Goal: Task Accomplishment & Management: Manage account settings

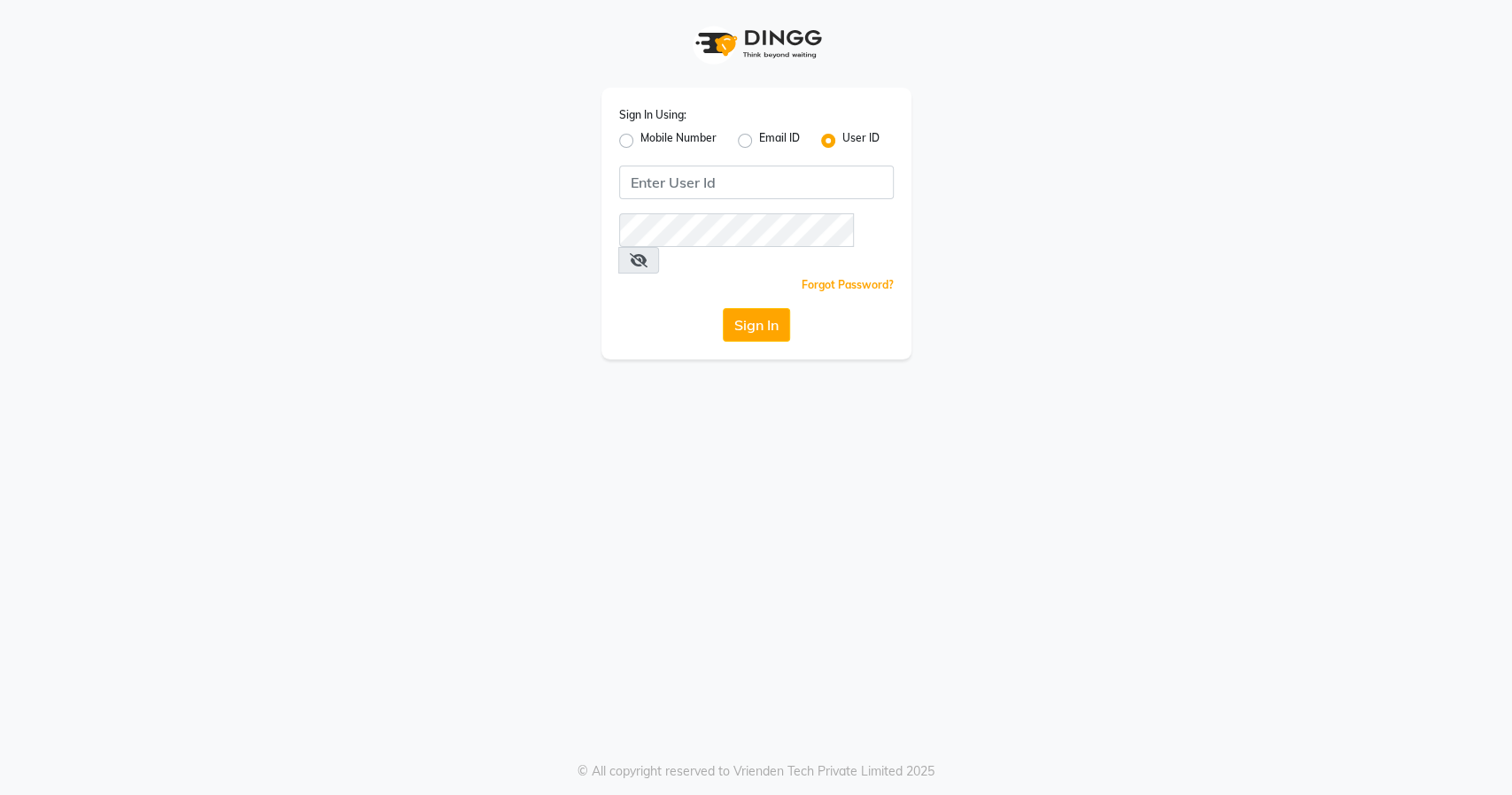
click at [620, 138] on div "Mobile Number" at bounding box center [668, 141] width 98 height 22
click at [640, 143] on label "Mobile Number" at bounding box center [678, 141] width 76 height 22
click at [640, 142] on input "Mobile Number" at bounding box center [646, 136] width 12 height 12
radio input "true"
radio input "false"
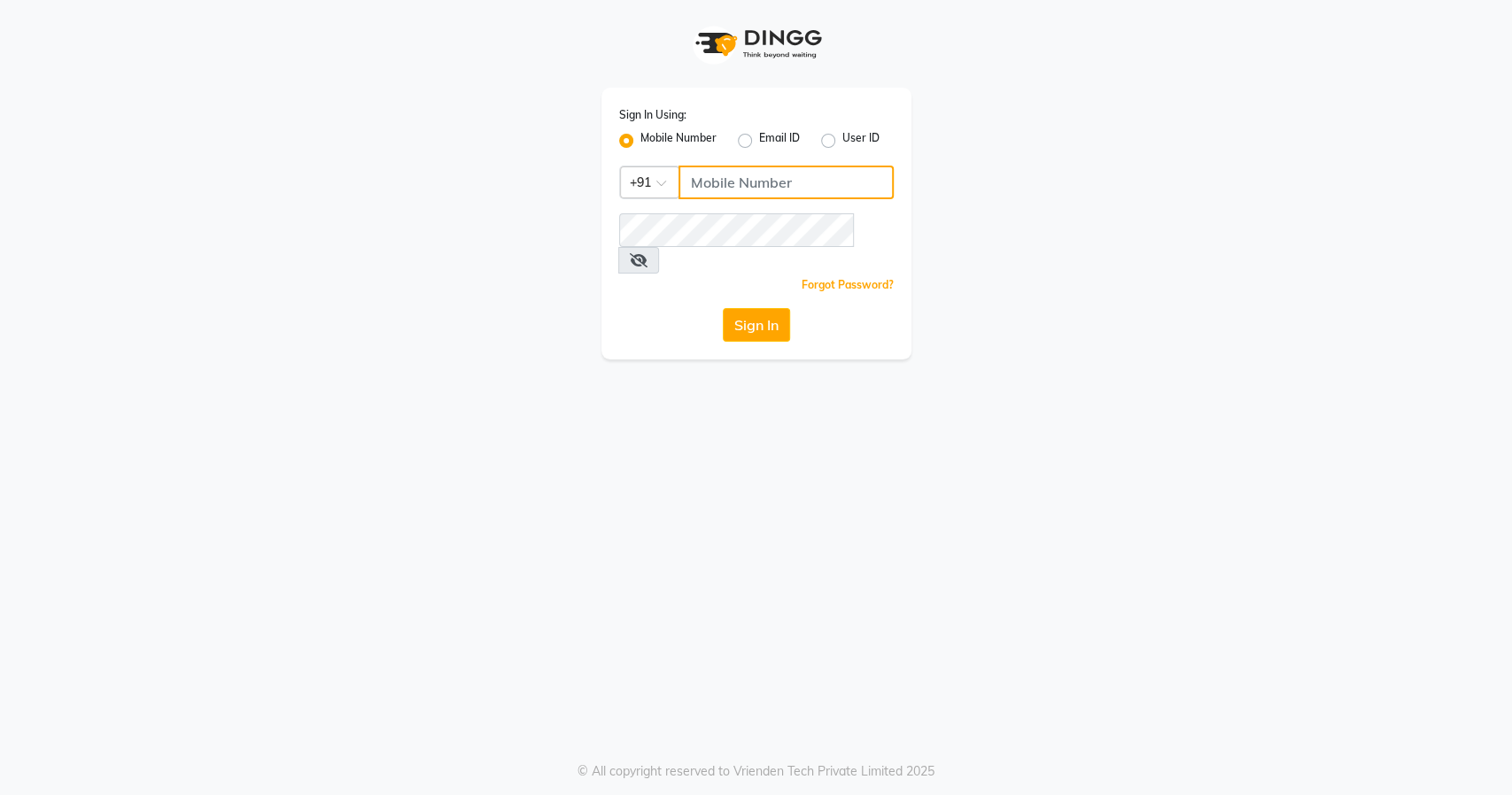
click at [756, 185] on input "Username" at bounding box center [786, 182] width 215 height 34
click at [736, 188] on input "Username" at bounding box center [786, 182] width 215 height 34
type input "8484885741"
click at [759, 309] on button "Sign In" at bounding box center [756, 325] width 67 height 34
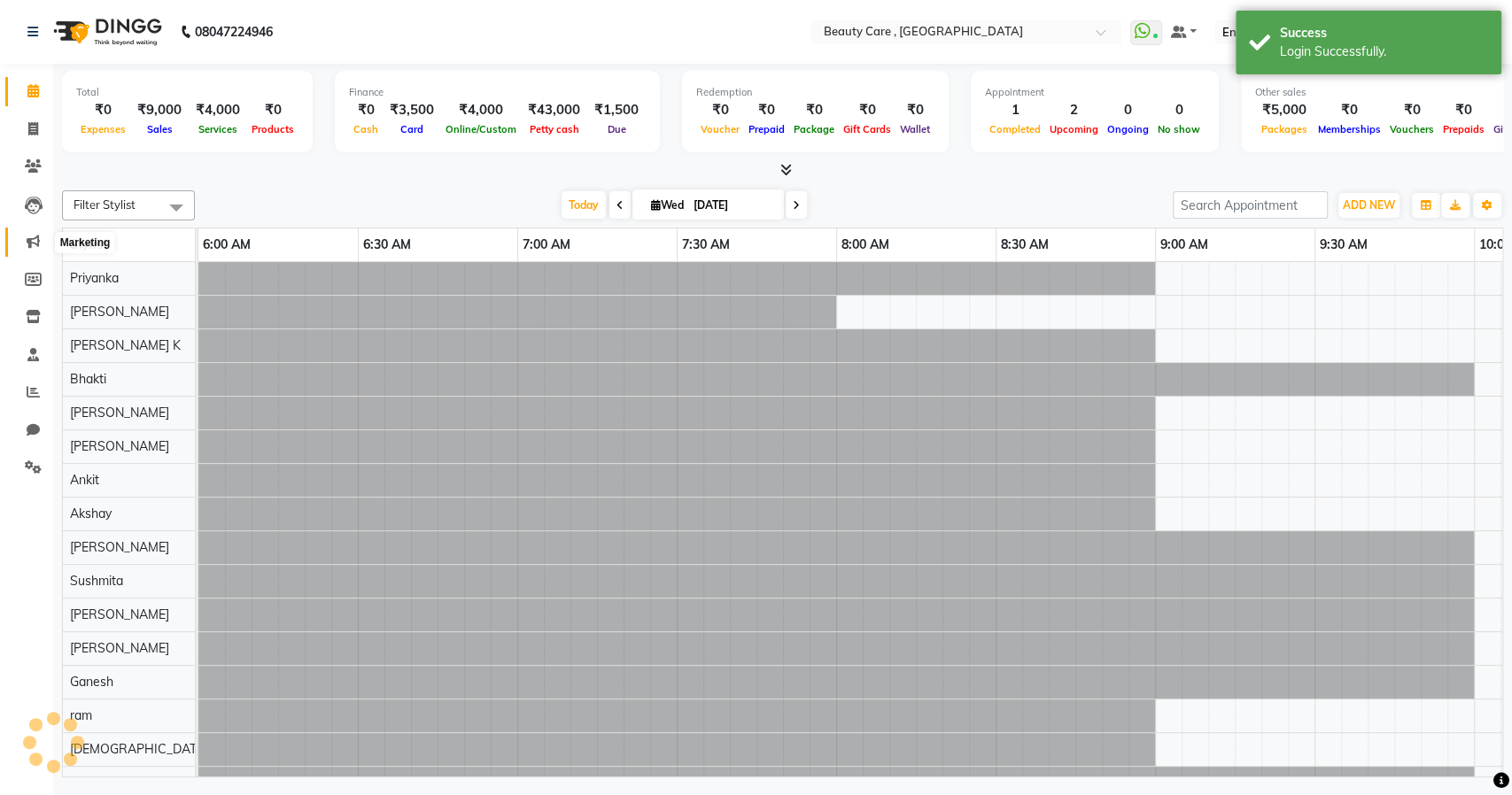
click at [37, 245] on icon at bounding box center [33, 241] width 13 height 13
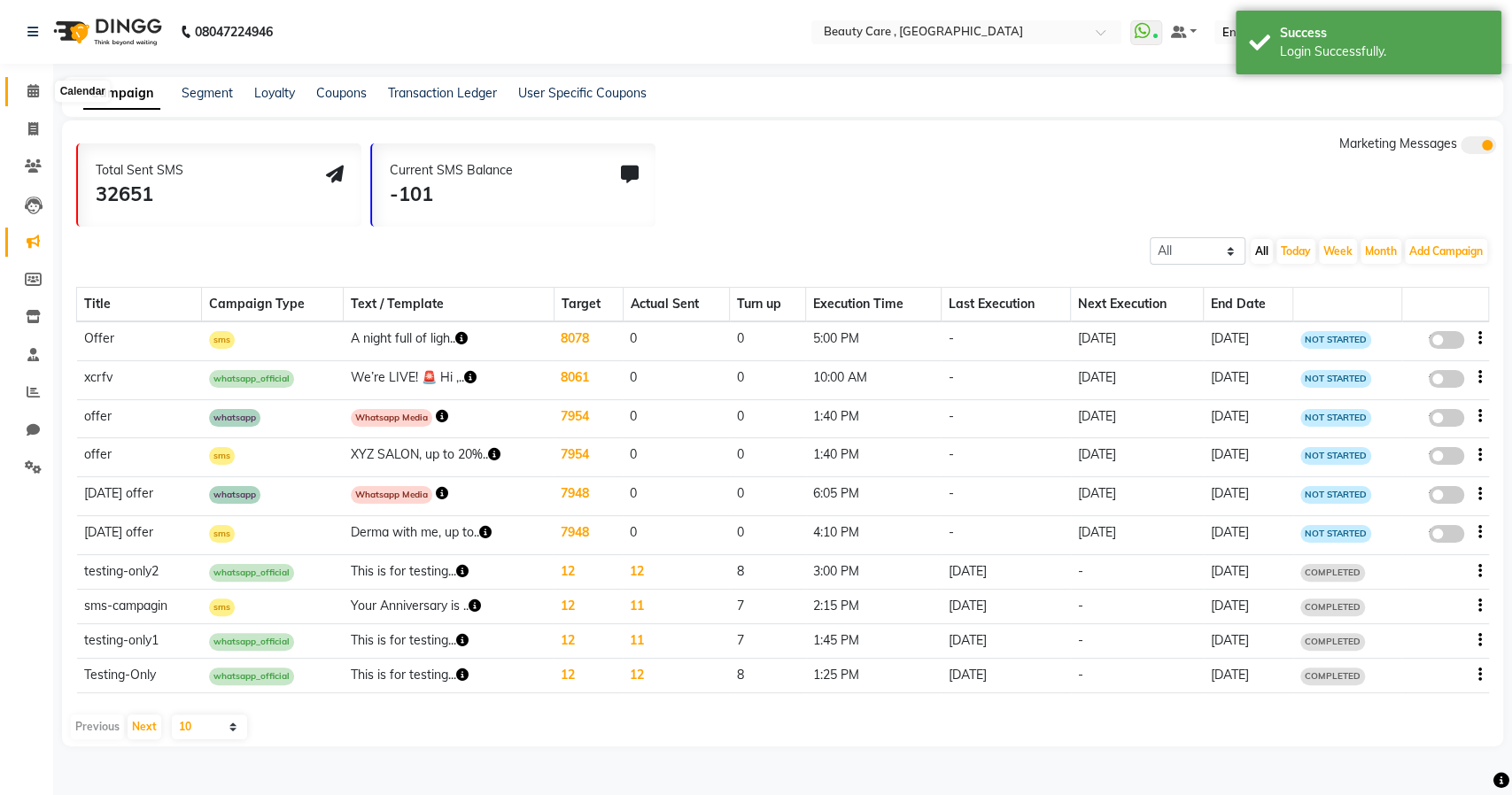
click at [41, 100] on span at bounding box center [33, 92] width 31 height 21
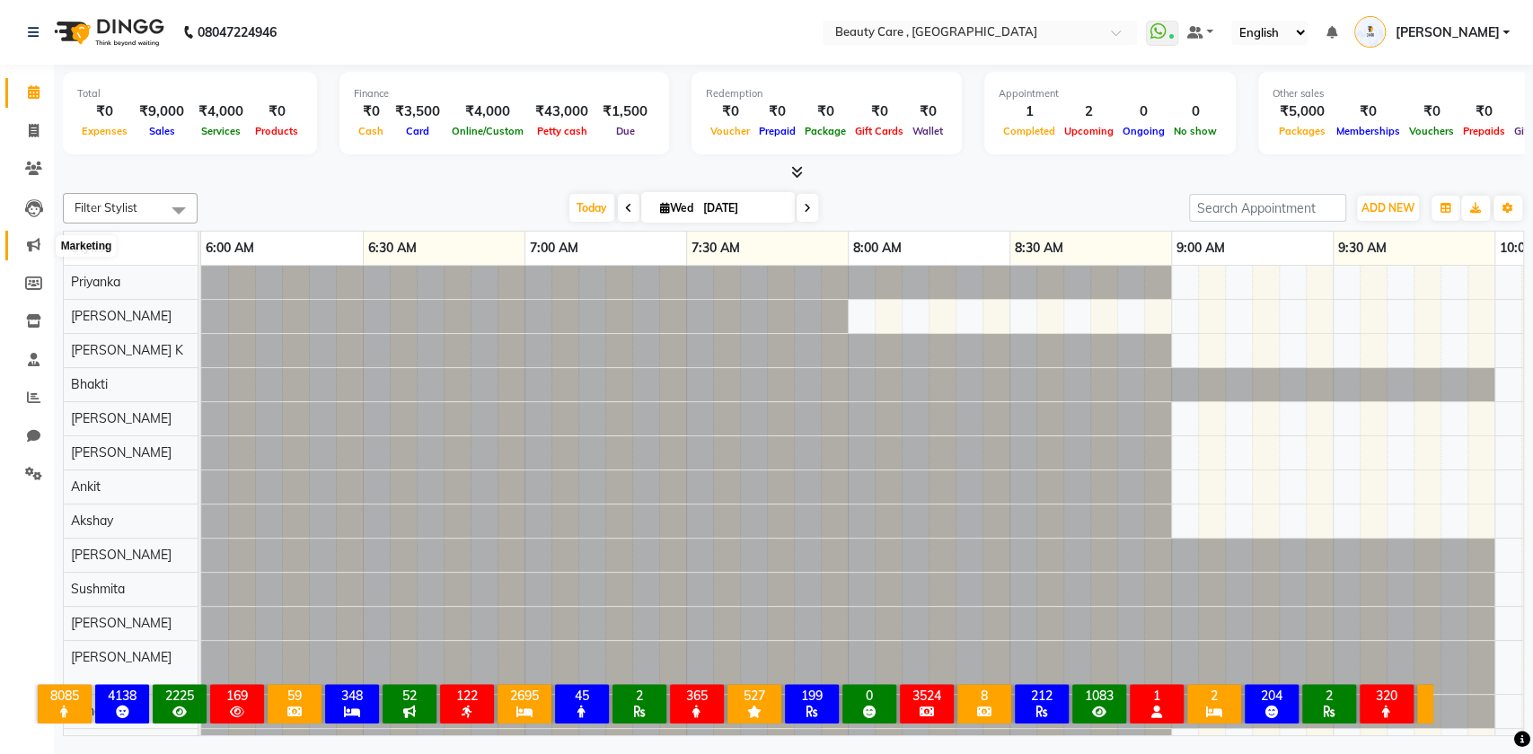
click at [32, 247] on icon at bounding box center [33, 244] width 13 height 13
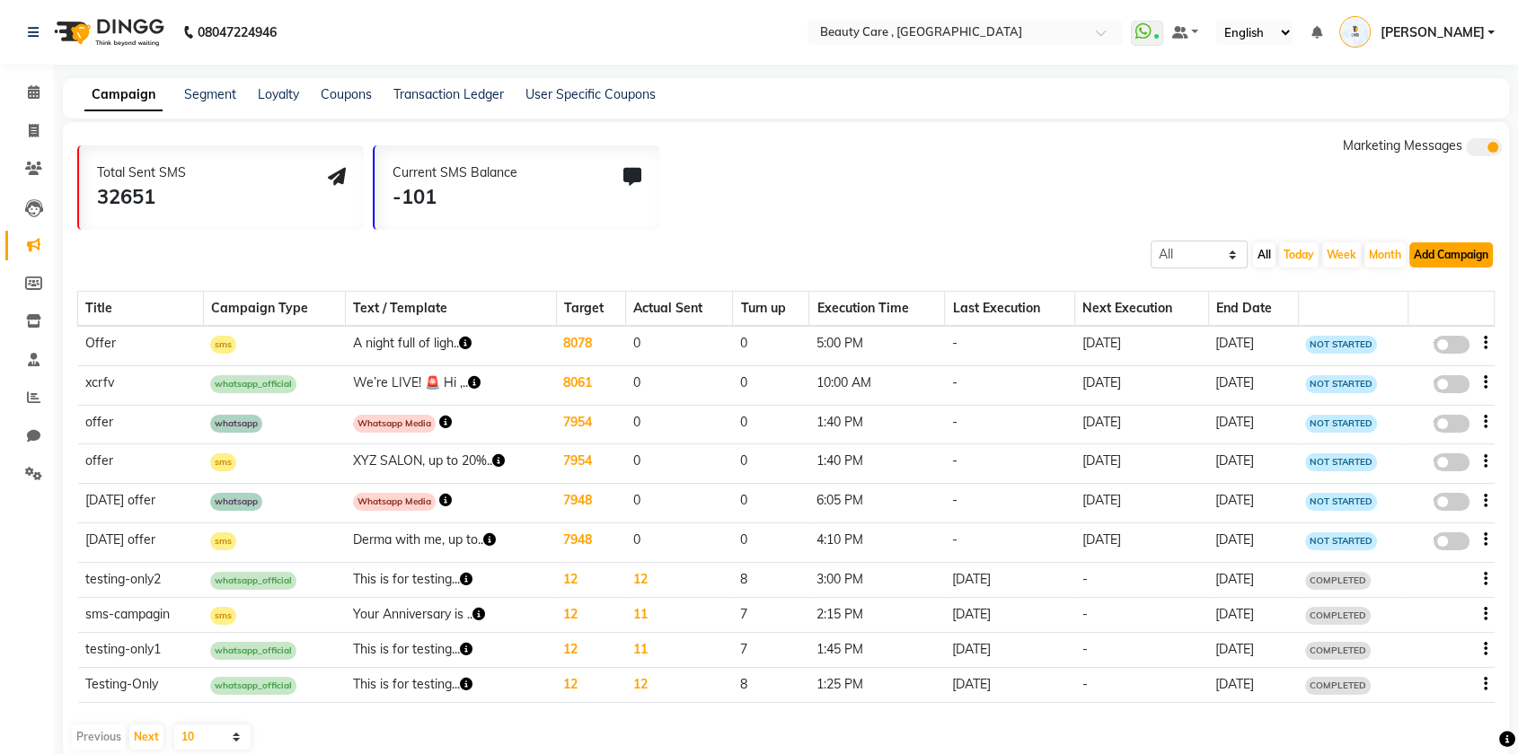
click at [1448, 254] on button "Add Campaign" at bounding box center [1451, 254] width 84 height 25
click at [1379, 284] on div "SMS Campaign" at bounding box center [1420, 283] width 181 height 27
select select "2"
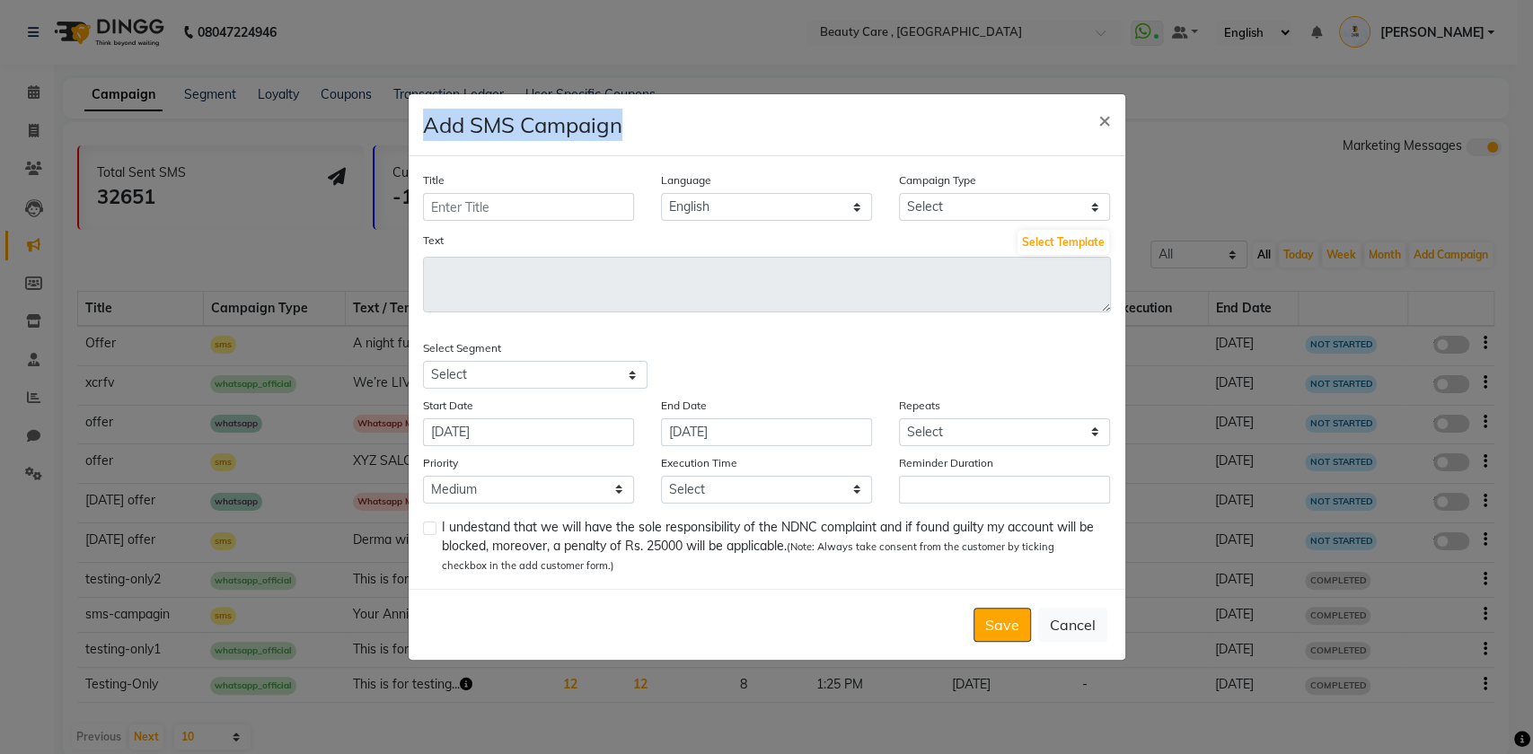
drag, startPoint x: 650, startPoint y: 126, endPoint x: 381, endPoint y: 123, distance: 269.4
click at [381, 123] on ngb-modal-window "Add SMS Campaign × Title Language English Campaign Type Select Birthday Anniver…" at bounding box center [766, 377] width 1533 height 754
click at [665, 119] on div "Add SMS Campaign ×" at bounding box center [767, 125] width 717 height 62
click at [489, 205] on input "Title" at bounding box center [528, 207] width 211 height 28
drag, startPoint x: 574, startPoint y: 154, endPoint x: 735, endPoint y: 195, distance: 165.8
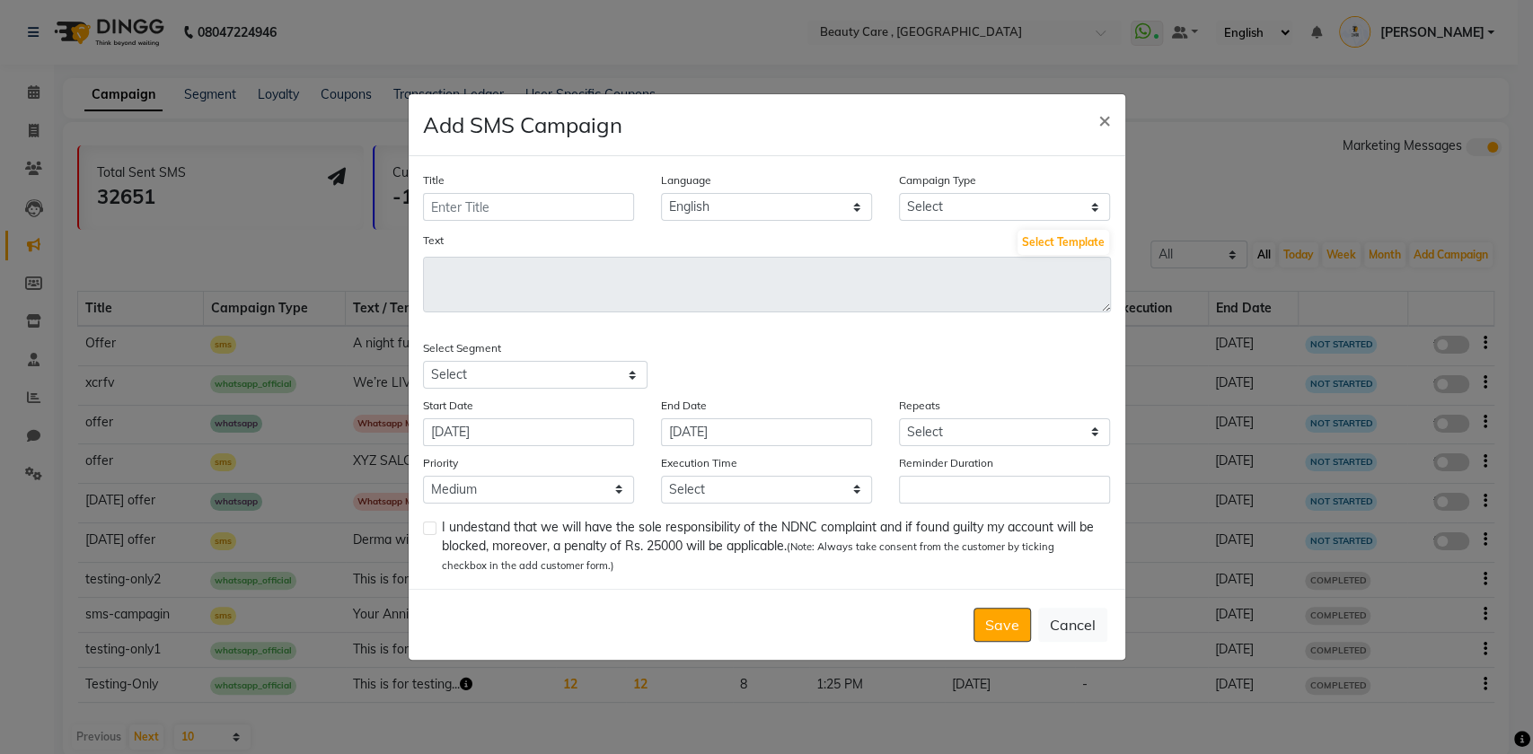
click at [574, 154] on div "Add SMS Campaign ×" at bounding box center [767, 125] width 717 height 62
drag, startPoint x: 895, startPoint y: 182, endPoint x: 974, endPoint y: 181, distance: 79.0
click at [974, 181] on div "Campaign Type Select Birthday Anniversary Promotional Service reminder" at bounding box center [1004, 196] width 238 height 50
click at [942, 207] on select "Select Birthday Anniversary Promotional Service reminder" at bounding box center [1004, 207] width 211 height 28
select select "3"
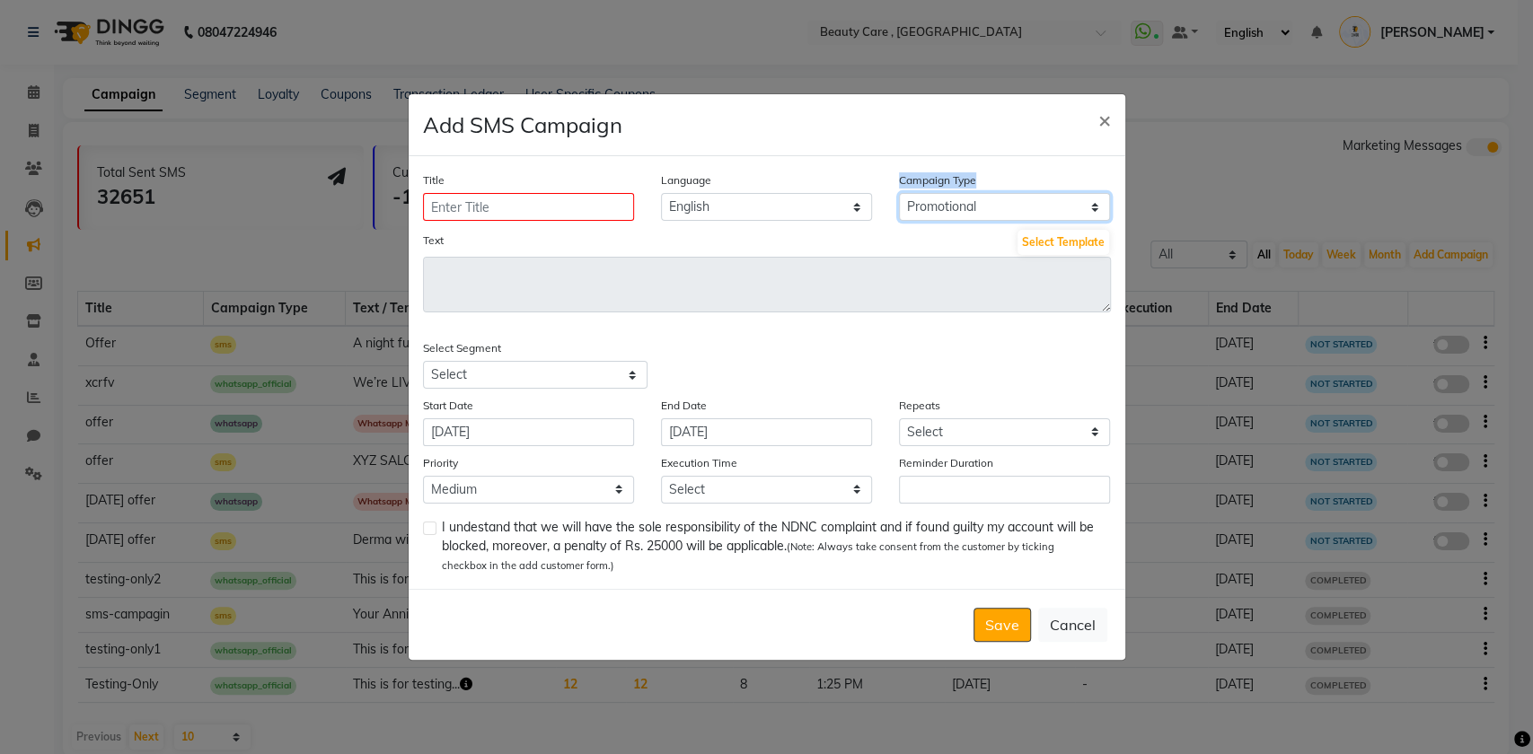
click at [899, 193] on select "Select Birthday Anniversary Promotional Service reminder" at bounding box center [1004, 207] width 211 height 28
click at [890, 233] on div "Text Select Template" at bounding box center [767, 242] width 688 height 29
click at [1056, 246] on button "Select Template" at bounding box center [1063, 242] width 92 height 25
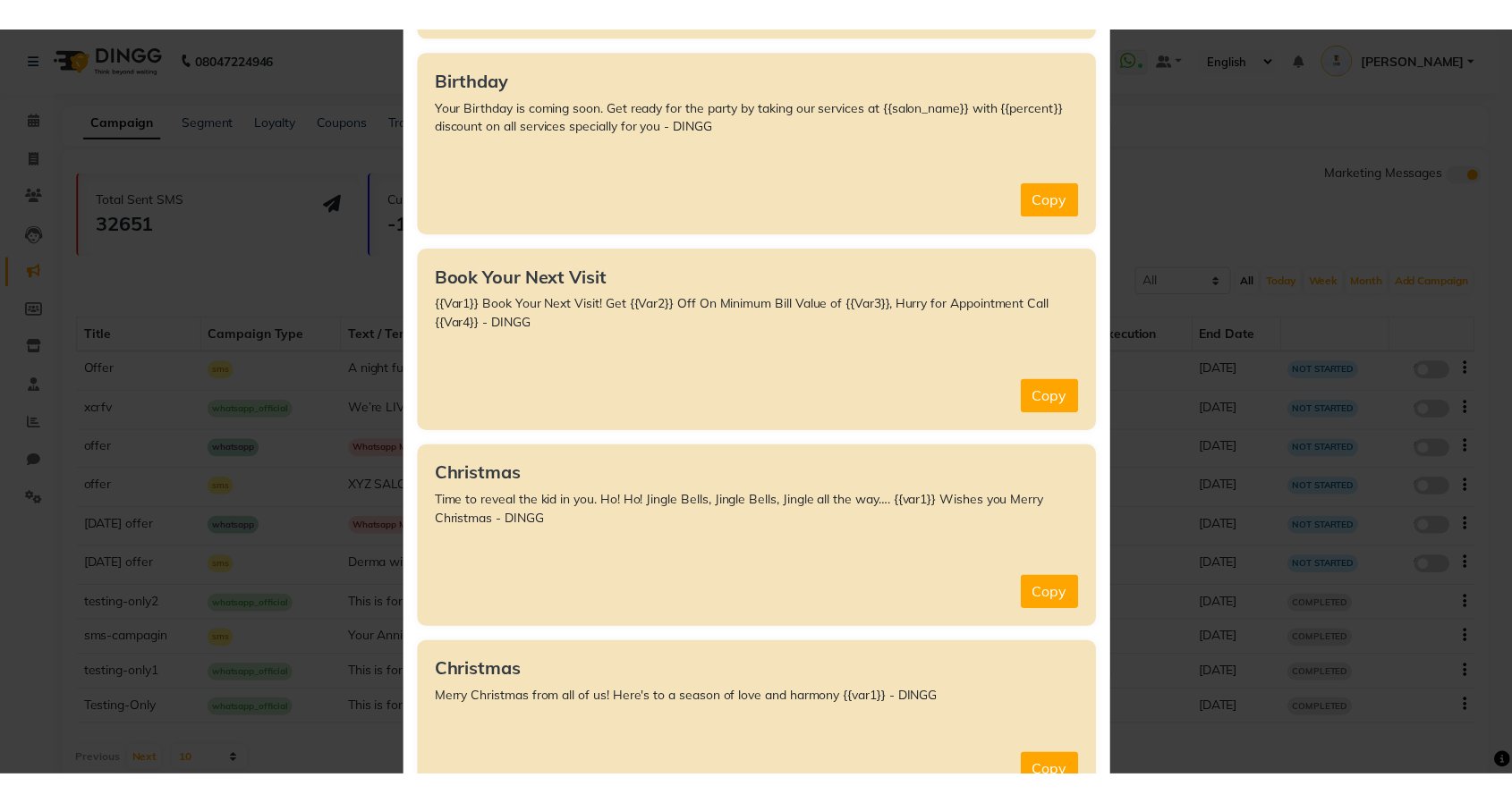
scroll to position [398, 0]
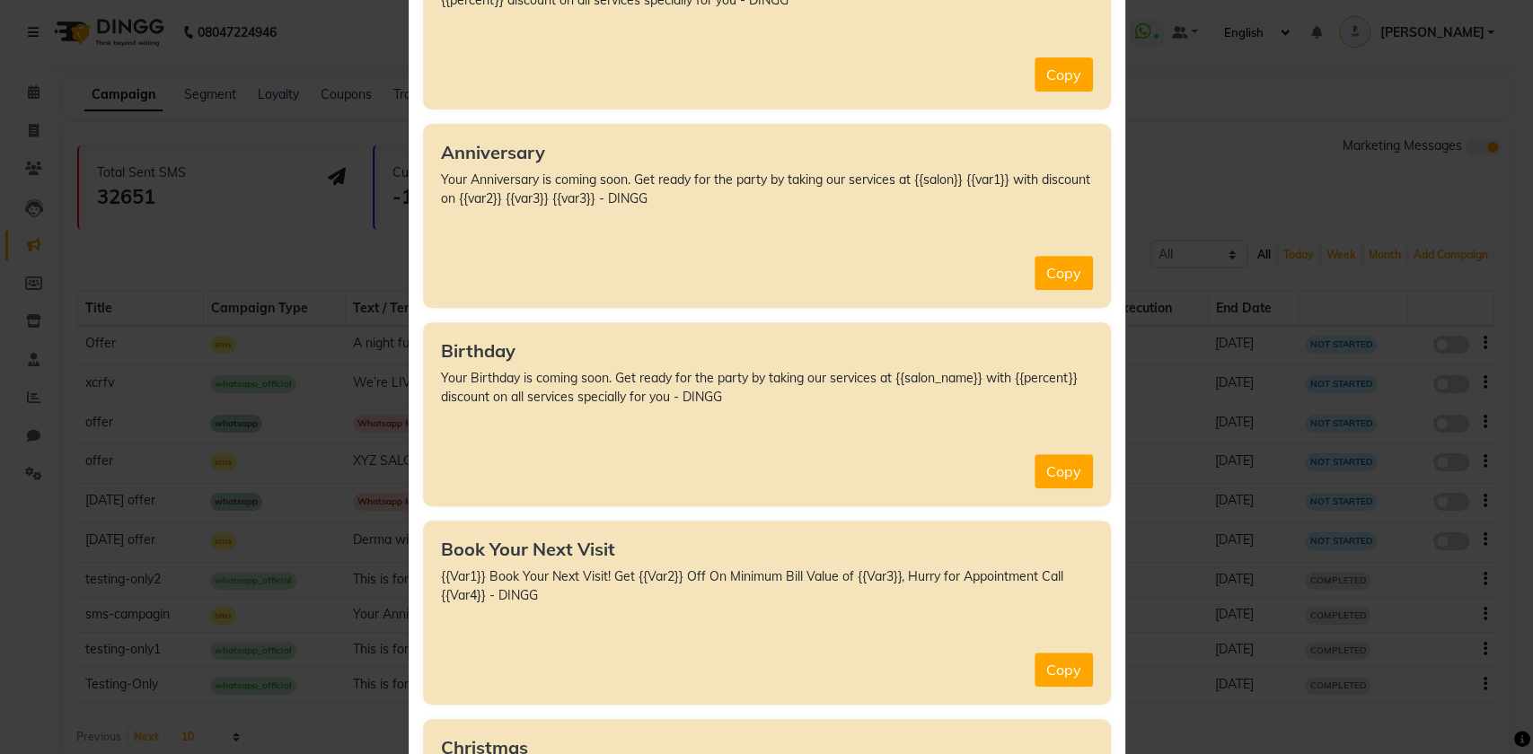
drag, startPoint x: 417, startPoint y: 347, endPoint x: 368, endPoint y: 341, distance: 48.8
click at [368, 341] on ngb-modal-window "Marketing Templates × All Services Off {{Var1}}, up to {{Var2}} OFF on all serv…" at bounding box center [766, 377] width 1533 height 754
click at [891, 446] on div "Birthday Your Birthday is coming soon. Get ready for the party by taking our se…" at bounding box center [767, 414] width 688 height 184
click at [1055, 471] on button "Copy" at bounding box center [1064, 471] width 58 height 34
type textarea "Your Birthday is coming soon. Get ready for the party by taking our services at…"
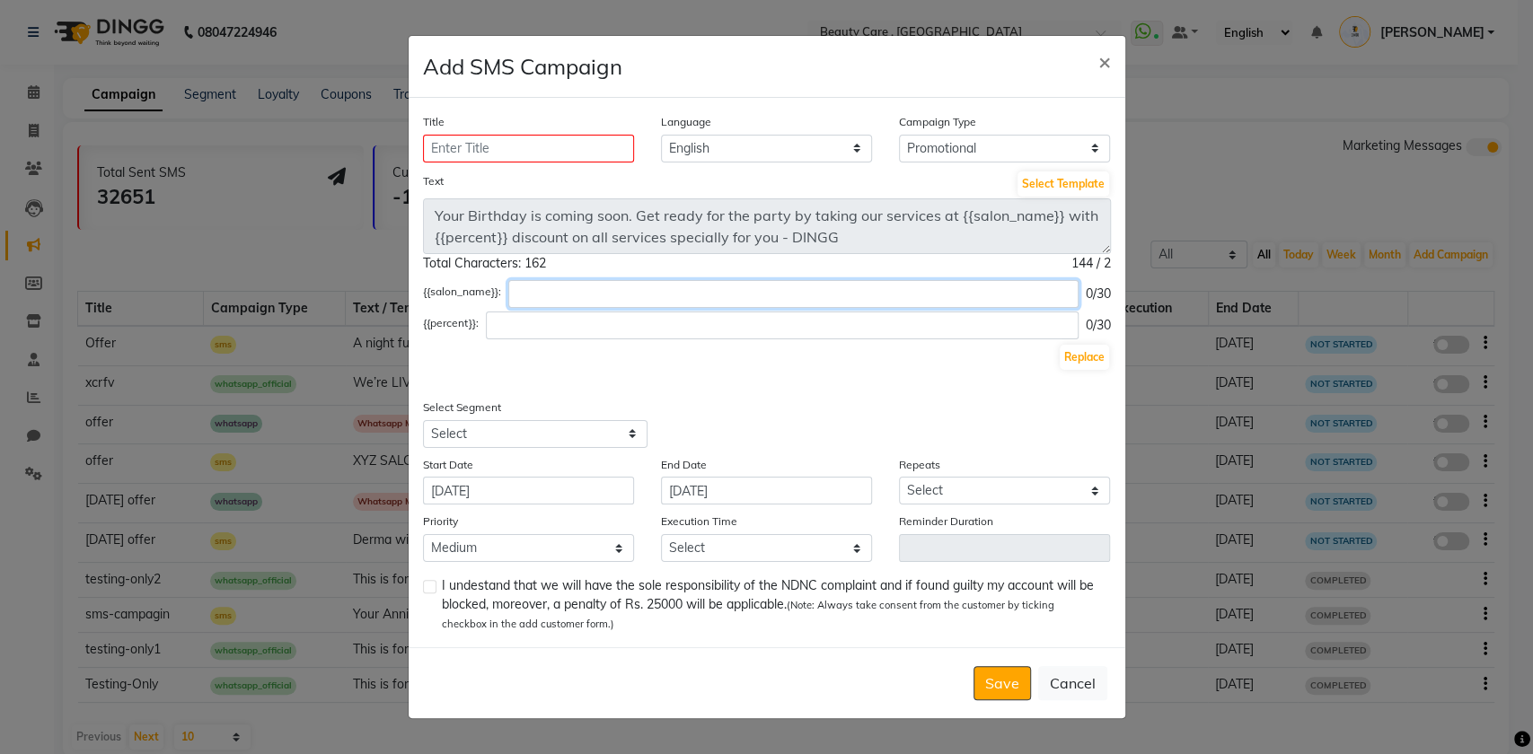
click at [568, 288] on input "text" at bounding box center [793, 294] width 570 height 28
type input "xyz"
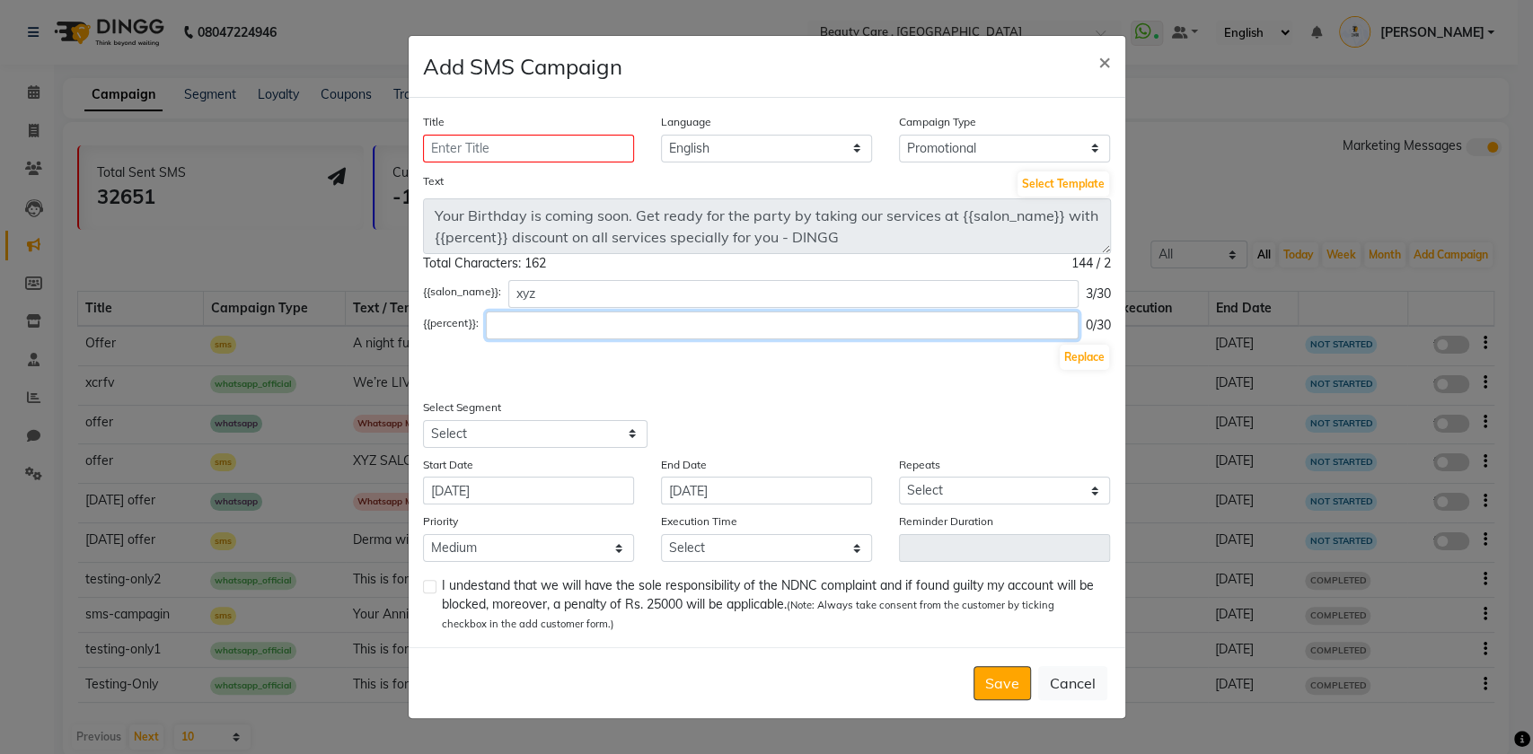
click at [542, 317] on input "text" at bounding box center [782, 326] width 593 height 28
type input "50"
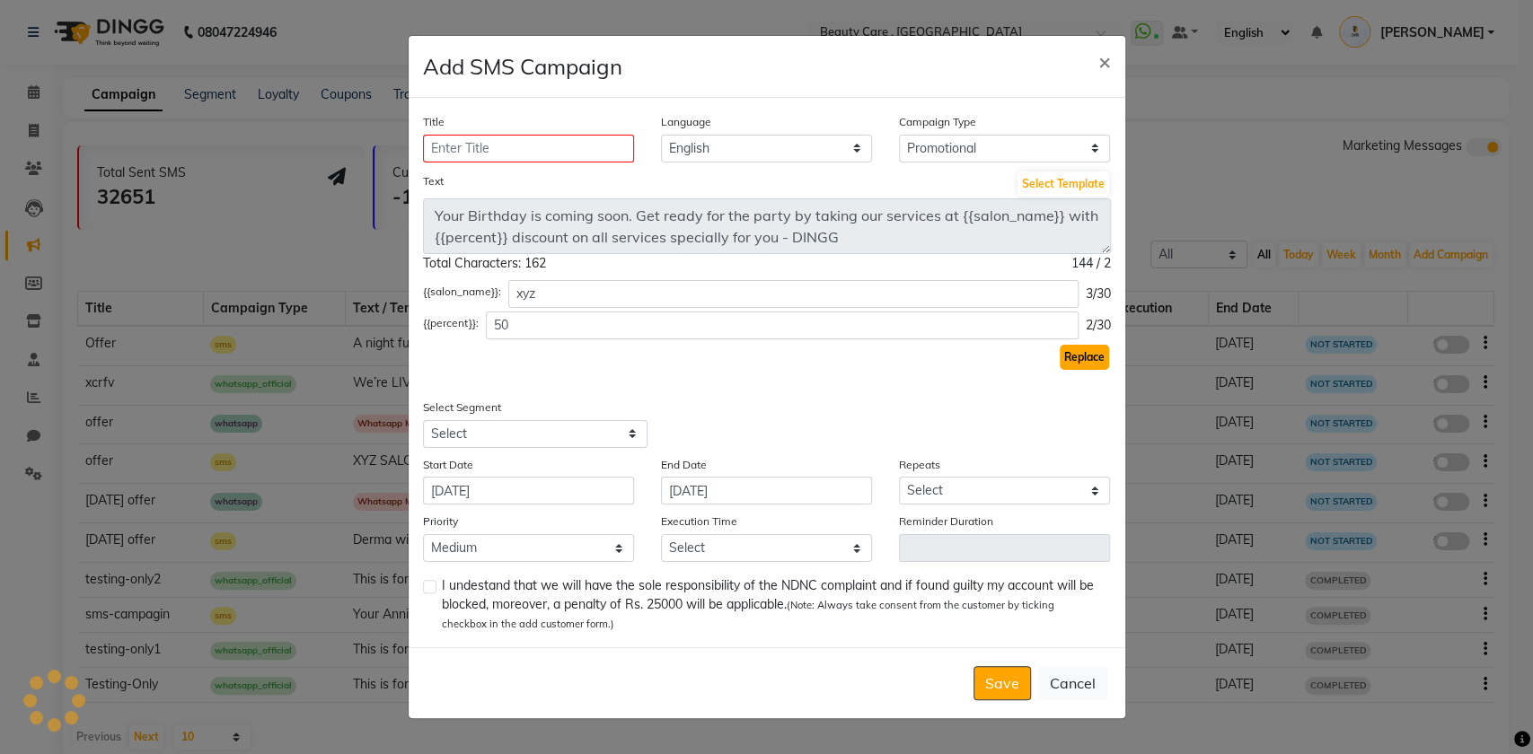
click at [1078, 356] on button "Replace" at bounding box center [1084, 357] width 49 height 25
type textarea "Your Birthday is coming soon. Get ready for the party by taking our services at…"
drag, startPoint x: 417, startPoint y: 410, endPoint x: 556, endPoint y: 408, distance: 139.2
click at [535, 408] on div "Select Segment Select All Customers All [DEMOGRAPHIC_DATA] Customer All [DEMOGR…" at bounding box center [588, 423] width 357 height 50
click at [559, 384] on div "Title Language English Campaign Type Select Birthday Anniversary Promotional Se…" at bounding box center [767, 373] width 717 height 550
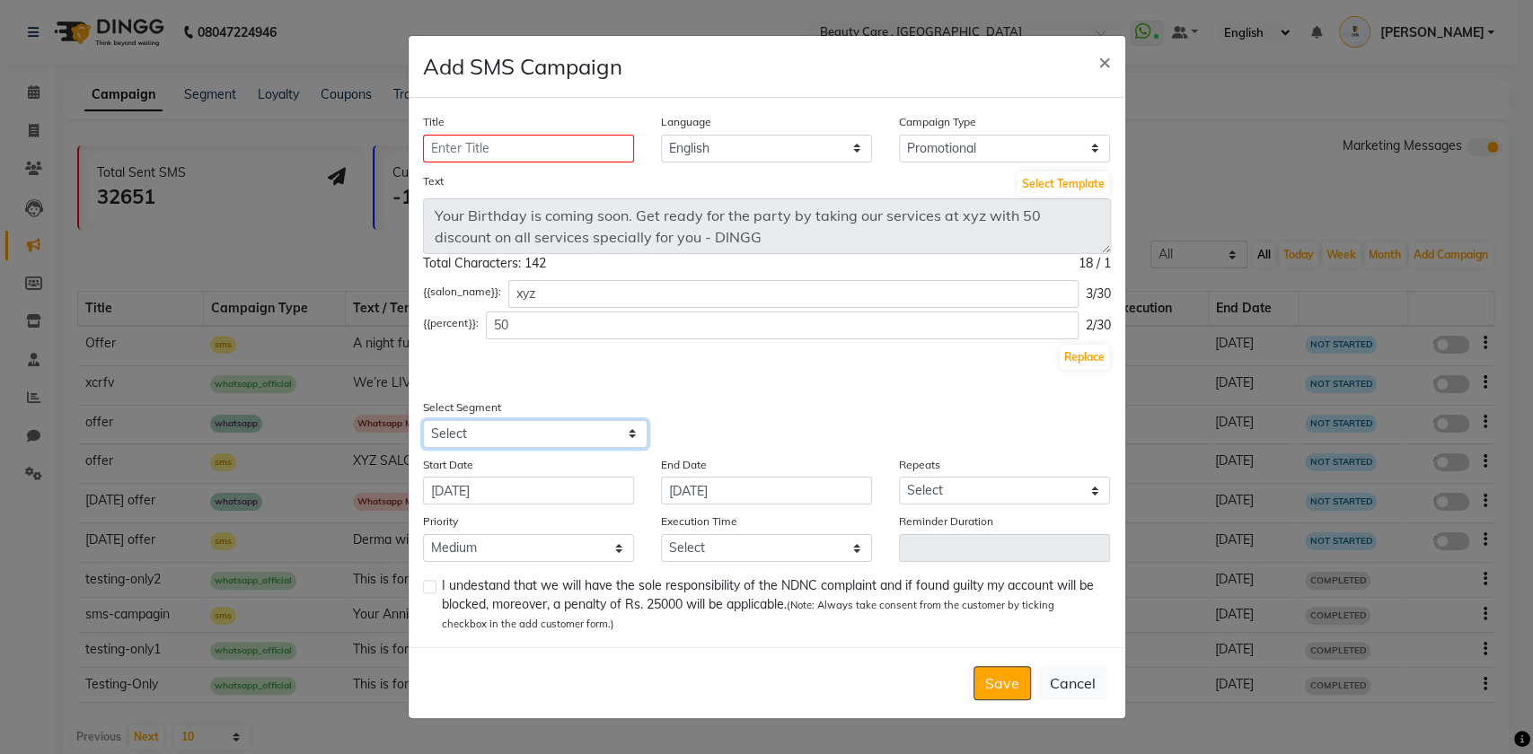
click at [585, 427] on select "Select All Customers All [DEMOGRAPHIC_DATA] Customer All [DEMOGRAPHIC_DATA] Cus…" at bounding box center [535, 434] width 225 height 28
select select "2"
click at [423, 420] on select "Select All Customers All [DEMOGRAPHIC_DATA] Customer All [DEMOGRAPHIC_DATA] Cus…" at bounding box center [535, 434] width 225 height 28
click at [563, 435] on select "Select All Customers All [DEMOGRAPHIC_DATA] Customer All [DEMOGRAPHIC_DATA] Cus…" at bounding box center [535, 434] width 225 height 28
click at [423, 420] on select "Select All Customers All [DEMOGRAPHIC_DATA] Customer All [DEMOGRAPHIC_DATA] Cus…" at bounding box center [535, 434] width 225 height 28
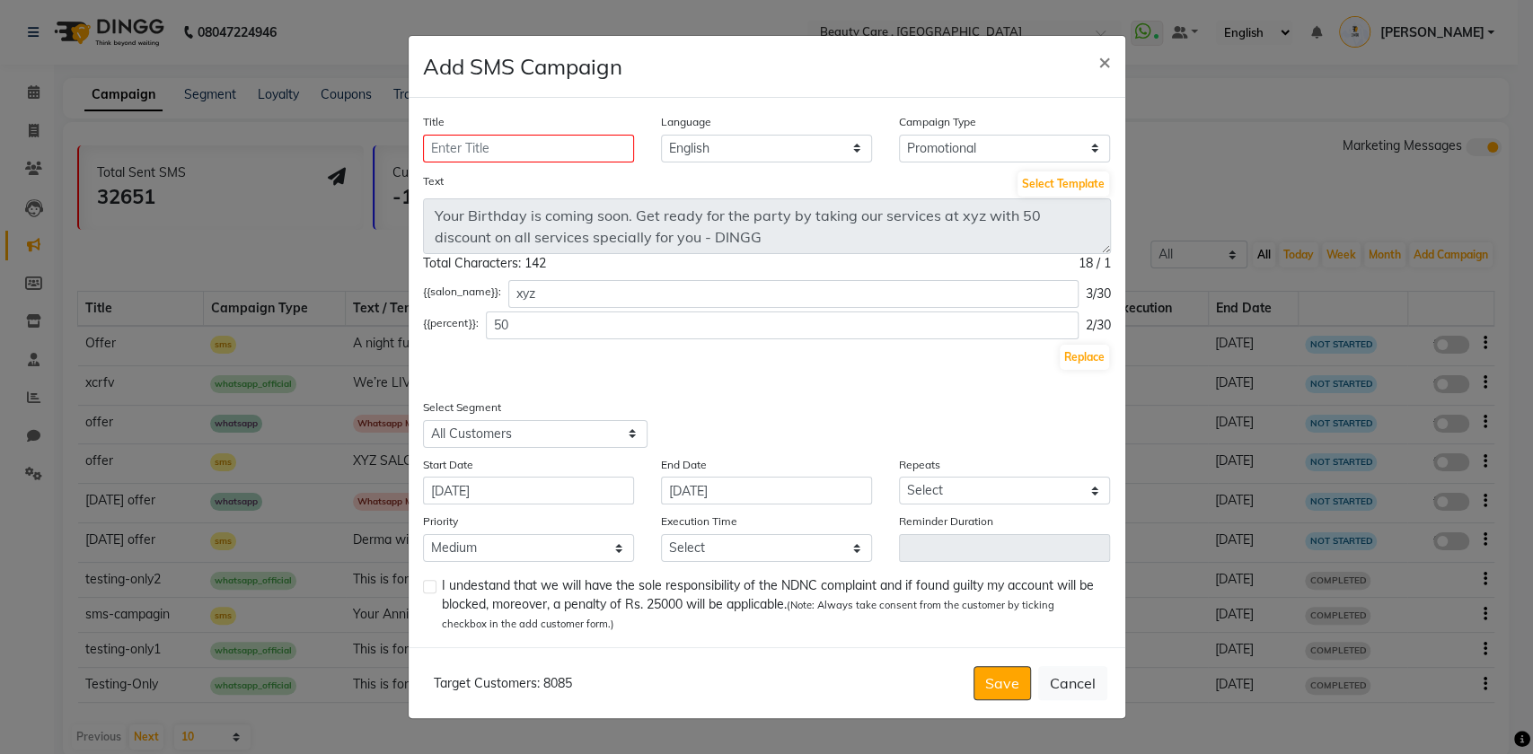
click at [750, 375] on div "Title Language English Campaign Type Select Birthday Anniversary Promotional Se…" at bounding box center [767, 373] width 717 height 550
drag, startPoint x: 423, startPoint y: 471, endPoint x: 500, endPoint y: 471, distance: 77.2
click at [500, 471] on div "Start Date [DATE]" at bounding box center [529, 480] width 238 height 50
drag, startPoint x: 652, startPoint y: 466, endPoint x: 783, endPoint y: 462, distance: 131.2
click at [783, 462] on div "End Date [DATE]" at bounding box center [766, 480] width 238 height 50
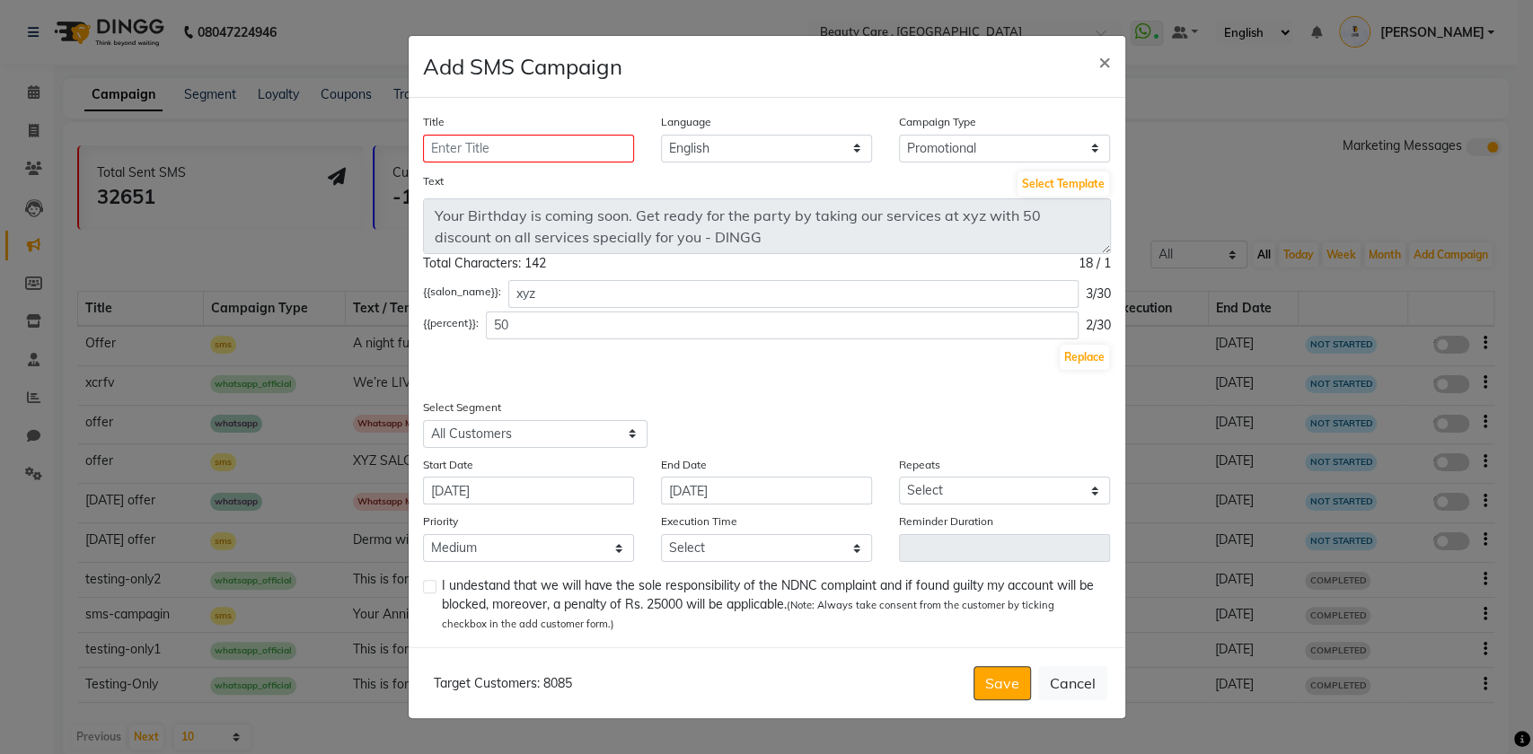
click at [782, 423] on div "Select Segment Select All Customers All [DEMOGRAPHIC_DATA] Customer All [DEMOGR…" at bounding box center [767, 423] width 715 height 50
drag, startPoint x: 899, startPoint y: 468, endPoint x: 984, endPoint y: 470, distance: 85.3
click at [984, 470] on div "Repeats Select Once Daily Alternate Day Weekly Monthly Yearly" at bounding box center [1004, 480] width 238 height 50
drag, startPoint x: 982, startPoint y: 494, endPoint x: 964, endPoint y: 492, distance: 17.2
click at [982, 494] on select "Select Once Daily Alternate Day Weekly Monthly Yearly" at bounding box center [1004, 491] width 211 height 28
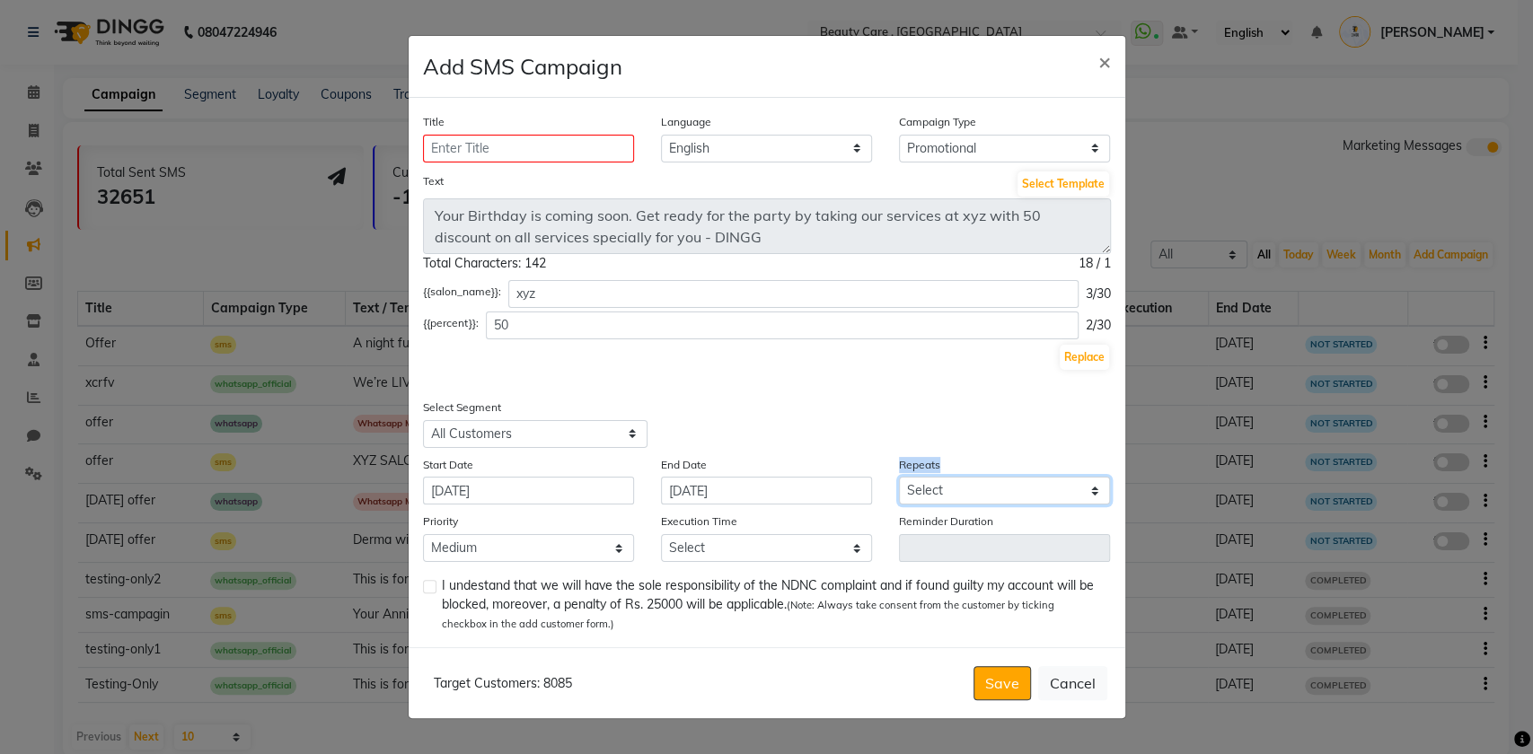
select select "1"
click at [899, 477] on select "Select Once Daily Alternate Day Weekly Monthly Yearly" at bounding box center [1004, 491] width 211 height 28
click at [832, 418] on div "Select Segment Select All Customers All [DEMOGRAPHIC_DATA] Customer All [DEMOGR…" at bounding box center [767, 423] width 715 height 50
click at [797, 490] on input "[DATE]" at bounding box center [766, 491] width 211 height 28
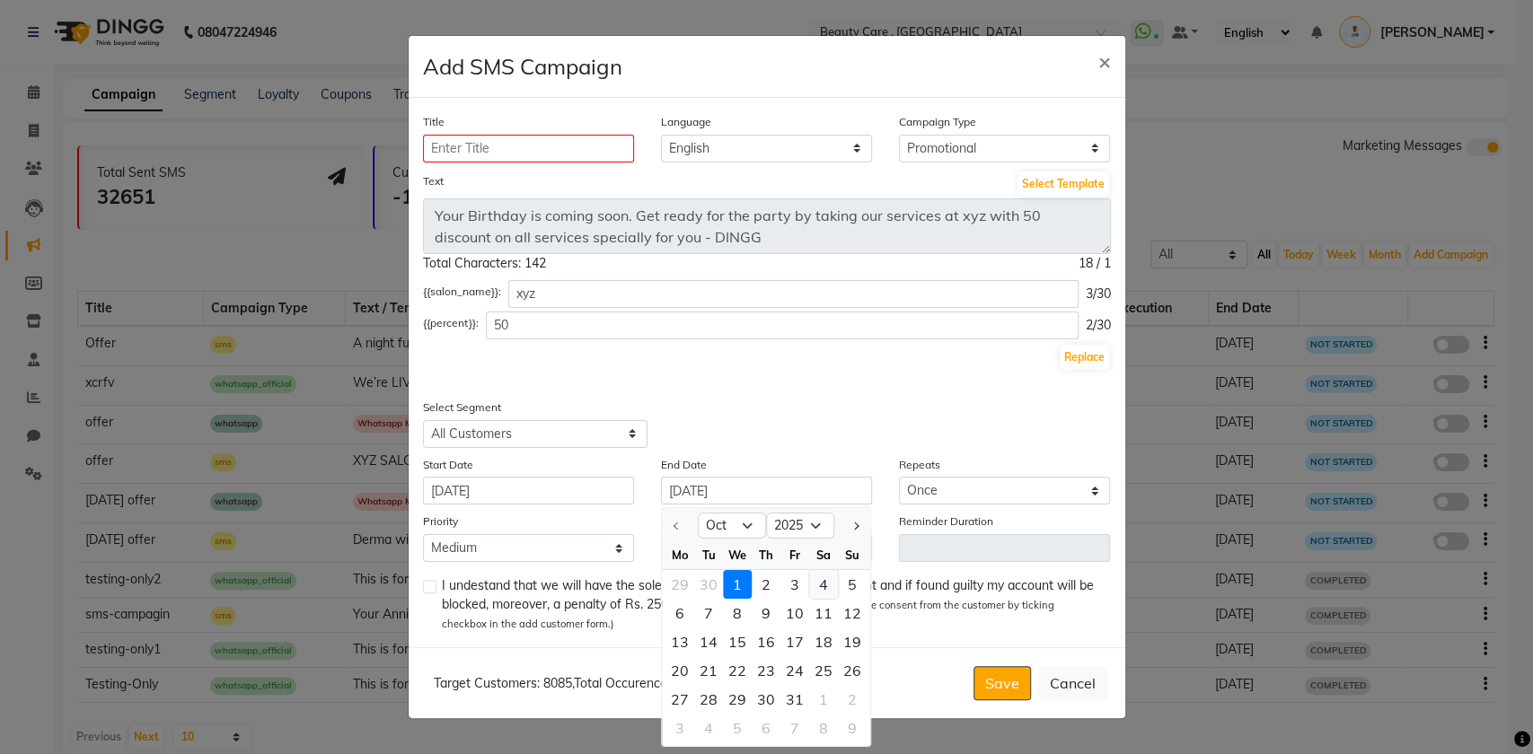
click at [834, 586] on div "4" at bounding box center [823, 583] width 29 height 29
type input "[DATE]"
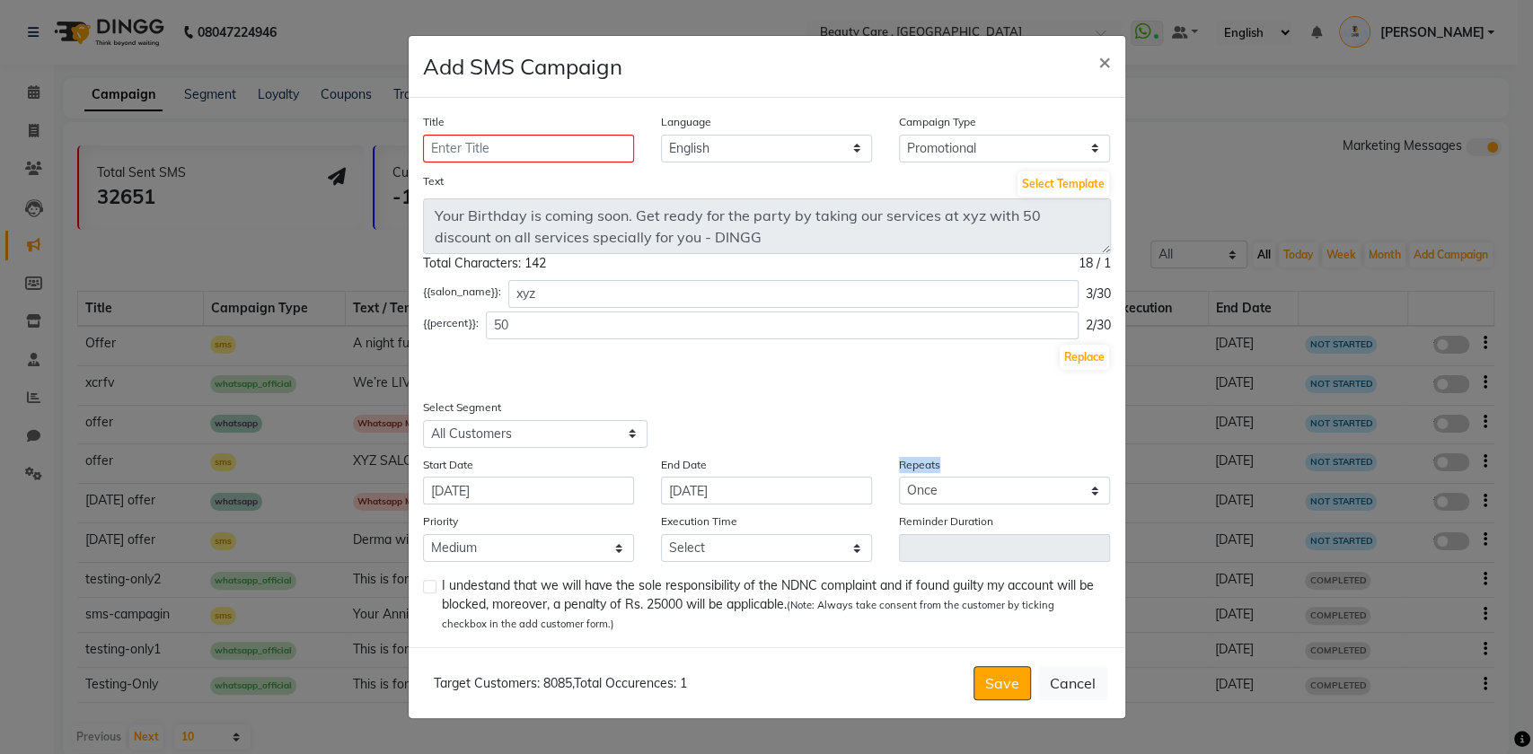
drag, startPoint x: 900, startPoint y: 469, endPoint x: 982, endPoint y: 461, distance: 82.1
click at [982, 460] on div "Repeats Select Once Daily Alternate Day Weekly Monthly Yearly" at bounding box center [1004, 480] width 238 height 50
click at [973, 489] on select "Select Once Daily Alternate Day Weekly Monthly Yearly" at bounding box center [1004, 491] width 211 height 28
click at [899, 477] on select "Select Once Daily Alternate Day Weekly Monthly Yearly" at bounding box center [1004, 491] width 211 height 28
drag, startPoint x: 958, startPoint y: 485, endPoint x: 958, endPoint y: 498, distance: 13.5
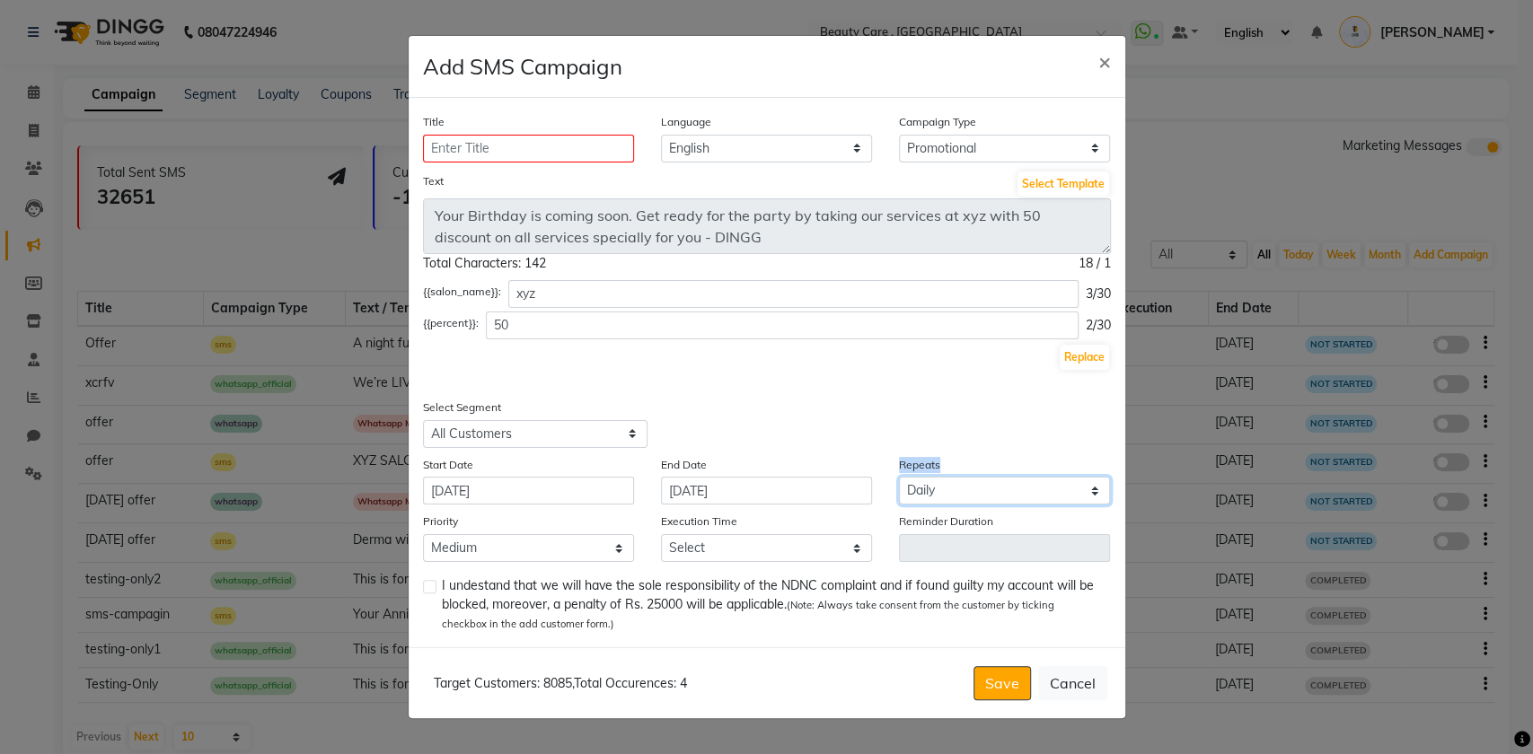
click at [958, 485] on select "Select Once Daily Alternate Day Weekly Monthly Yearly" at bounding box center [1004, 491] width 211 height 28
select select "3"
click at [899, 477] on select "Select Once Daily Alternate Day Weekly Monthly Yearly" at bounding box center [1004, 491] width 211 height 28
click at [994, 414] on div "Select Segment Select All Customers All [DEMOGRAPHIC_DATA] Customer All [DEMOGR…" at bounding box center [767, 423] width 715 height 50
drag, startPoint x: 425, startPoint y: 524, endPoint x: 472, endPoint y: 523, distance: 47.6
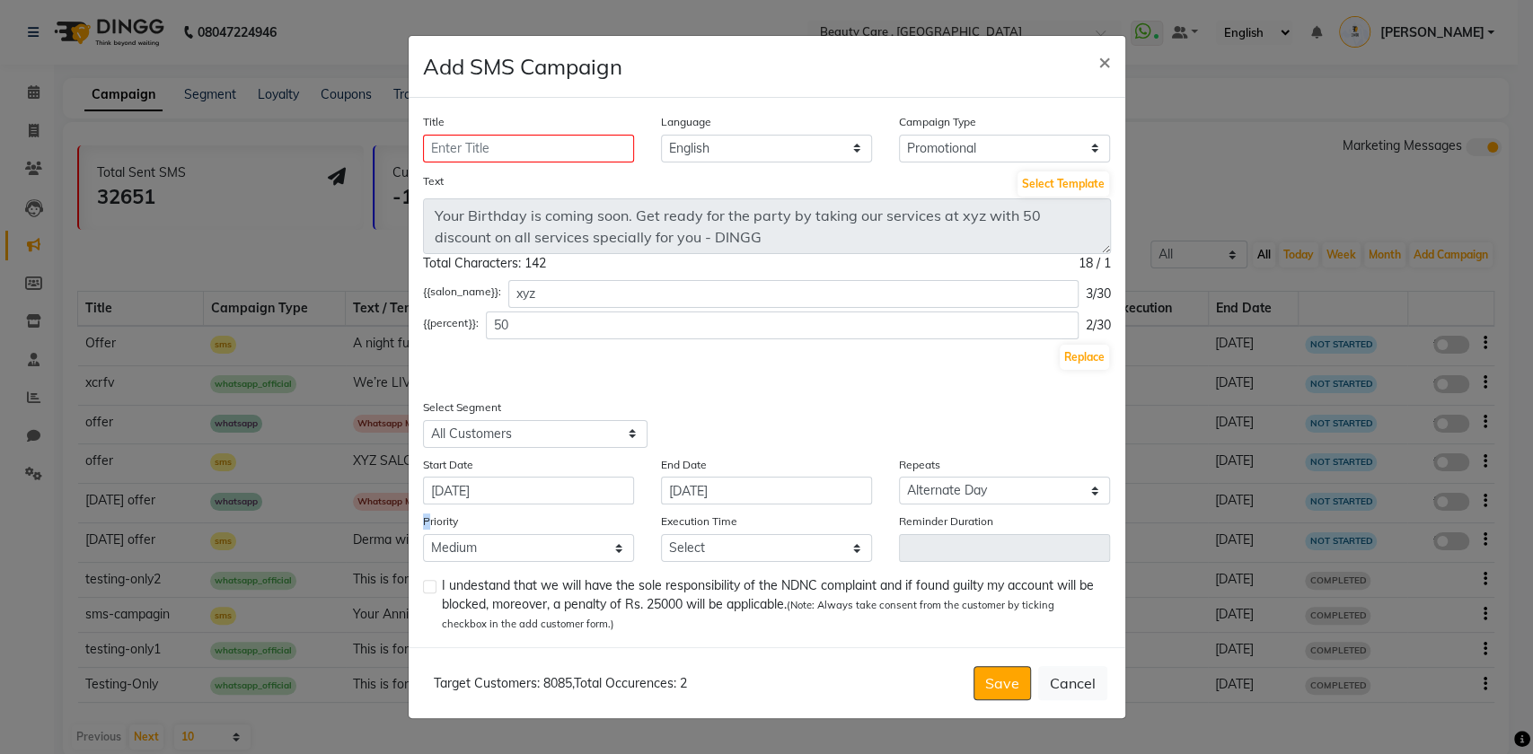
click at [453, 523] on label "Priority" at bounding box center [440, 522] width 35 height 16
drag, startPoint x: 657, startPoint y: 519, endPoint x: 800, endPoint y: 521, distance: 142.8
click at [800, 521] on div "Execution Time Select 09:00 AM 09:05 AM 09:10 AM 09:15 AM 09:20 AM 09:25 AM 09:…" at bounding box center [766, 537] width 238 height 50
drag, startPoint x: 653, startPoint y: 525, endPoint x: 748, endPoint y: 521, distance: 95.3
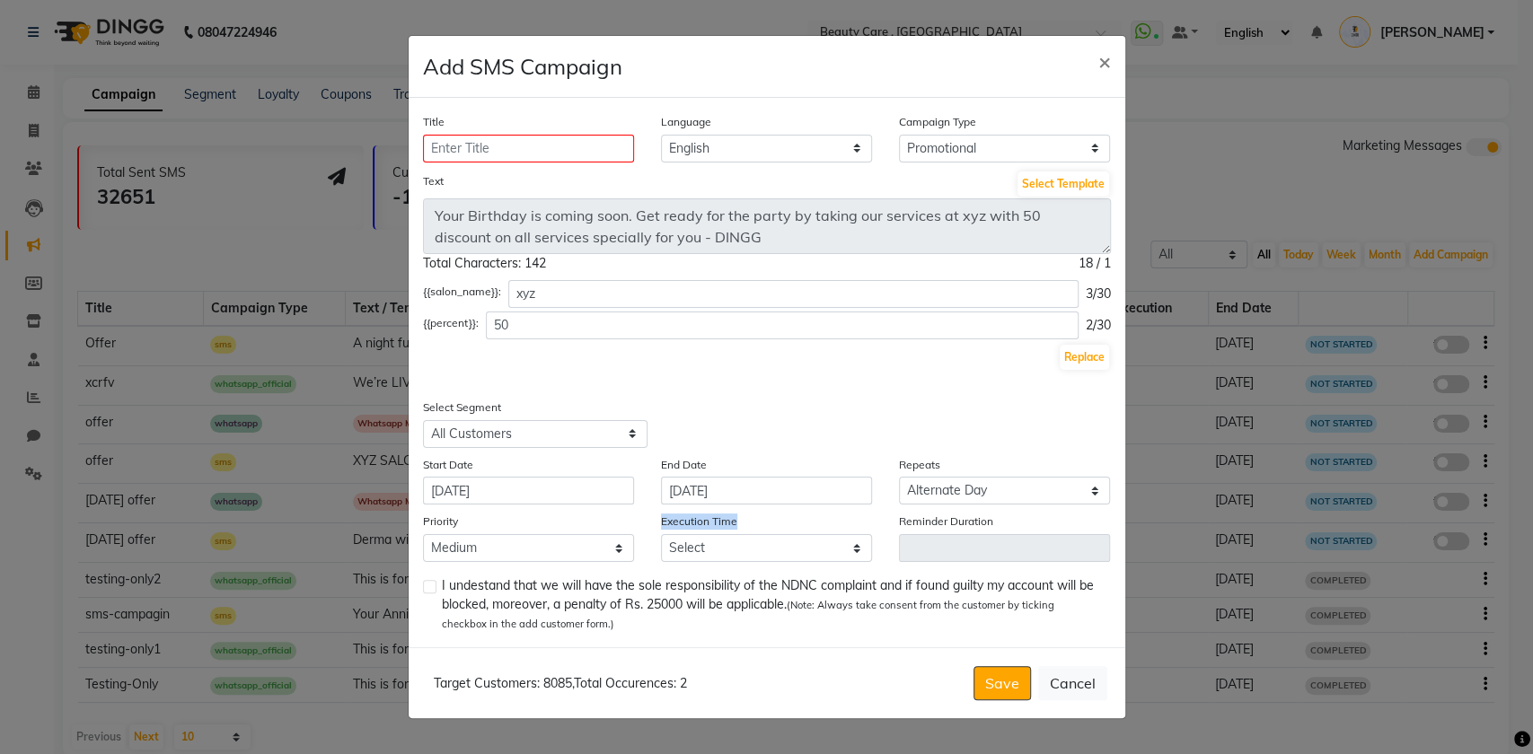
click at [748, 521] on div "Execution Time Select 09:00 AM 09:05 AM 09:10 AM 09:15 AM 09:20 AM 09:25 AM 09:…" at bounding box center [766, 537] width 238 height 50
click at [819, 555] on select "Select 09:00 AM 09:05 AM 09:10 AM 09:15 AM 09:20 AM 09:25 AM 09:30 AM 09:35 AM …" at bounding box center [766, 548] width 211 height 28
click at [661, 534] on select "Select 09:00 AM 09:05 AM 09:10 AM 09:15 AM 09:20 AM 09:25 AM 09:30 AM 09:35 AM …" at bounding box center [766, 548] width 211 height 28
click at [774, 561] on select "Select 09:00 AM 09:05 AM 09:10 AM 09:15 AM 09:20 AM 09:25 AM 09:30 AM 09:35 AM …" at bounding box center [766, 548] width 211 height 28
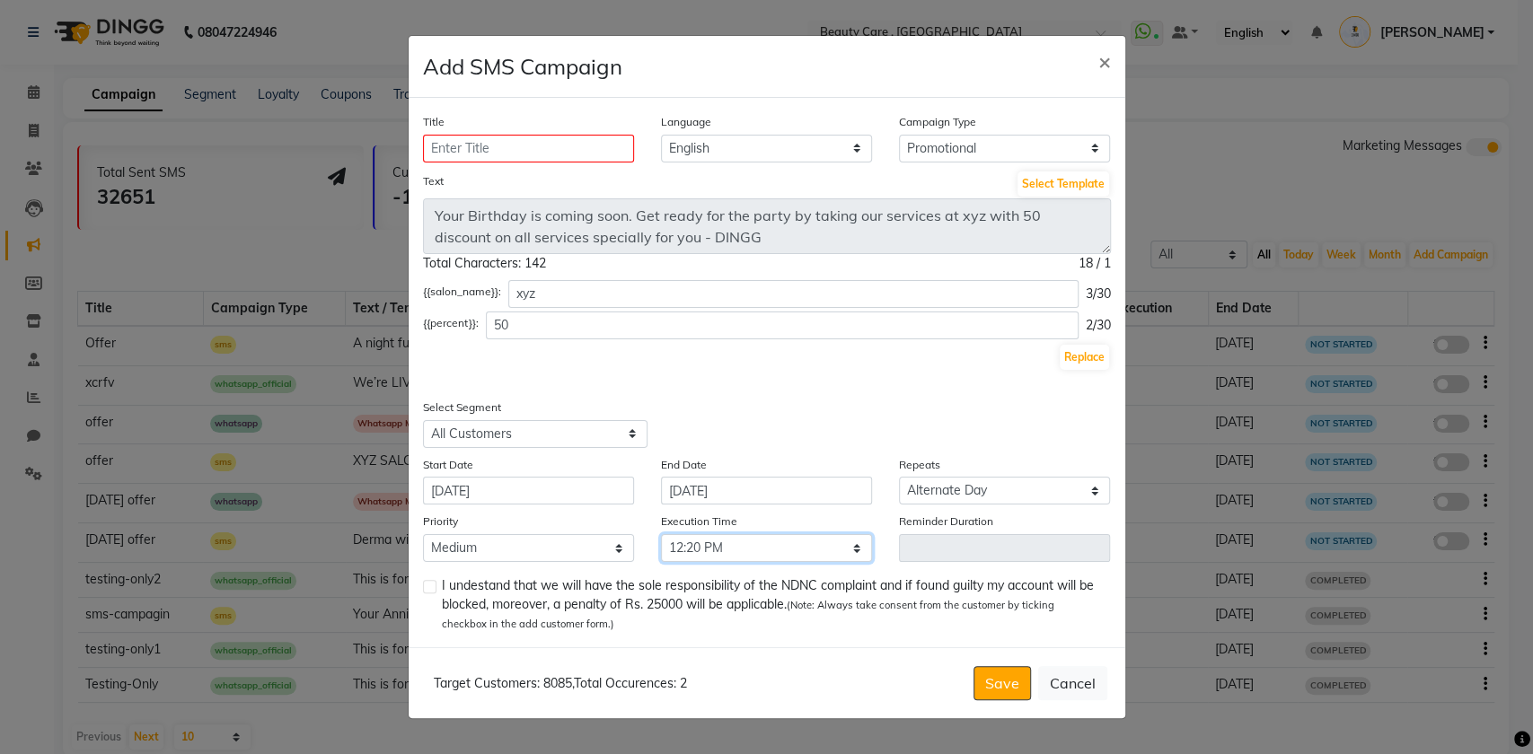
select select "750"
click at [661, 534] on select "Select 09:00 AM 09:05 AM 09:10 AM 09:15 AM 09:20 AM 09:25 AM 09:30 AM 09:35 AM …" at bounding box center [766, 548] width 211 height 28
click at [526, 161] on input "Title" at bounding box center [528, 149] width 211 height 28
type input "xyz"
click at [427, 590] on label at bounding box center [429, 586] width 13 height 13
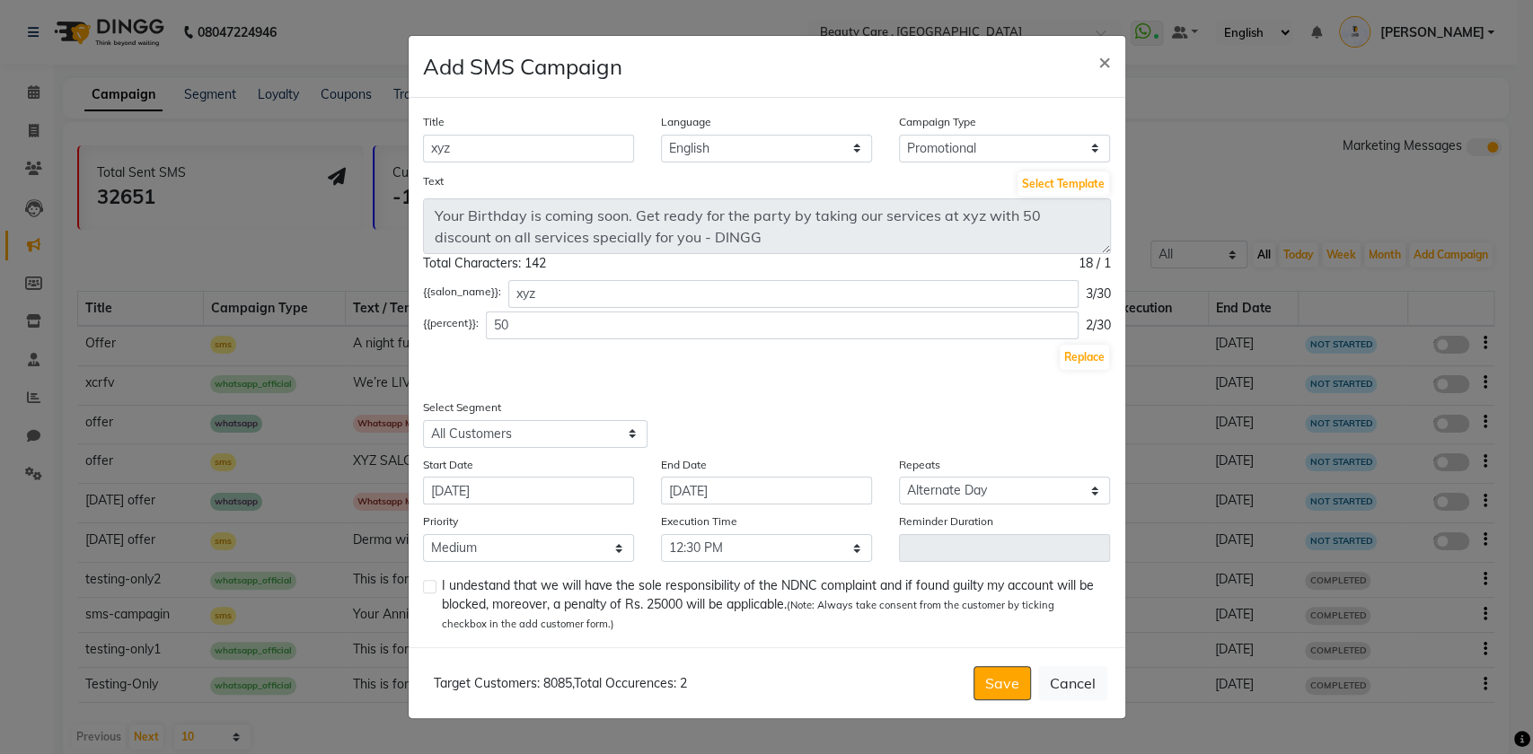
click at [427, 590] on input "checkbox" at bounding box center [429, 588] width 12 height 12
checkbox input "true"
click at [945, 495] on select "Select Once Daily Alternate Day Weekly Monthly Yearly" at bounding box center [1004, 491] width 211 height 28
select select "1"
click at [899, 477] on select "Select Once Daily Alternate Day Weekly Monthly Yearly" at bounding box center [1004, 491] width 211 height 28
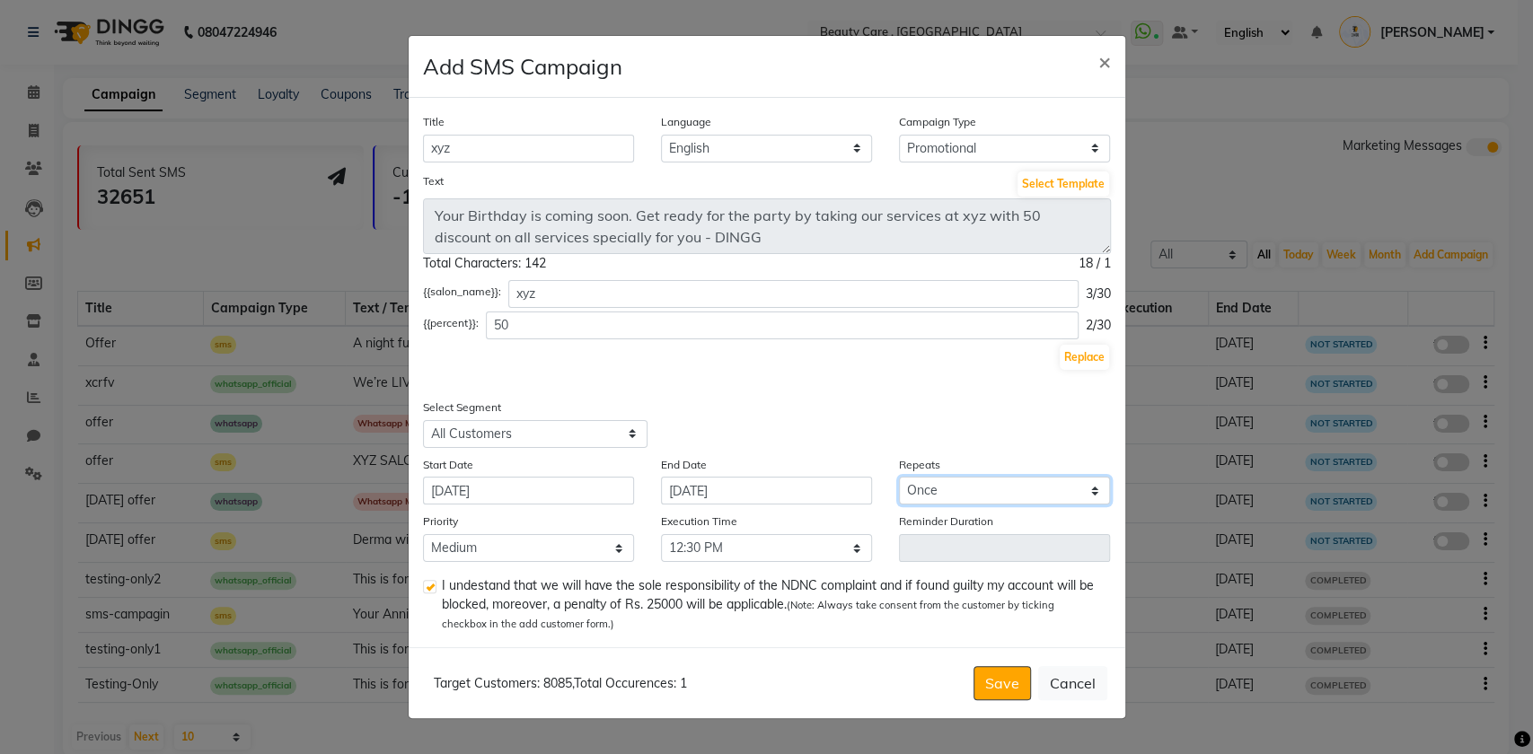
click at [950, 496] on select "Select Once Daily Alternate Day Weekly Monthly Yearly" at bounding box center [1004, 491] width 211 height 28
click at [982, 450] on div "Title xyz Language English Campaign Type Select Birthday Anniversary Promotiona…" at bounding box center [767, 373] width 717 height 550
click at [553, 547] on select "Low Medium High" at bounding box center [528, 548] width 211 height 28
click at [423, 534] on select "Low Medium High" at bounding box center [528, 548] width 211 height 28
click at [451, 521] on label "Priority" at bounding box center [440, 522] width 35 height 16
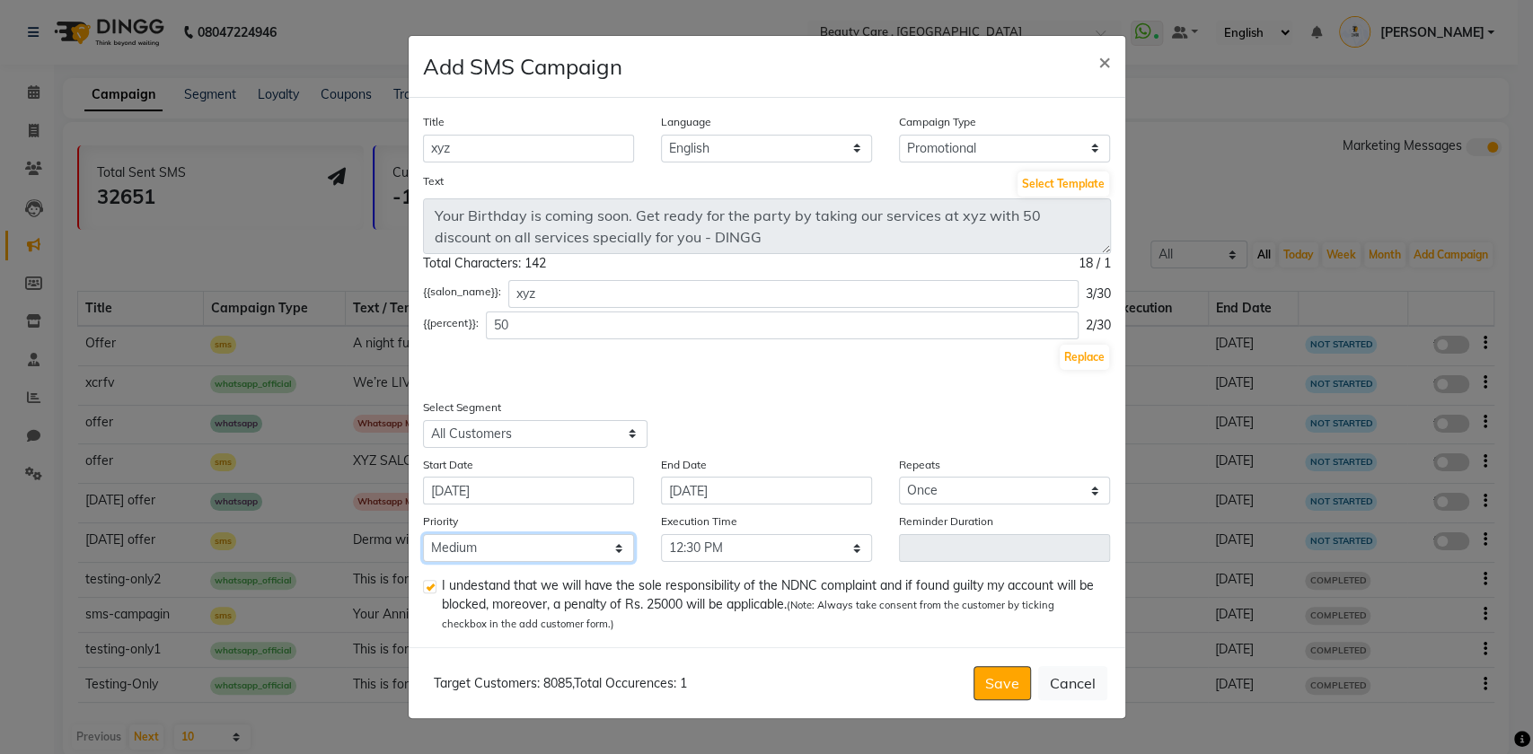
click at [451, 534] on select "Low Medium High" at bounding box center [528, 548] width 211 height 28
click at [451, 521] on label "Priority" at bounding box center [440, 522] width 35 height 16
click at [451, 534] on select "Low Medium High" at bounding box center [528, 548] width 211 height 28
click at [663, 636] on div "Title xyz Language English Campaign Type Select Birthday Anniversary Promotiona…" at bounding box center [767, 373] width 717 height 550
drag, startPoint x: 480, startPoint y: 550, endPoint x: 465, endPoint y: 572, distance: 27.2
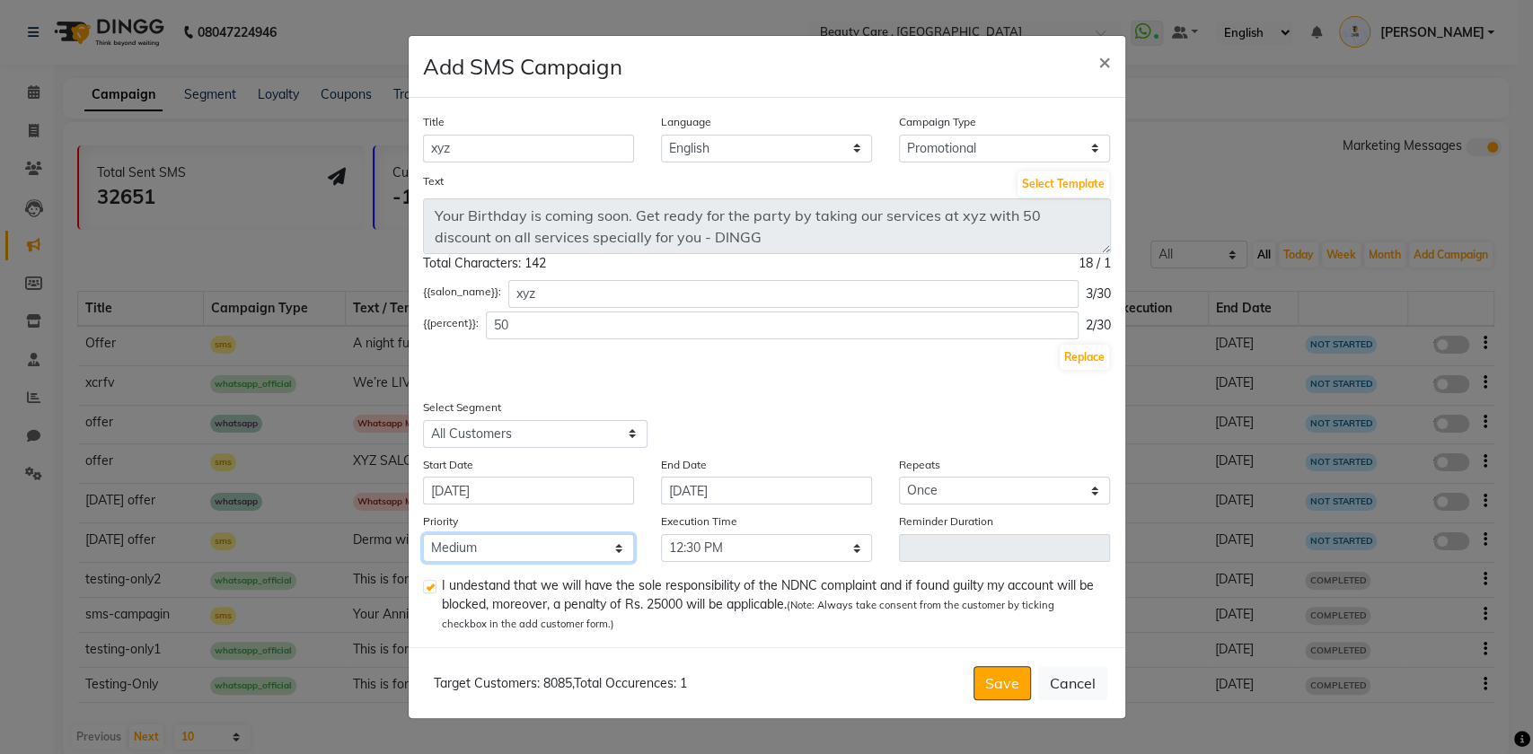
click at [465, 572] on div "Title xyz Language English Campaign Type Select Birthday Anniversary Promotiona…" at bounding box center [767, 373] width 717 height 550
click at [423, 534] on select "Low Medium High" at bounding box center [528, 548] width 211 height 28
click at [489, 550] on select "Low Medium High" at bounding box center [528, 548] width 211 height 28
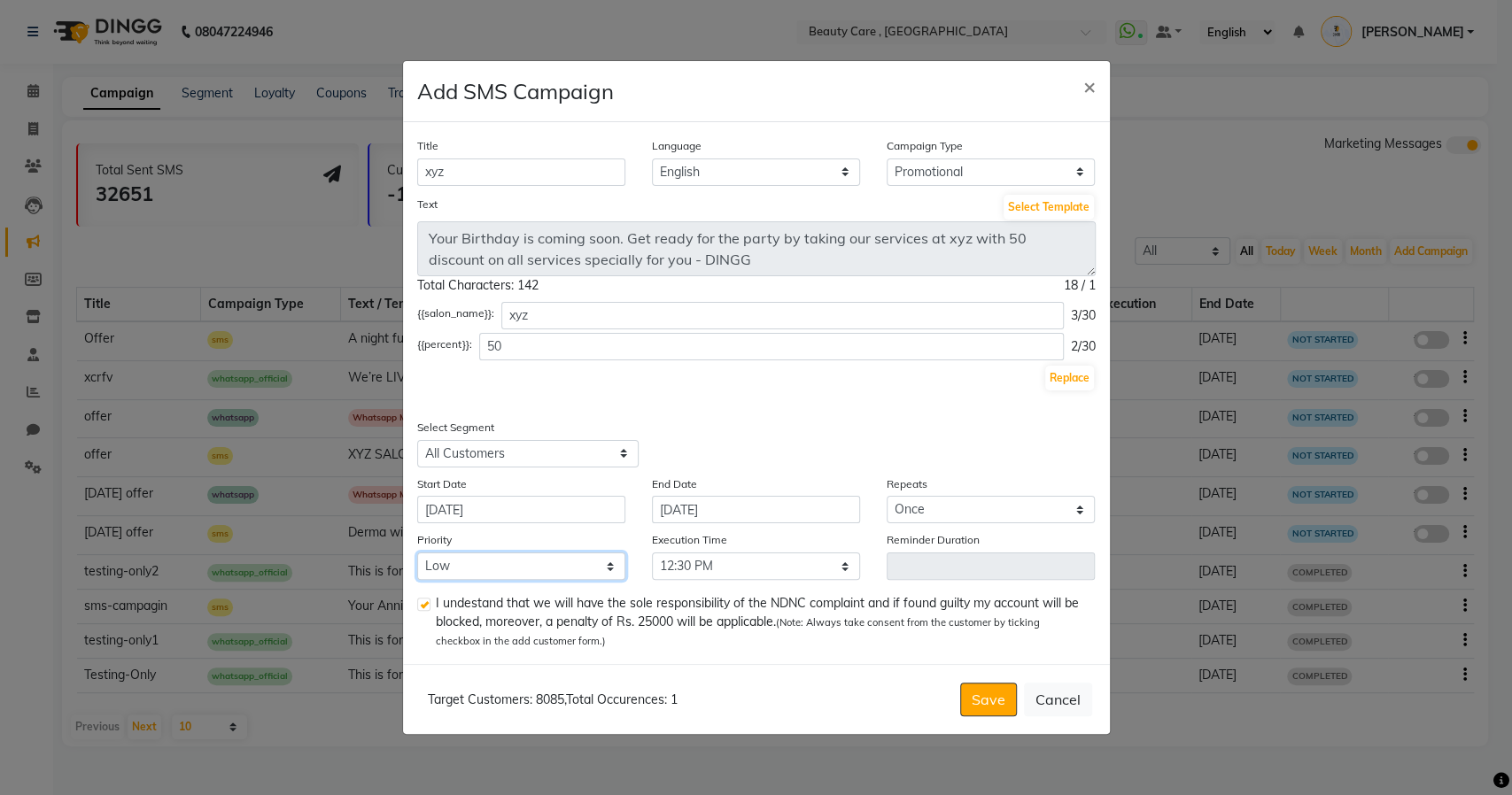
click at [540, 561] on select "Low Medium High" at bounding box center [521, 566] width 208 height 28
select select "2"
click at [417, 552] on select "Low Medium High" at bounding box center [521, 566] width 208 height 28
click at [983, 690] on button "Save" at bounding box center [987, 699] width 56 height 34
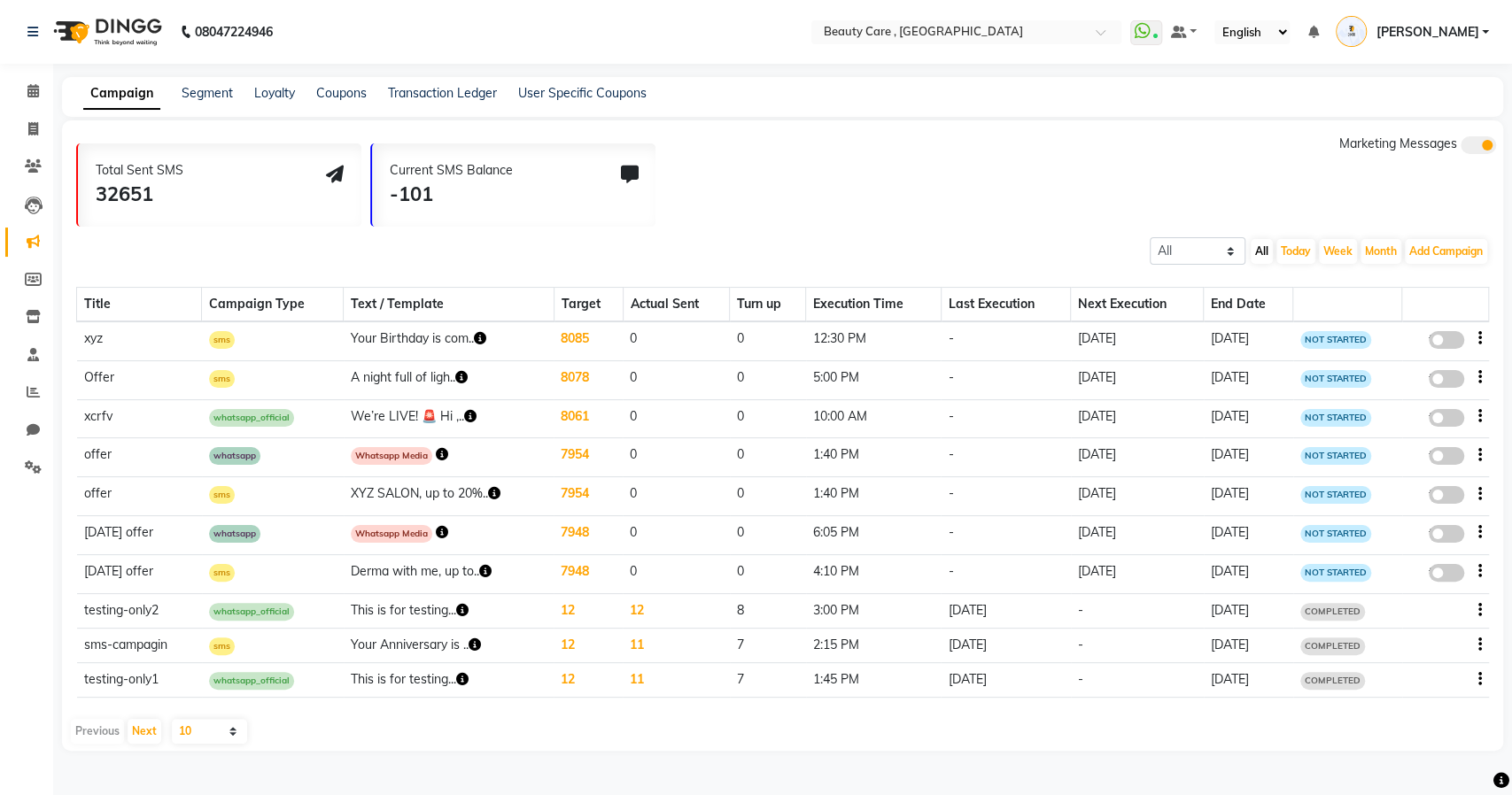
click at [730, 516] on td "0" at bounding box center [767, 536] width 76 height 39
click at [39, 476] on span at bounding box center [33, 468] width 31 height 21
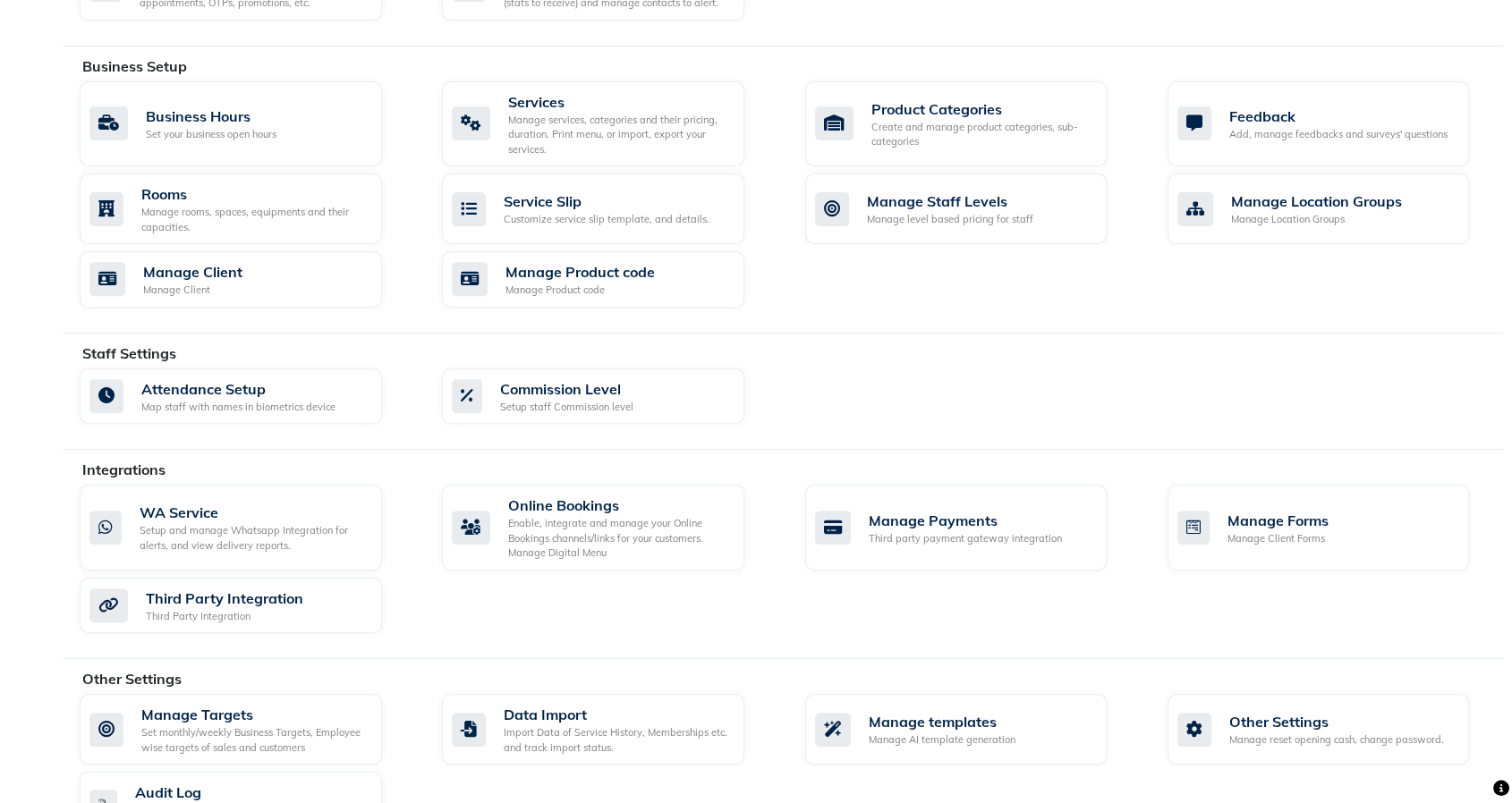
scroll to position [662, 0]
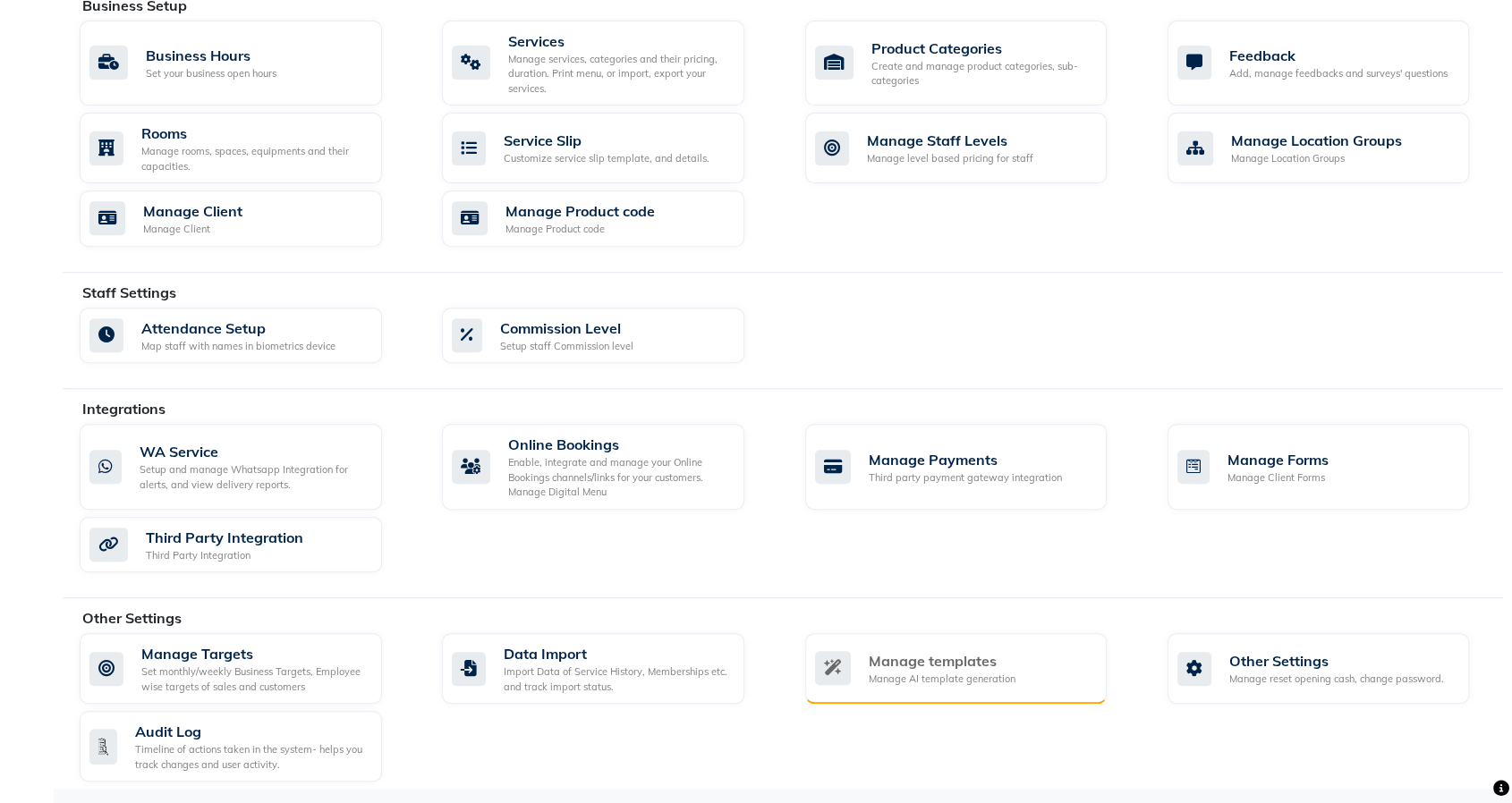
click at [961, 656] on div "Manage templates" at bounding box center [941, 662] width 146 height 22
select select "APPROVED"
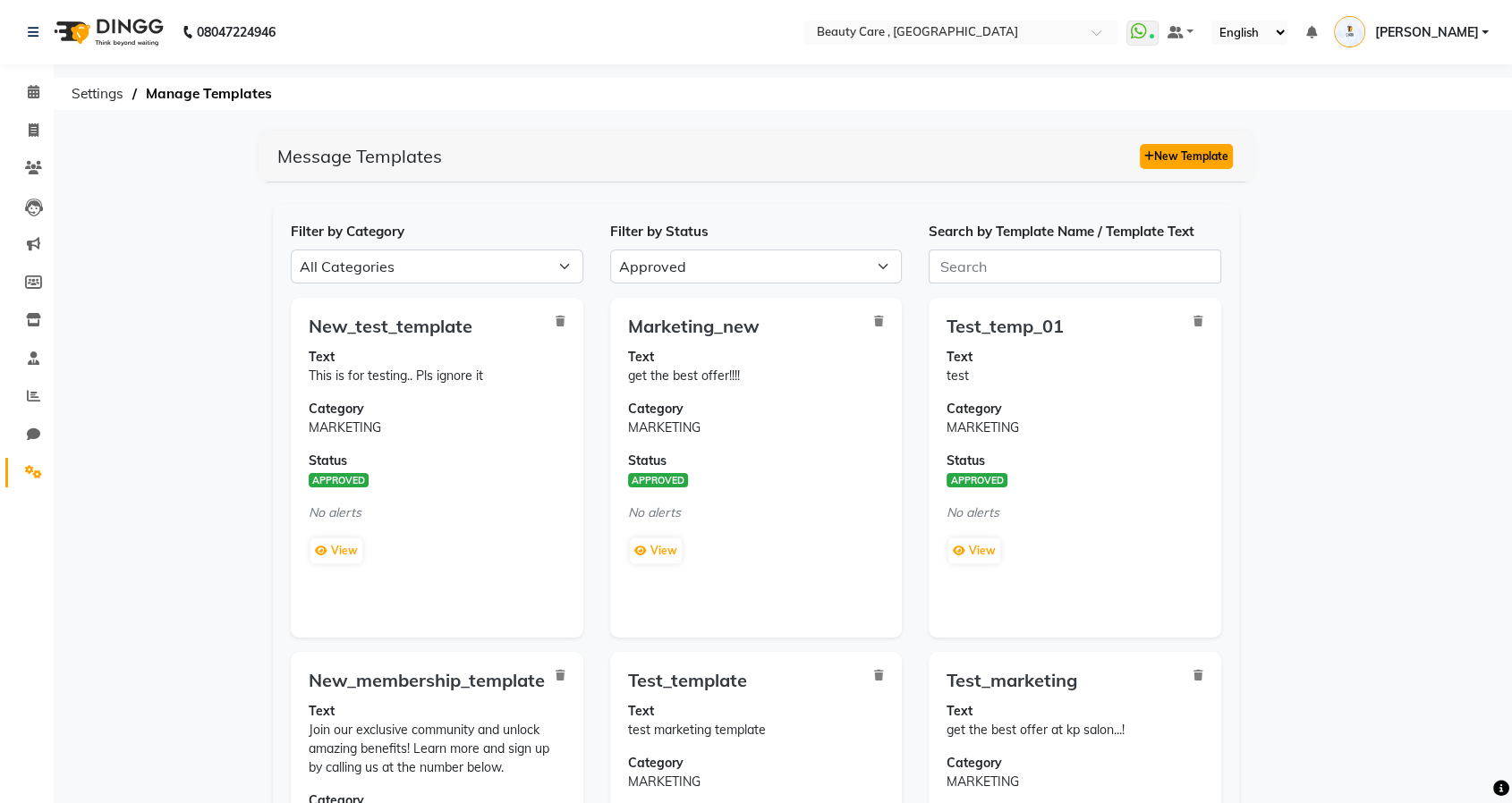
click at [1175, 154] on button "New Template" at bounding box center [1185, 156] width 93 height 25
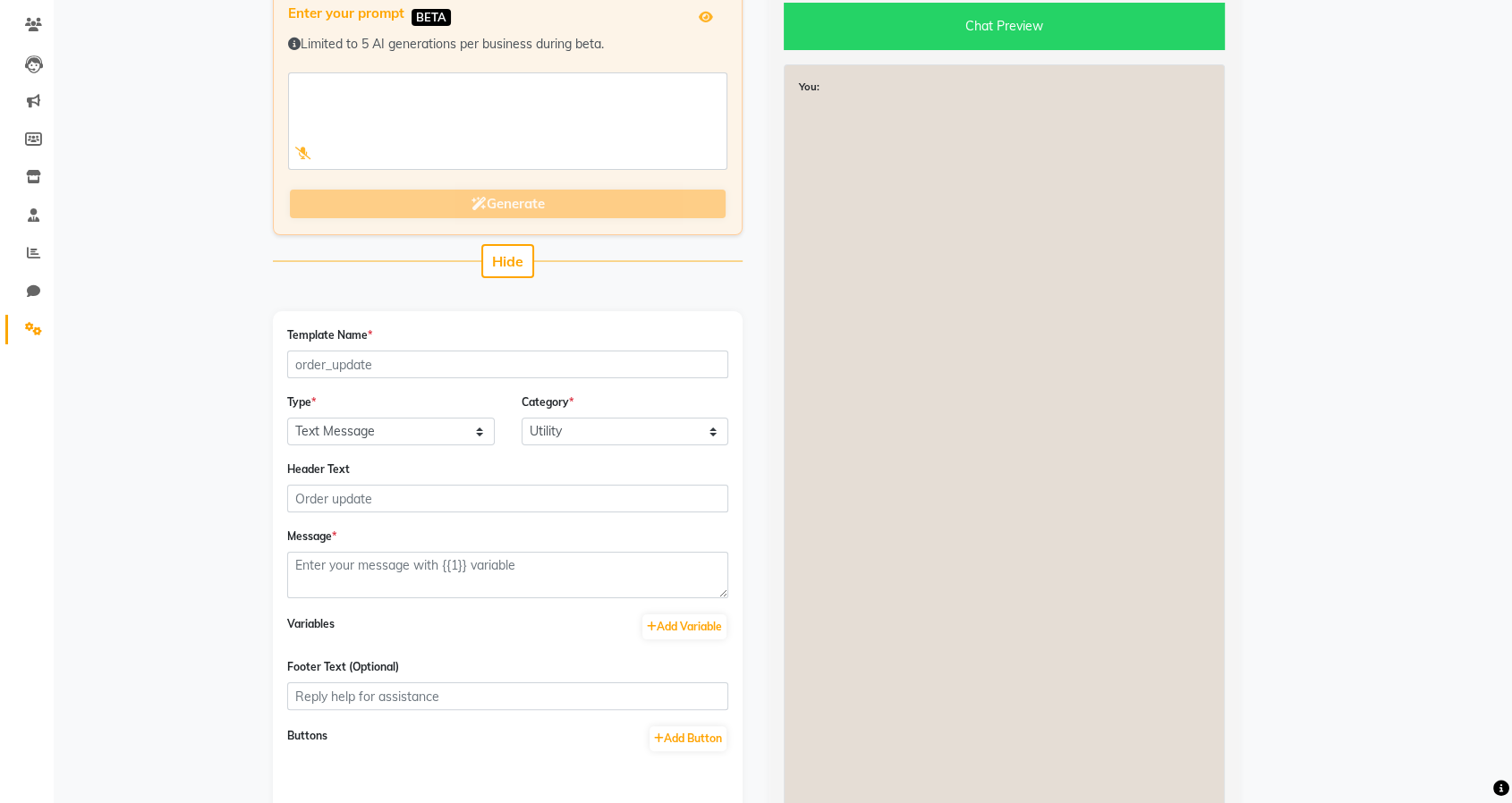
scroll to position [143, 0]
click at [479, 368] on input "Template Name *" at bounding box center [507, 365] width 441 height 28
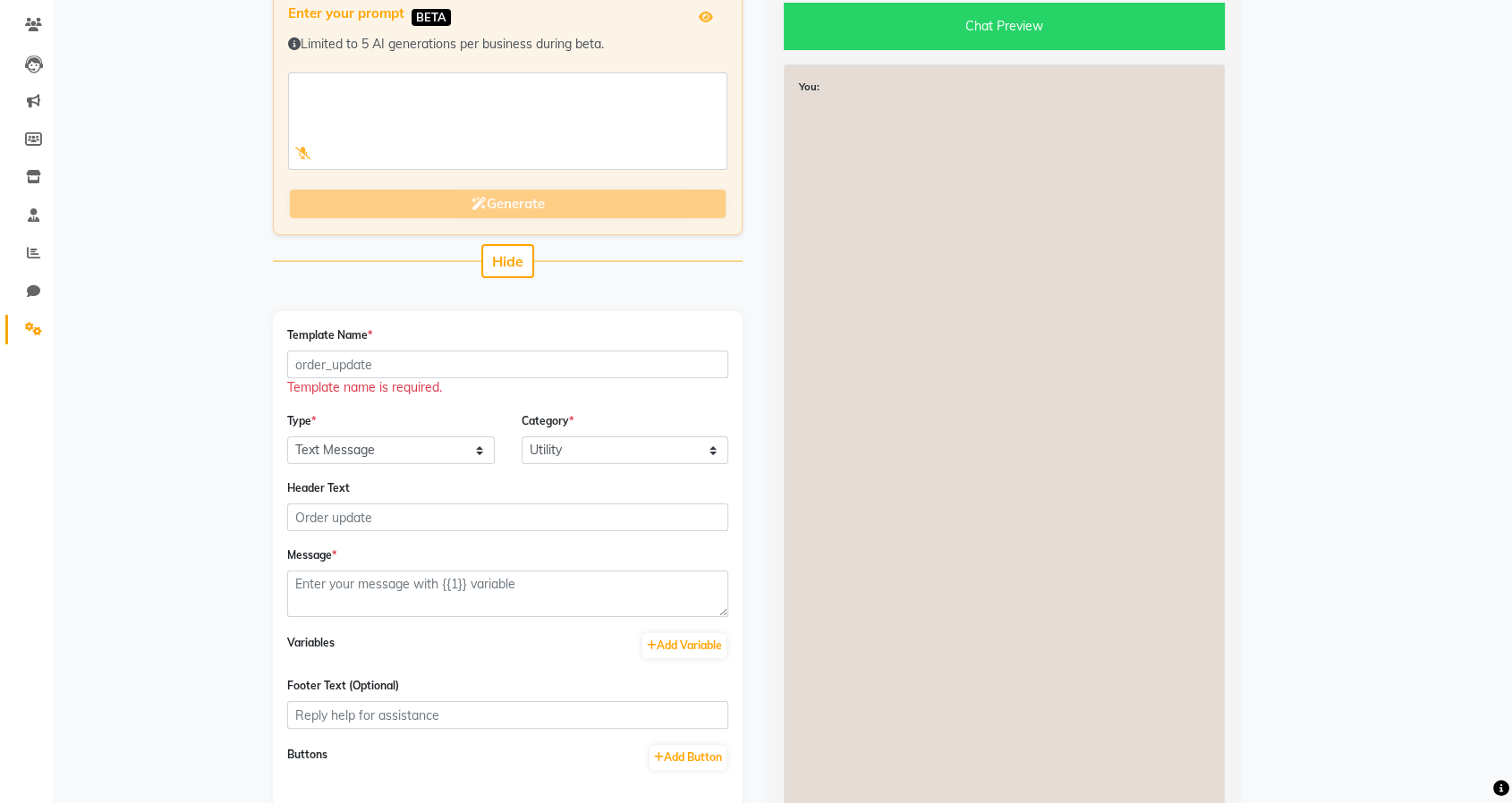
click at [351, 284] on div "Enter your prompt BETA Limited to 5 AI generations per business during beta. Ge…" at bounding box center [507, 444] width 496 height 914
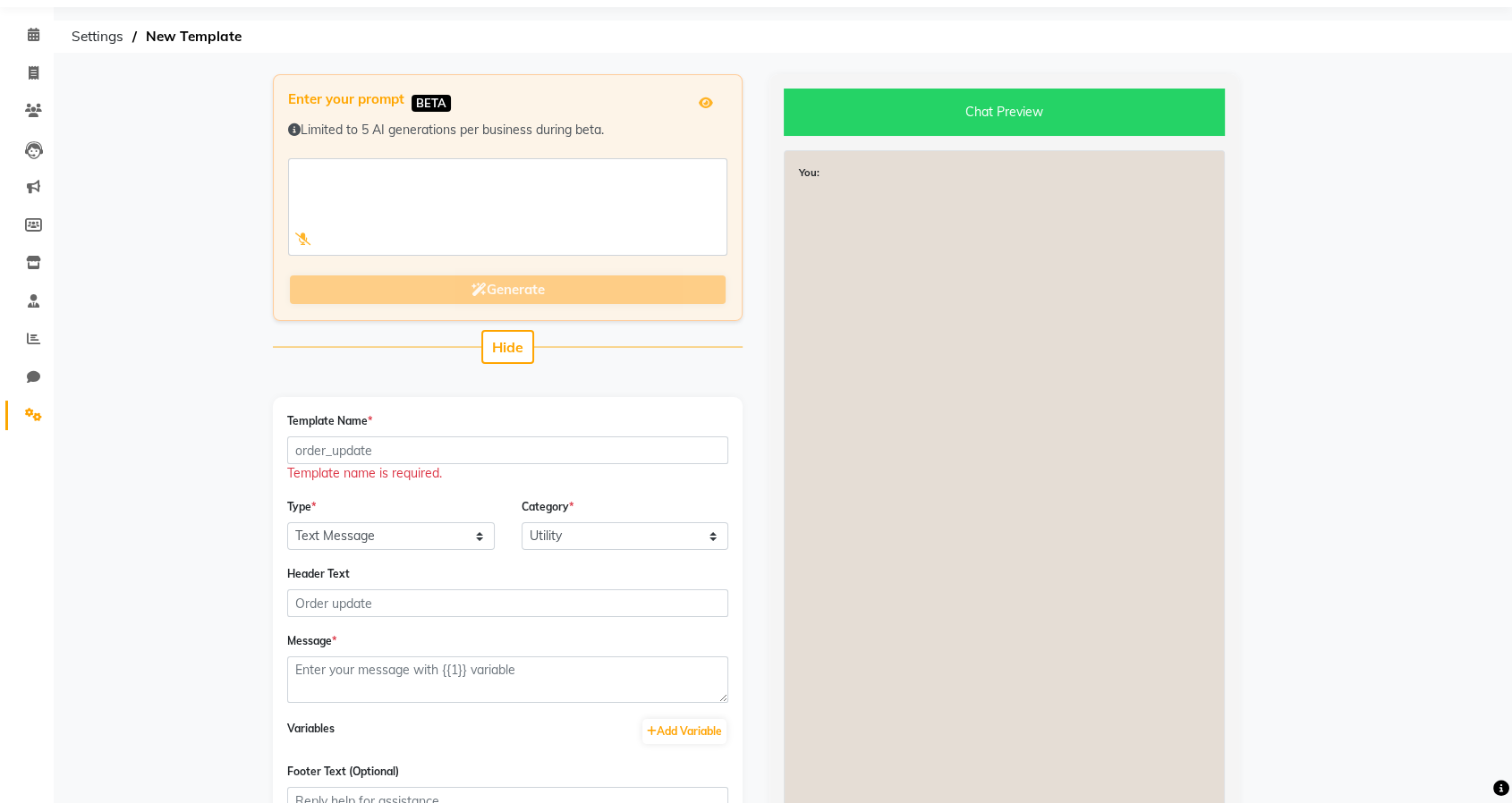
scroll to position [50, 0]
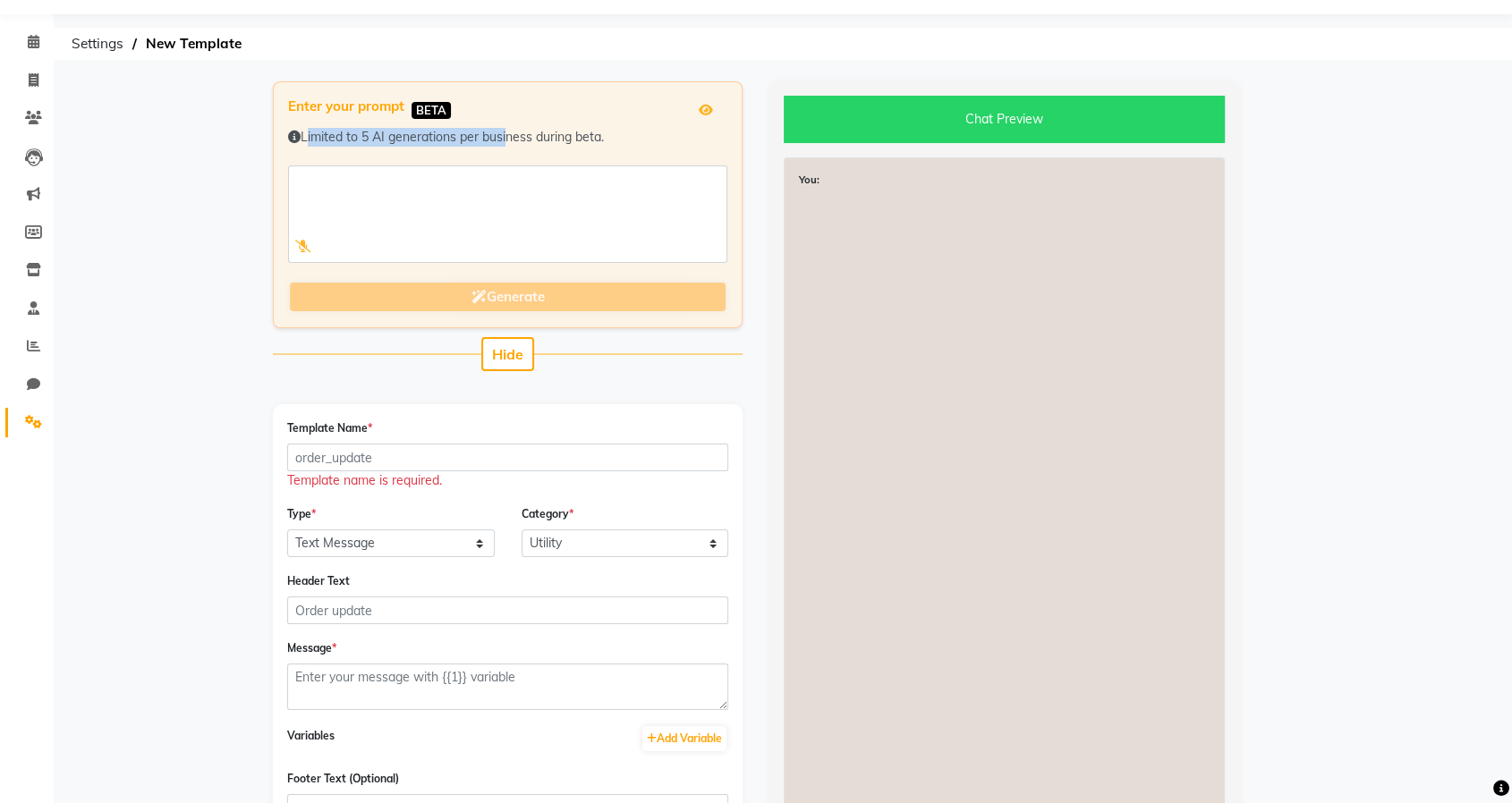
drag, startPoint x: 303, startPoint y: 136, endPoint x: 505, endPoint y: 129, distance: 202.1
click at [505, 129] on div "Limited to 5 AI generations per business during beta." at bounding box center [507, 136] width 439 height 19
click at [281, 363] on div "Hide" at bounding box center [507, 355] width 469 height 34
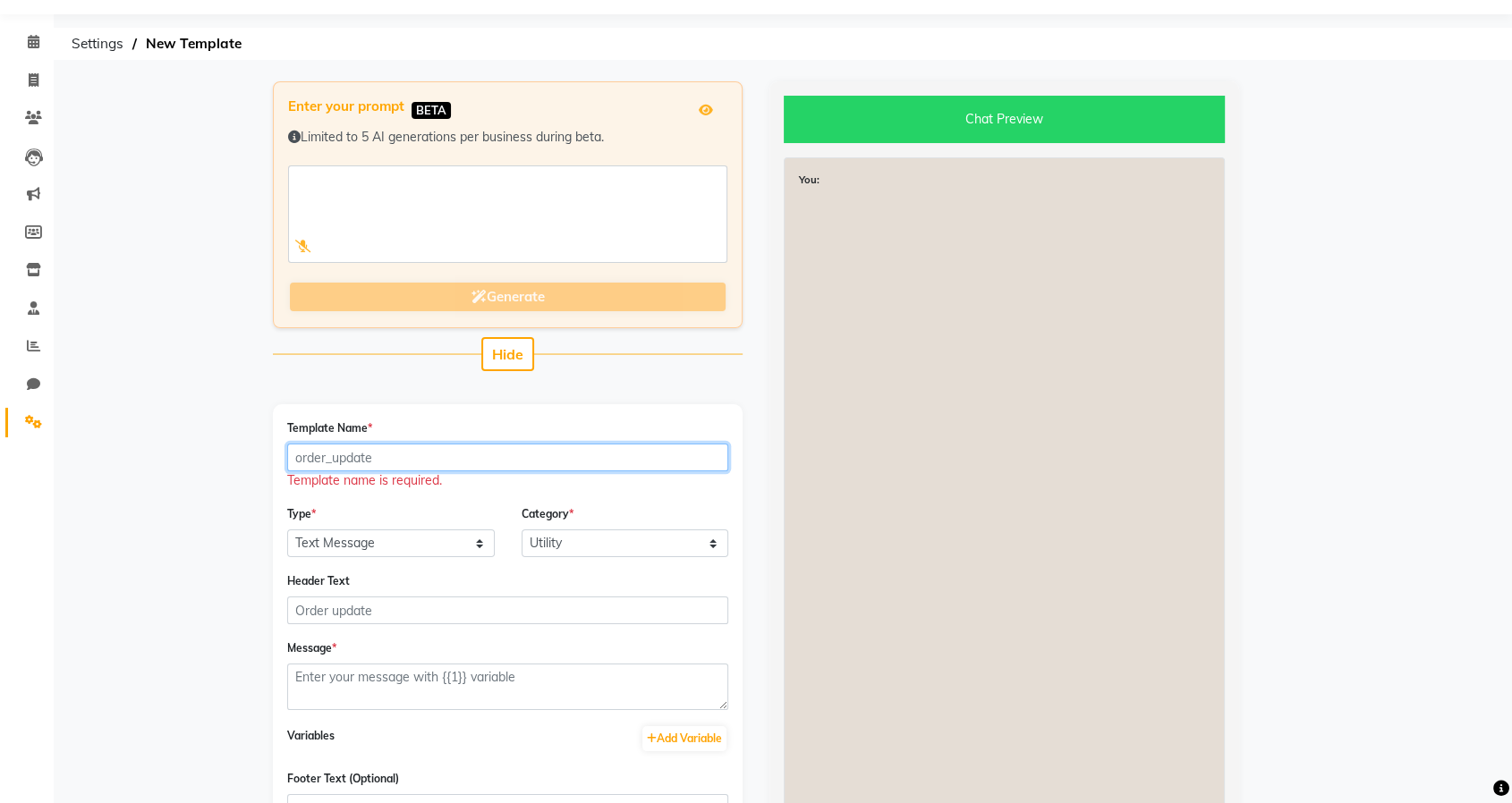
click at [331, 456] on input "Template Name *" at bounding box center [507, 457] width 441 height 28
click at [252, 522] on div "Enter your prompt BETA Limited to 5 AI generations per business during beta. Ge…" at bounding box center [756, 568] width 1020 height 972
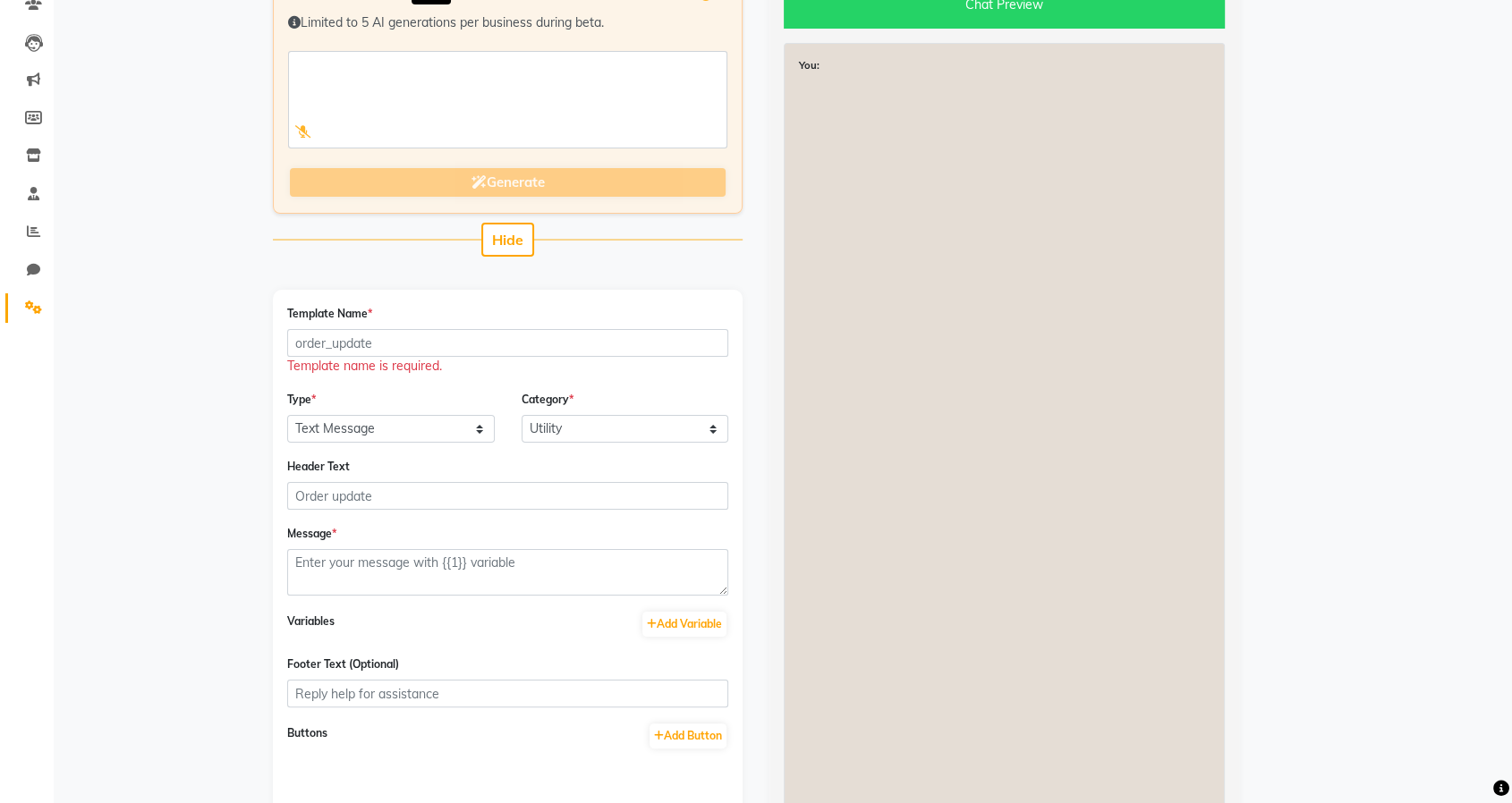
scroll to position [174, 0]
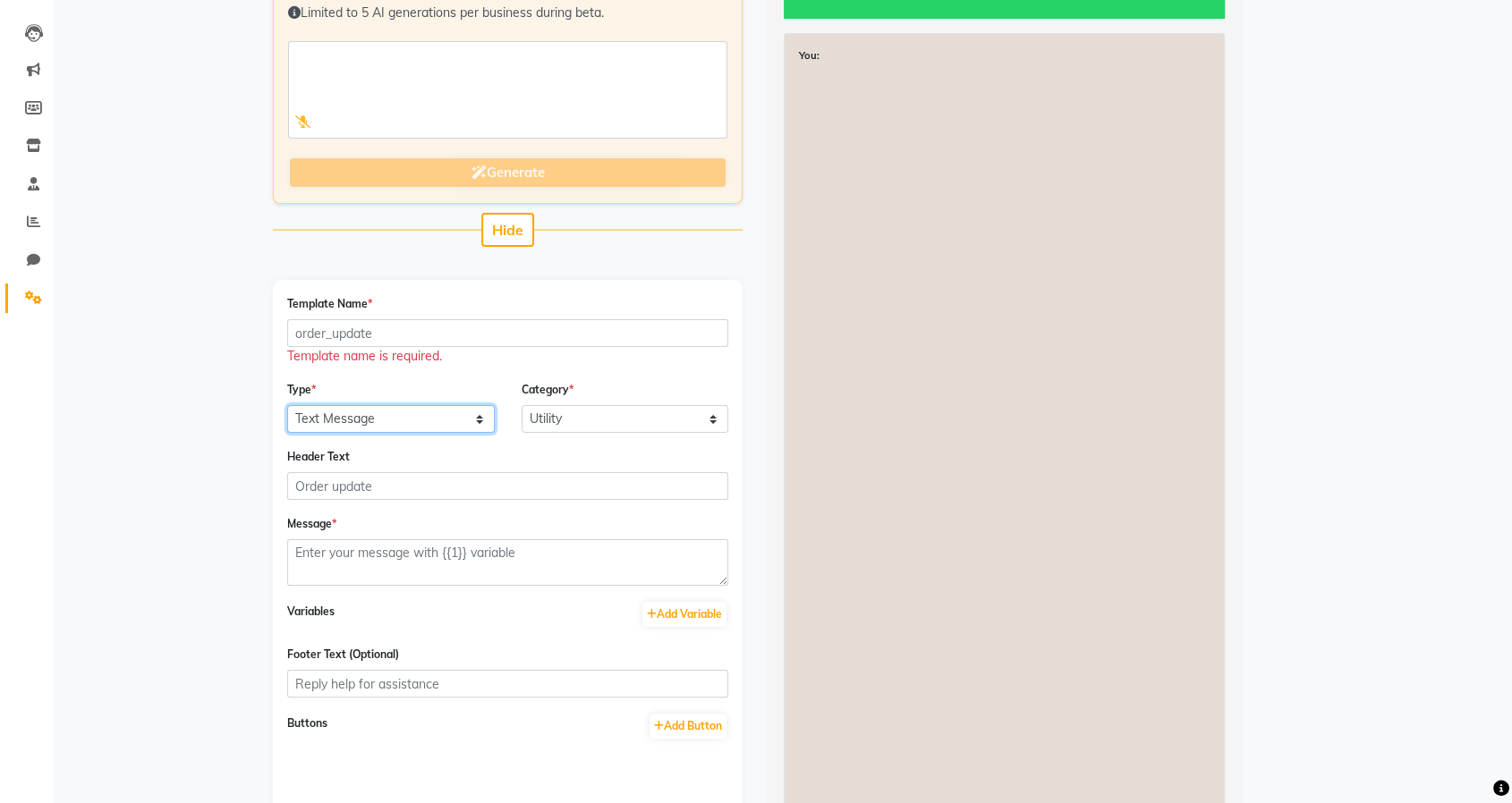
click at [338, 413] on select "Text Message Image with Text" at bounding box center [390, 419] width 207 height 28
select select "IMAGE"
click at [287, 405] on select "Text Message Image with Text" at bounding box center [390, 419] width 207 height 28
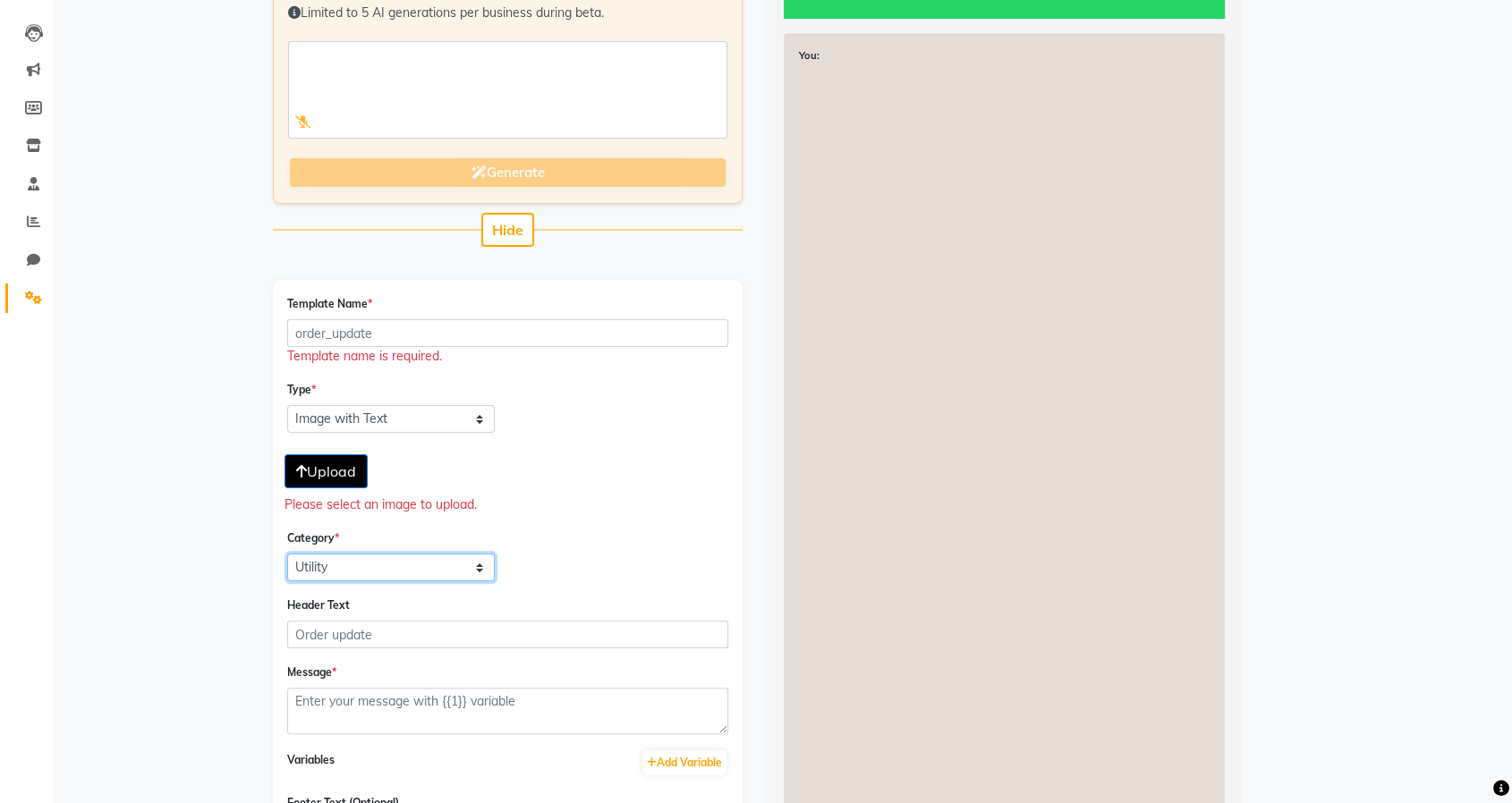
click at [434, 575] on select "Utility Marketing Authentication" at bounding box center [390, 568] width 207 height 28
select select "MARKETING"
click at [287, 554] on select "Utility Marketing Authentication" at bounding box center [390, 568] width 207 height 28
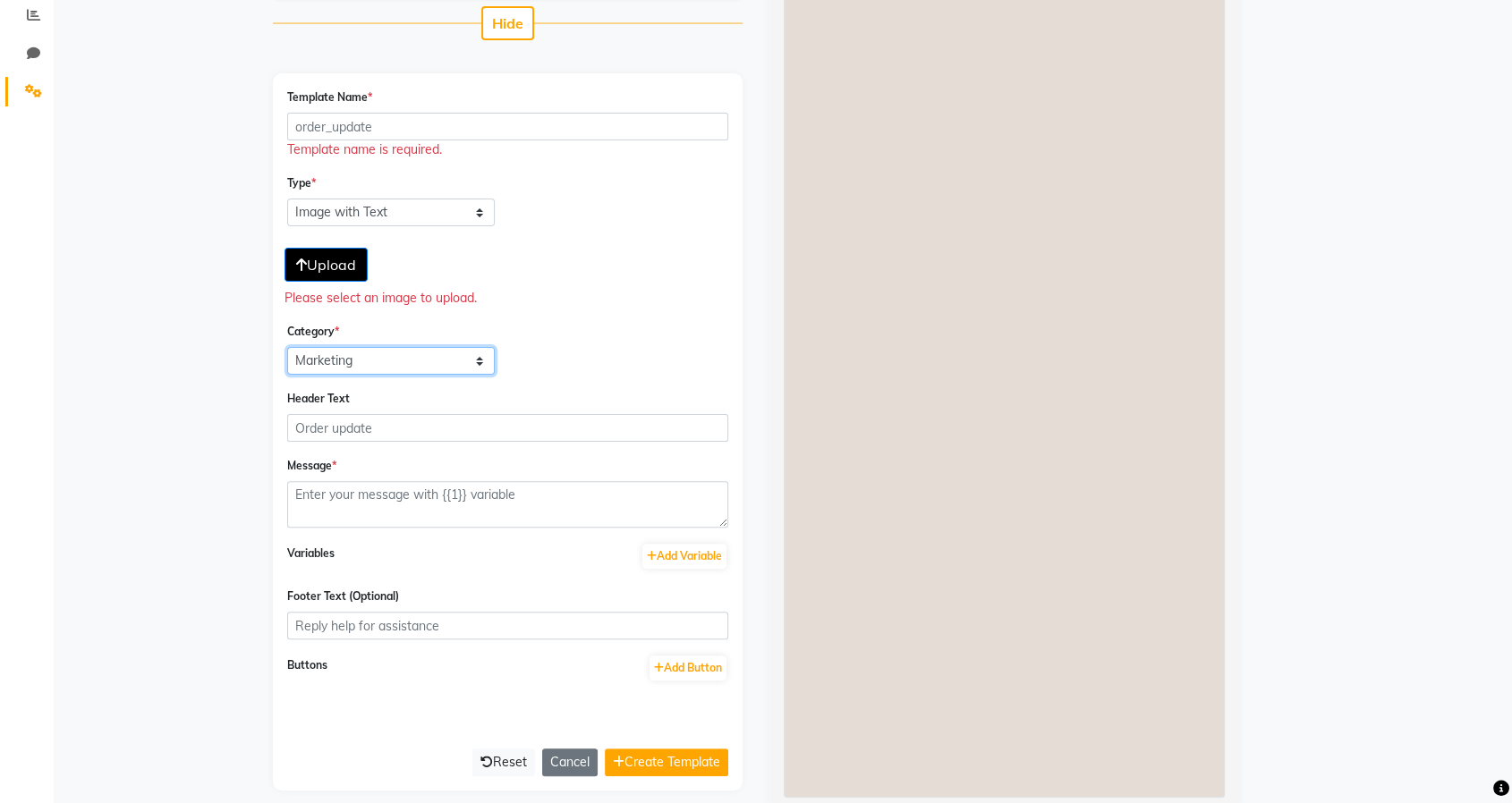
scroll to position [382, 0]
click at [216, 490] on app-manage-templates "Enter your prompt BETA Limited to 5 AI generations per business during beta. Ge…" at bounding box center [756, 310] width 1512 height 1121
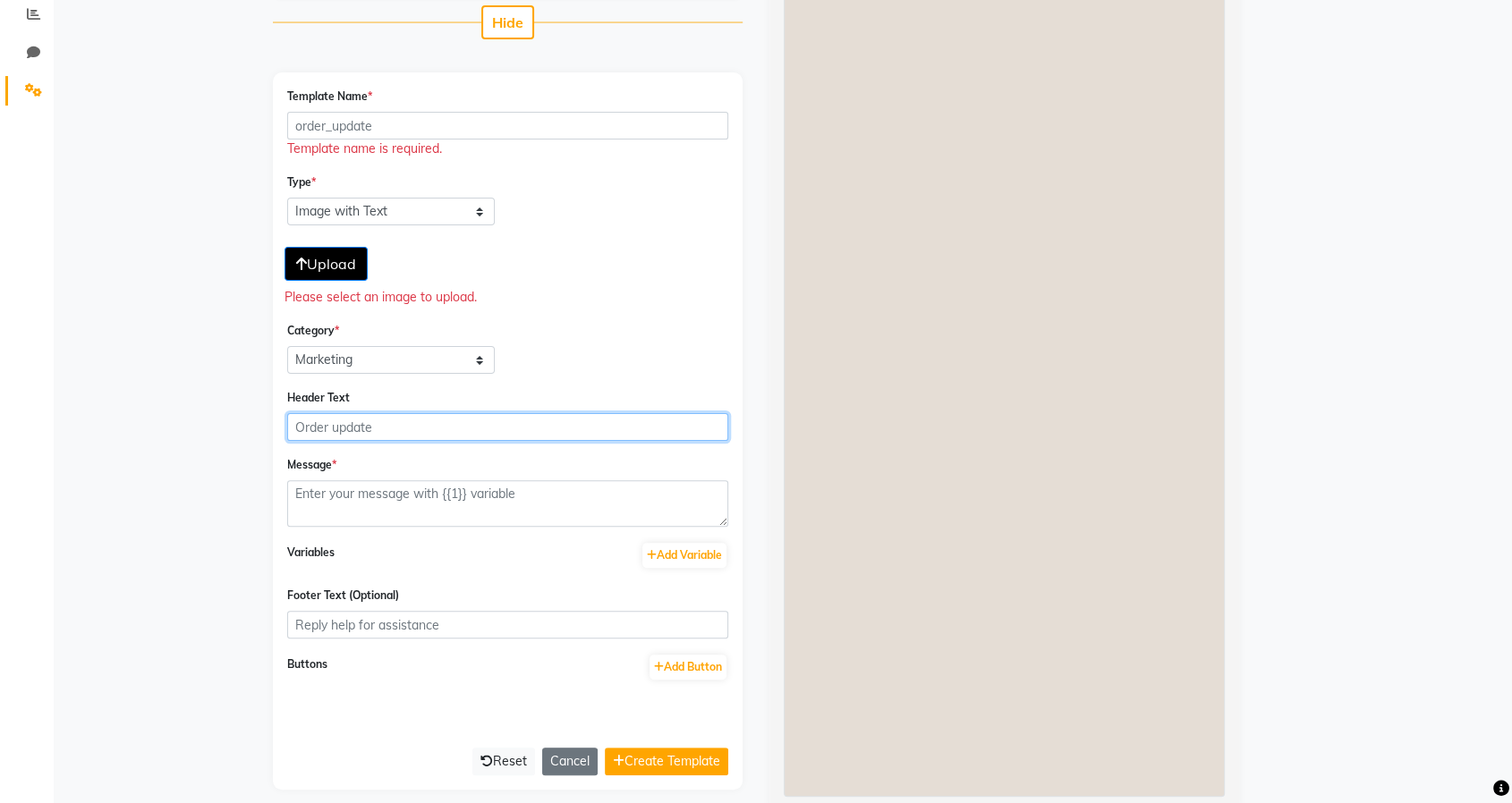
click at [317, 426] on input "Header Text" at bounding box center [507, 427] width 441 height 28
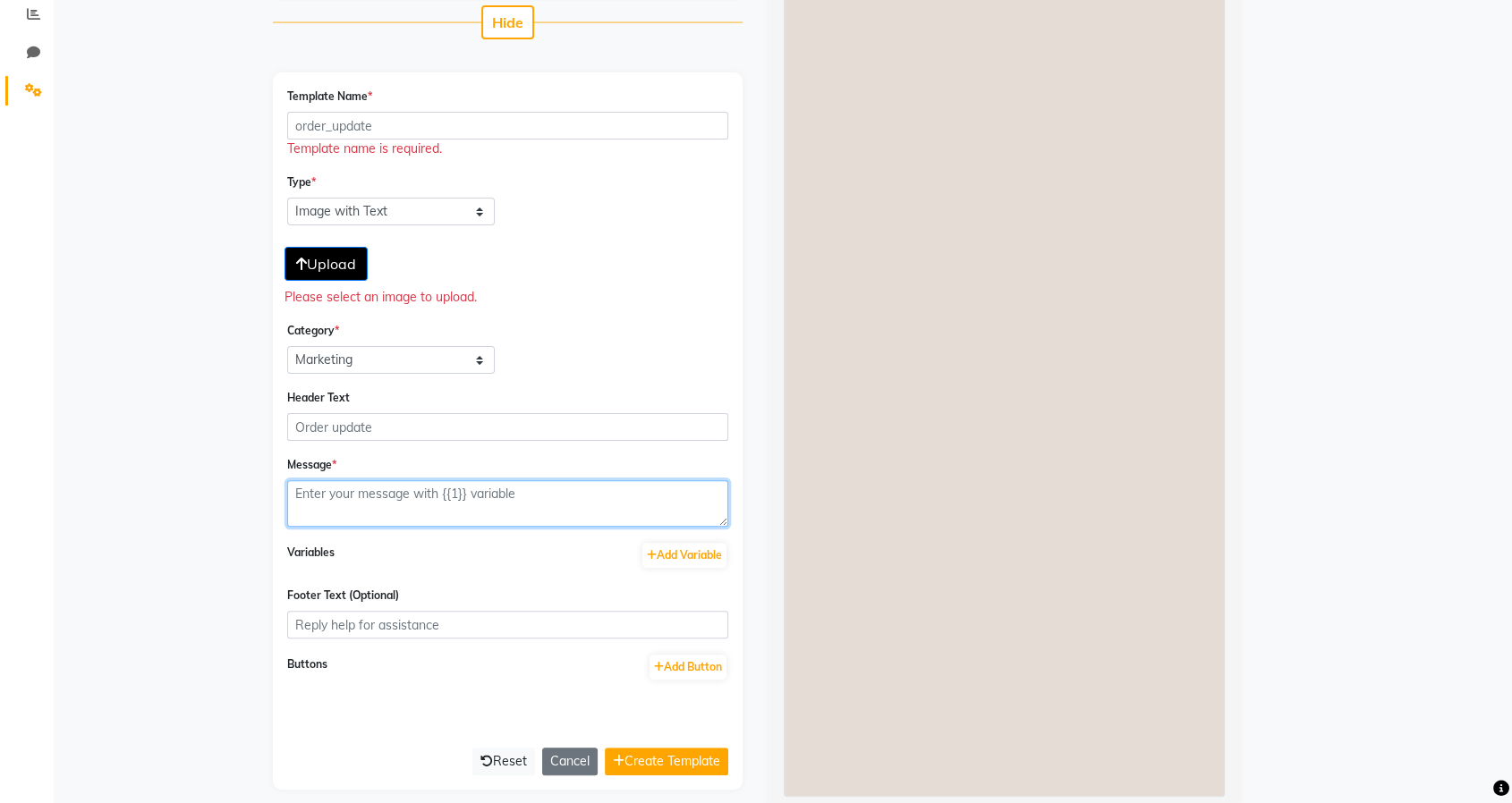
click at [384, 513] on textarea at bounding box center [507, 503] width 441 height 47
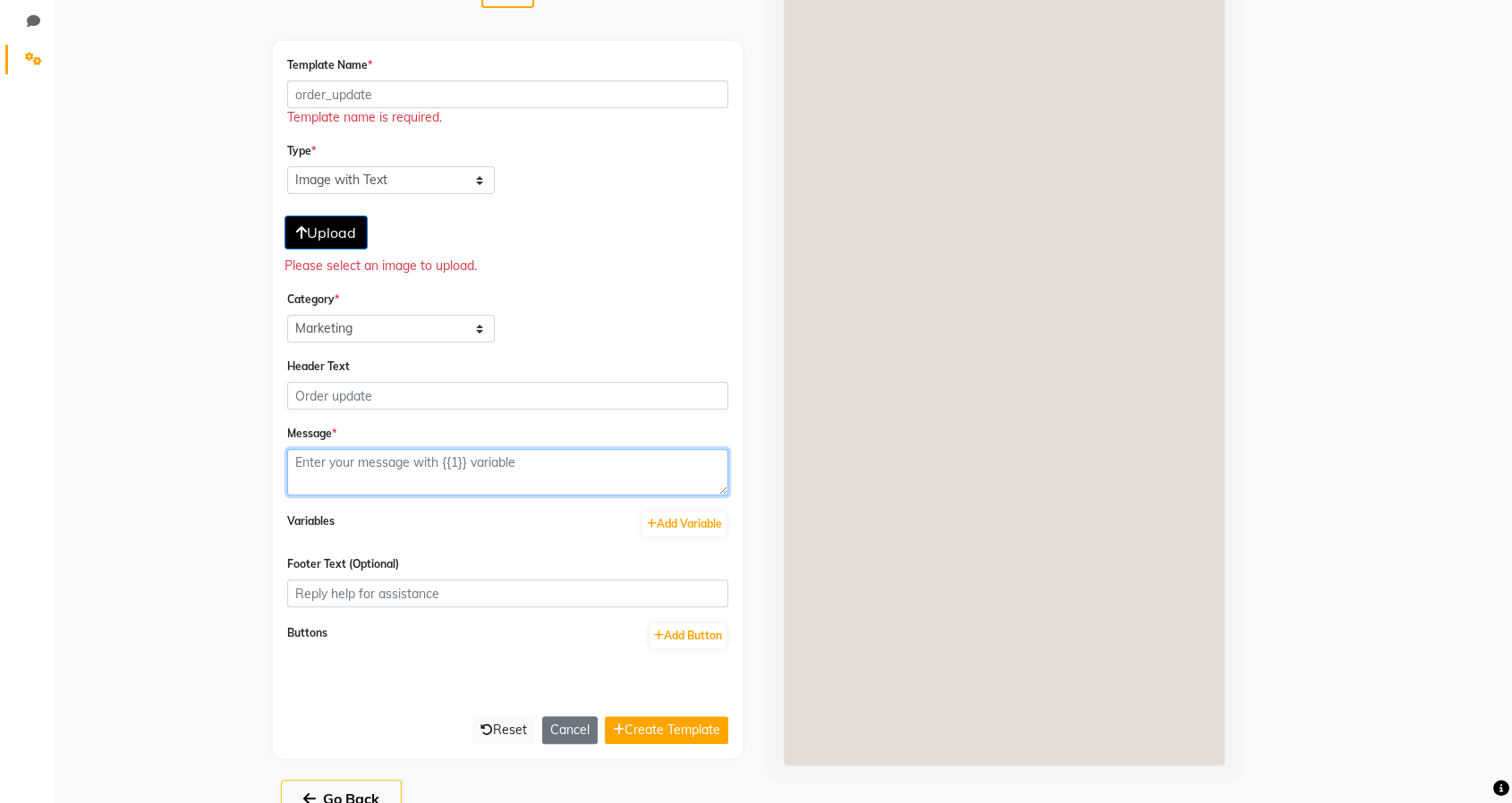
scroll to position [414, 0]
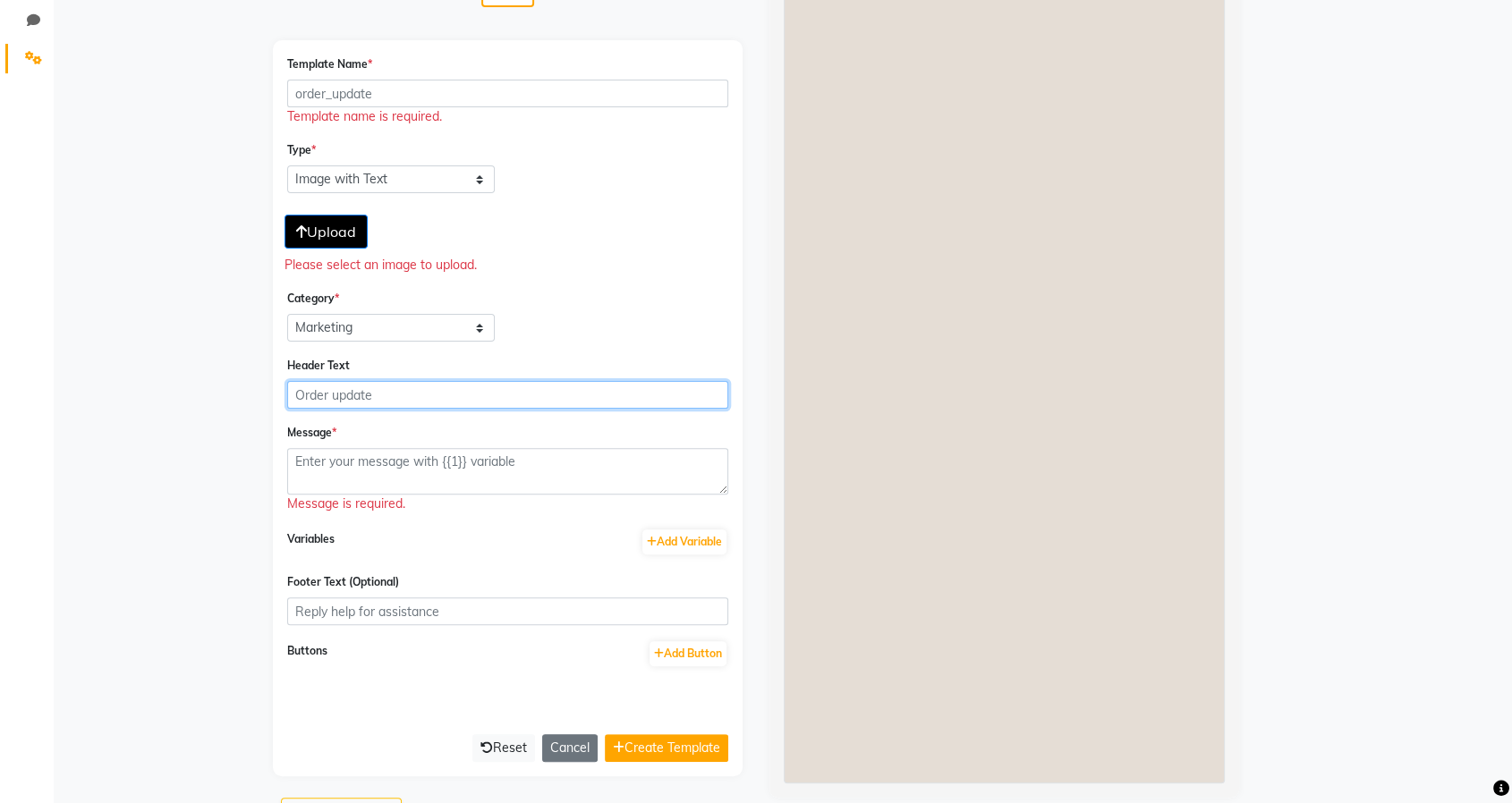
click at [319, 391] on input "Header Text" at bounding box center [507, 396] width 441 height 28
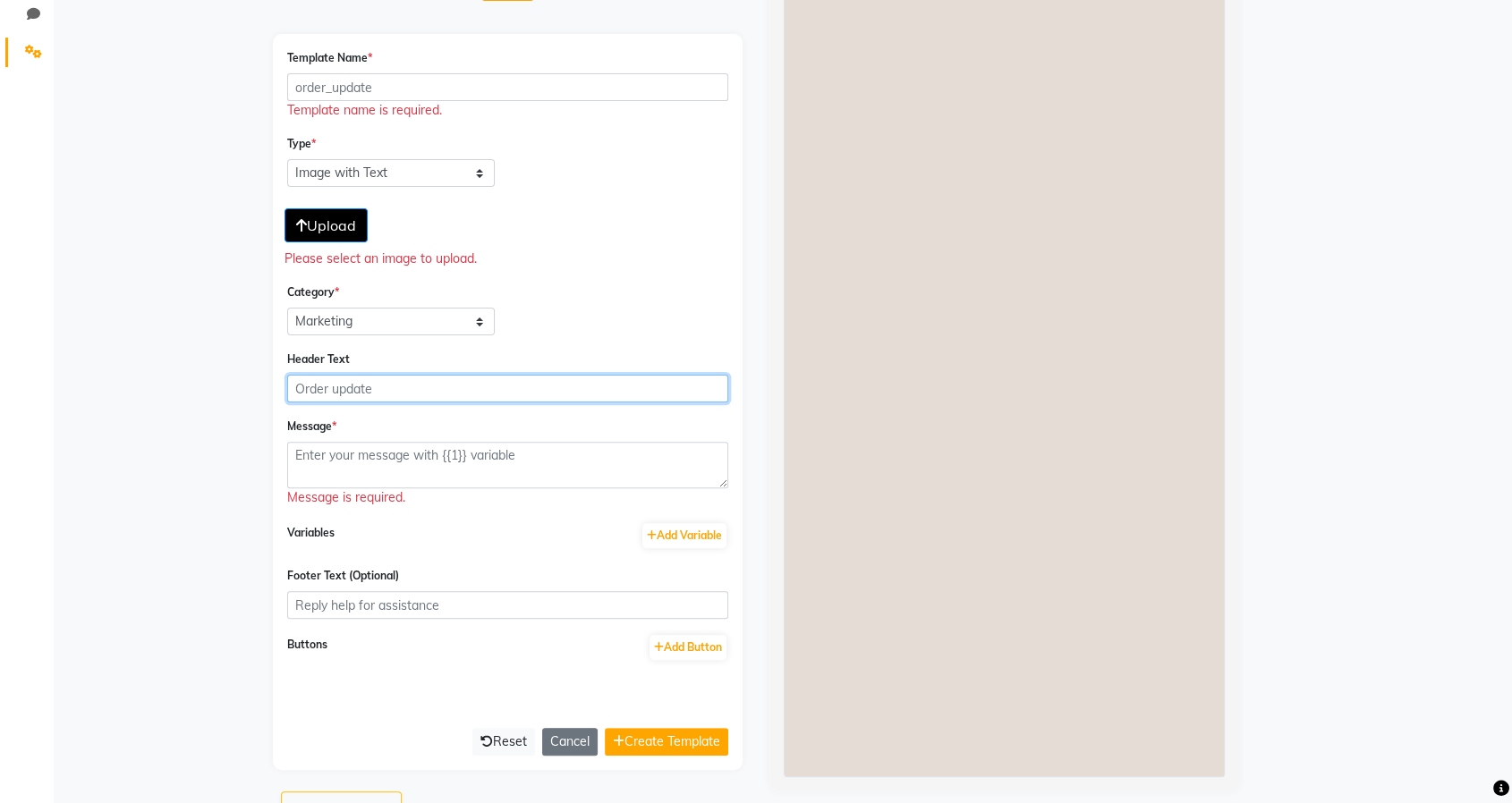
scroll to position [425, 0]
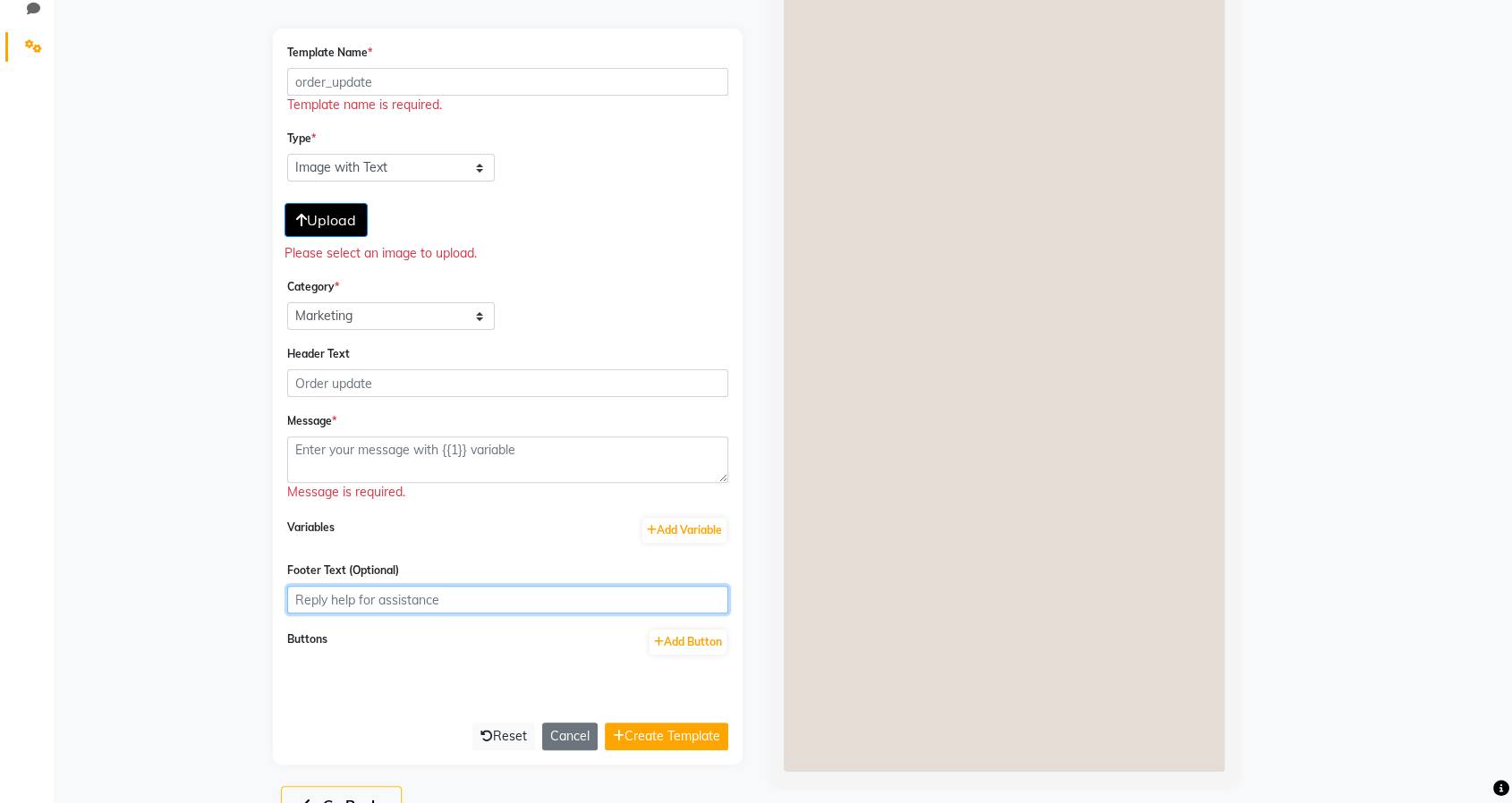
click at [435, 604] on input "Footer Text (Optional)" at bounding box center [507, 600] width 441 height 28
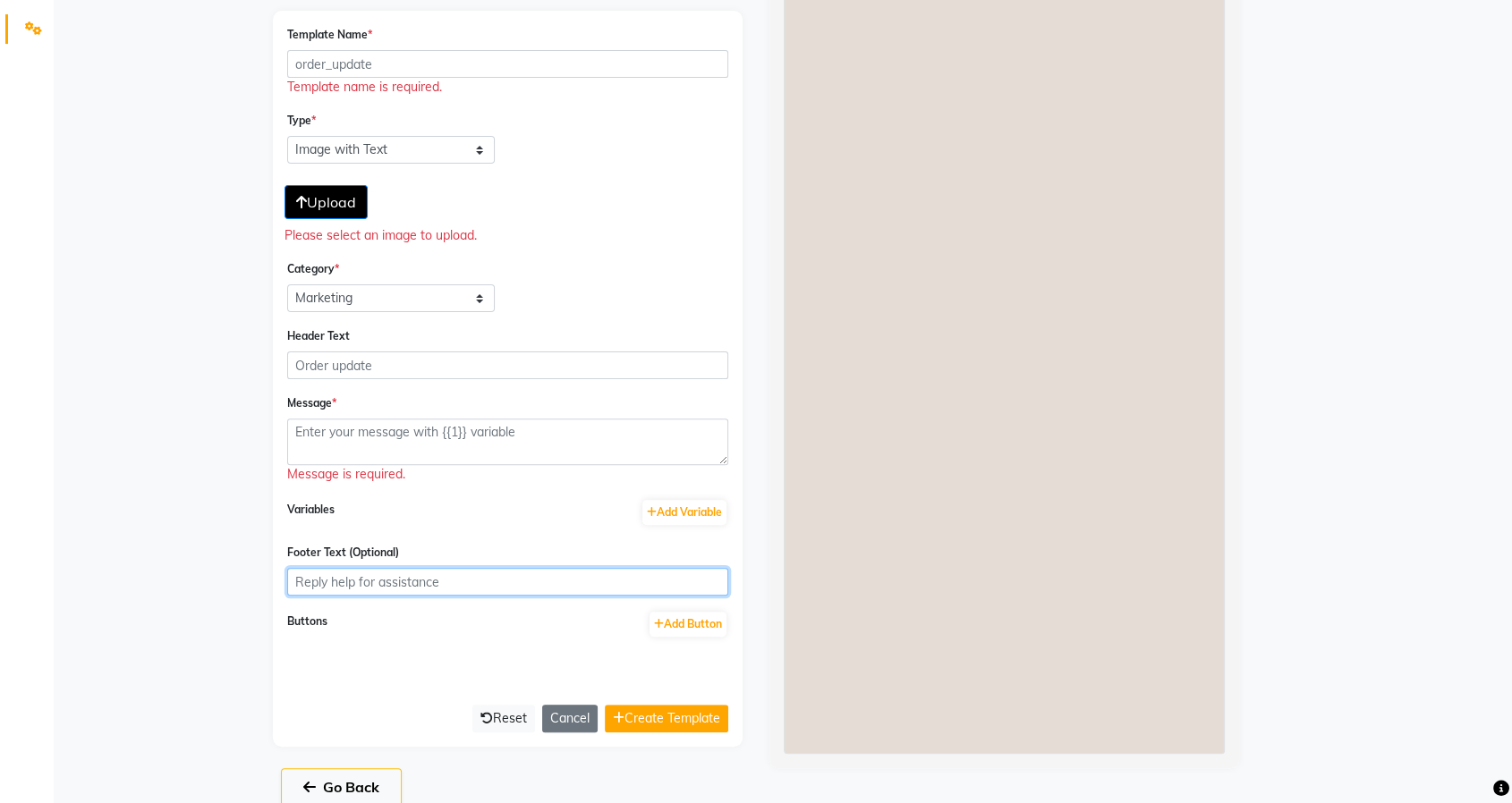
scroll to position [443, 0]
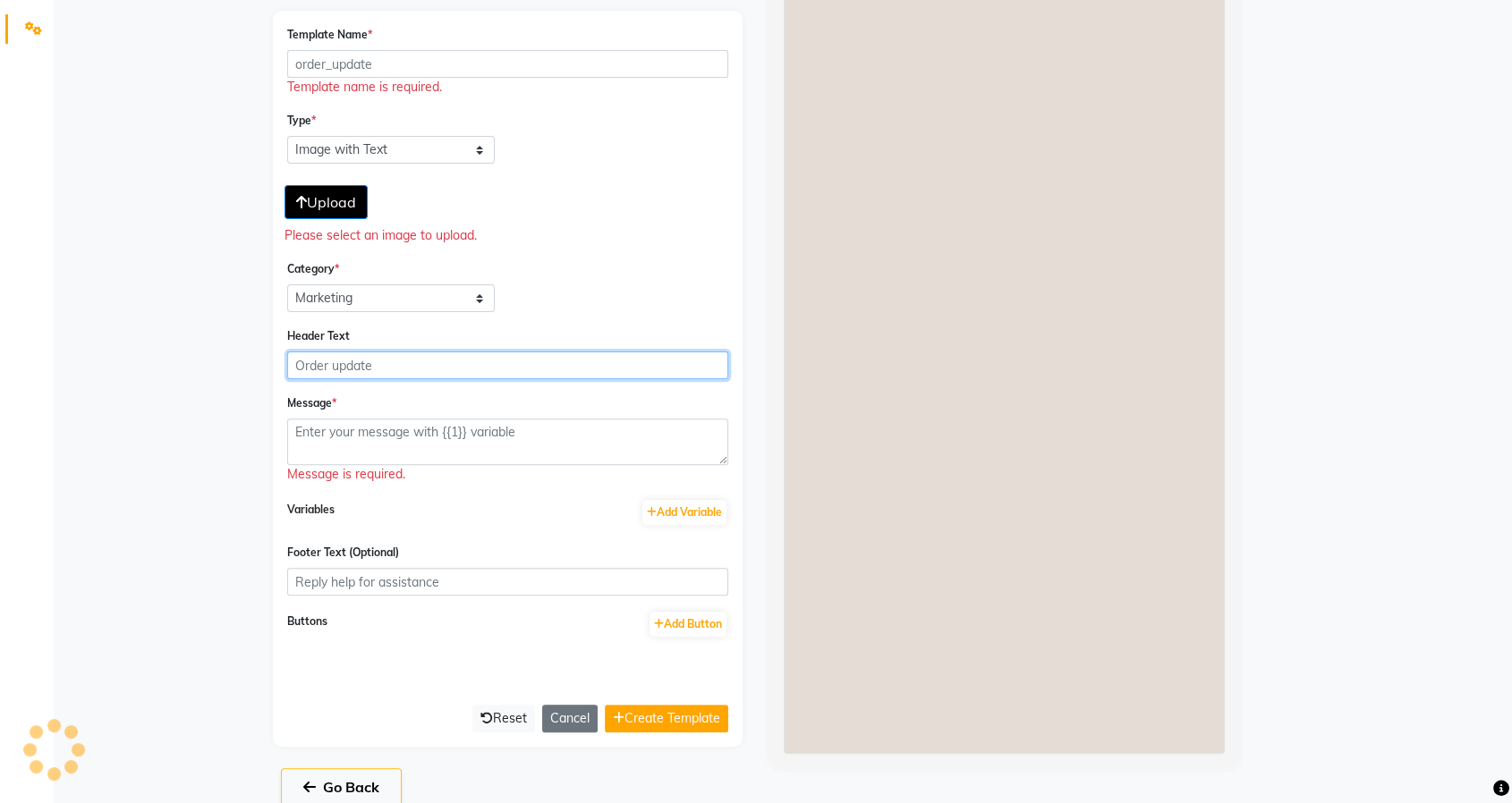
click at [400, 365] on input "Header Text" at bounding box center [507, 366] width 441 height 28
type input "New Offer"
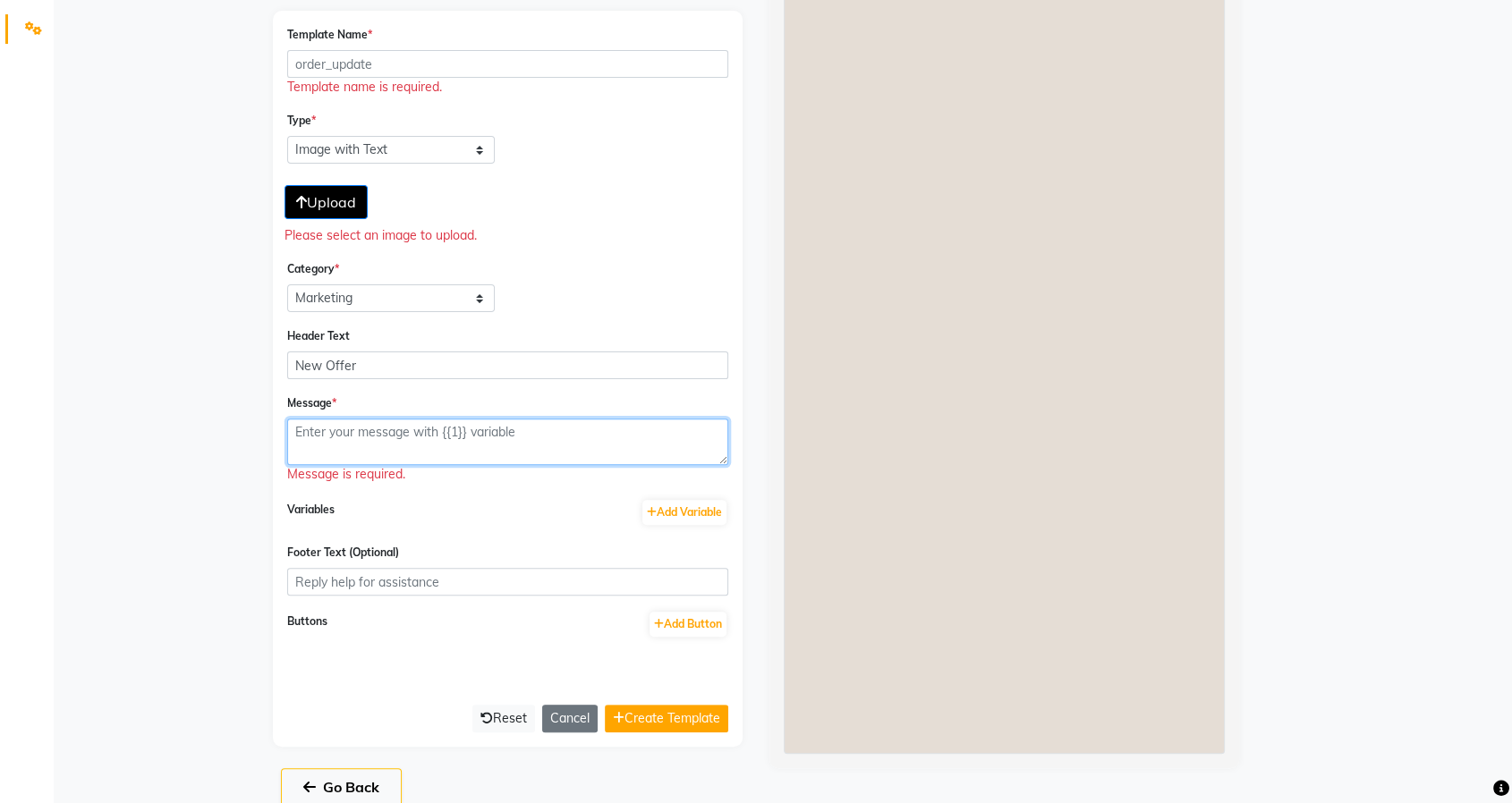
click at [399, 437] on textarea at bounding box center [507, 441] width 441 height 47
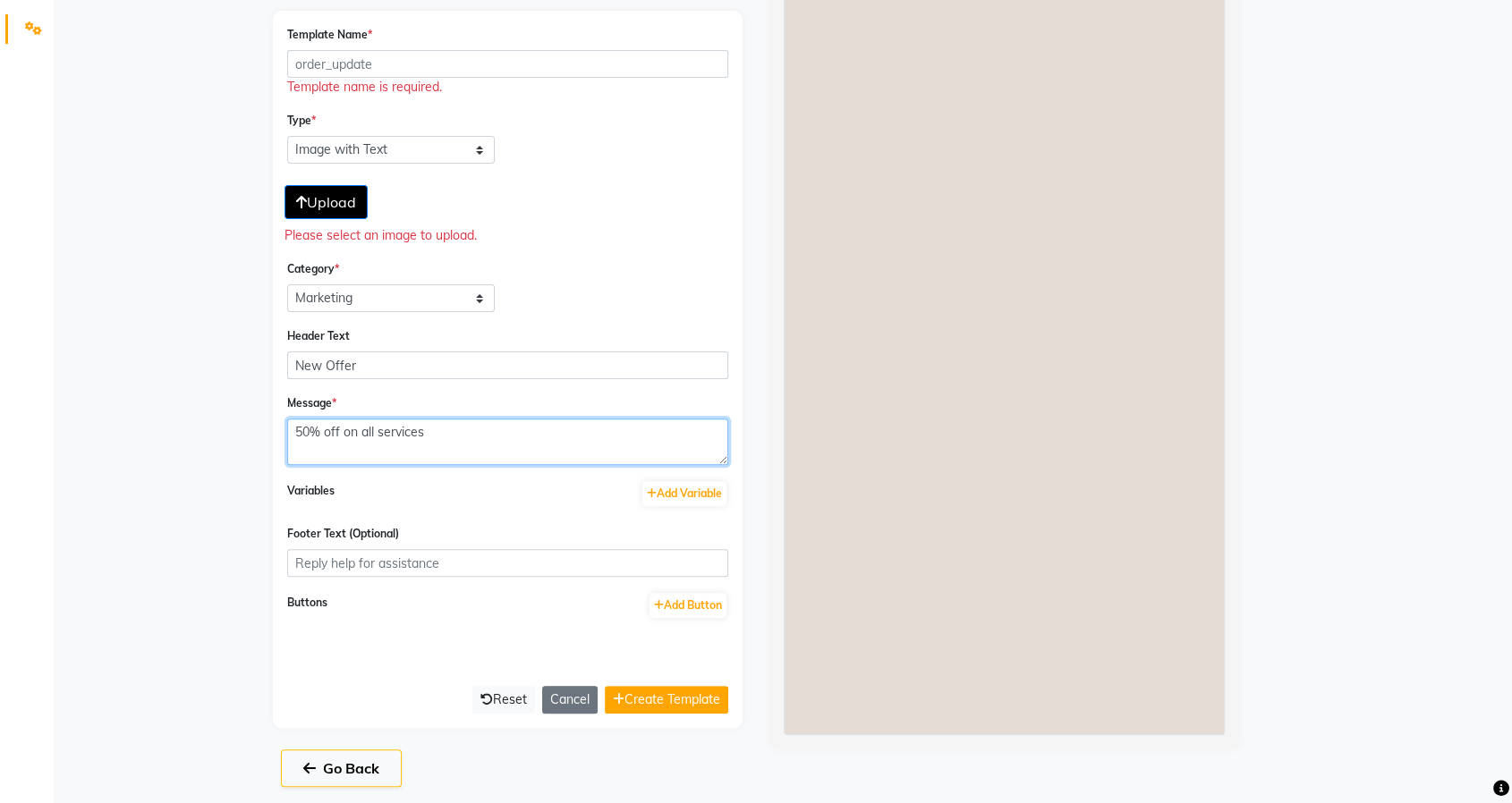
type textarea "50% off on all services"
click at [506, 519] on form "Template Name * Template name is required. Type * Text Message Image with Text …" at bounding box center [507, 369] width 441 height 688
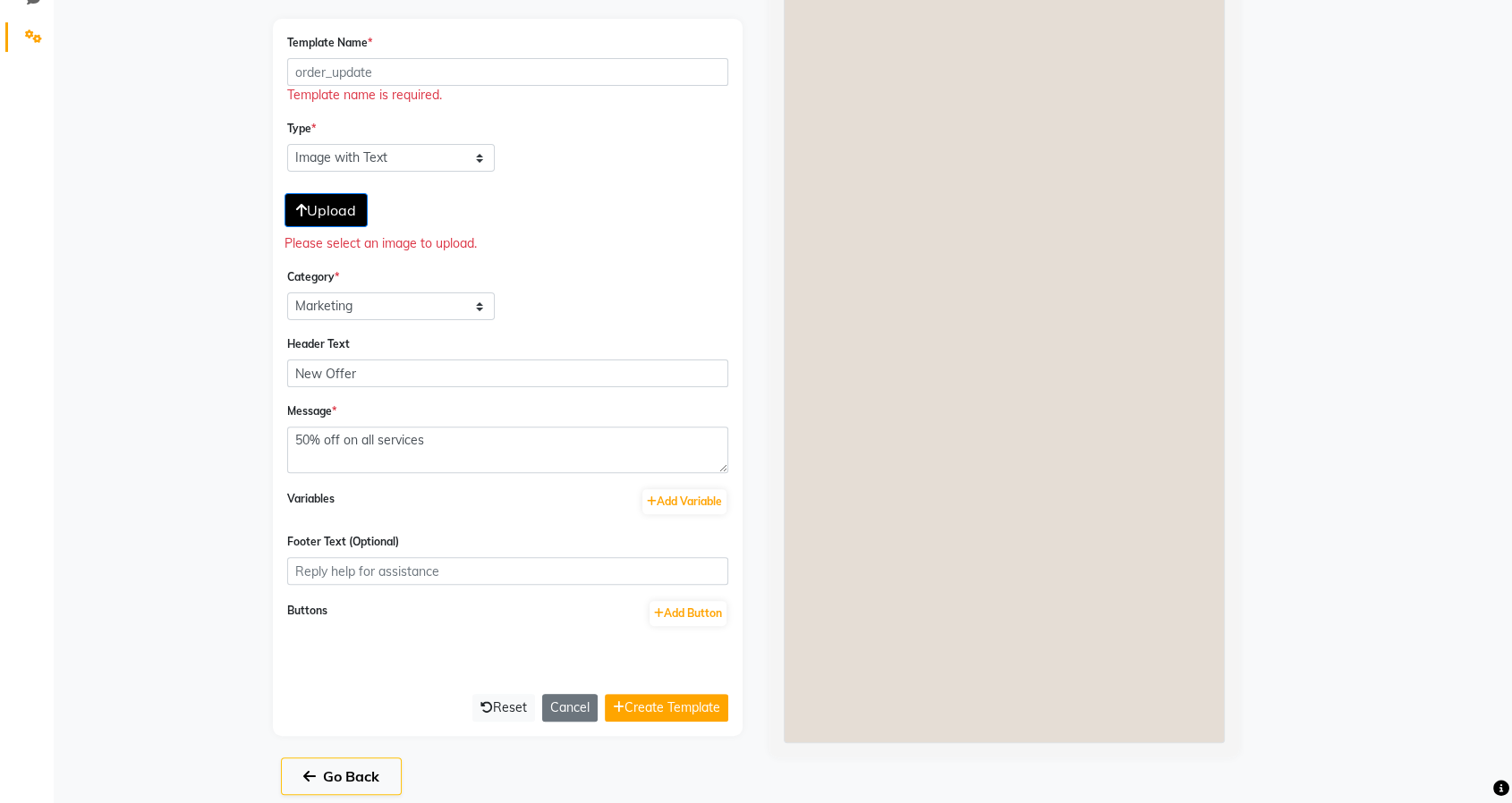
scroll to position [440, 0]
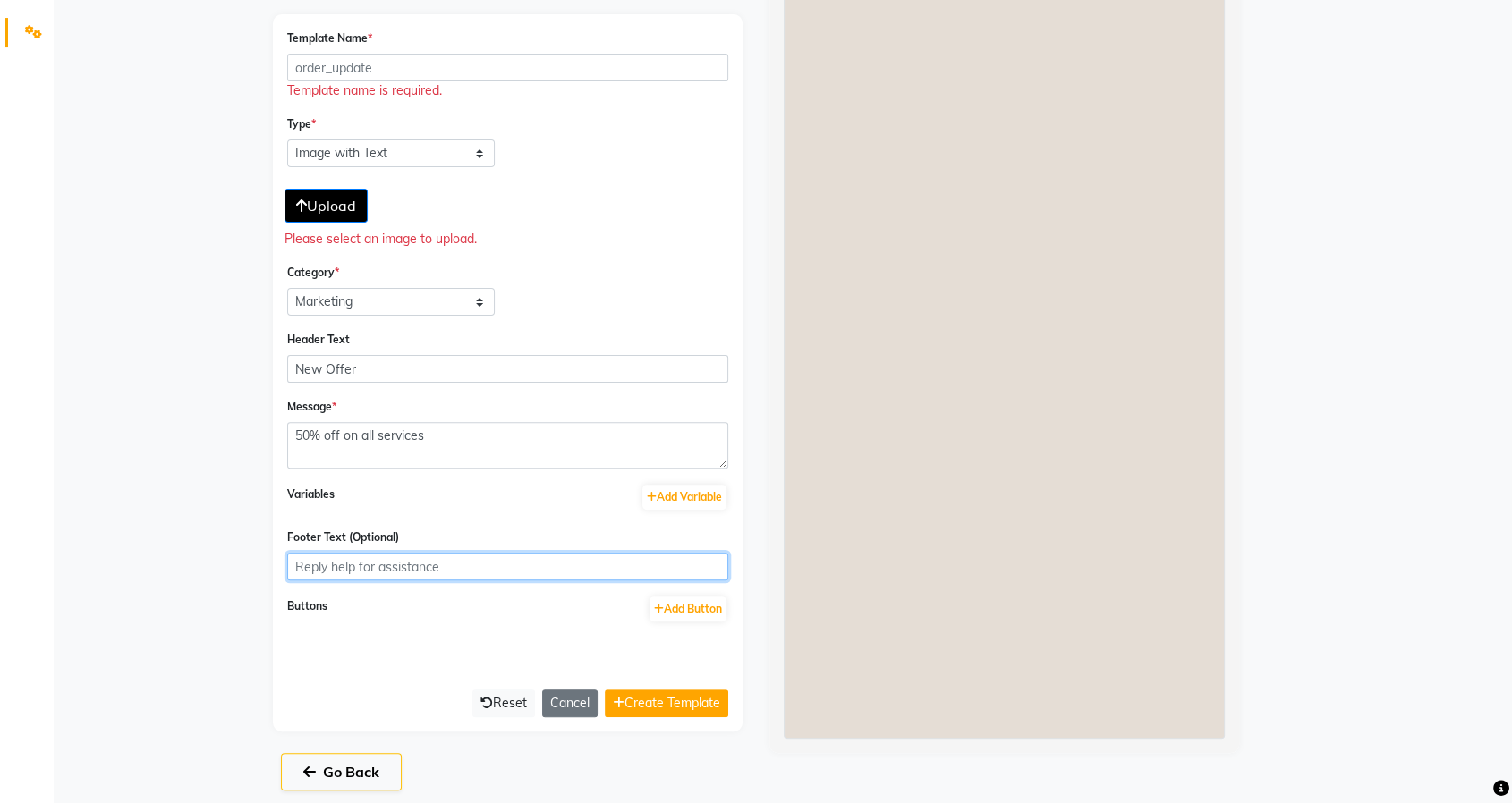
click at [554, 567] on input "Footer Text (Optional)" at bounding box center [507, 567] width 441 height 28
type input "C"
type input "Regards"
click at [602, 532] on div "Footer Text (Optional) Regards" at bounding box center [507, 554] width 441 height 53
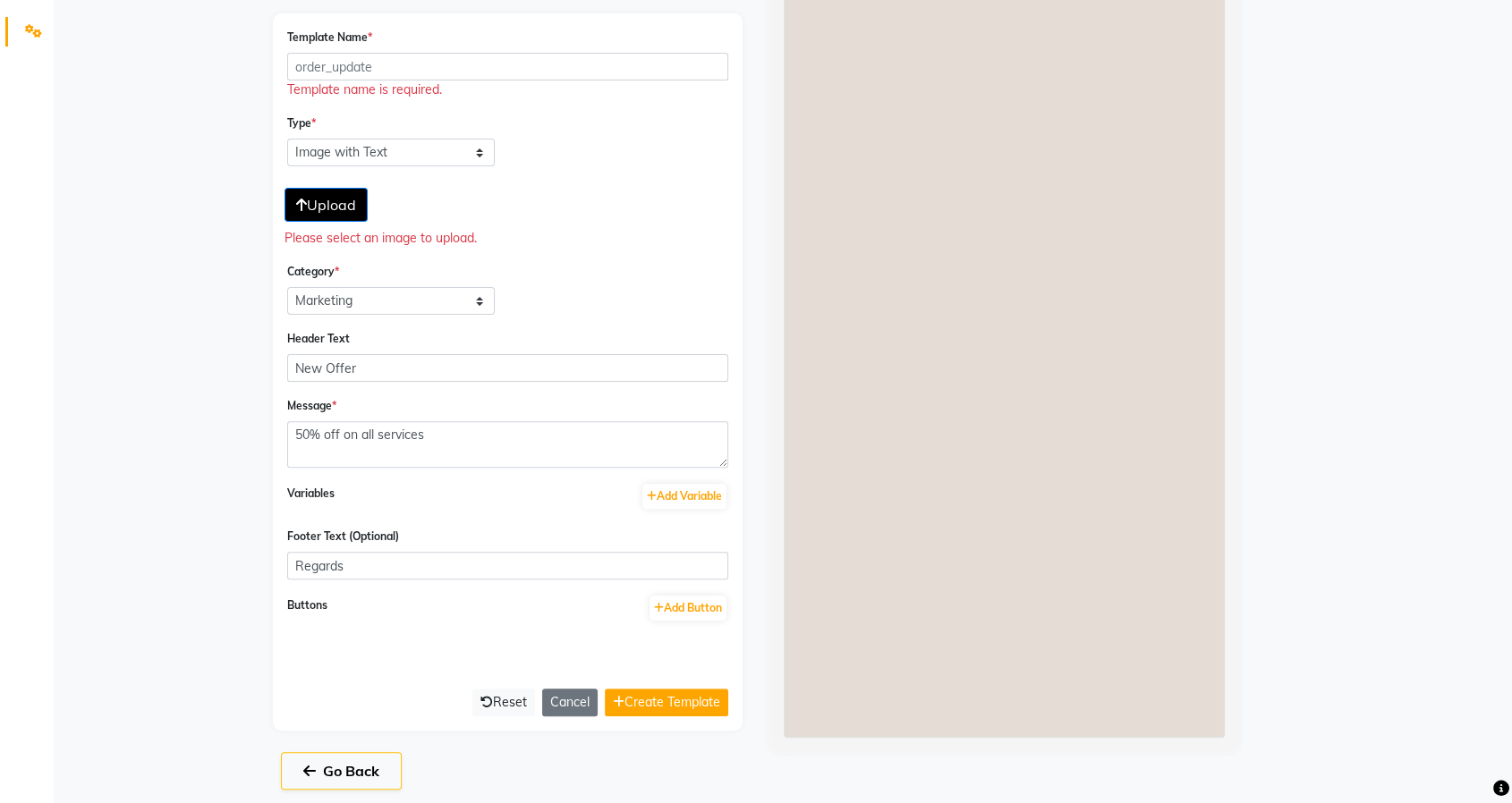
scroll to position [446, 0]
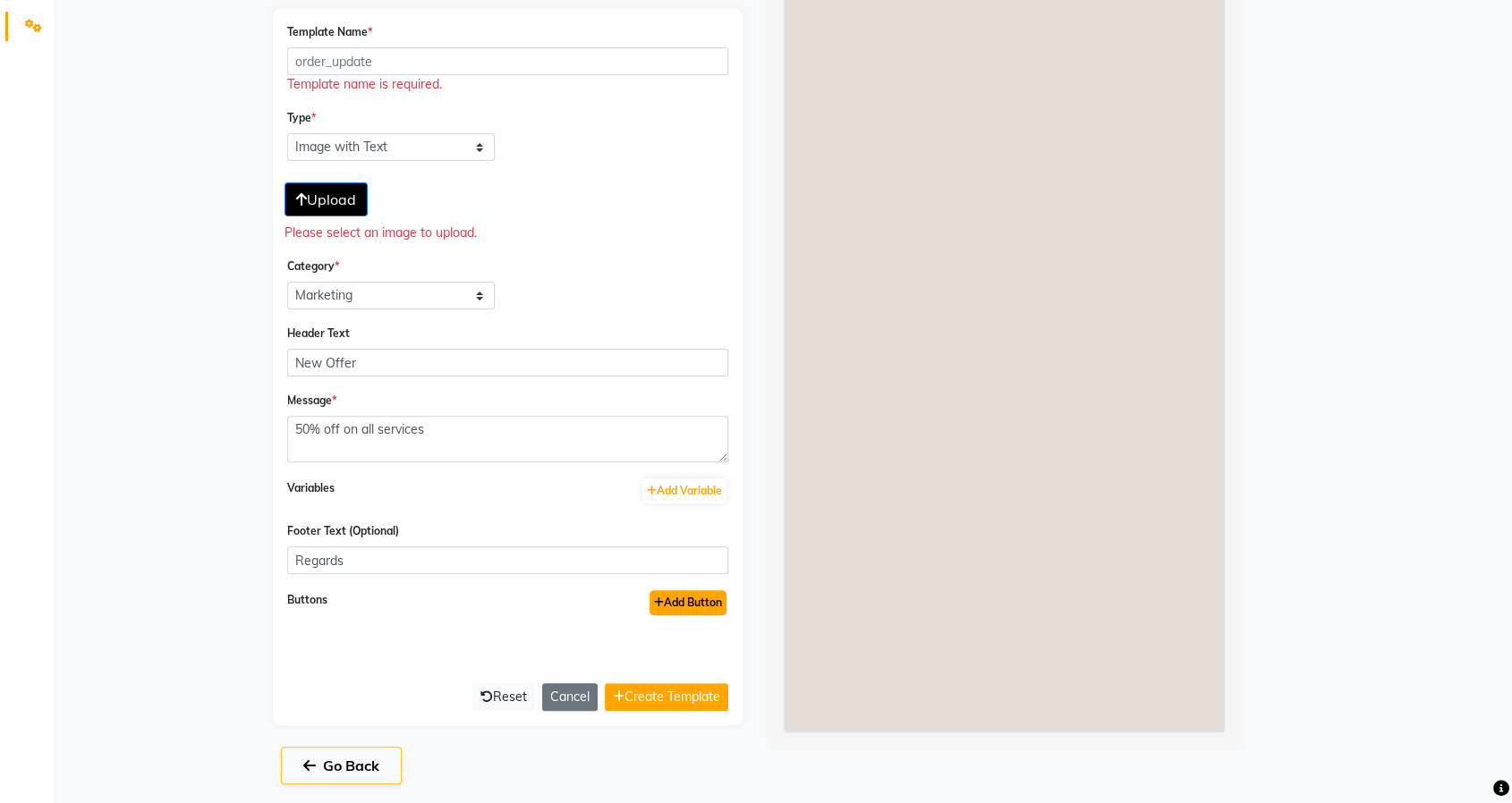
click at [676, 605] on button "Add Button" at bounding box center [687, 603] width 77 height 25
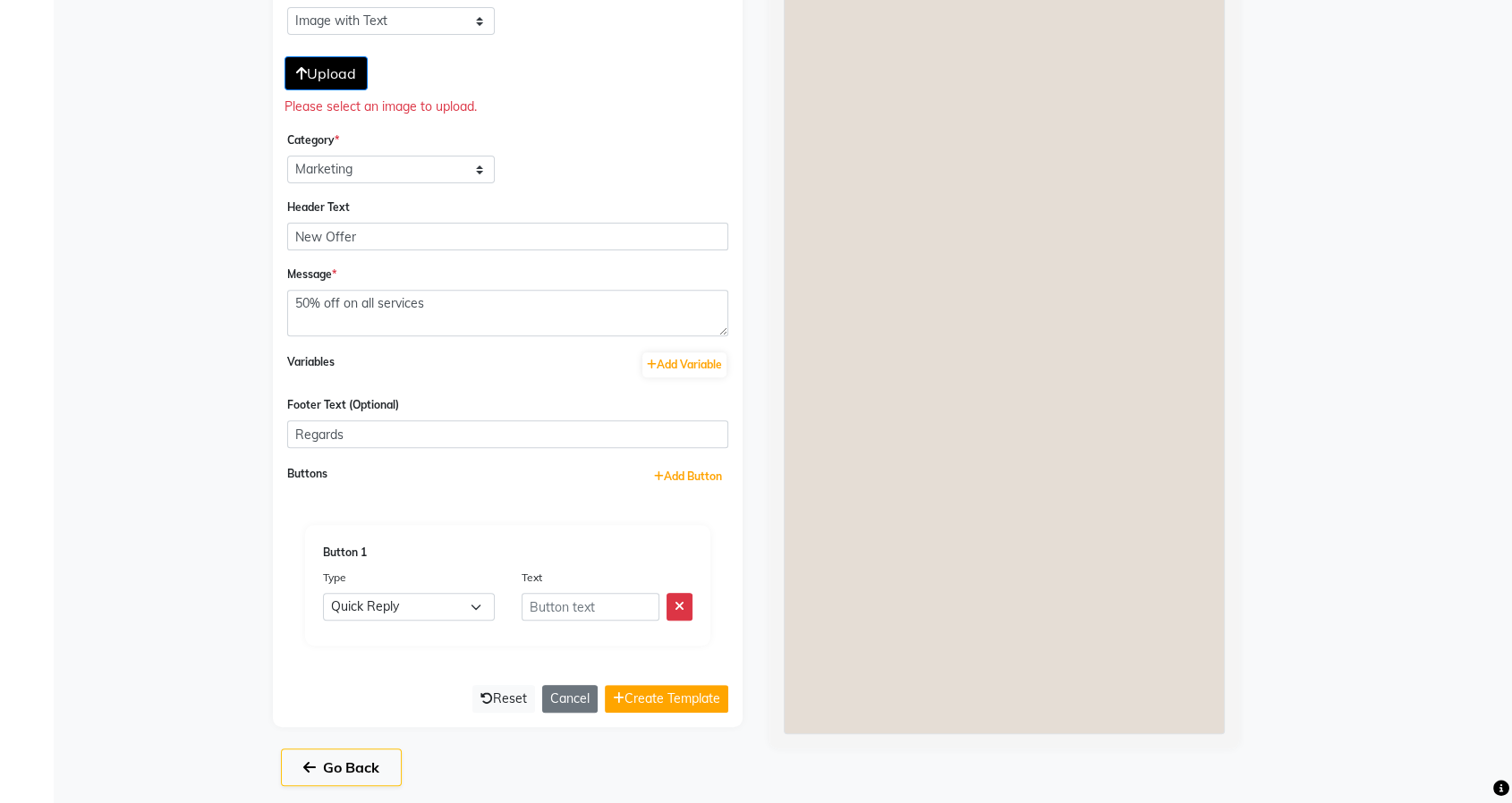
scroll to position [574, 0]
click at [465, 597] on select "Quick Reply URL Phone Number URL with Variable" at bounding box center [408, 607] width 171 height 28
select select "PHONE_NUMBER"
click at [323, 593] on select "Quick Reply URL Phone Number URL with Variable" at bounding box center [408, 607] width 171 height 28
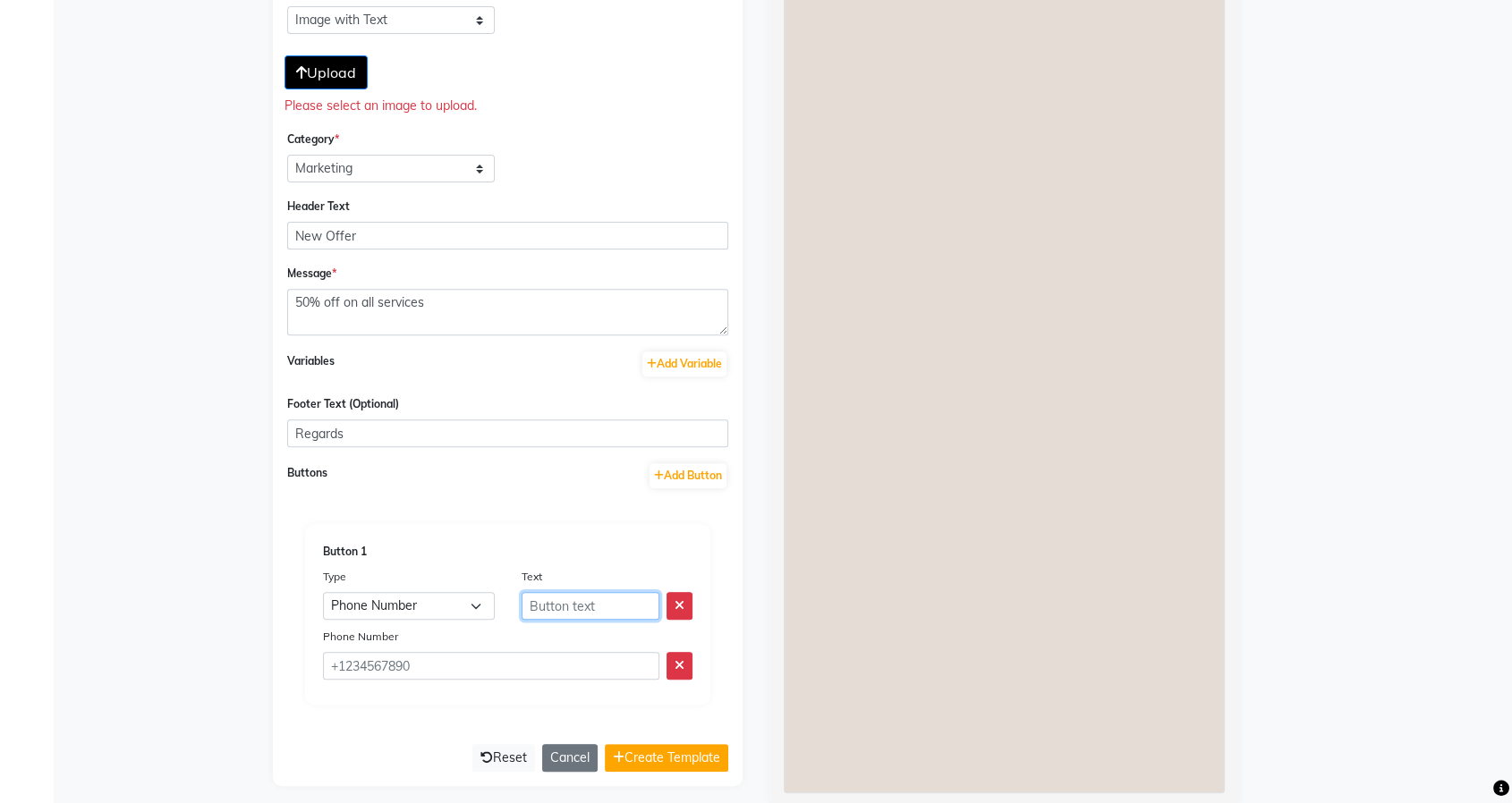
click at [588, 602] on input "text" at bounding box center [591, 607] width 138 height 28
type input "Call Now"
click at [439, 662] on input "text" at bounding box center [491, 667] width 337 height 28
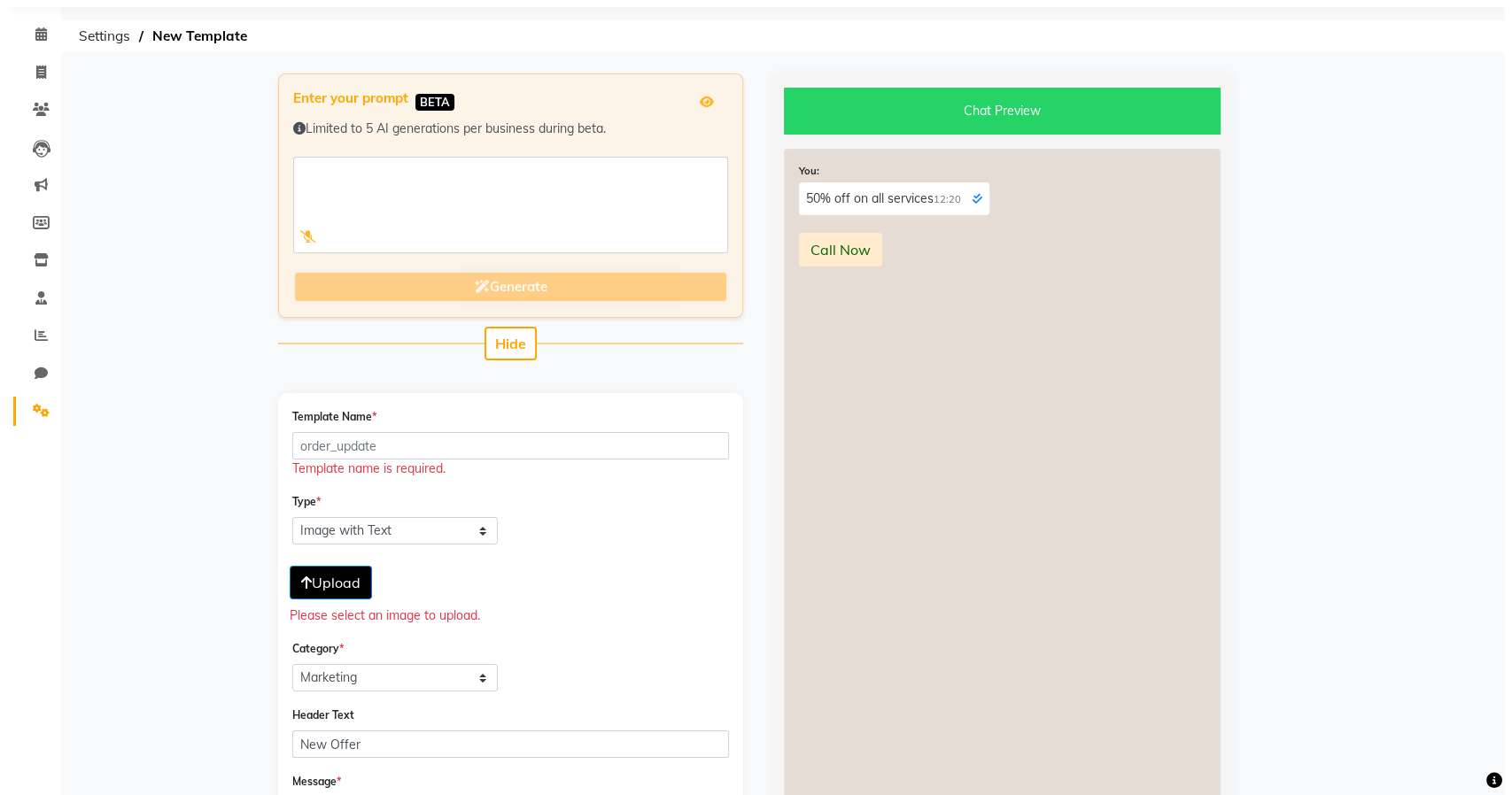
scroll to position [0, 0]
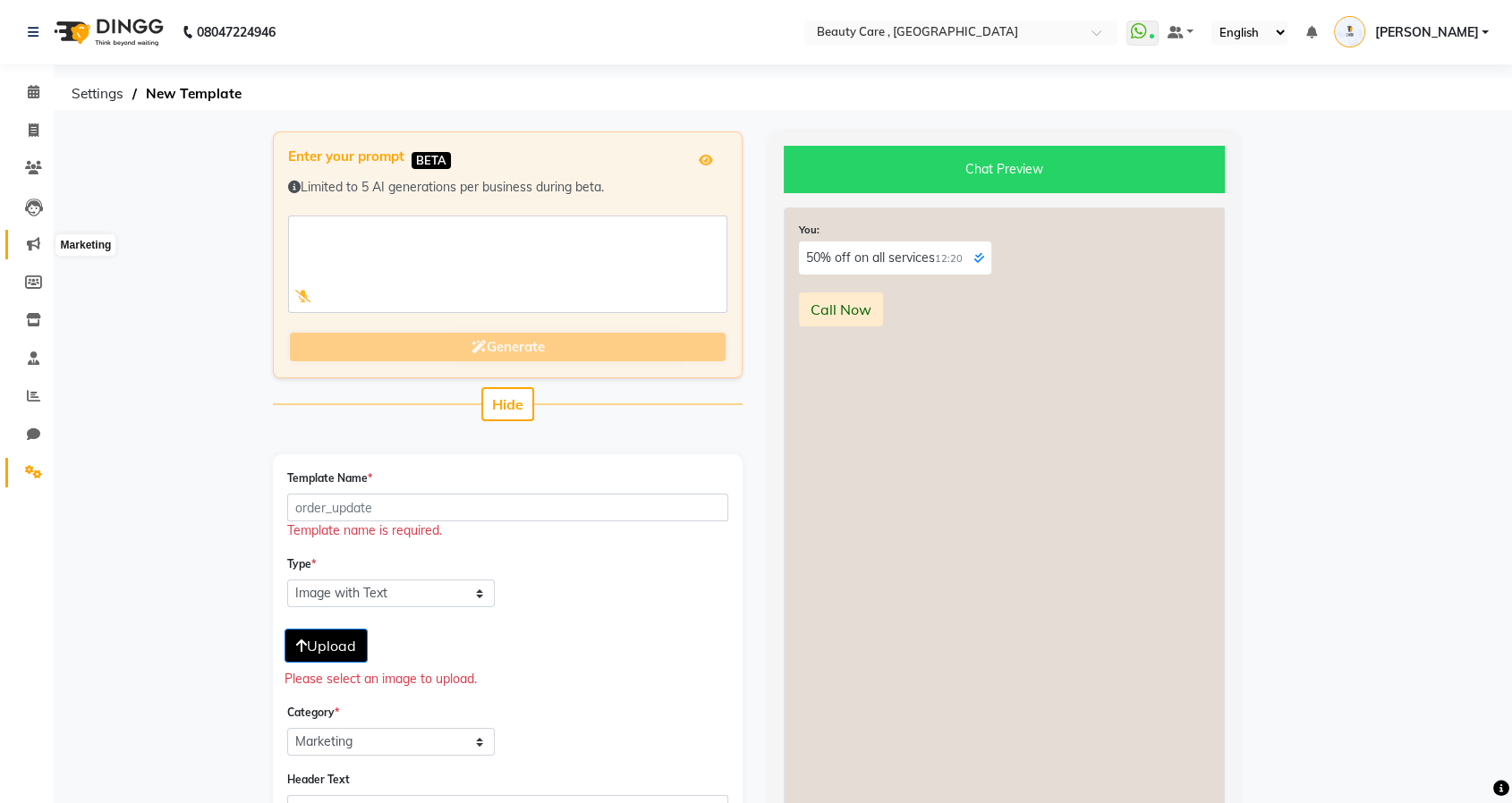
type input "[PHONE_NUMBER]"
click at [36, 245] on icon at bounding box center [33, 243] width 13 height 13
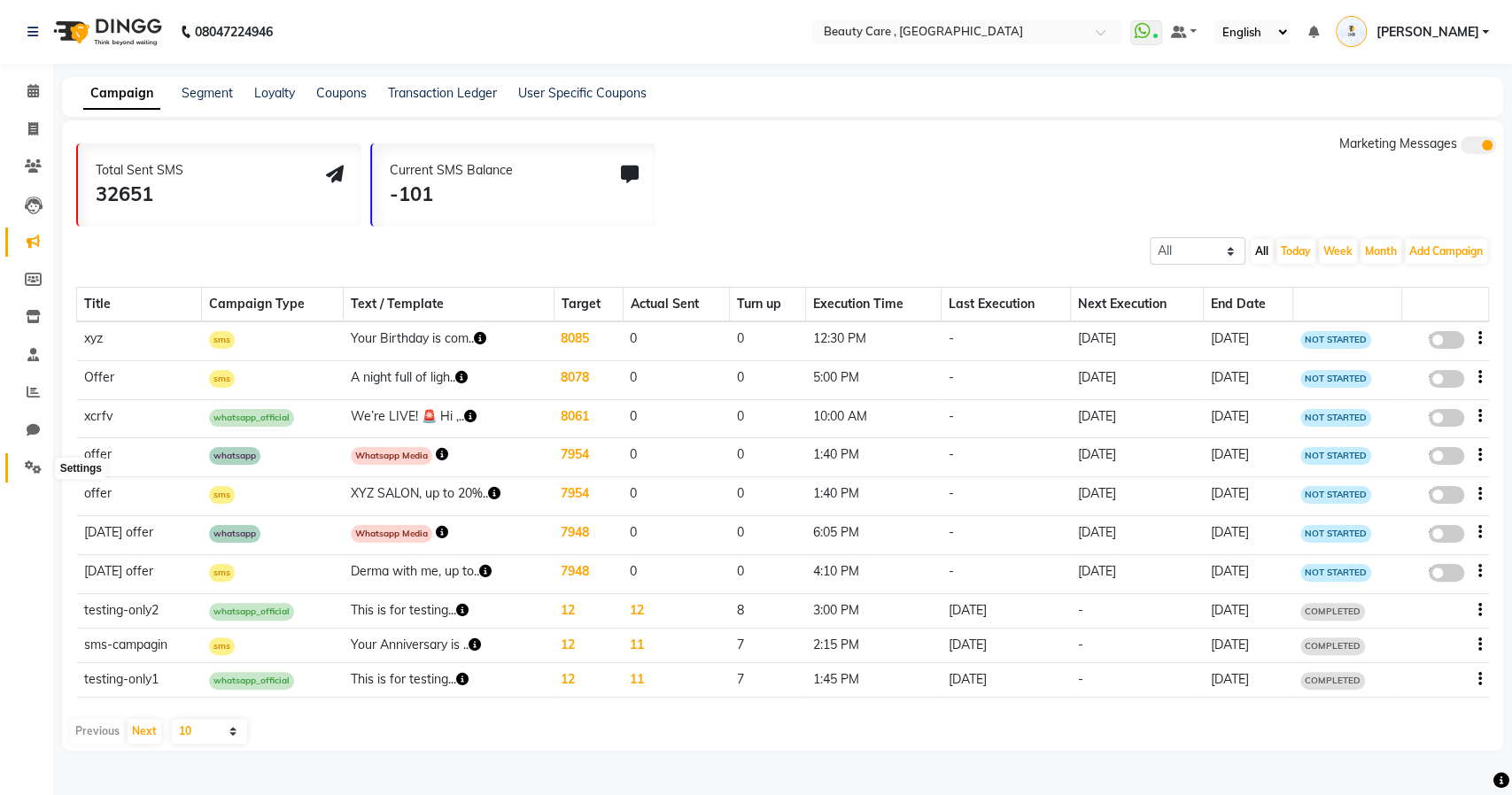
click at [36, 463] on icon at bounding box center [33, 467] width 17 height 13
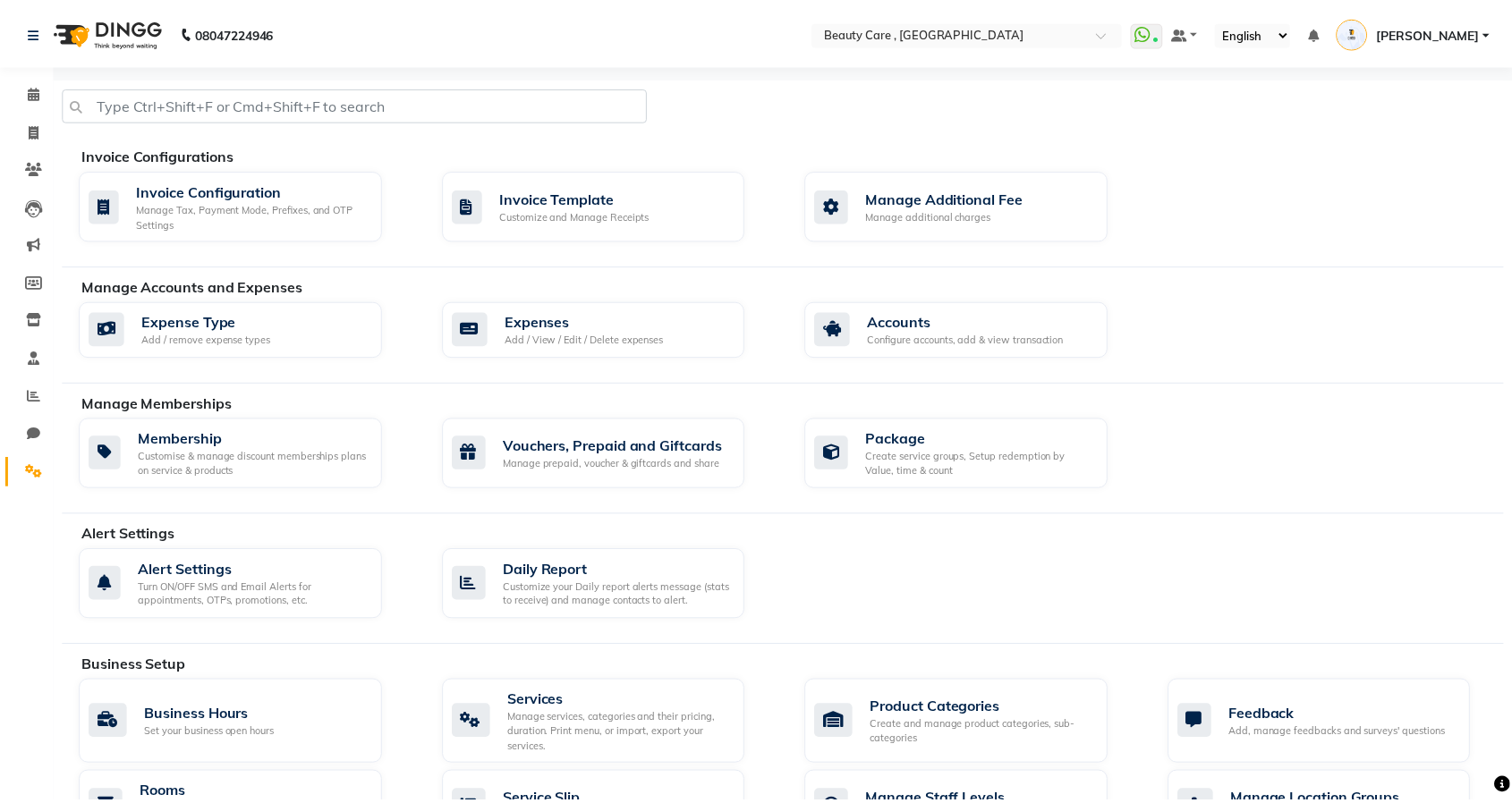
scroll to position [662, 0]
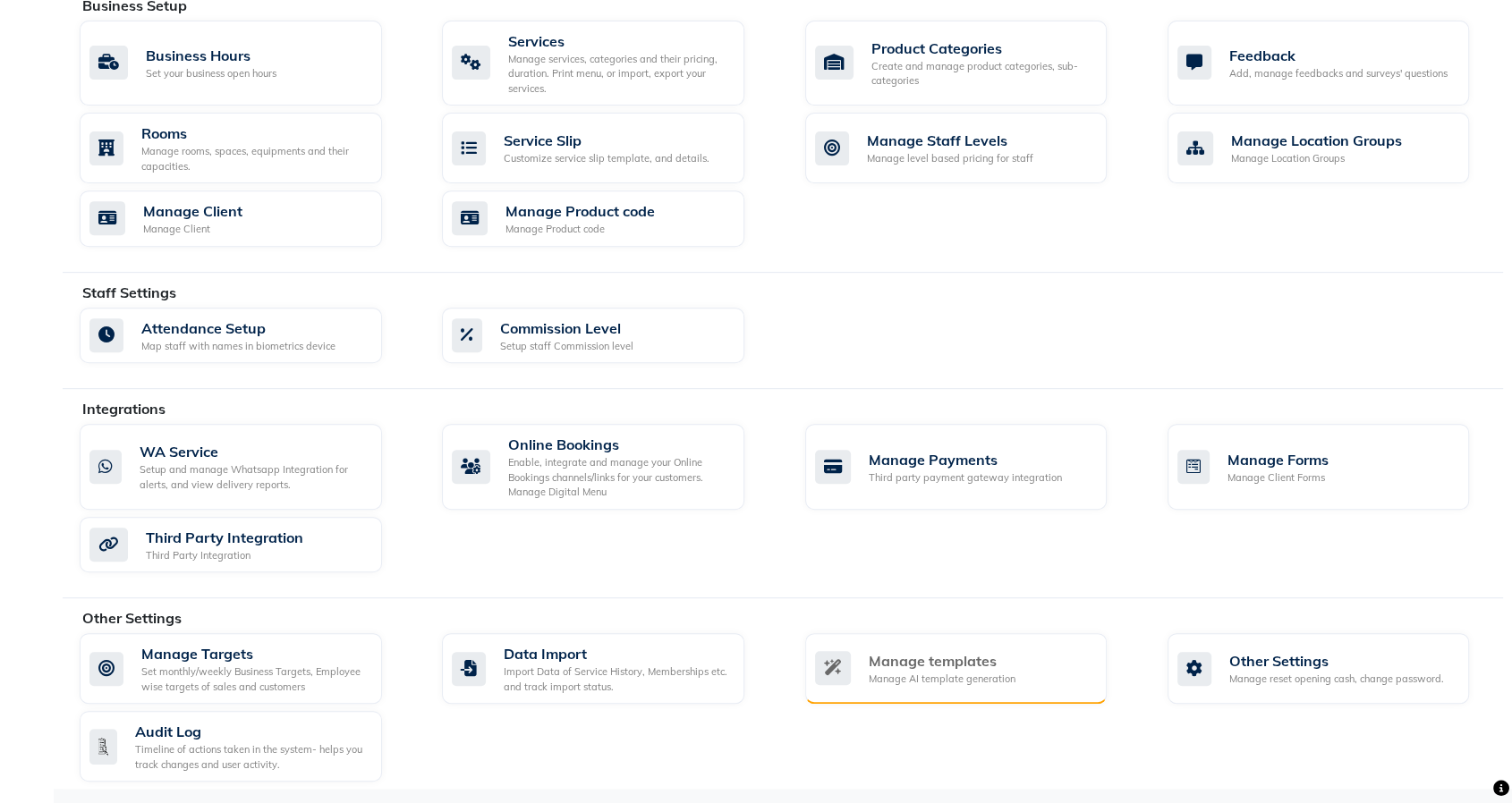
click at [943, 658] on div "Manage templates" at bounding box center [941, 662] width 146 height 22
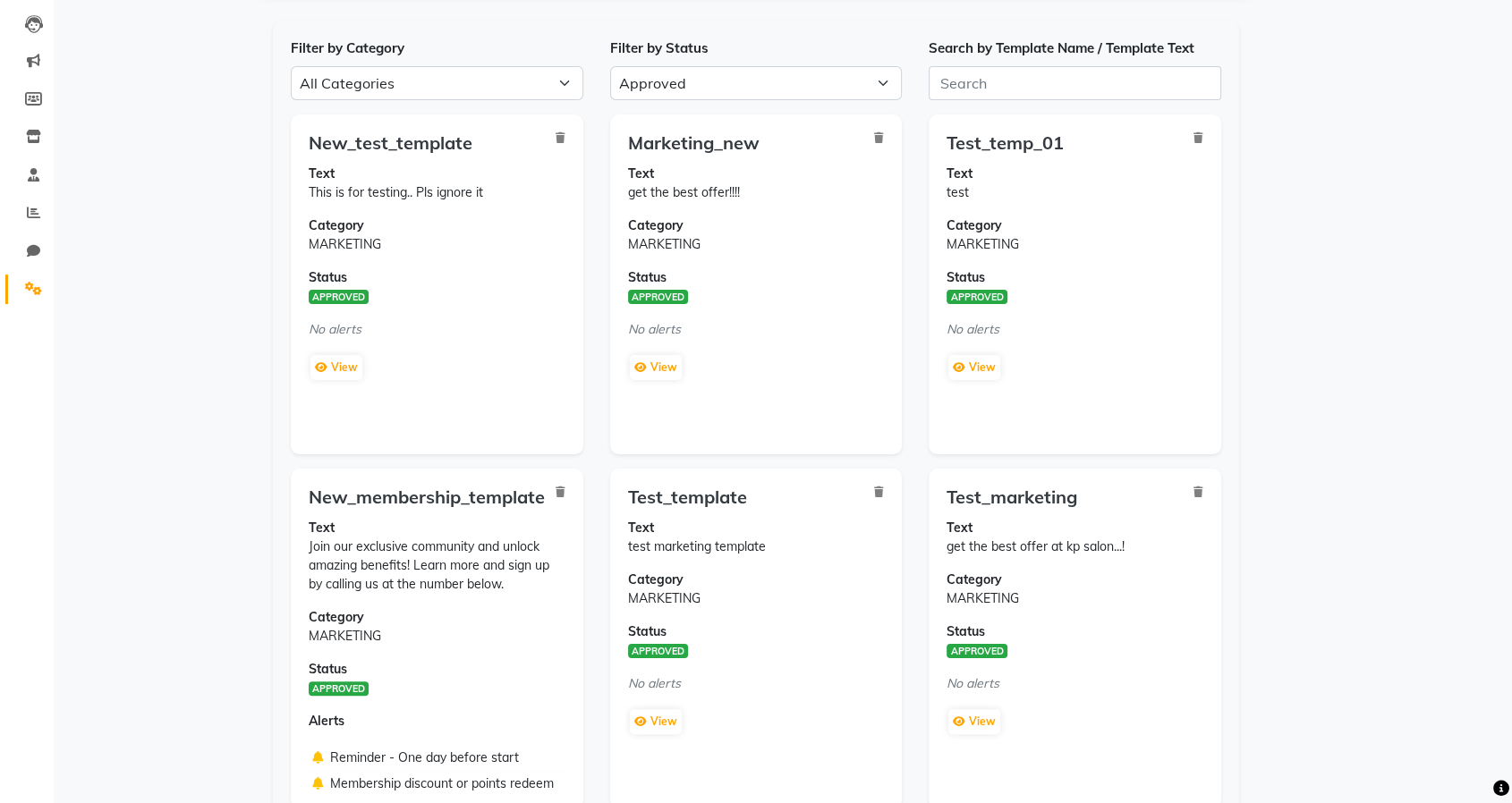
scroll to position [186, 0]
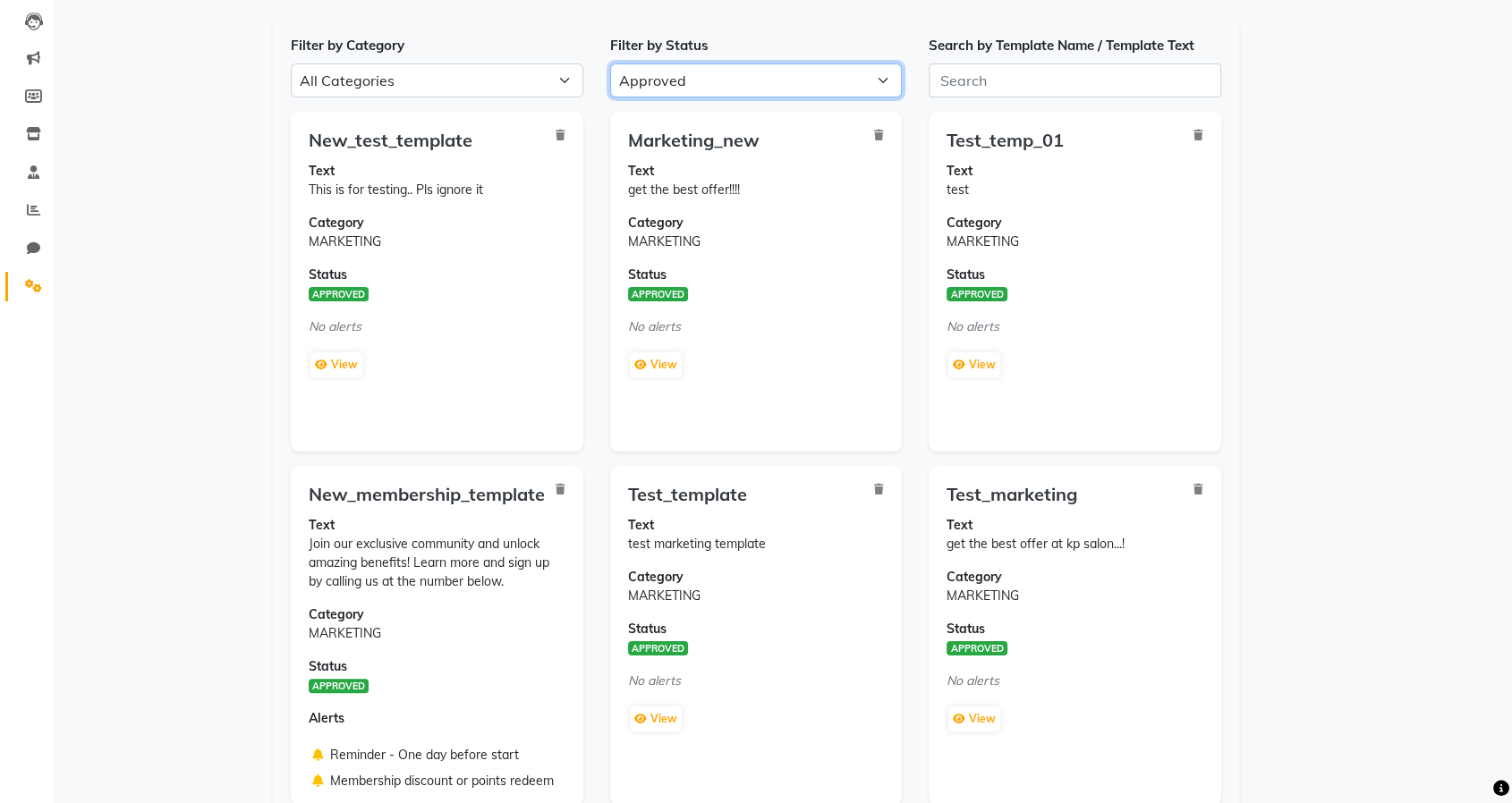
click at [742, 77] on select "All Approved Rejected Failed Pending" at bounding box center [756, 81] width 293 height 34
select select "REJECTED"
click at [610, 64] on select "All Approved Rejected Failed Pending" at bounding box center [756, 81] width 293 height 34
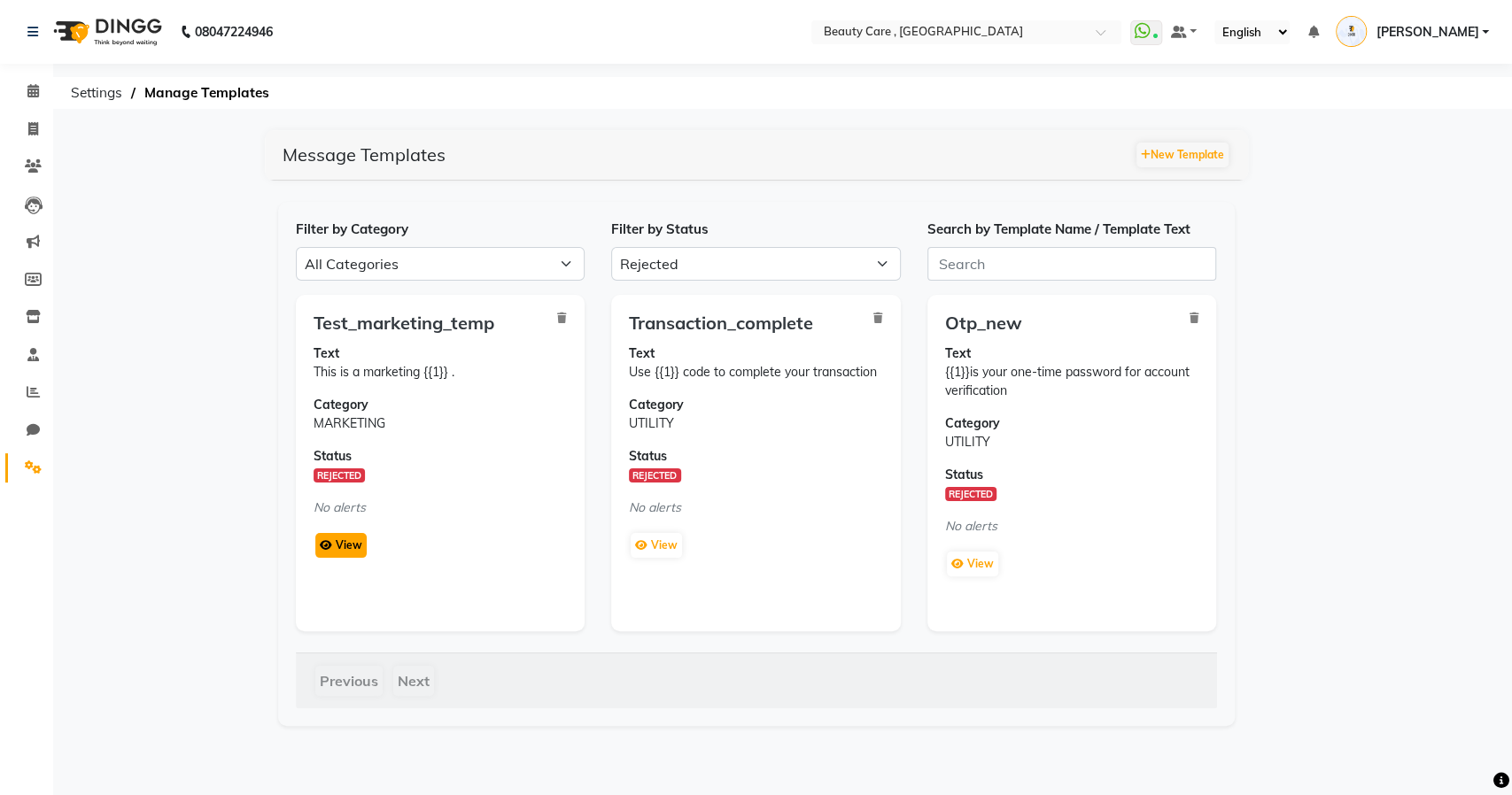
click at [344, 546] on button "View" at bounding box center [341, 545] width 51 height 25
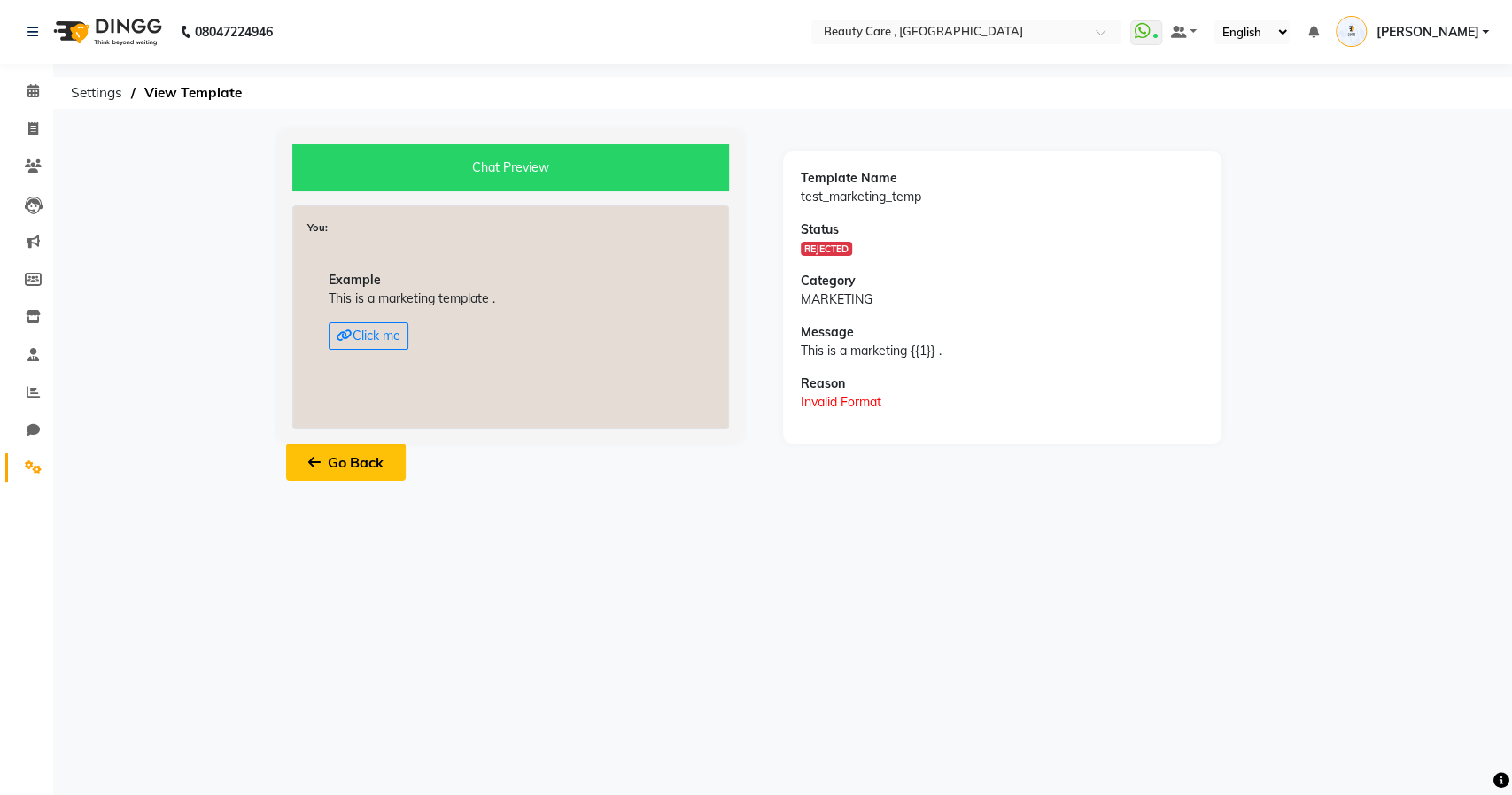
click at [360, 463] on button "Go Back" at bounding box center [345, 463] width 119 height 37
select select "APPROVED"
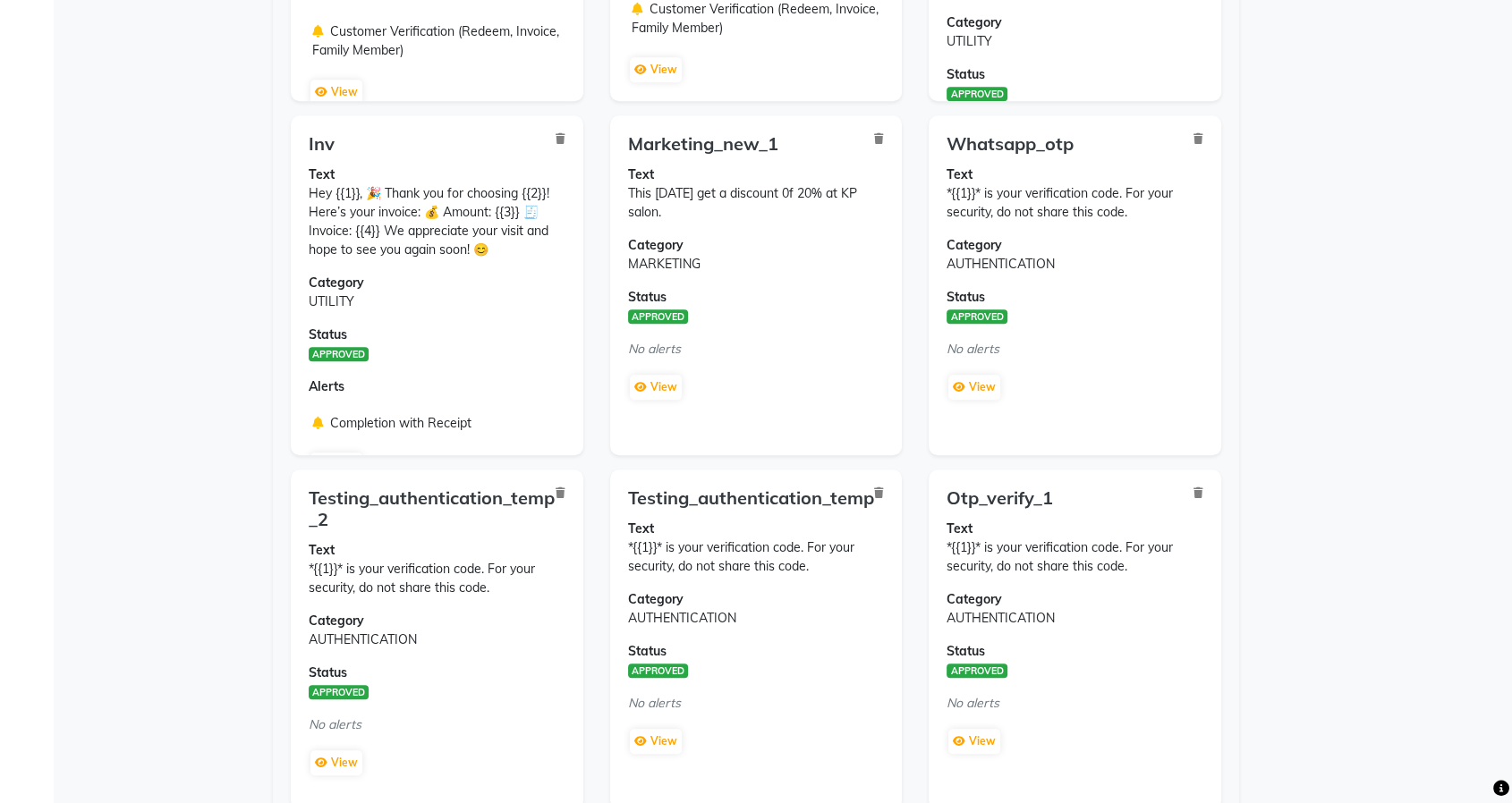
scroll to position [1246, 0]
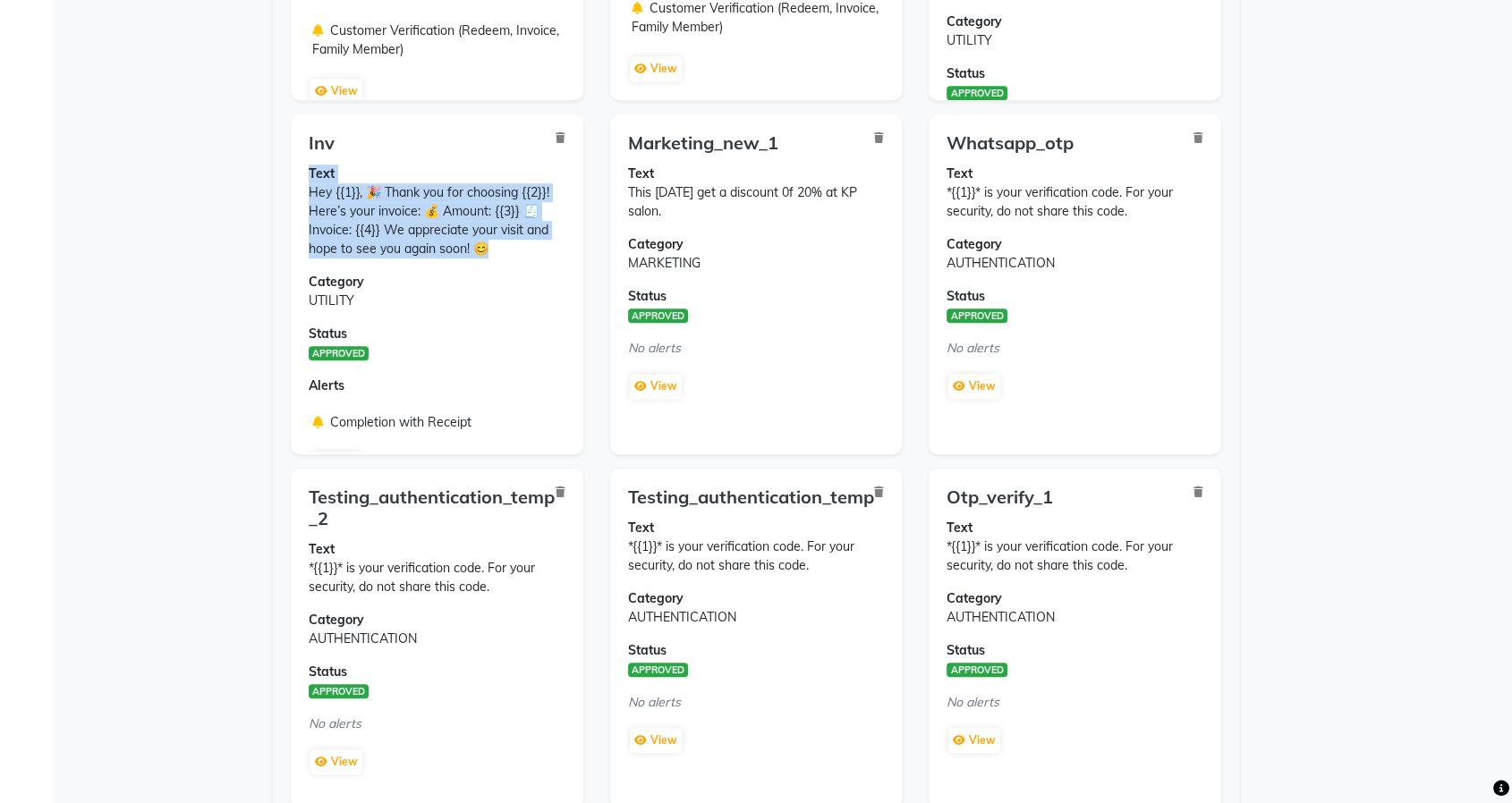
drag, startPoint x: 517, startPoint y: 250, endPoint x: 307, endPoint y: 174, distance: 223.3
click at [308, 174] on div "Inv Text Hey {{1}}, 🎉 Thank you for choosing {{2}}! Here’s your invoice: 💰 Amou…" at bounding box center [437, 284] width 293 height 340
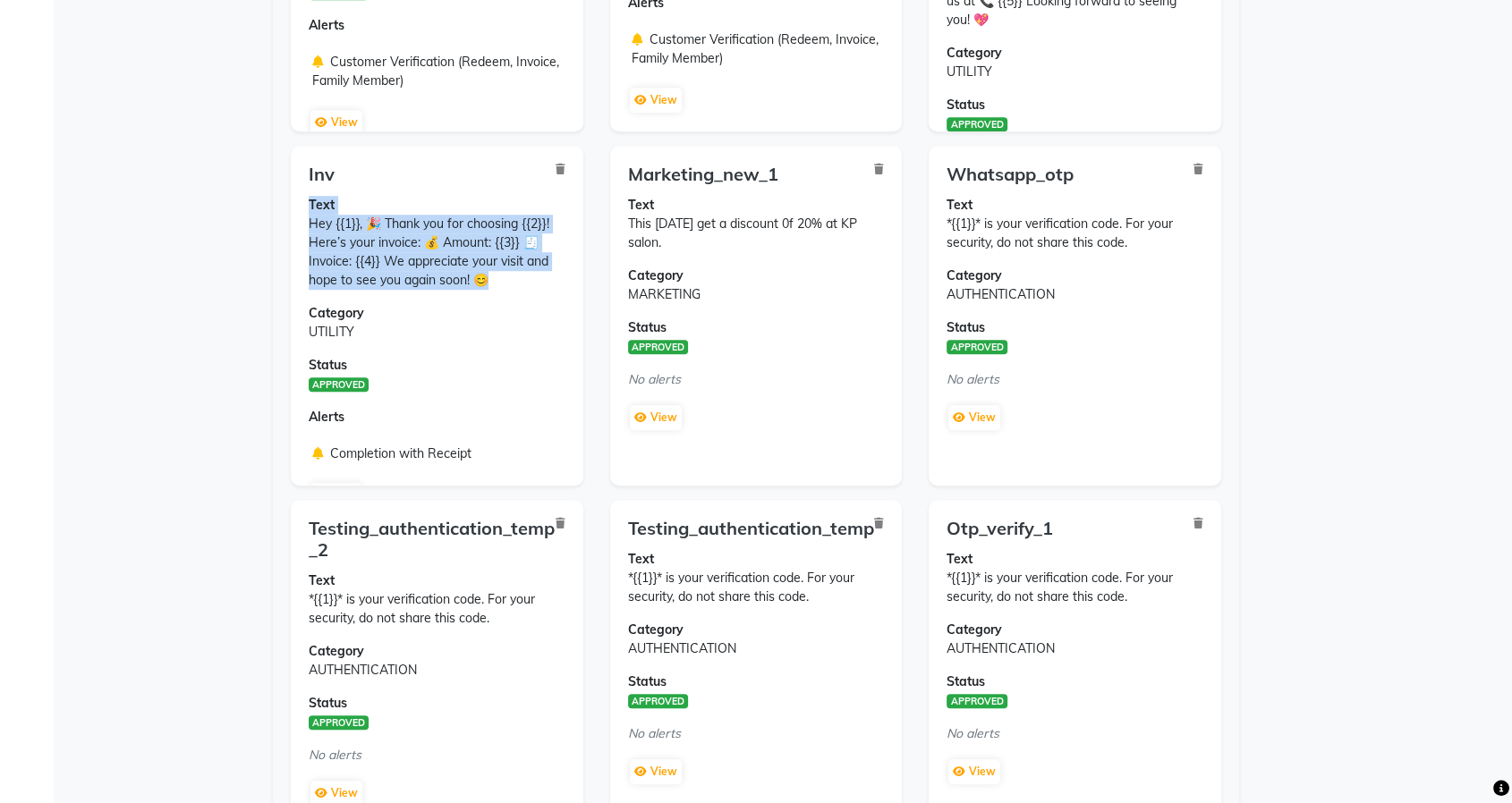
scroll to position [1213, 0]
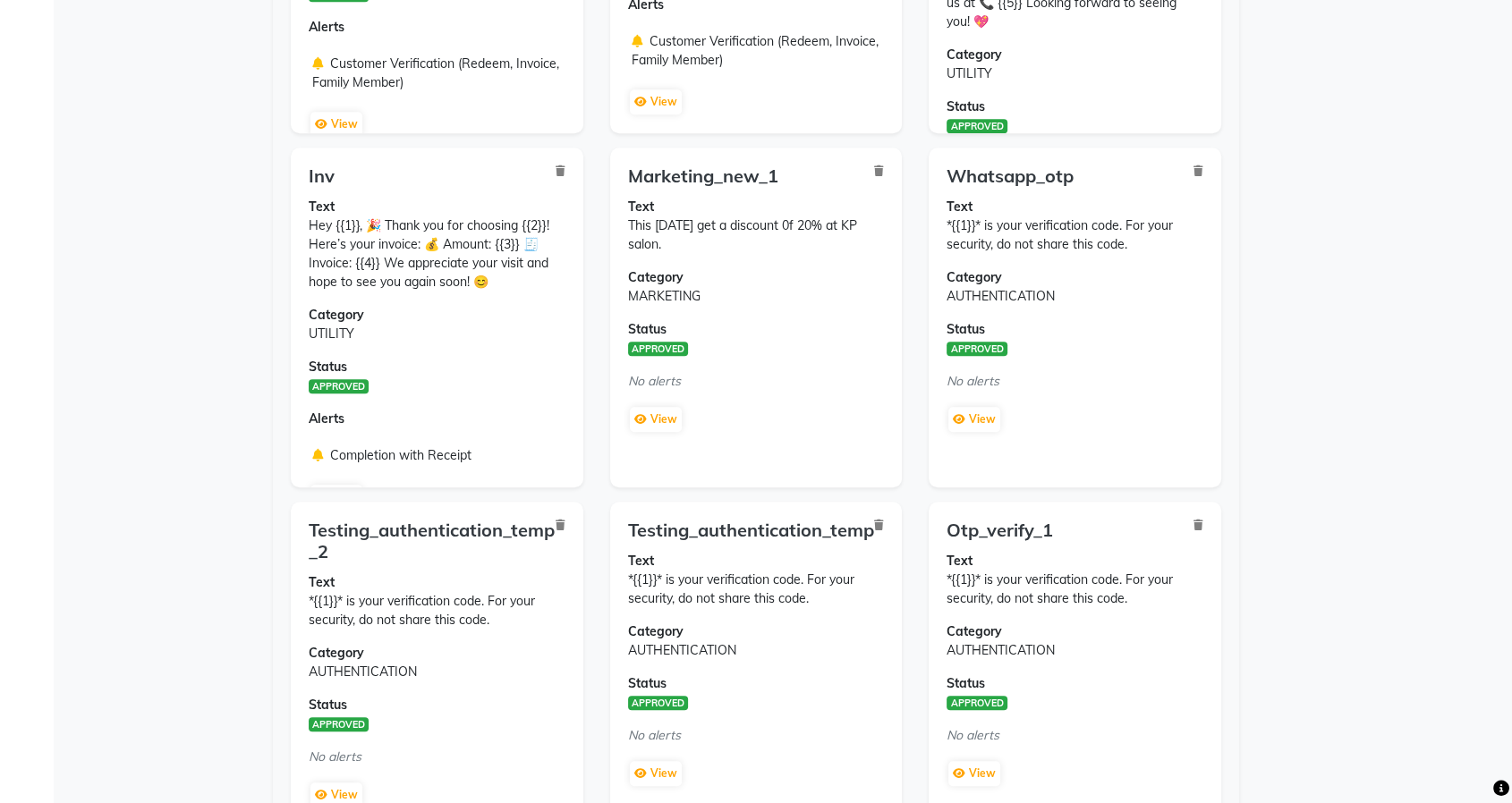
click at [515, 297] on div "Inv Text Hey {{1}}, 🎉 Thank you for choosing {{2}}! Here’s your invoice: 💰 Amou…" at bounding box center [437, 317] width 293 height 340
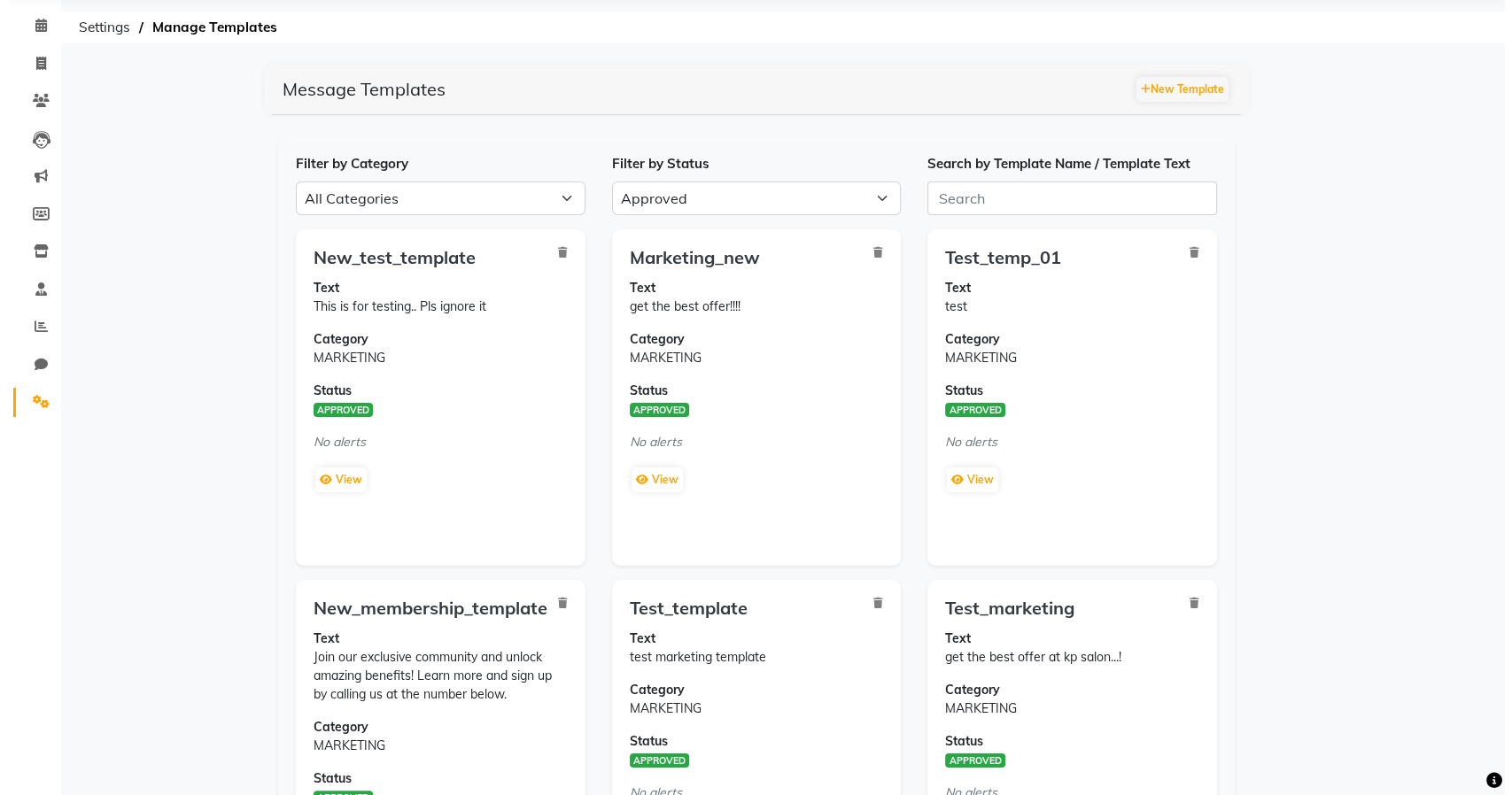
scroll to position [0, 0]
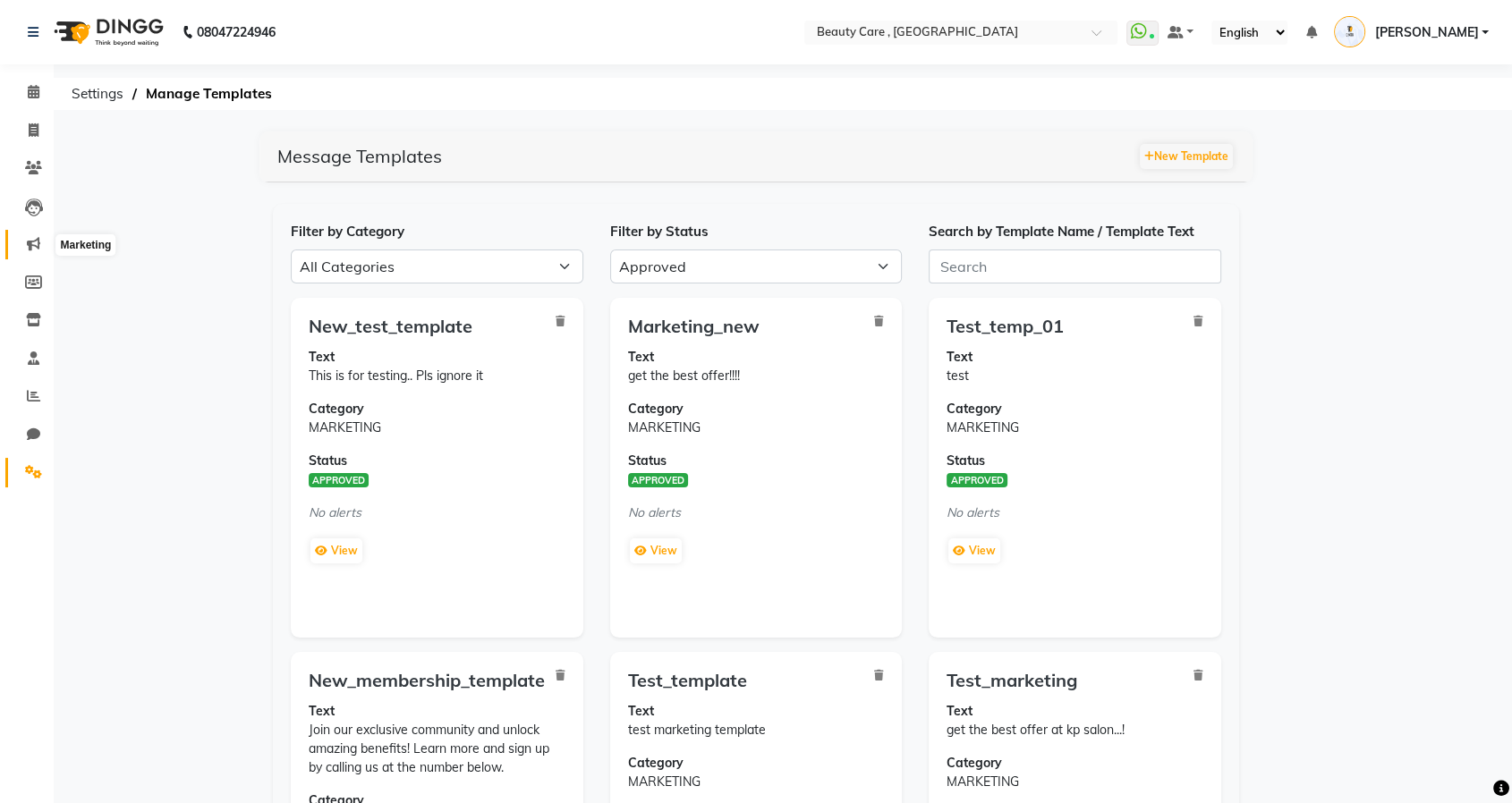
click at [41, 244] on span at bounding box center [33, 244] width 31 height 21
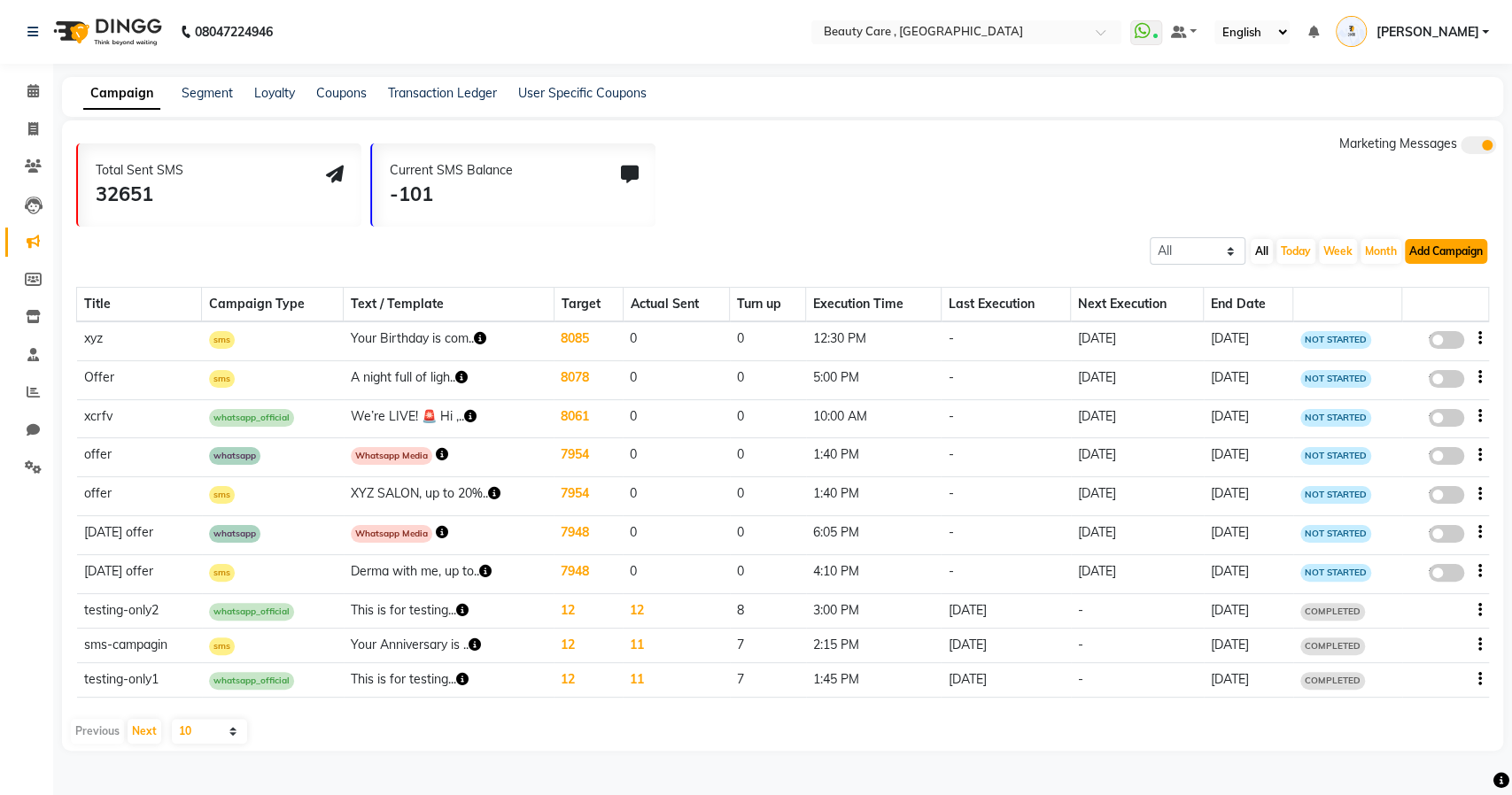
click at [1427, 252] on button "Add Campaign" at bounding box center [1446, 251] width 83 height 25
click at [1410, 358] on div "WhatsApp (Official API)" at bounding box center [1415, 359] width 179 height 27
select select "2"
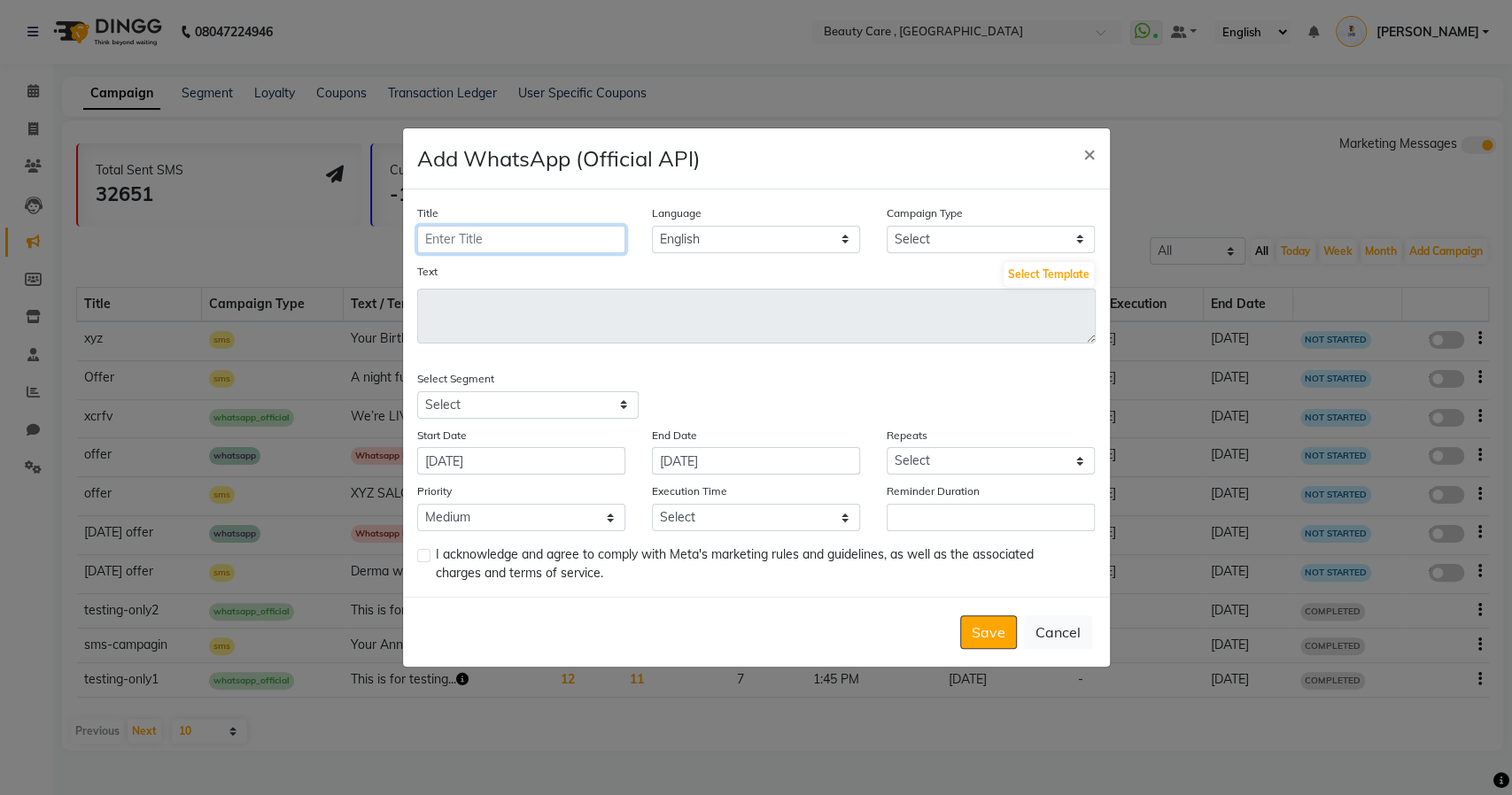
click at [454, 233] on input "Title" at bounding box center [521, 240] width 208 height 28
type input "new offer"
click at [957, 230] on select "Select Birthday Anniversary Promotional Service reminder" at bounding box center [990, 240] width 208 height 28
select select "3"
click at [887, 226] on select "Select Birthday Anniversary Promotional Service reminder" at bounding box center [990, 240] width 208 height 28
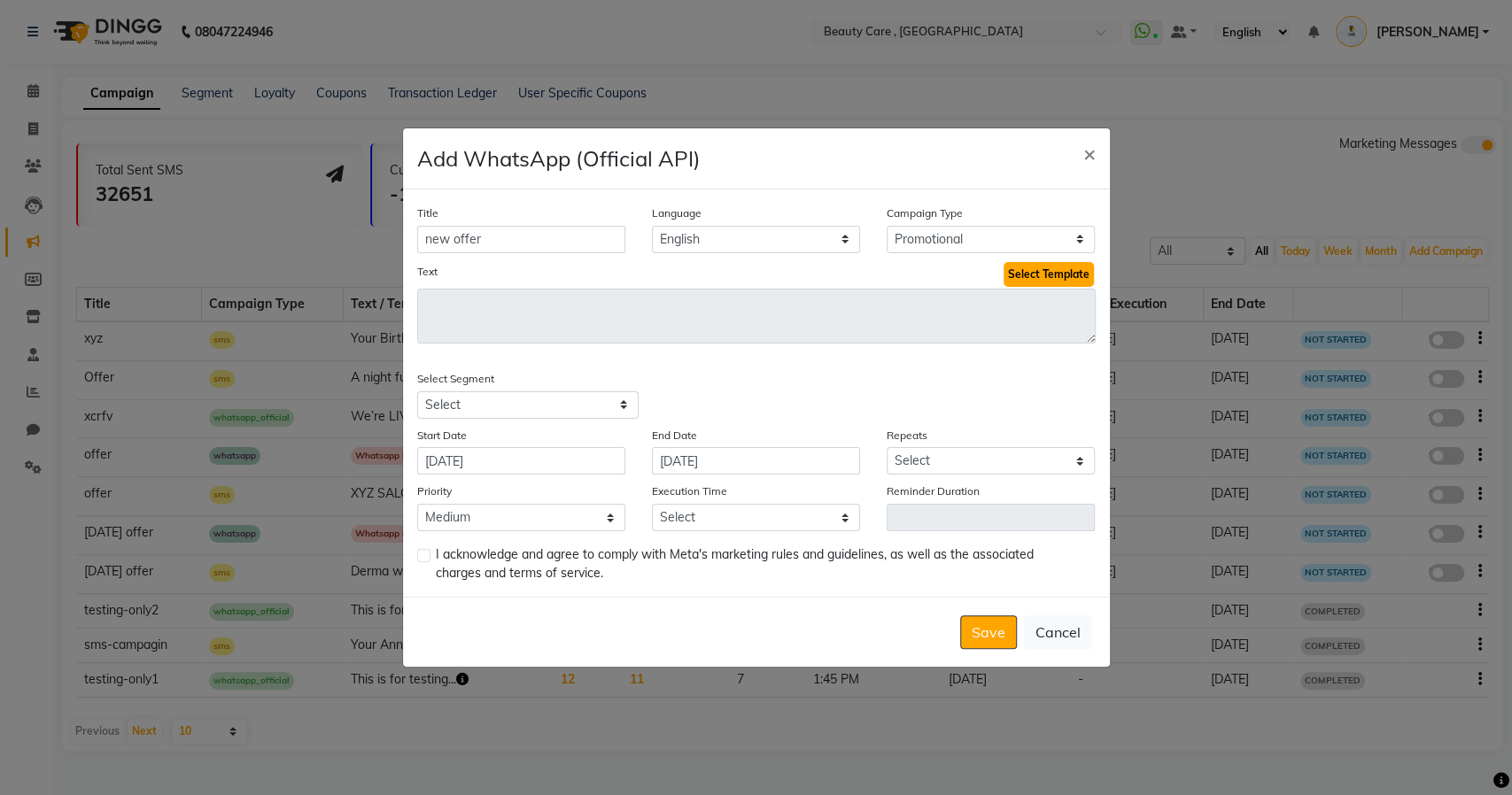
click at [1056, 271] on button "Select Template" at bounding box center [1048, 274] width 91 height 25
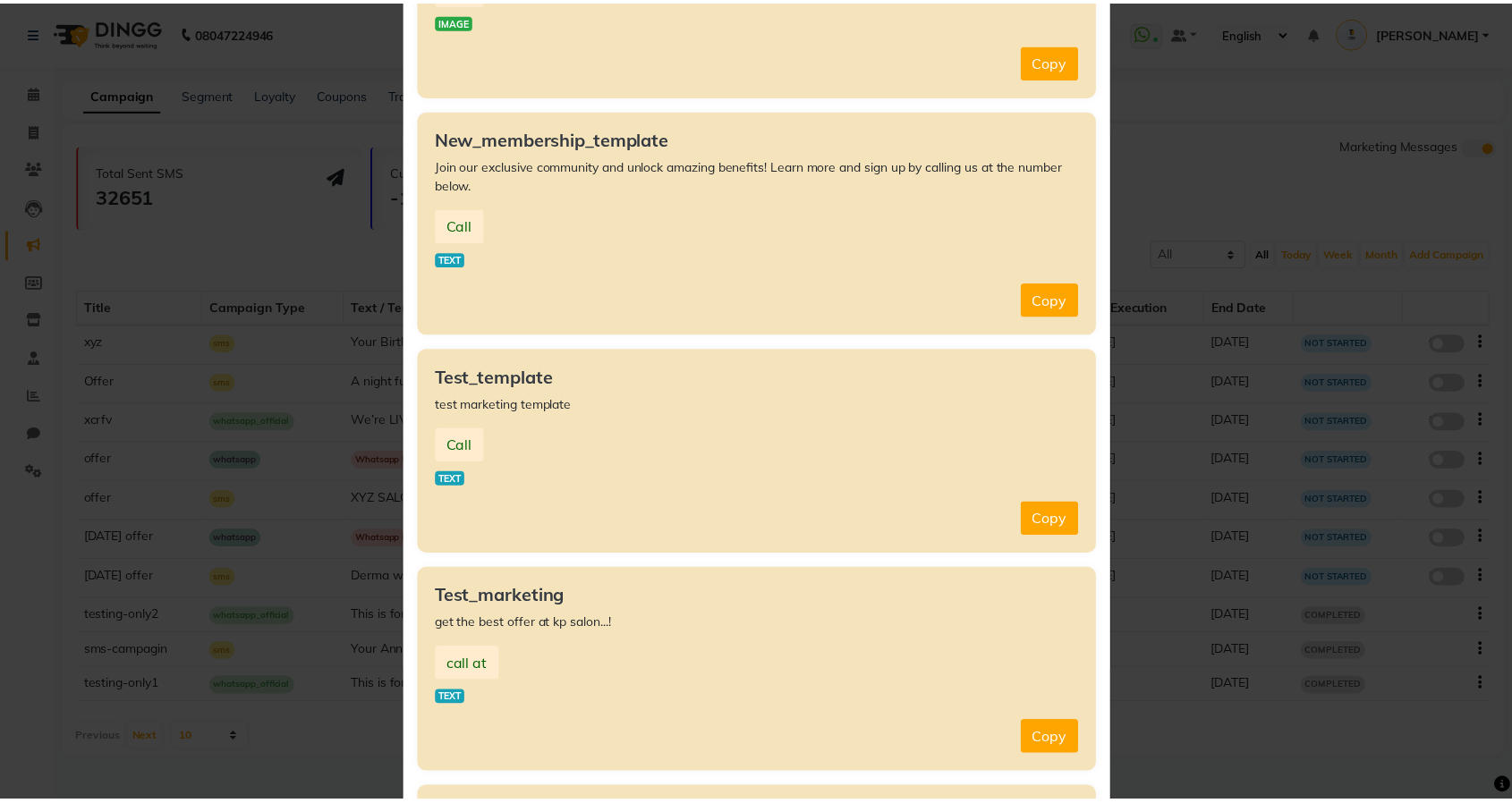
scroll to position [697, 0]
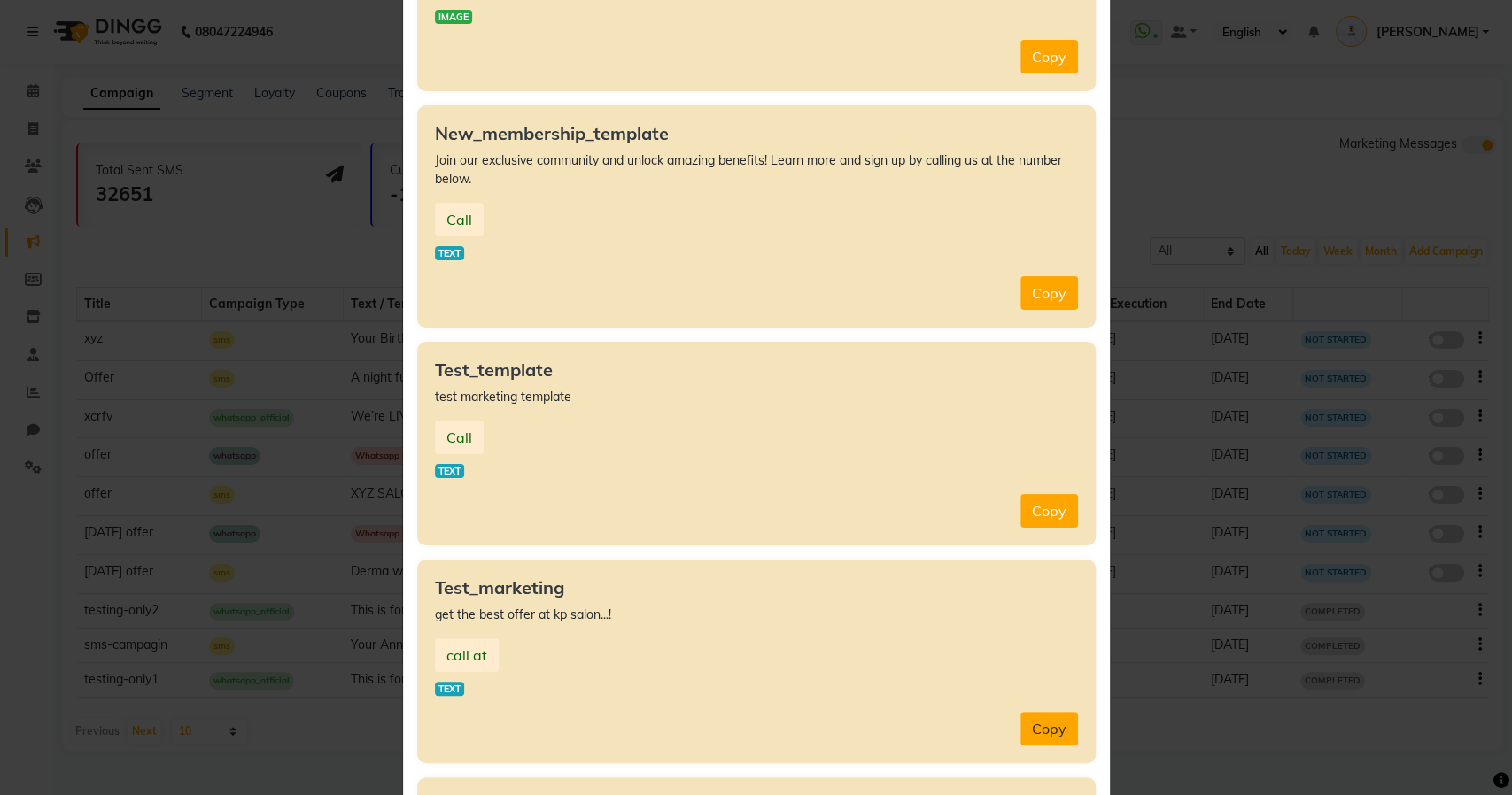
click at [1056, 728] on button "Copy" at bounding box center [1049, 729] width 57 height 34
type textarea "get the best offer at kp salon...!"
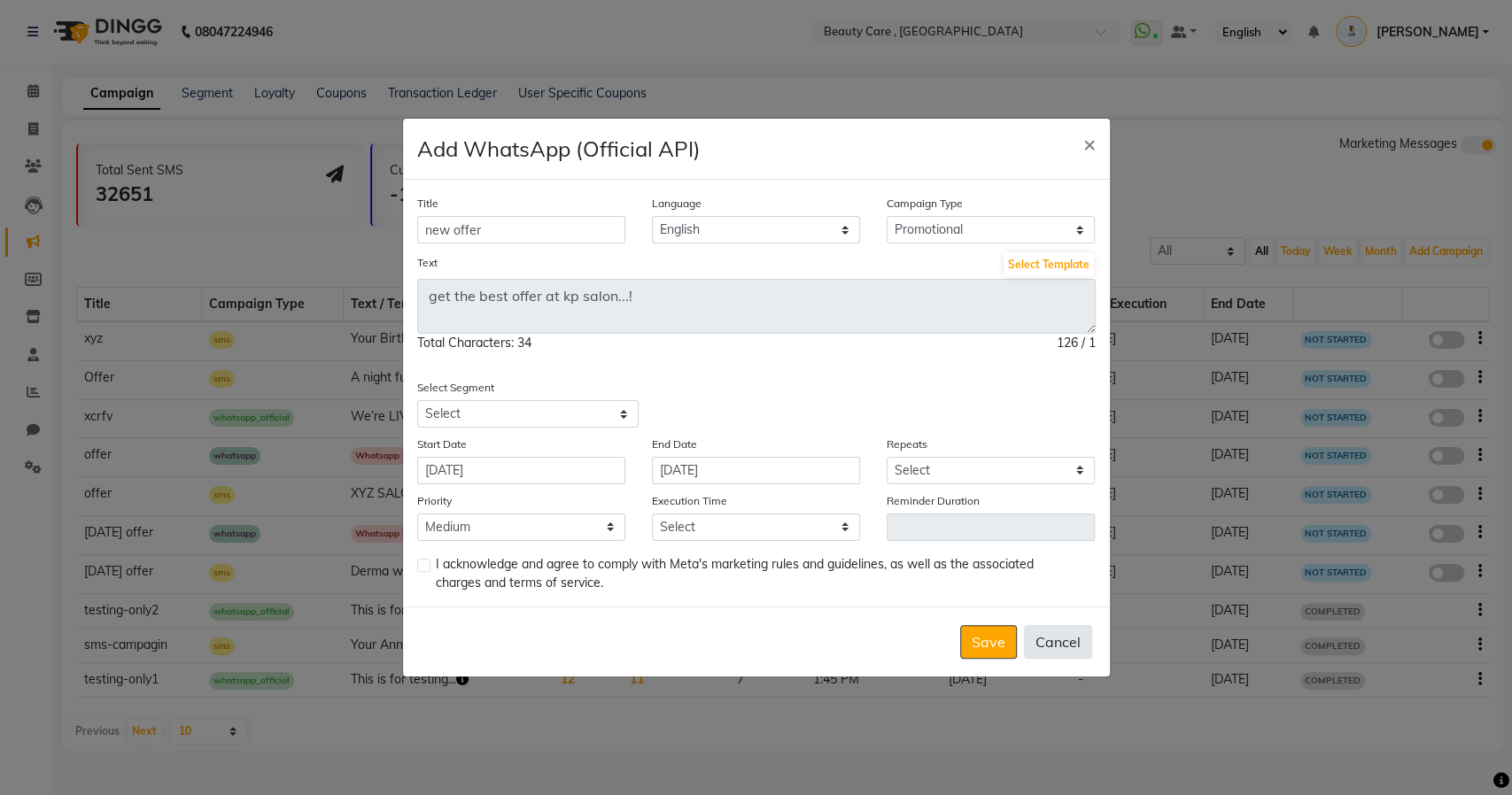
click at [1066, 641] on button "Cancel" at bounding box center [1057, 642] width 68 height 34
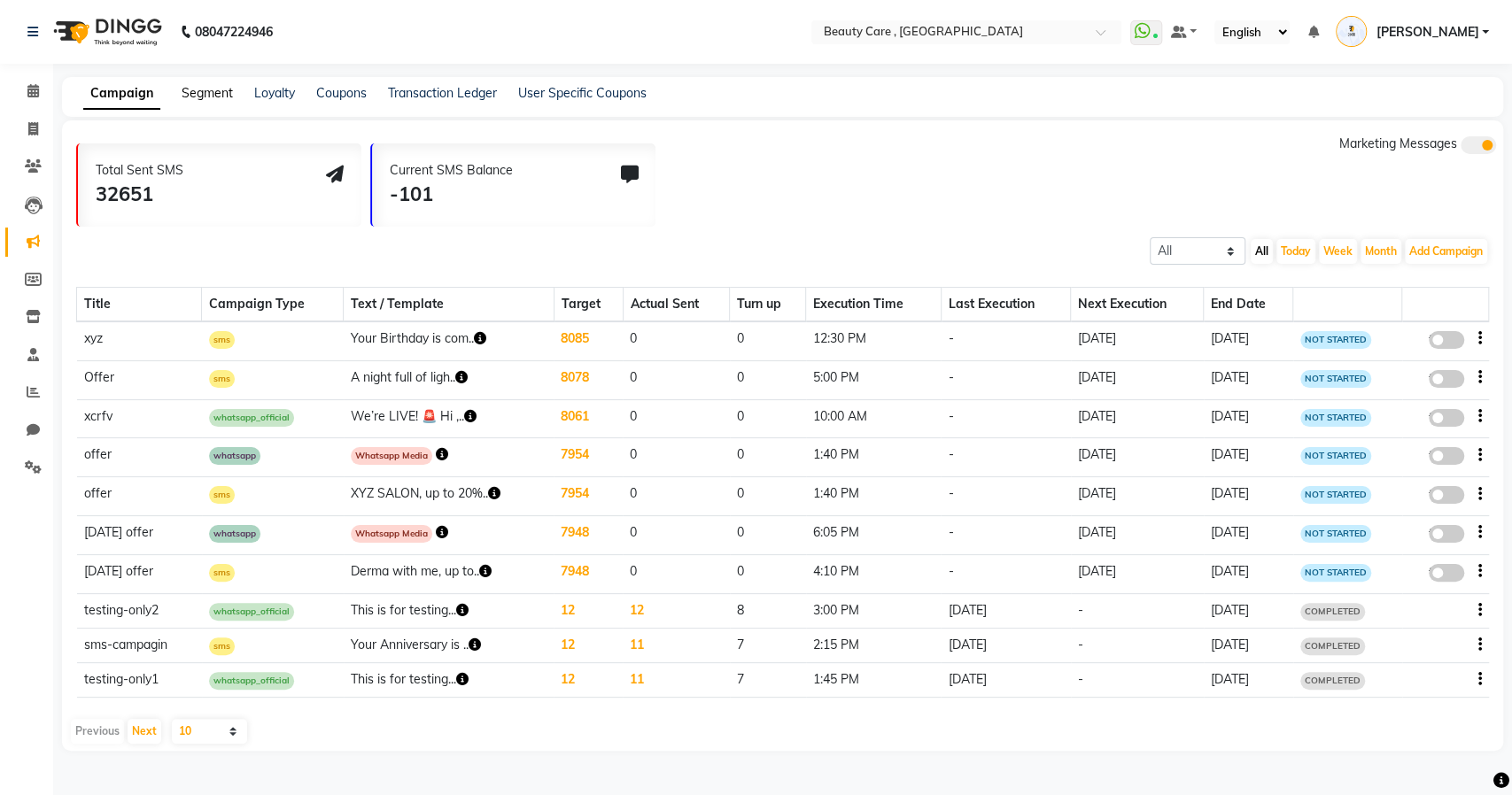
click at [204, 95] on link "Segment" at bounding box center [207, 93] width 51 height 16
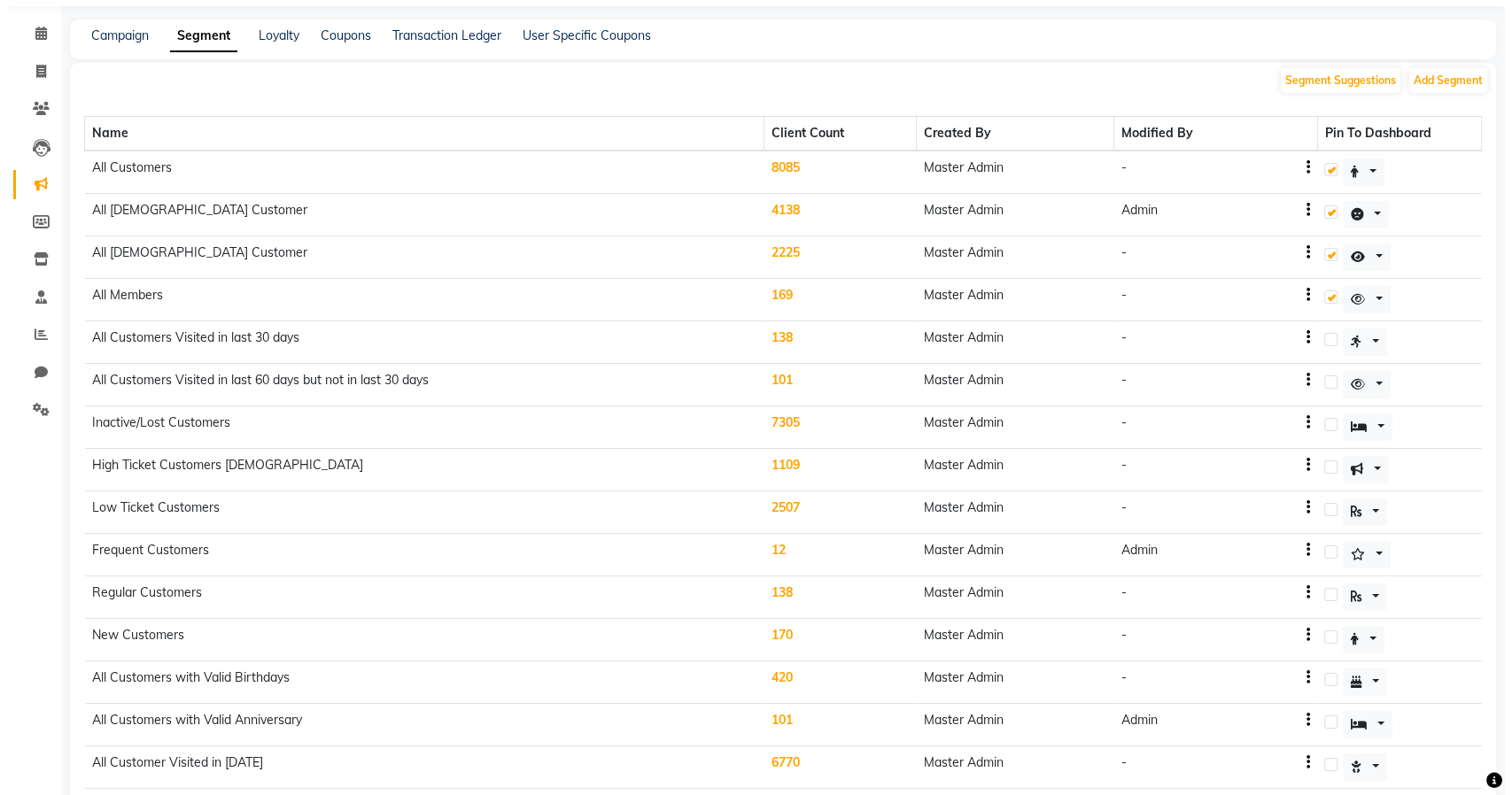
scroll to position [49, 0]
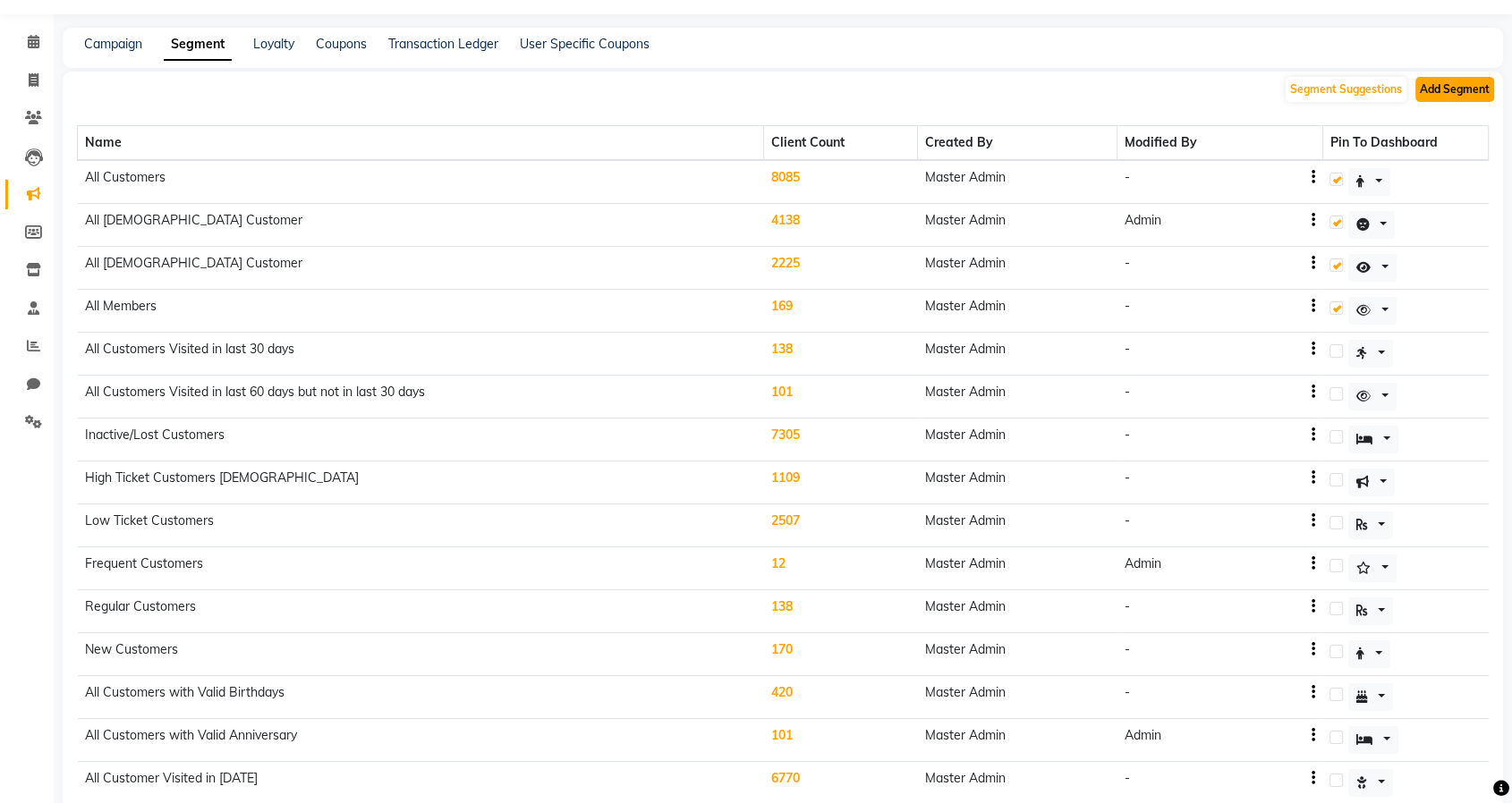
click at [1466, 87] on button "Add Segment" at bounding box center [1454, 89] width 79 height 25
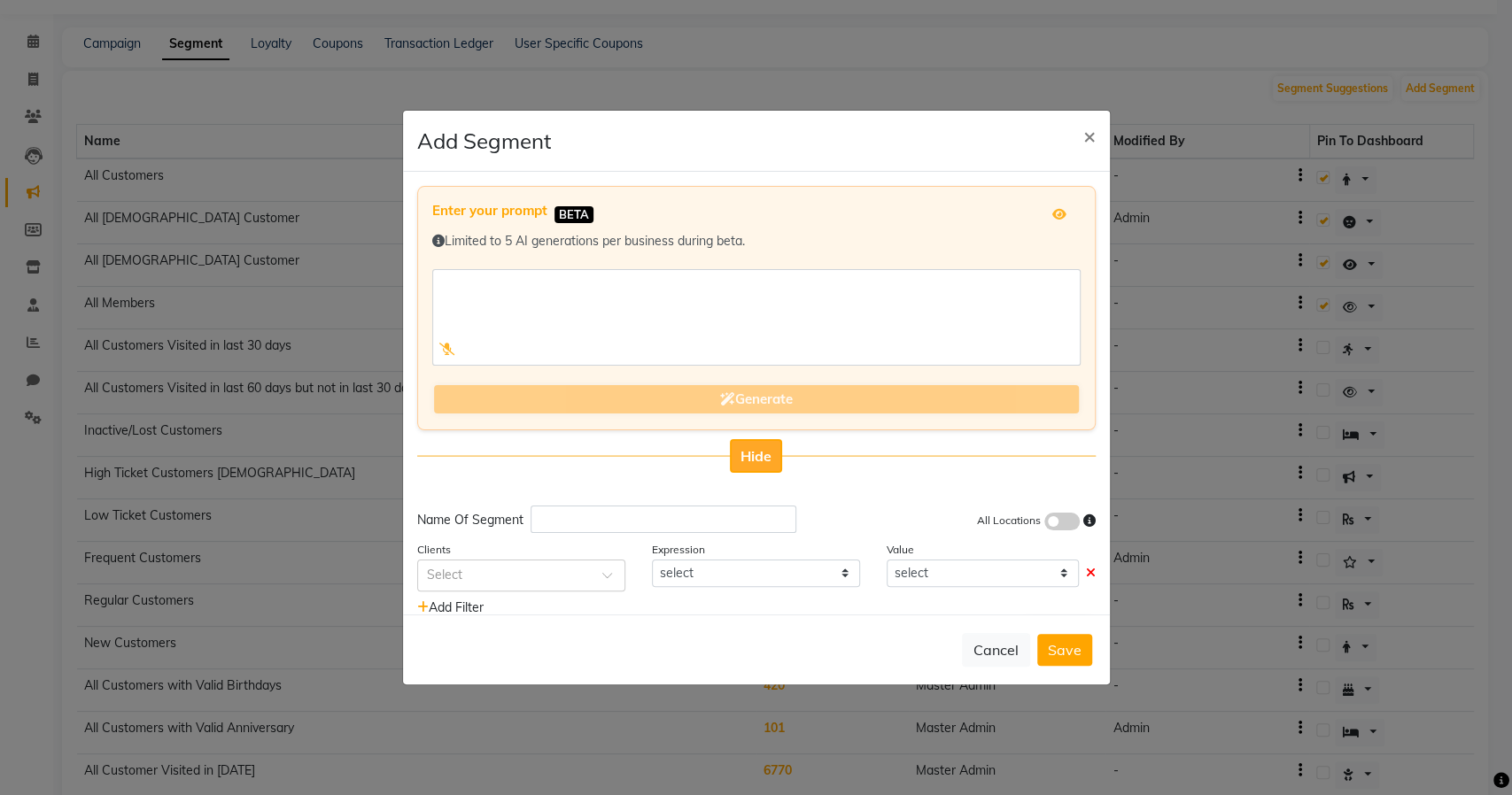
click at [756, 457] on span "Hide" at bounding box center [756, 457] width 31 height 18
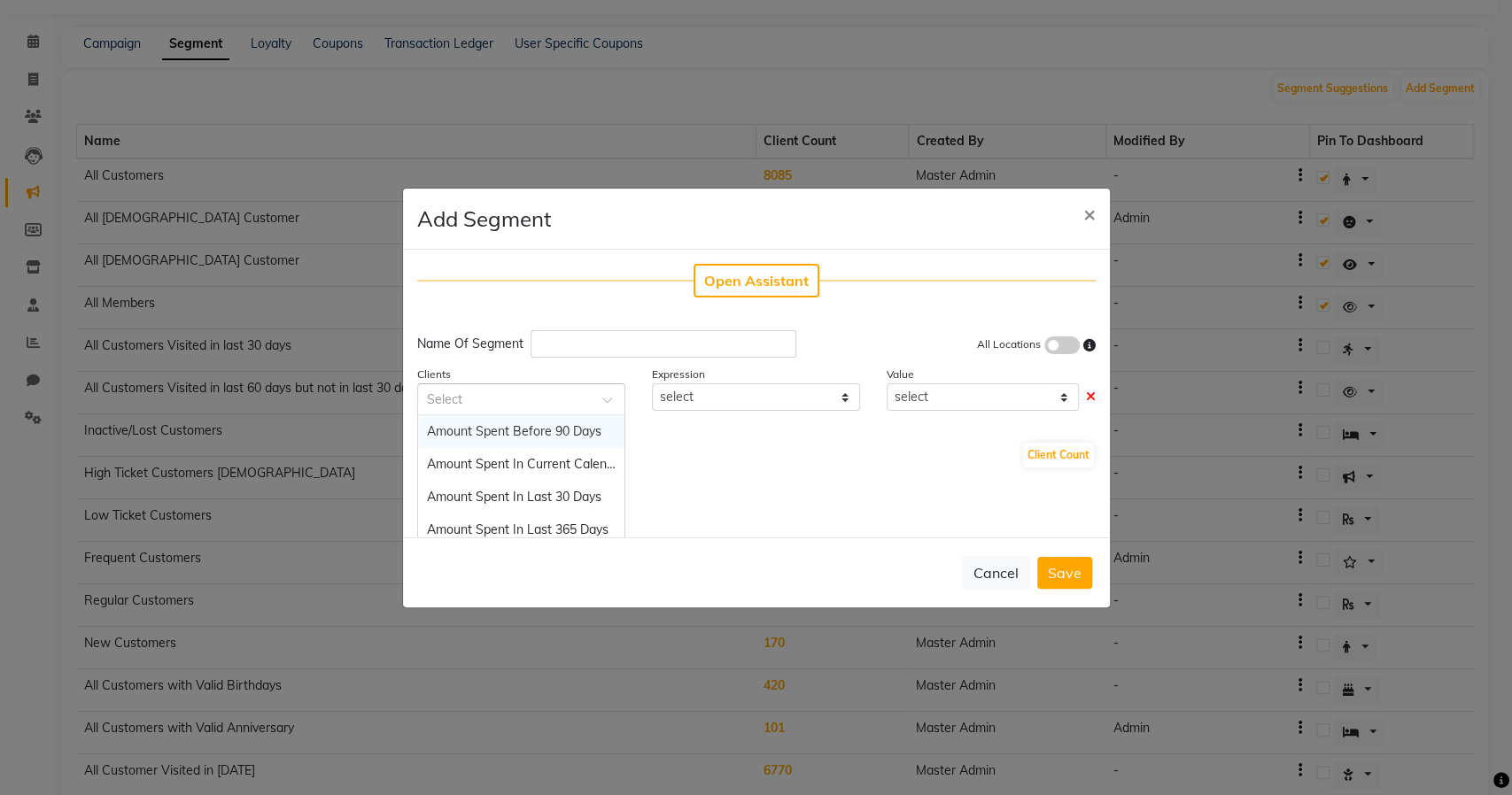
click at [545, 397] on input "text" at bounding box center [503, 398] width 153 height 19
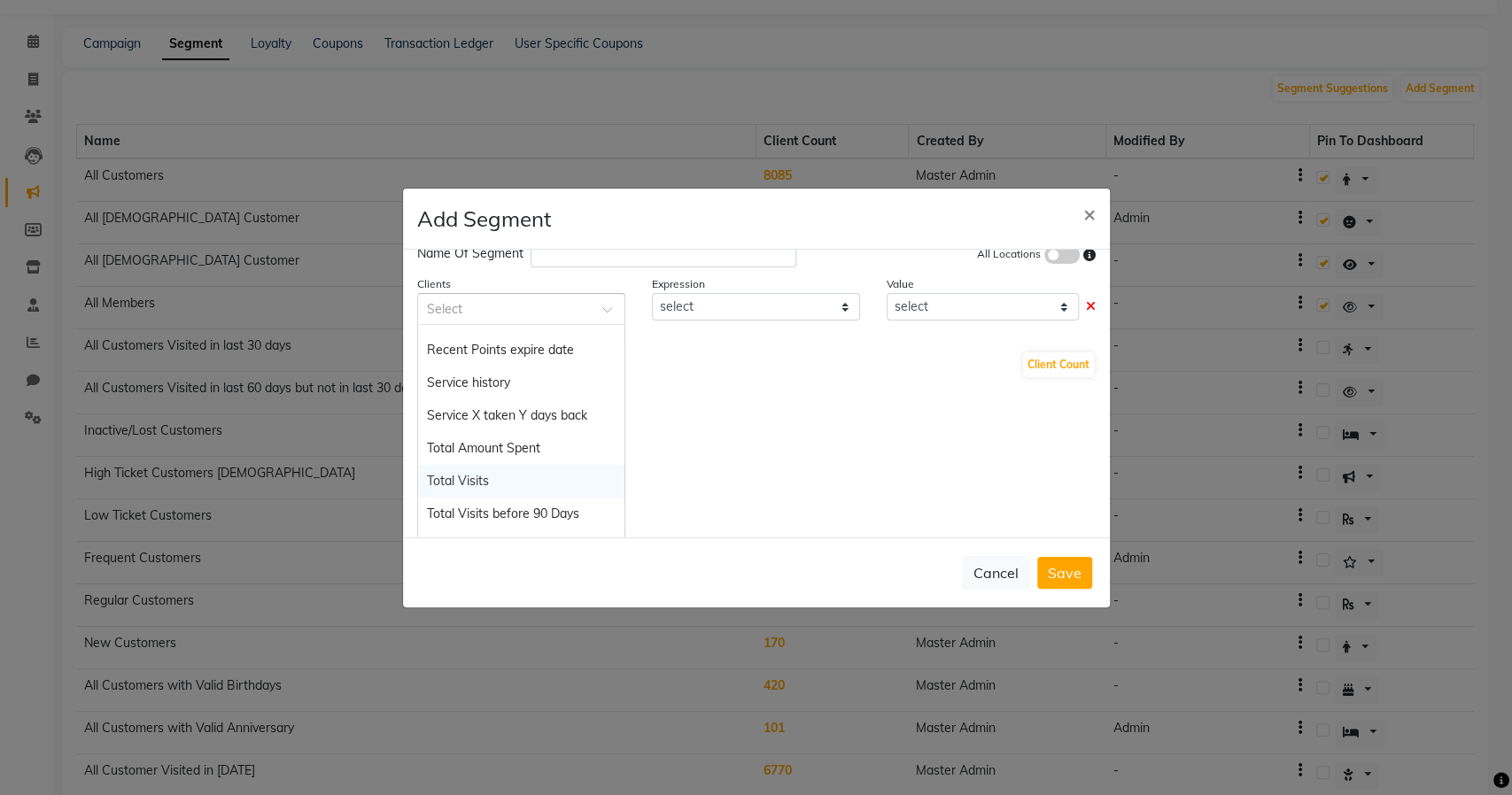
scroll to position [1794, 0]
click at [509, 412] on span "Service X taken Y days back" at bounding box center [507, 414] width 161 height 16
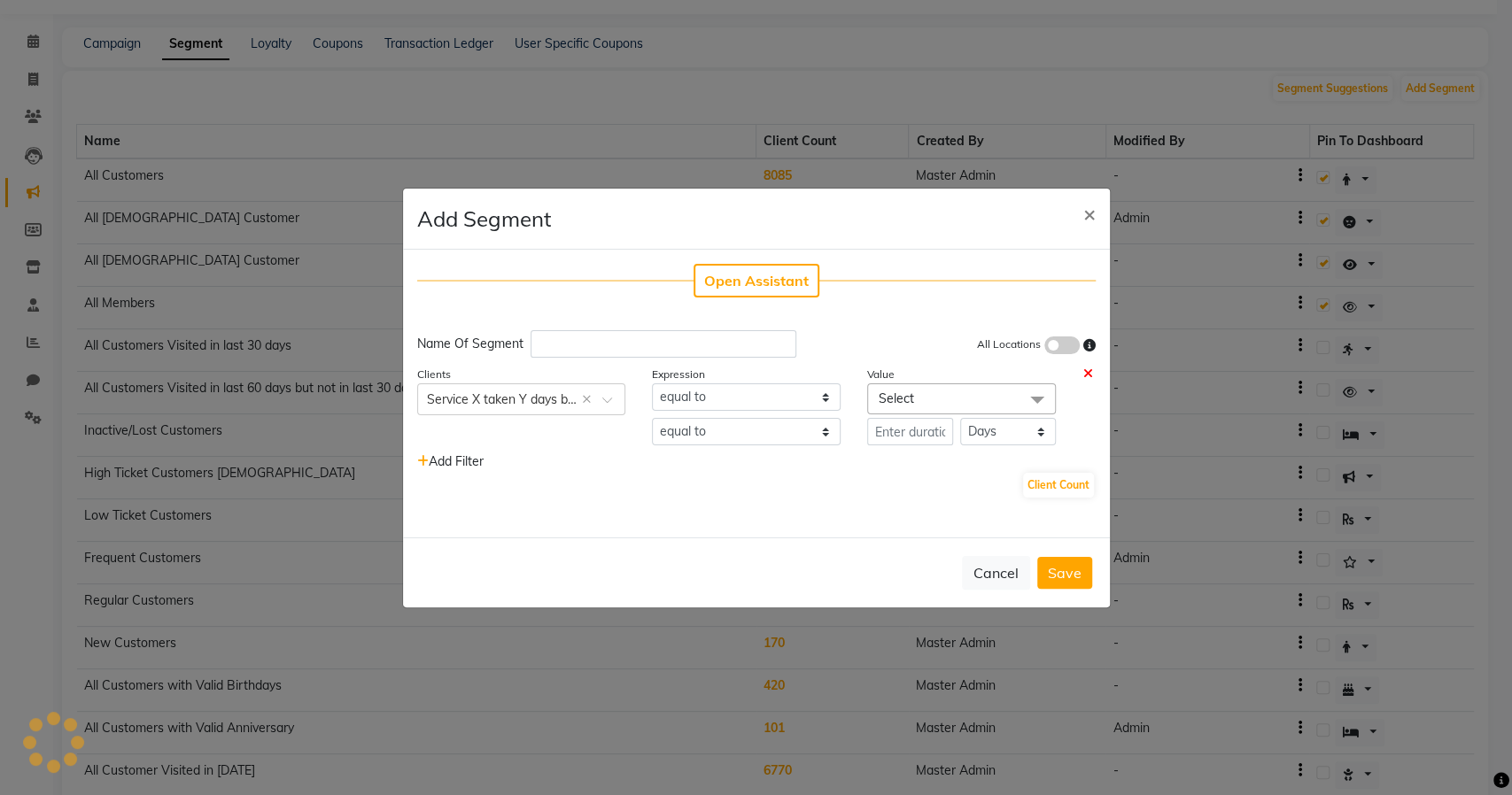
scroll to position [0, 0]
click at [1026, 398] on span at bounding box center [1038, 400] width 36 height 34
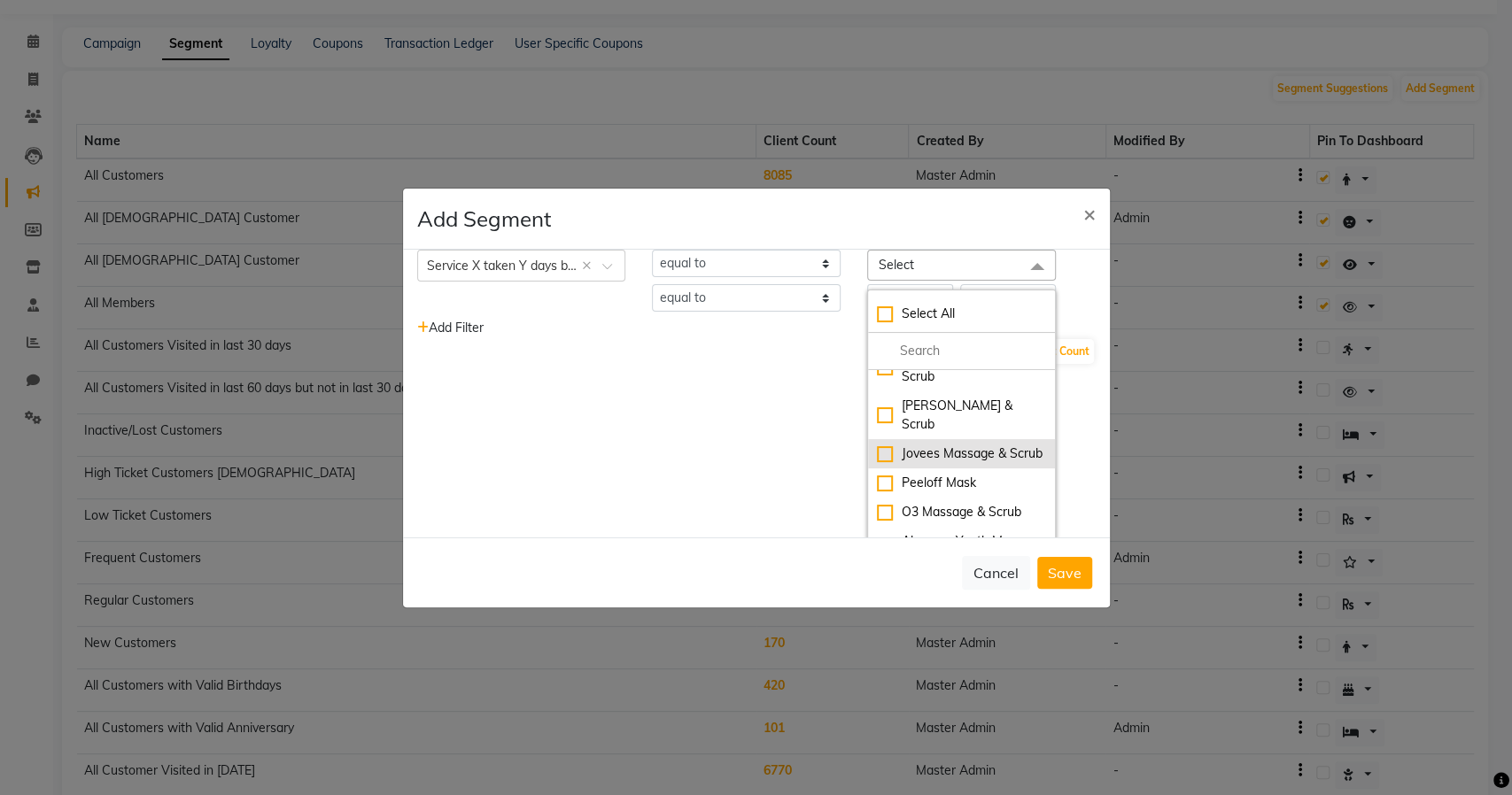
scroll to position [89, 0]
click at [877, 404] on div "[PERSON_NAME] & Scrub" at bounding box center [962, 412] width 170 height 37
checkbox input "true"
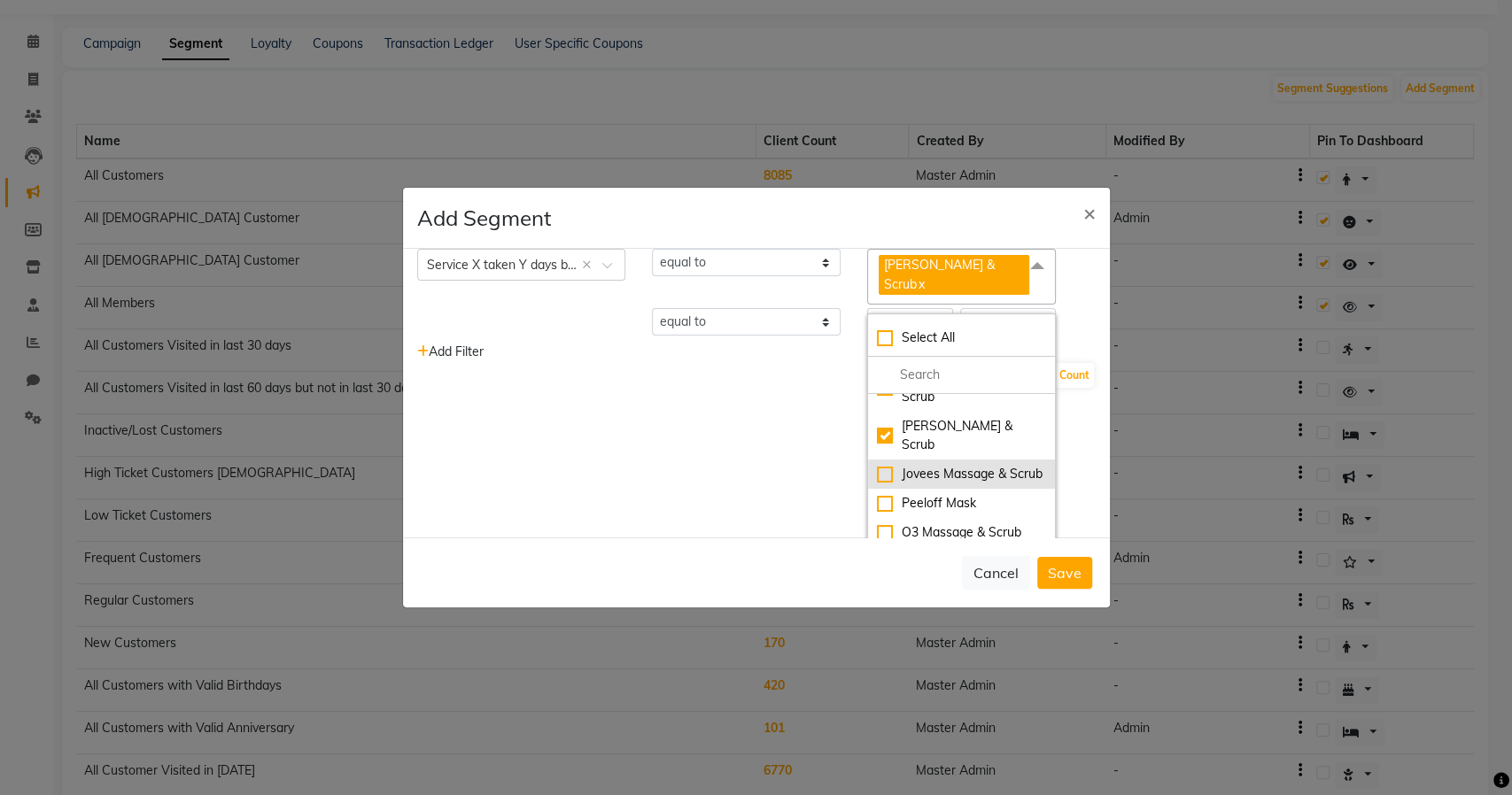
click at [877, 483] on div "Jovees Massage & Scrub" at bounding box center [962, 473] width 170 height 19
checkbox input "true"
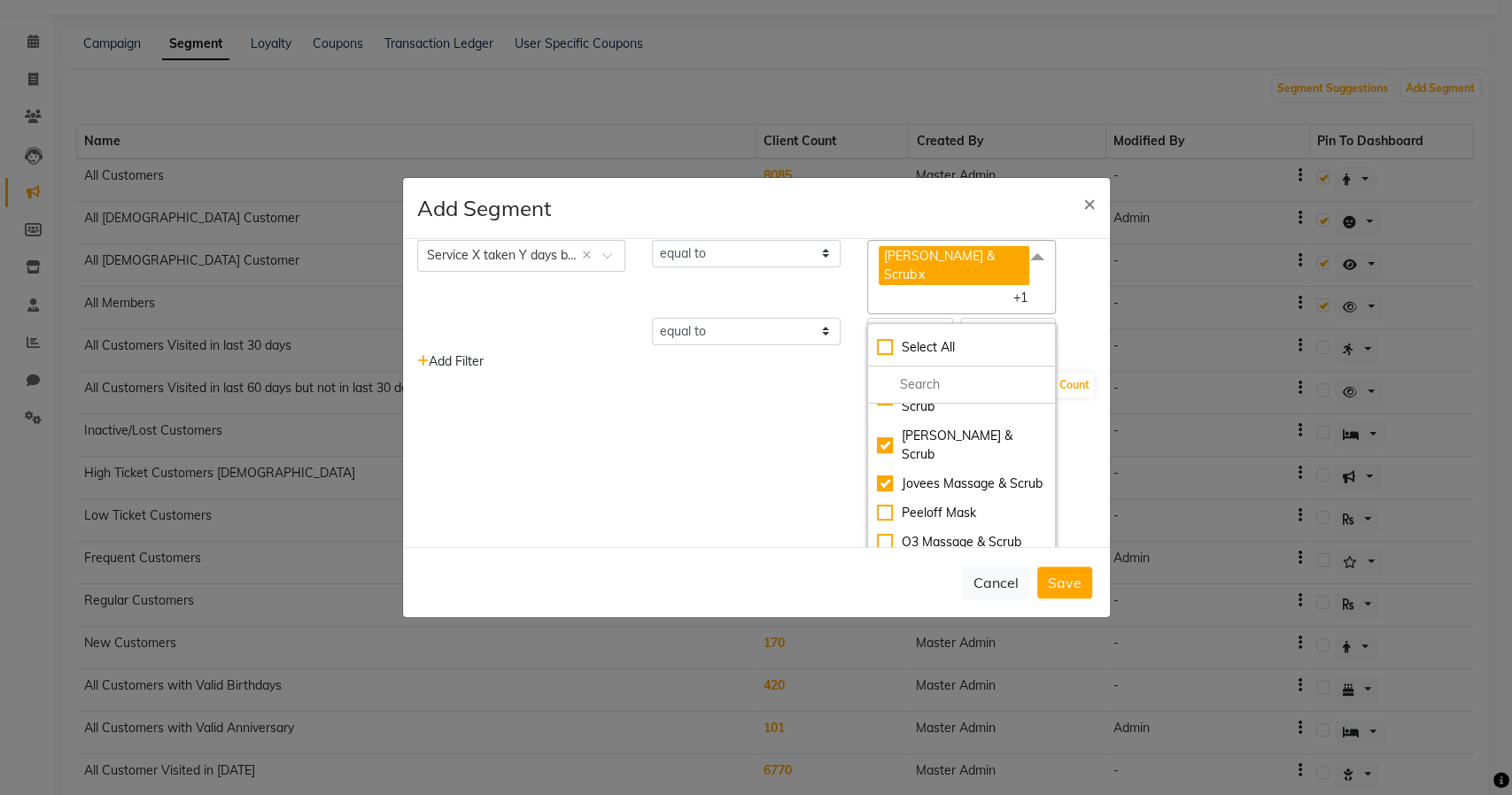
click at [756, 441] on div "Open Assistant Name Of Segment All Locations Clients Select × Service X taken Y…" at bounding box center [756, 393] width 707 height 309
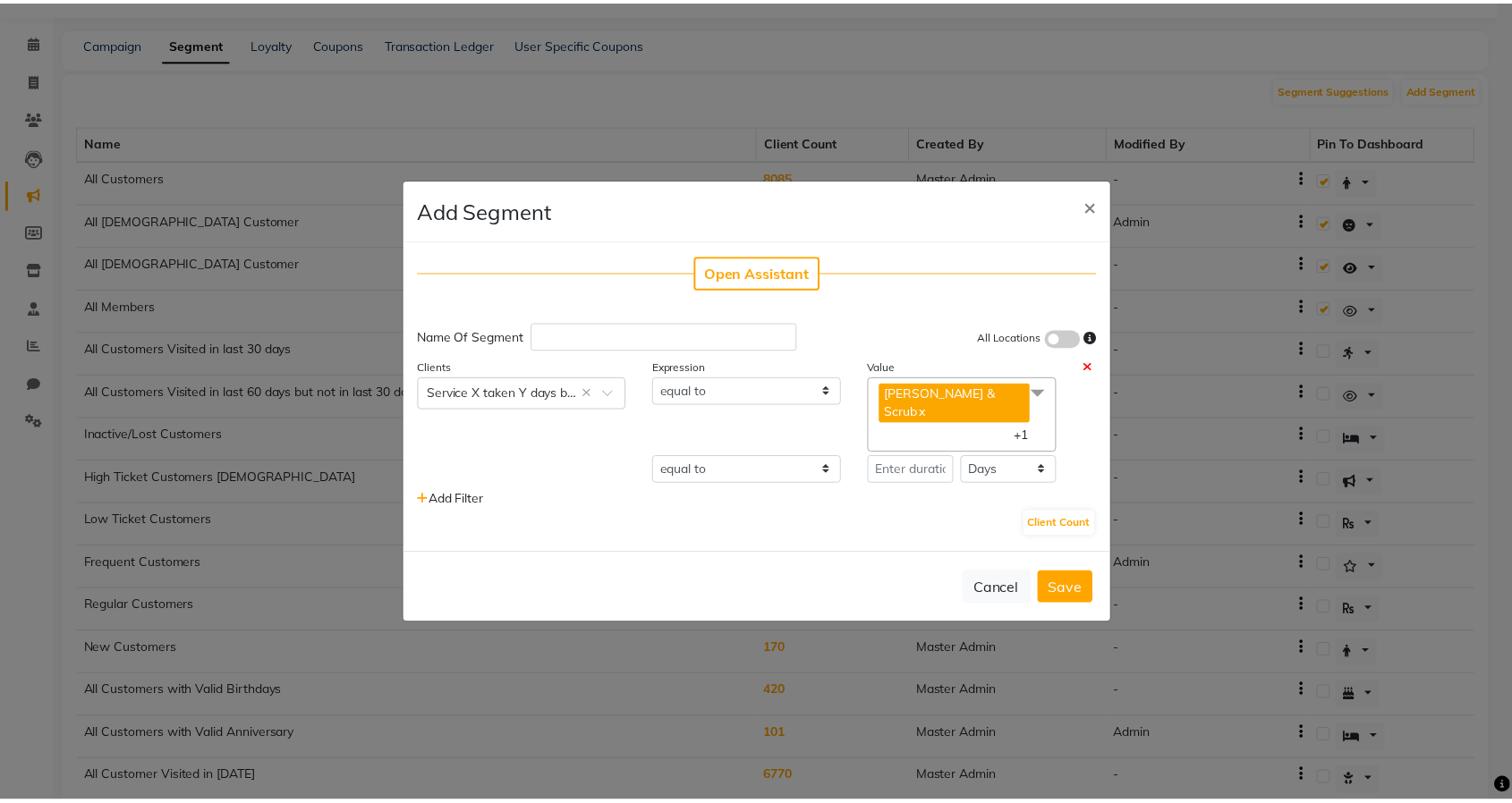
scroll to position [0, 0]
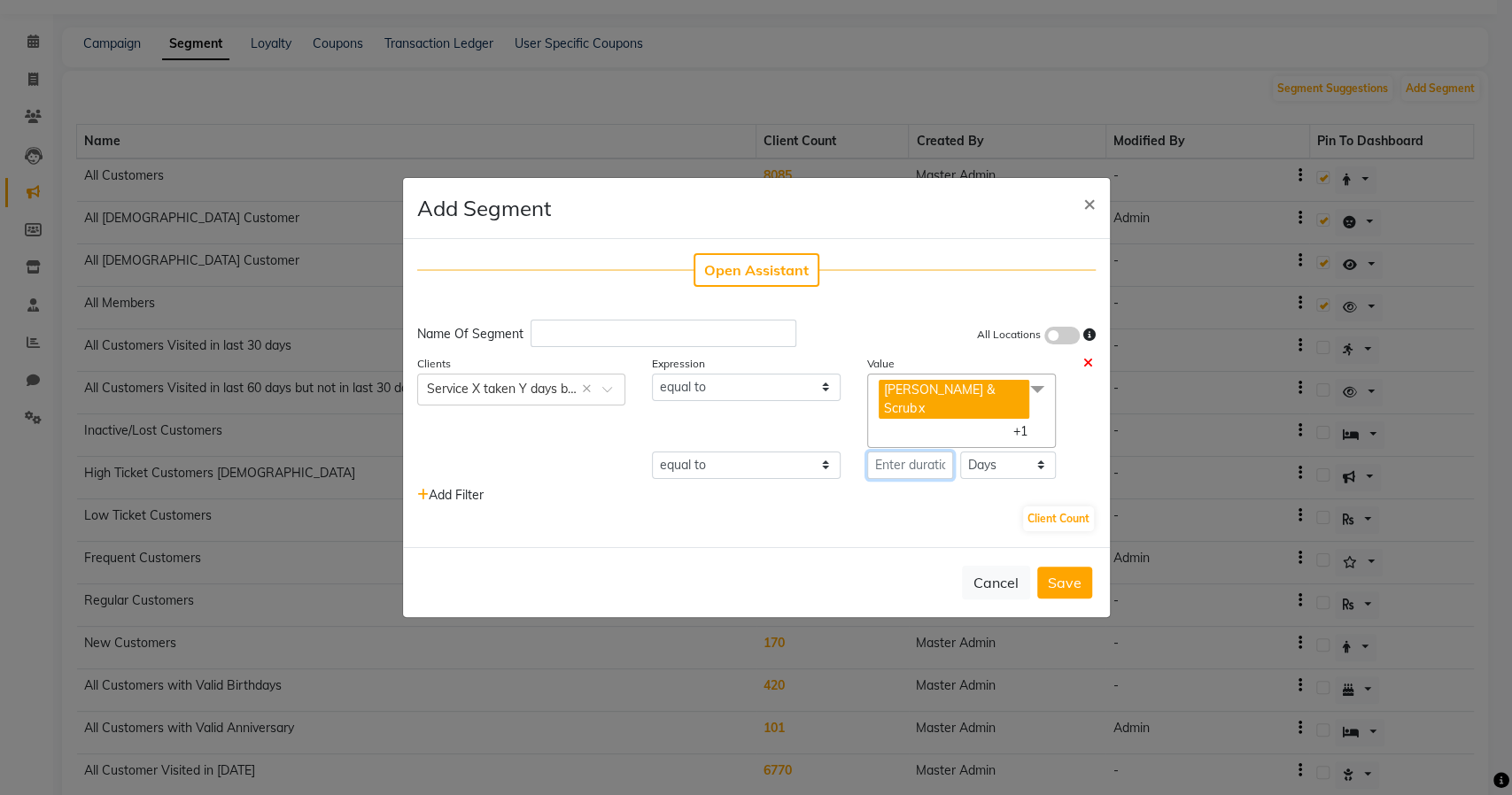
click at [918, 460] on input "number" at bounding box center [909, 466] width 86 height 28
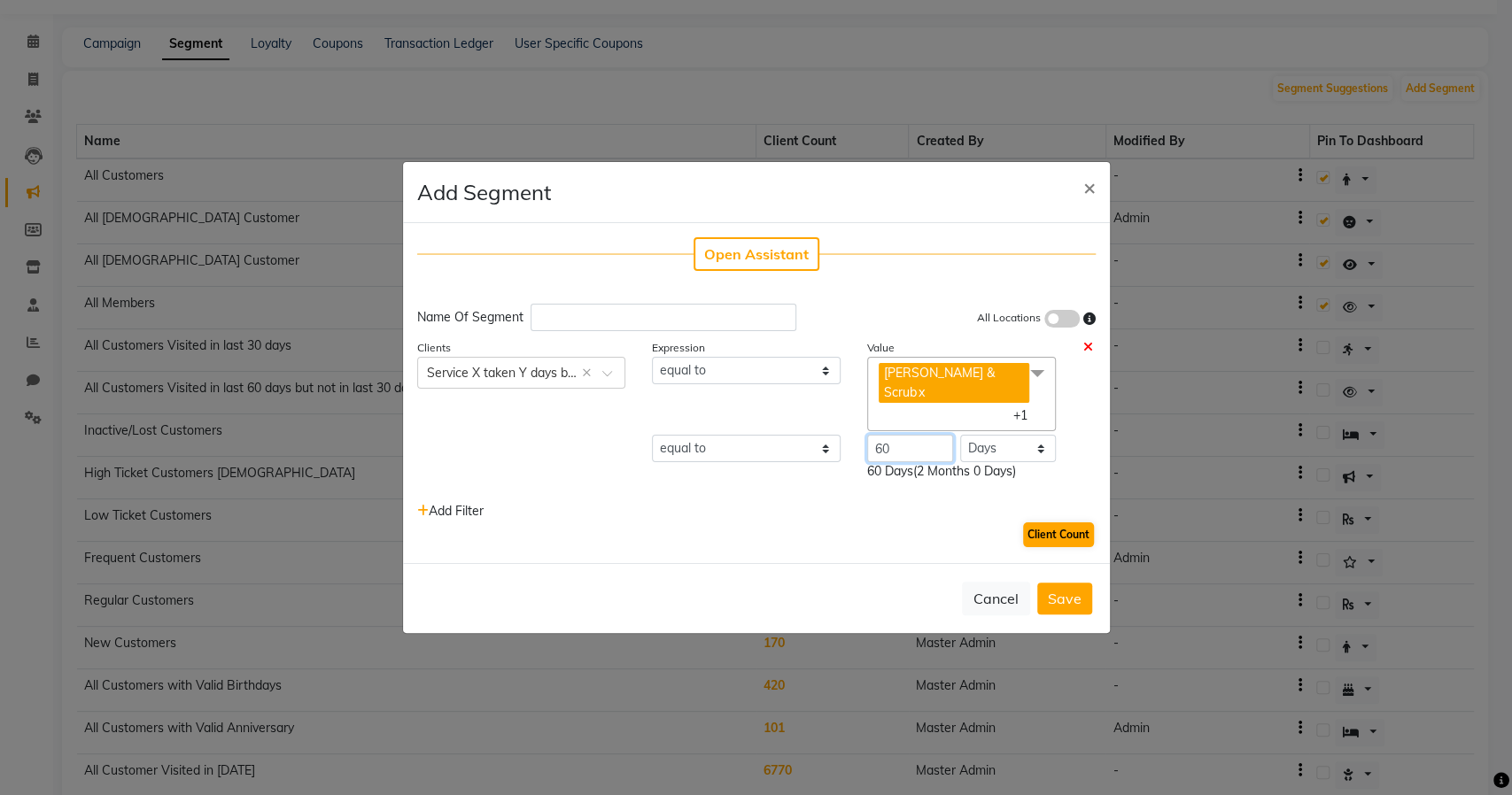
type input "60"
click at [1038, 542] on button "Client Count" at bounding box center [1058, 535] width 71 height 25
click at [986, 599] on button "Cancel" at bounding box center [995, 599] width 68 height 34
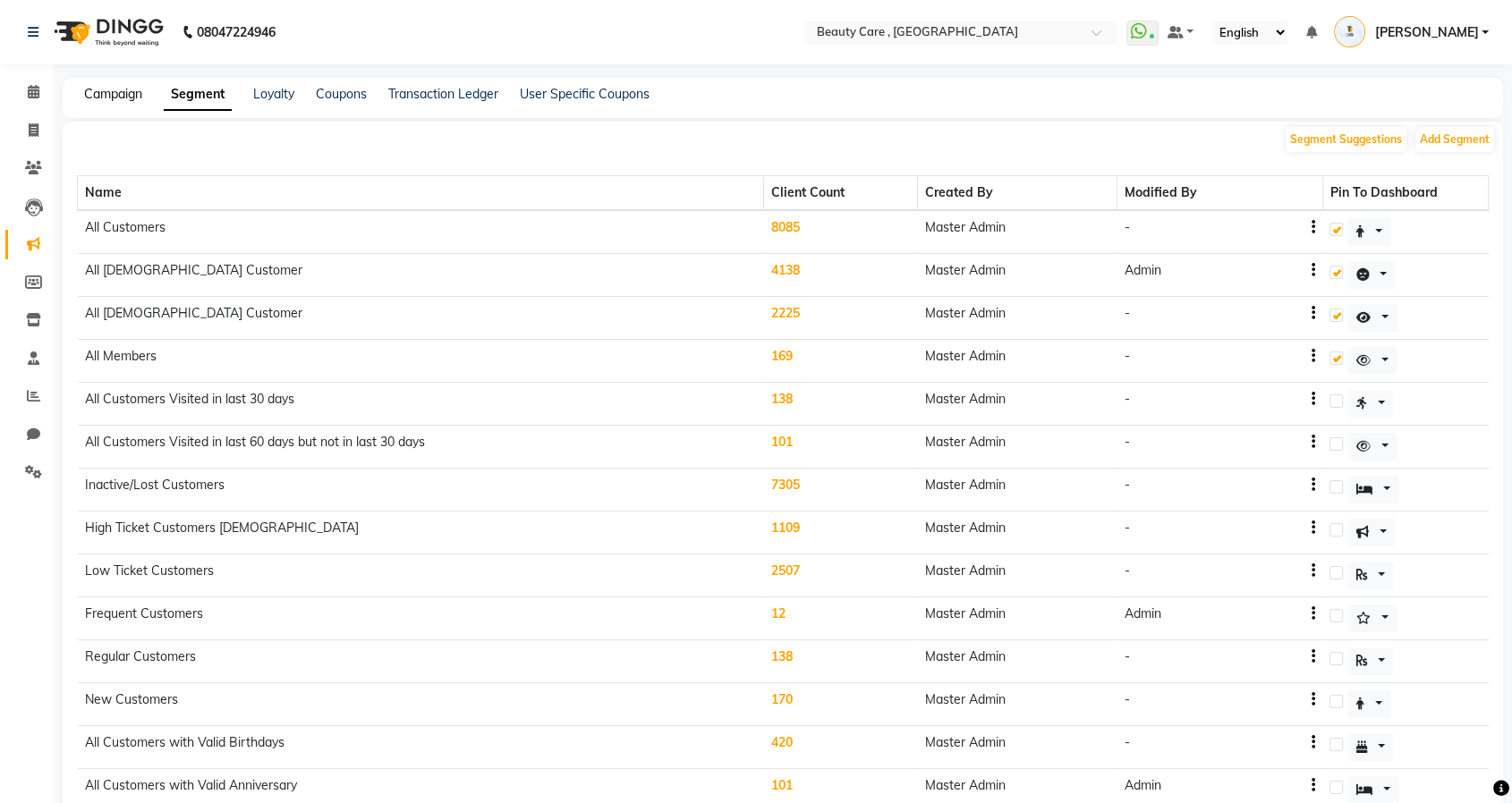
click at [104, 100] on link "Campaign" at bounding box center [113, 94] width 58 height 16
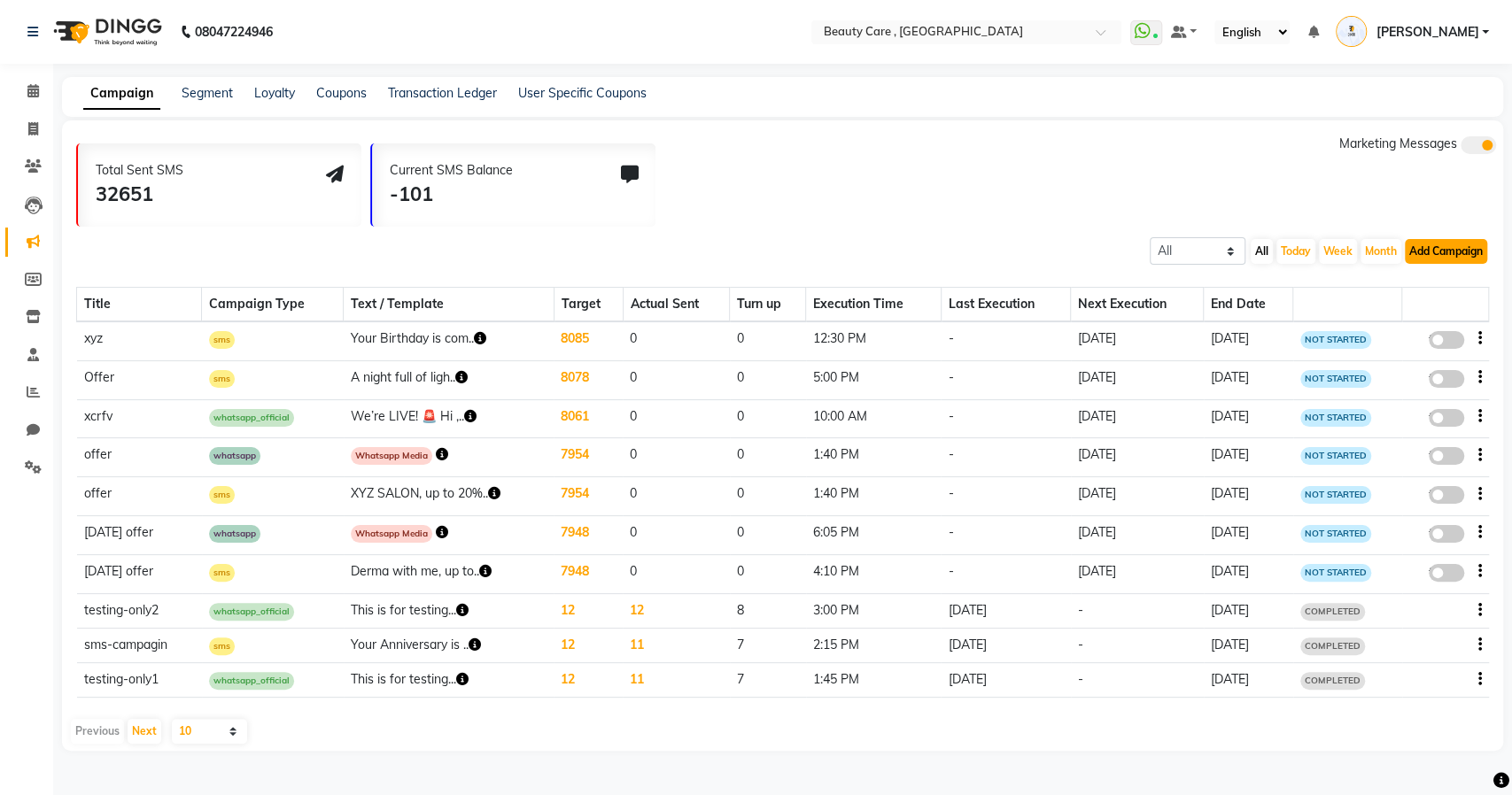
click at [1446, 251] on button "Add Campaign" at bounding box center [1446, 251] width 83 height 25
click at [1388, 352] on div "WhatsApp (Official API)" at bounding box center [1415, 359] width 179 height 27
select select "2"
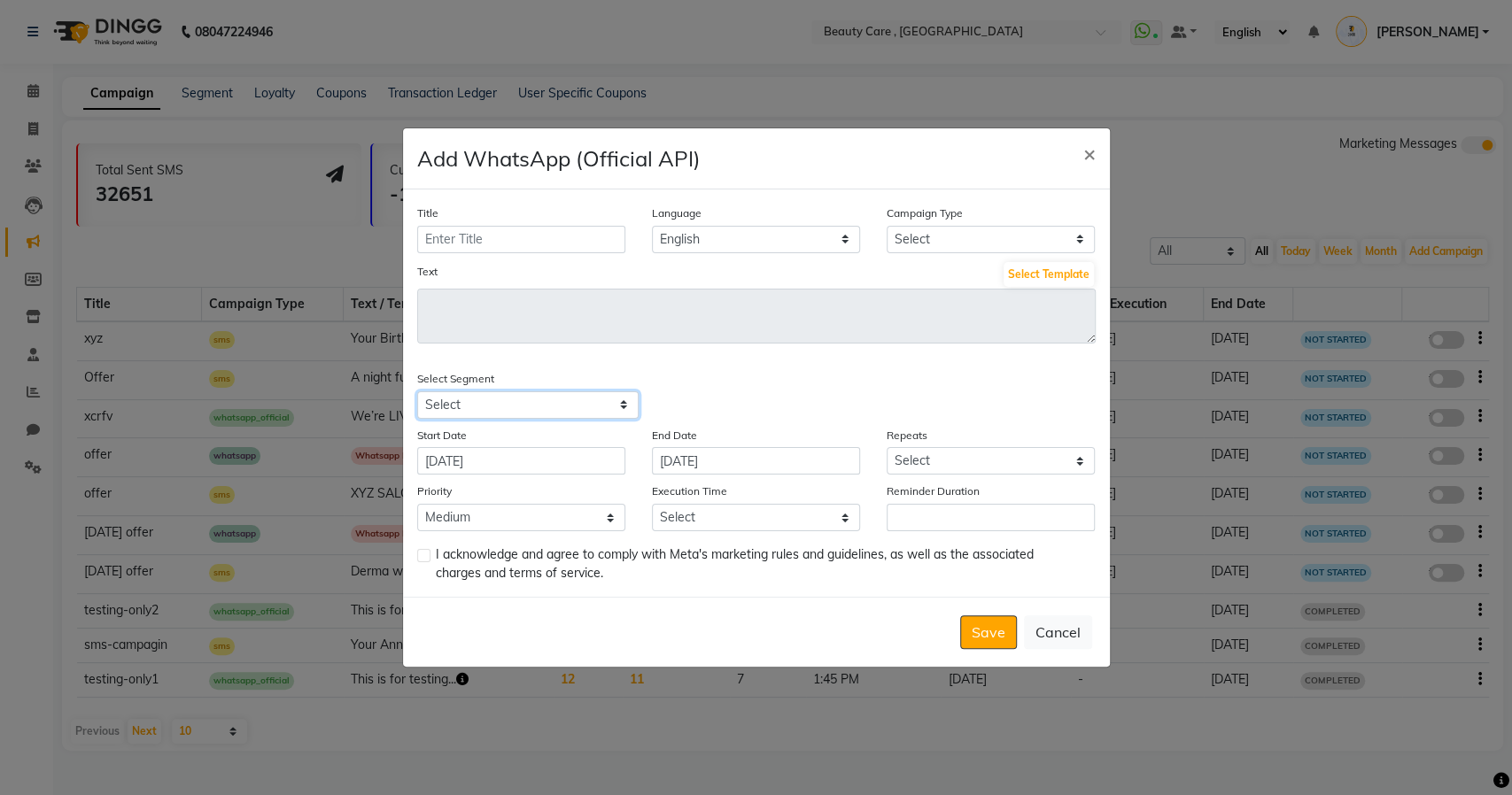
click at [562, 406] on select "Select All Customers All [DEMOGRAPHIC_DATA] Customer All [DEMOGRAPHIC_DATA] Cus…" at bounding box center [528, 405] width 222 height 28
click at [1052, 626] on button "Cancel" at bounding box center [1057, 632] width 68 height 34
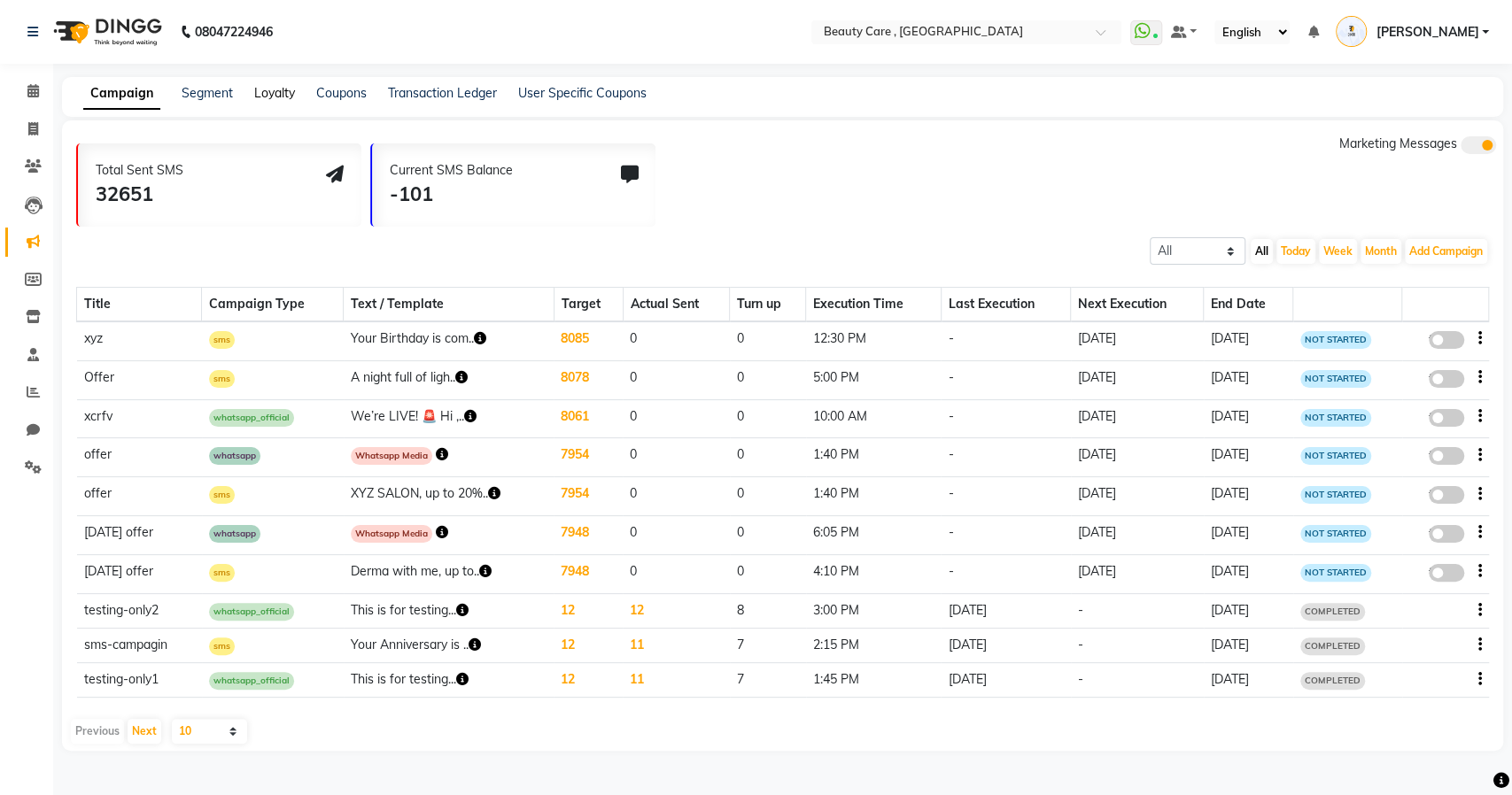
click at [284, 91] on link "Loyalty" at bounding box center [274, 93] width 40 height 16
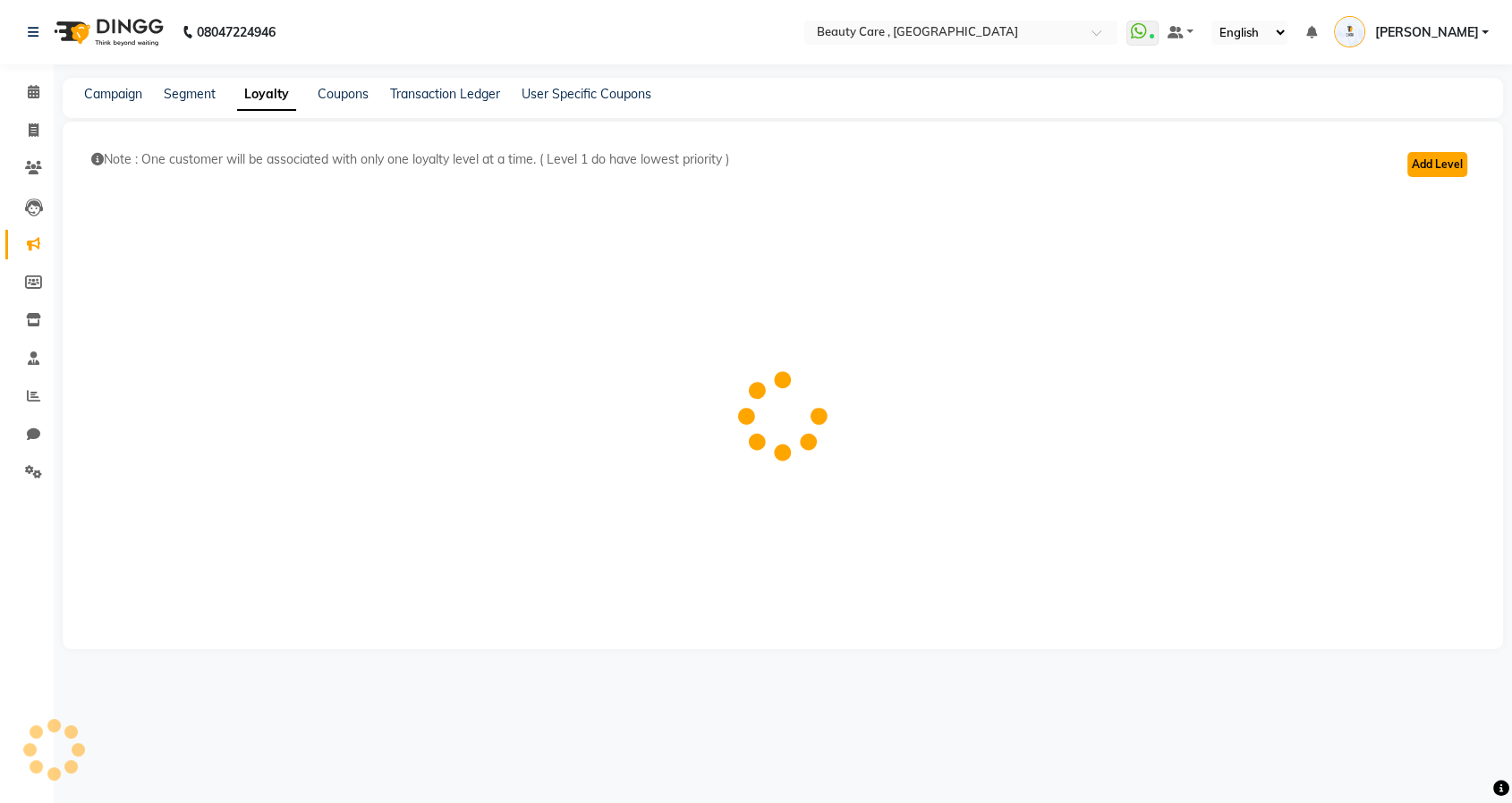
click at [1437, 162] on button "Add Level" at bounding box center [1437, 164] width 60 height 25
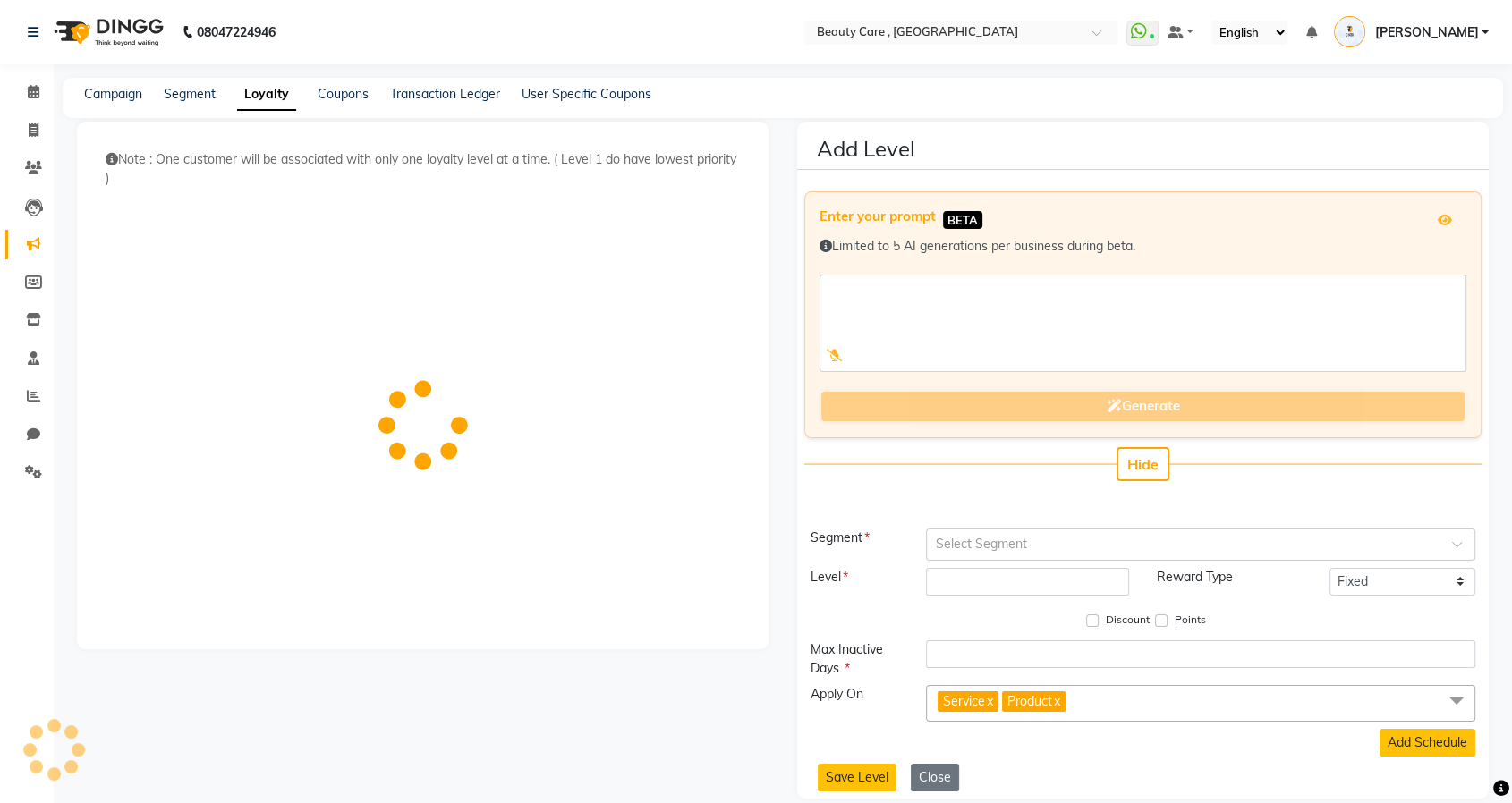
scroll to position [21, 0]
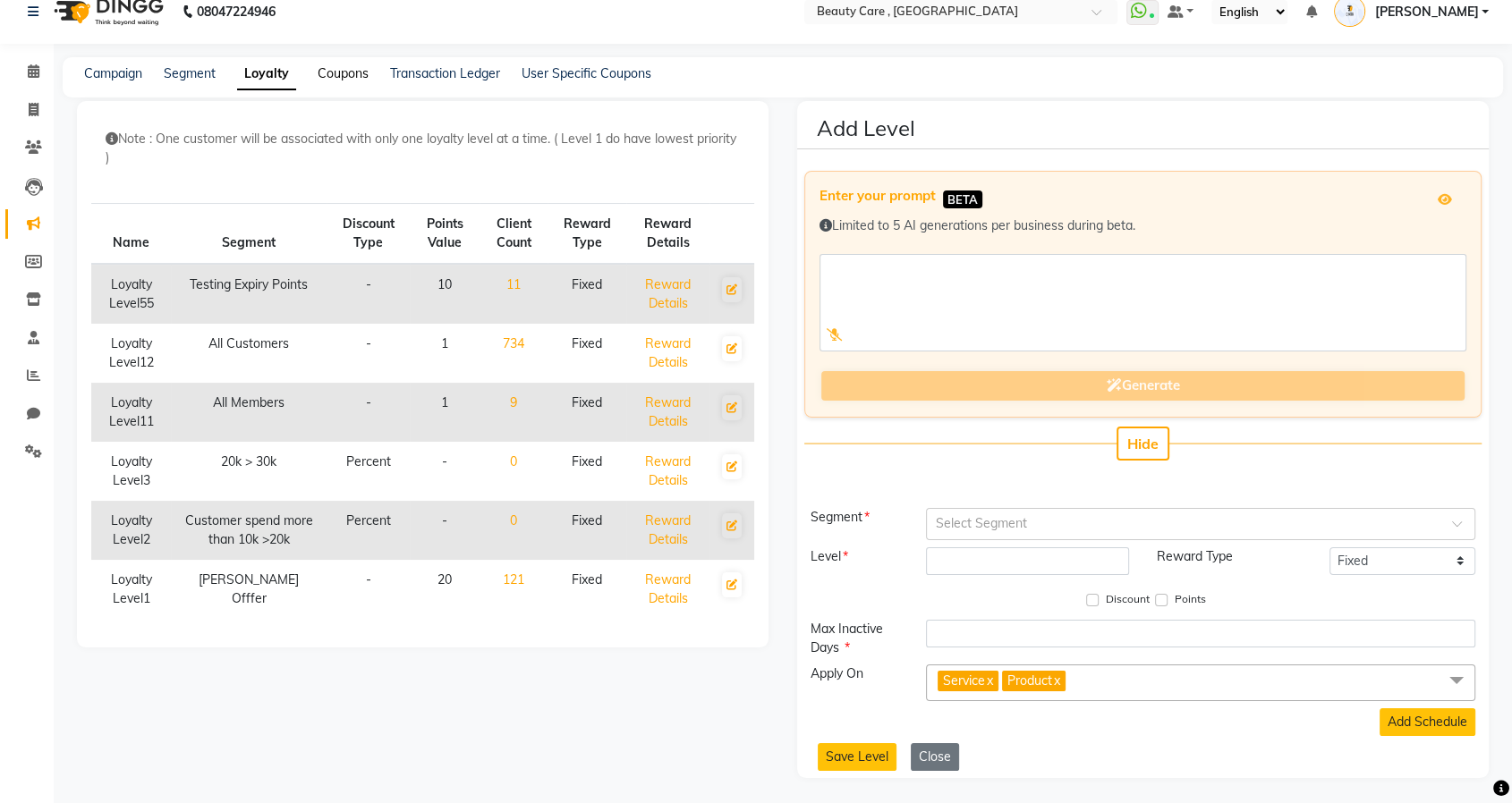
click at [347, 75] on link "Coupons" at bounding box center [343, 74] width 51 height 16
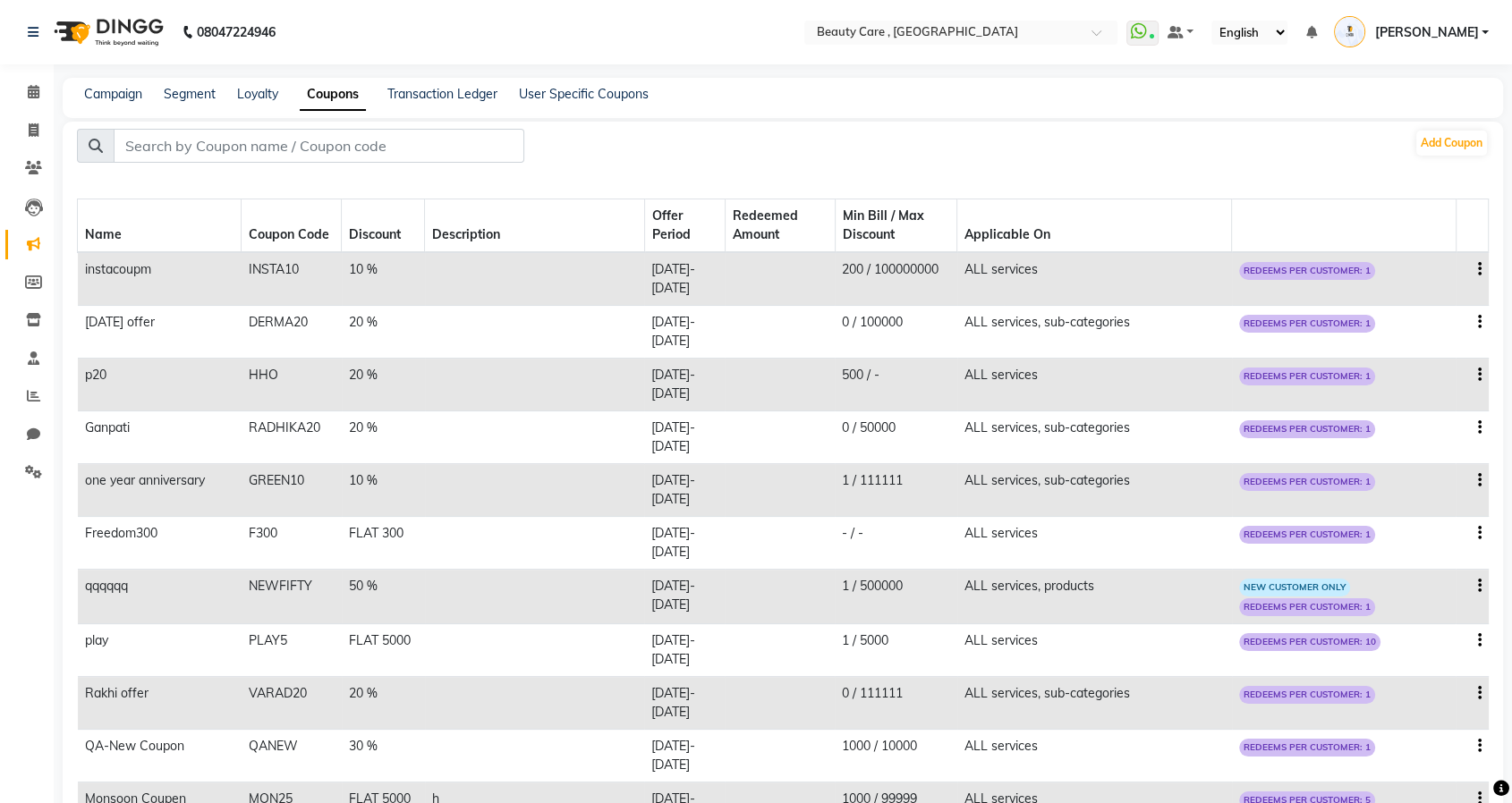
click at [1135, 278] on td "ALL services" at bounding box center [1095, 279] width 275 height 54
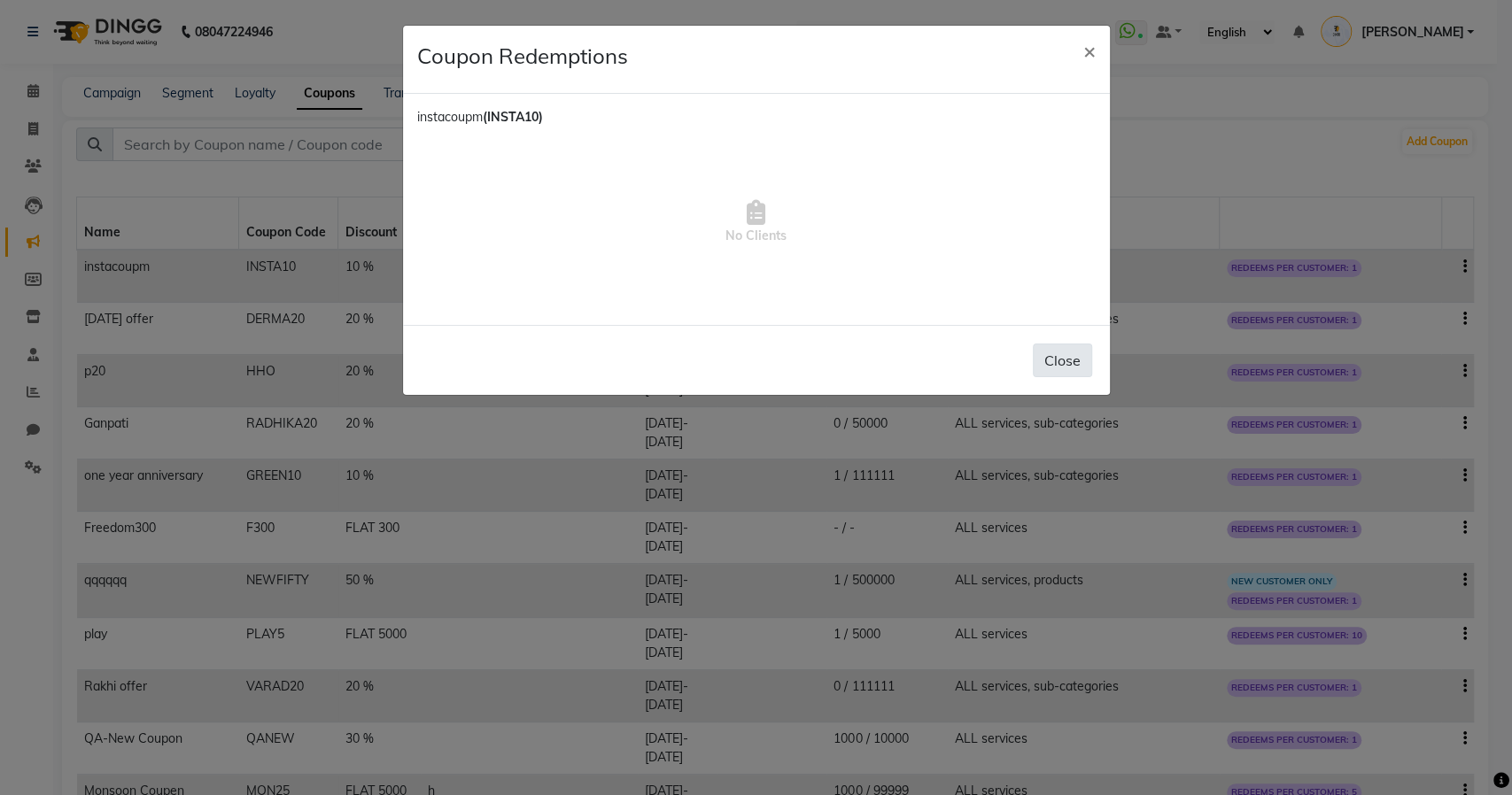
click at [1080, 372] on button "Close" at bounding box center [1062, 360] width 59 height 34
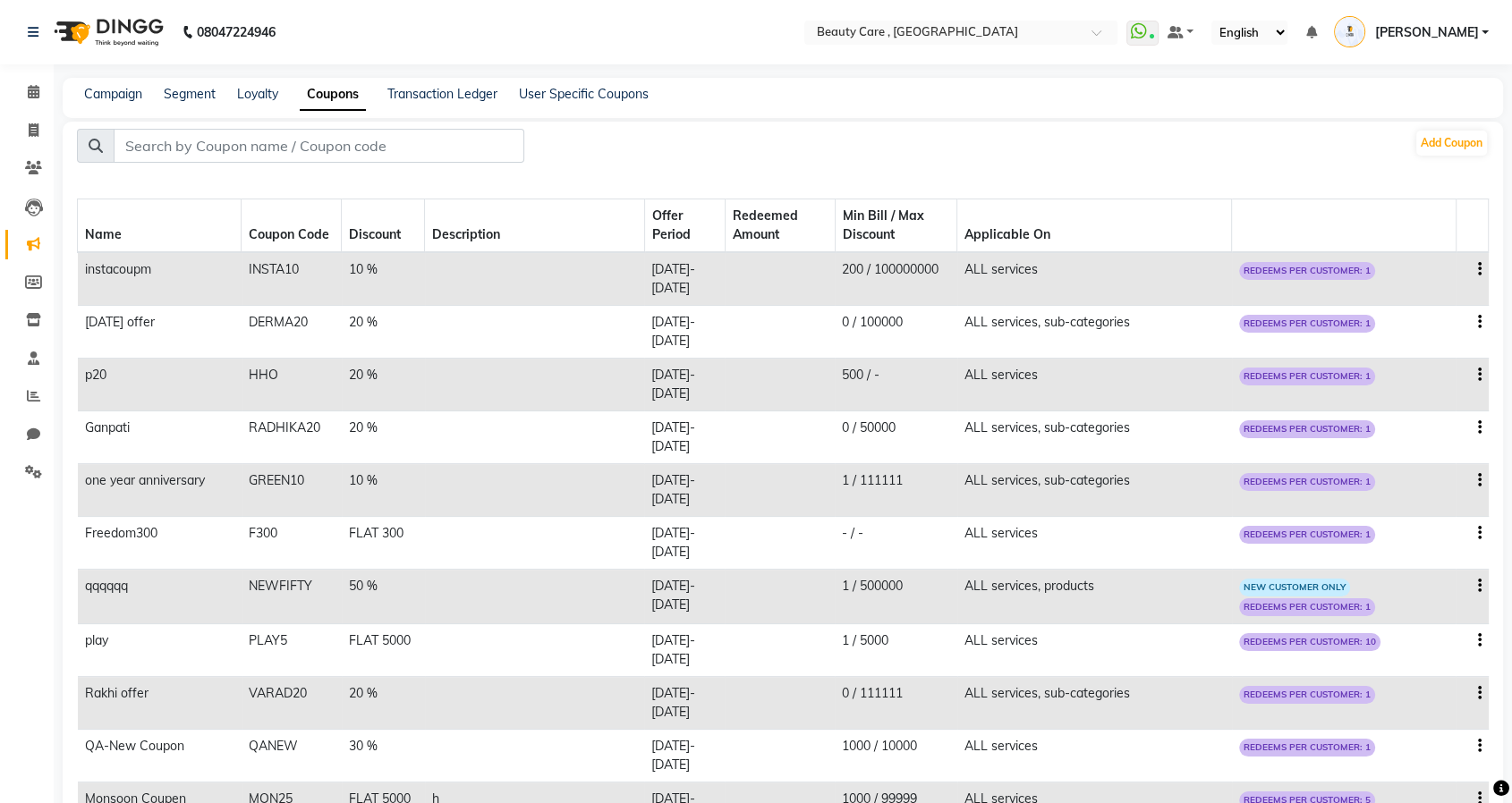
click at [1134, 601] on td "ALL services, products" at bounding box center [1095, 597] width 275 height 55
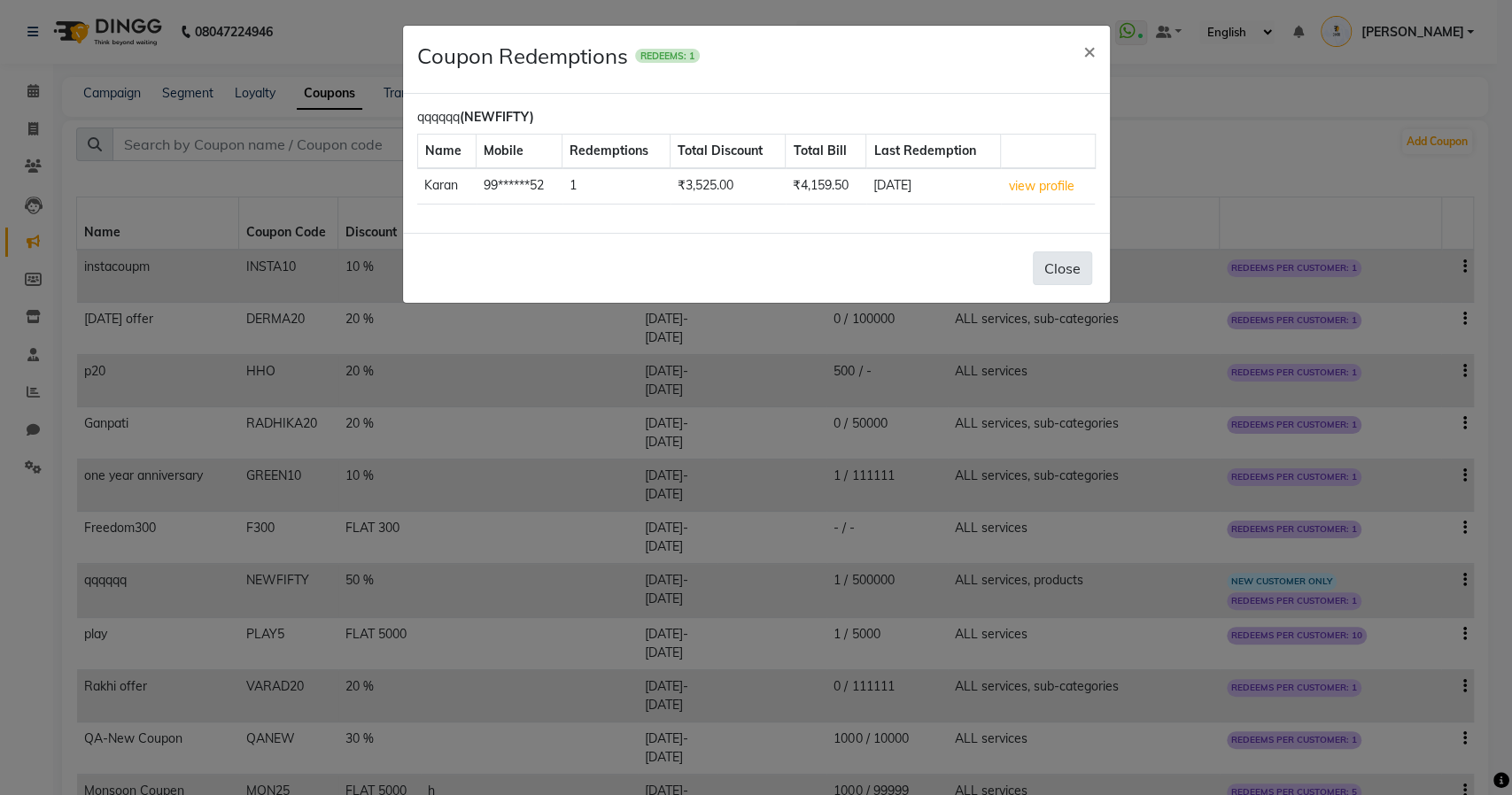
click at [1052, 266] on button "Close" at bounding box center [1062, 268] width 59 height 34
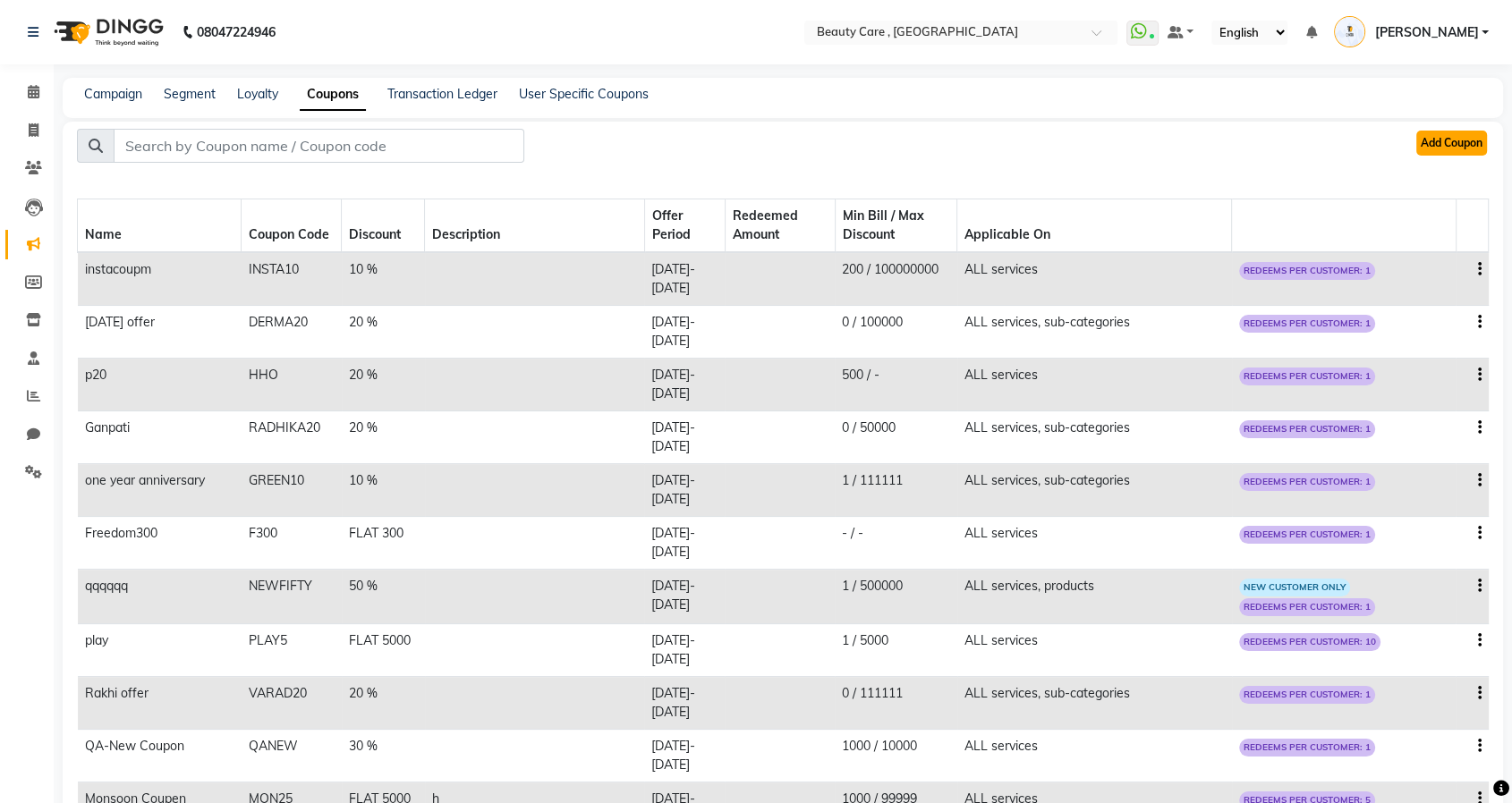
click at [1431, 142] on button "Add Coupon" at bounding box center [1451, 142] width 71 height 25
select select "ALL"
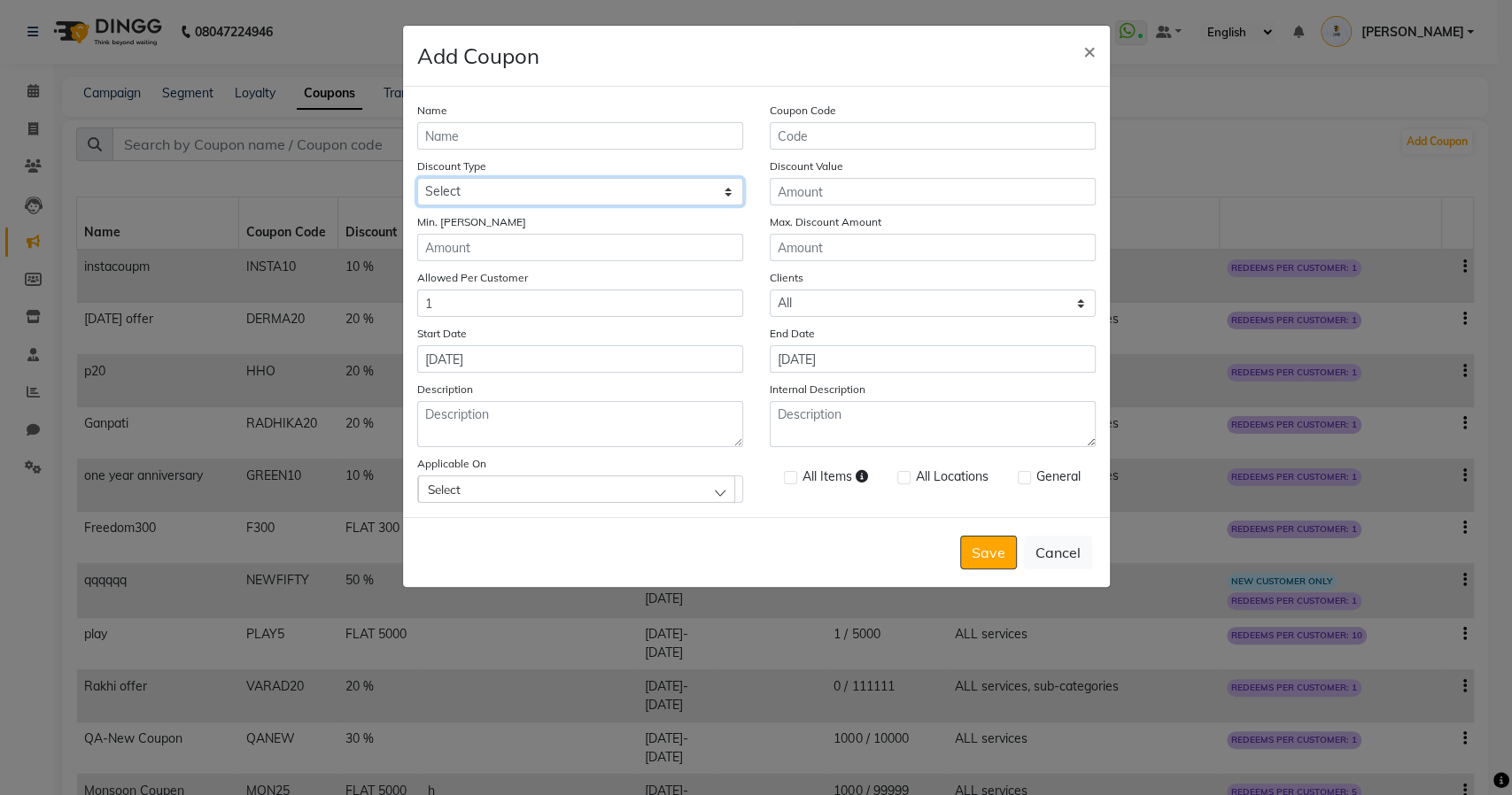
click at [519, 195] on select "Select Percentage Fixed" at bounding box center [580, 192] width 325 height 28
click at [1060, 549] on button "Cancel" at bounding box center [1057, 552] width 68 height 34
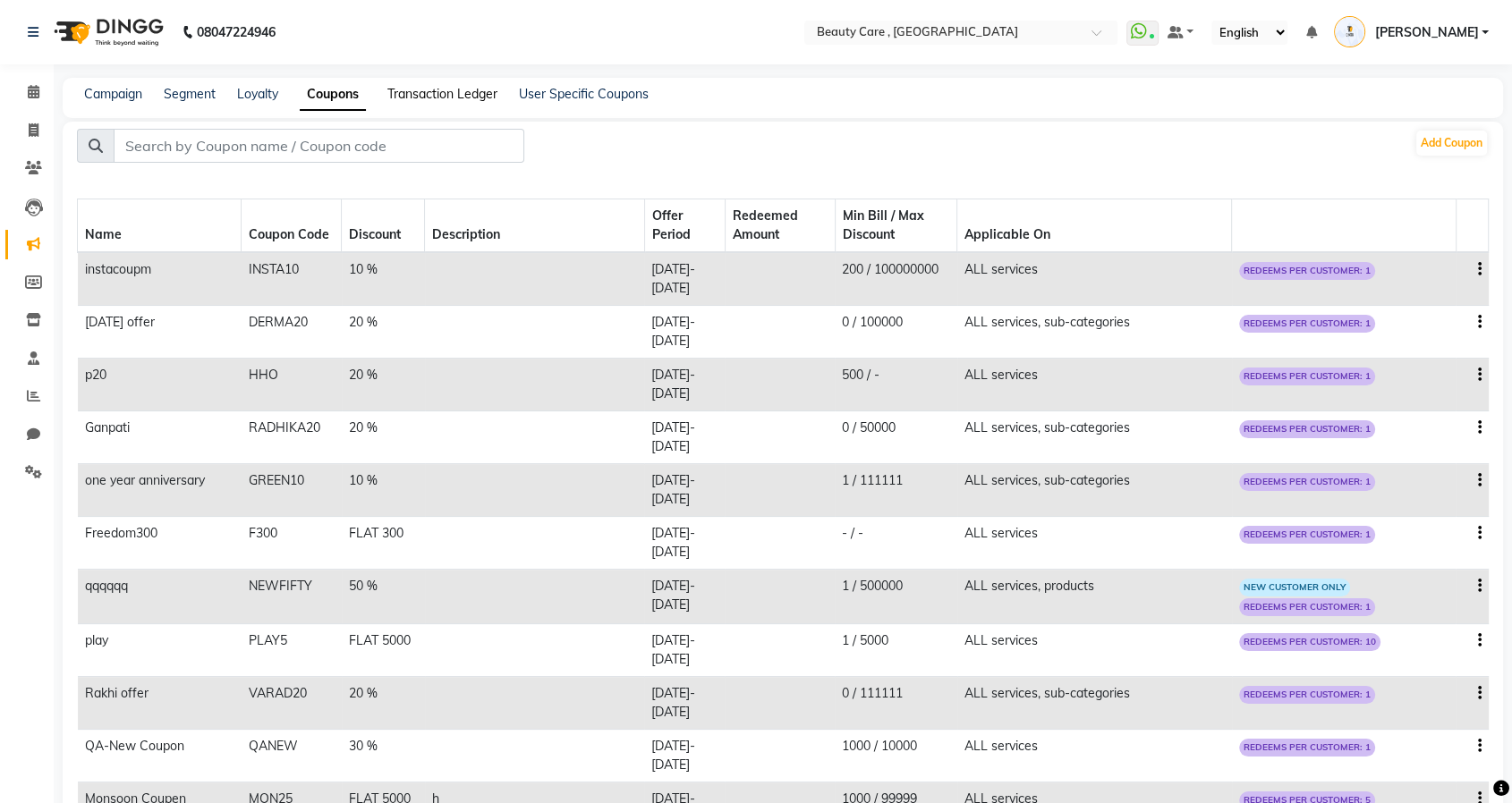
click at [426, 96] on link "Transaction Ledger" at bounding box center [442, 94] width 110 height 16
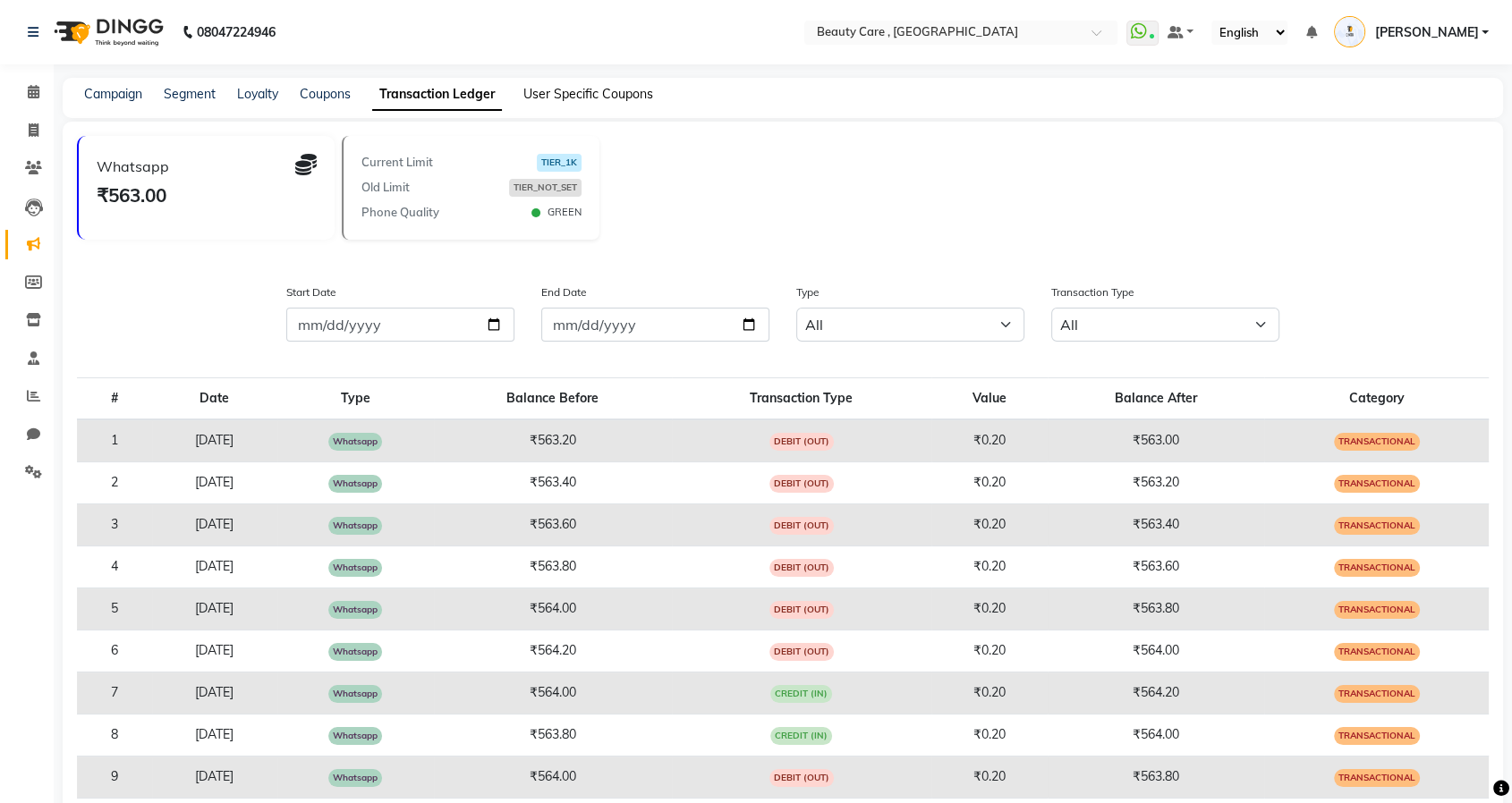
click at [580, 97] on link "User Specific Coupons" at bounding box center [588, 94] width 129 height 16
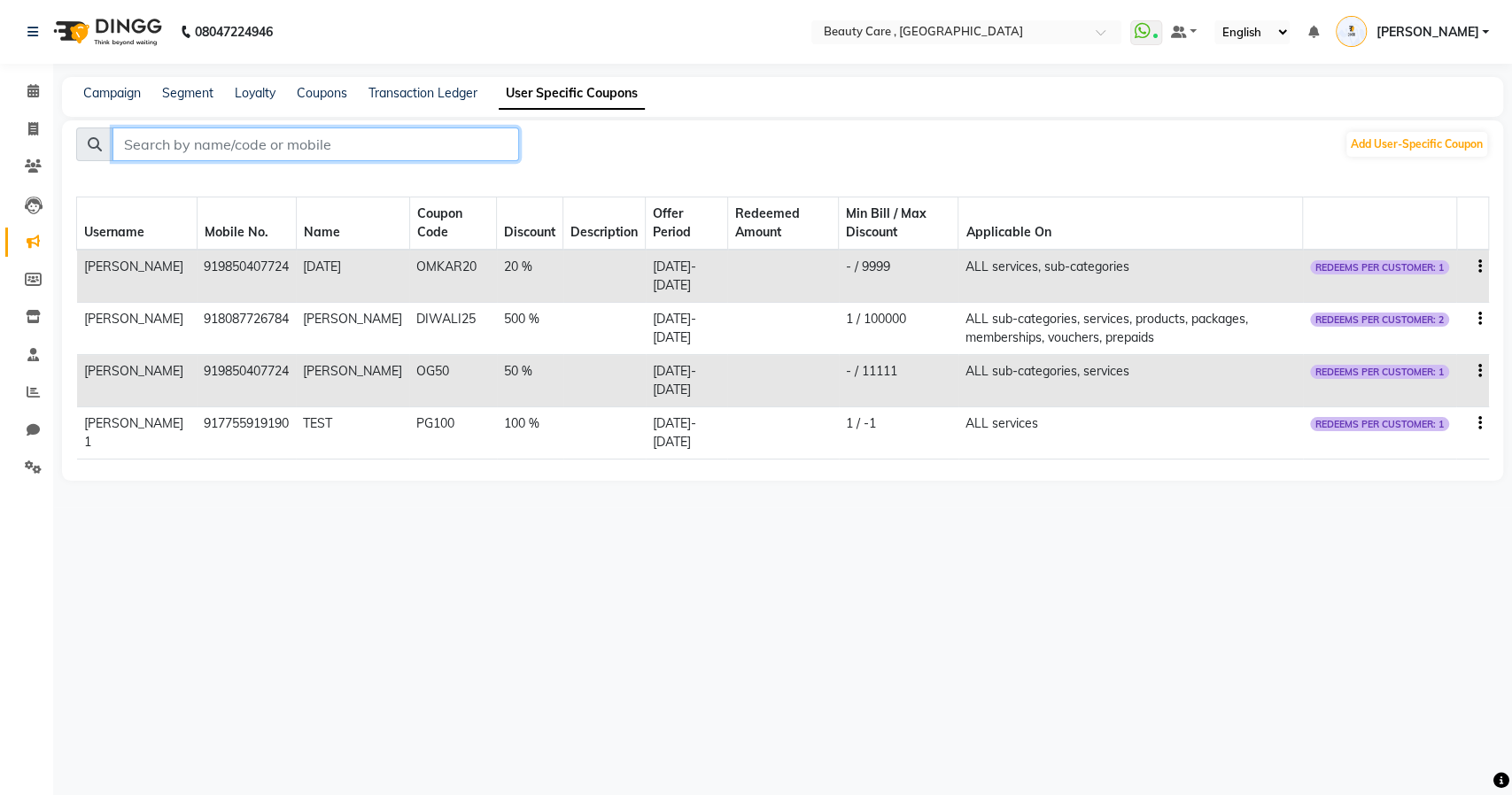
click at [285, 143] on input "text" at bounding box center [316, 144] width 406 height 34
type input "c"
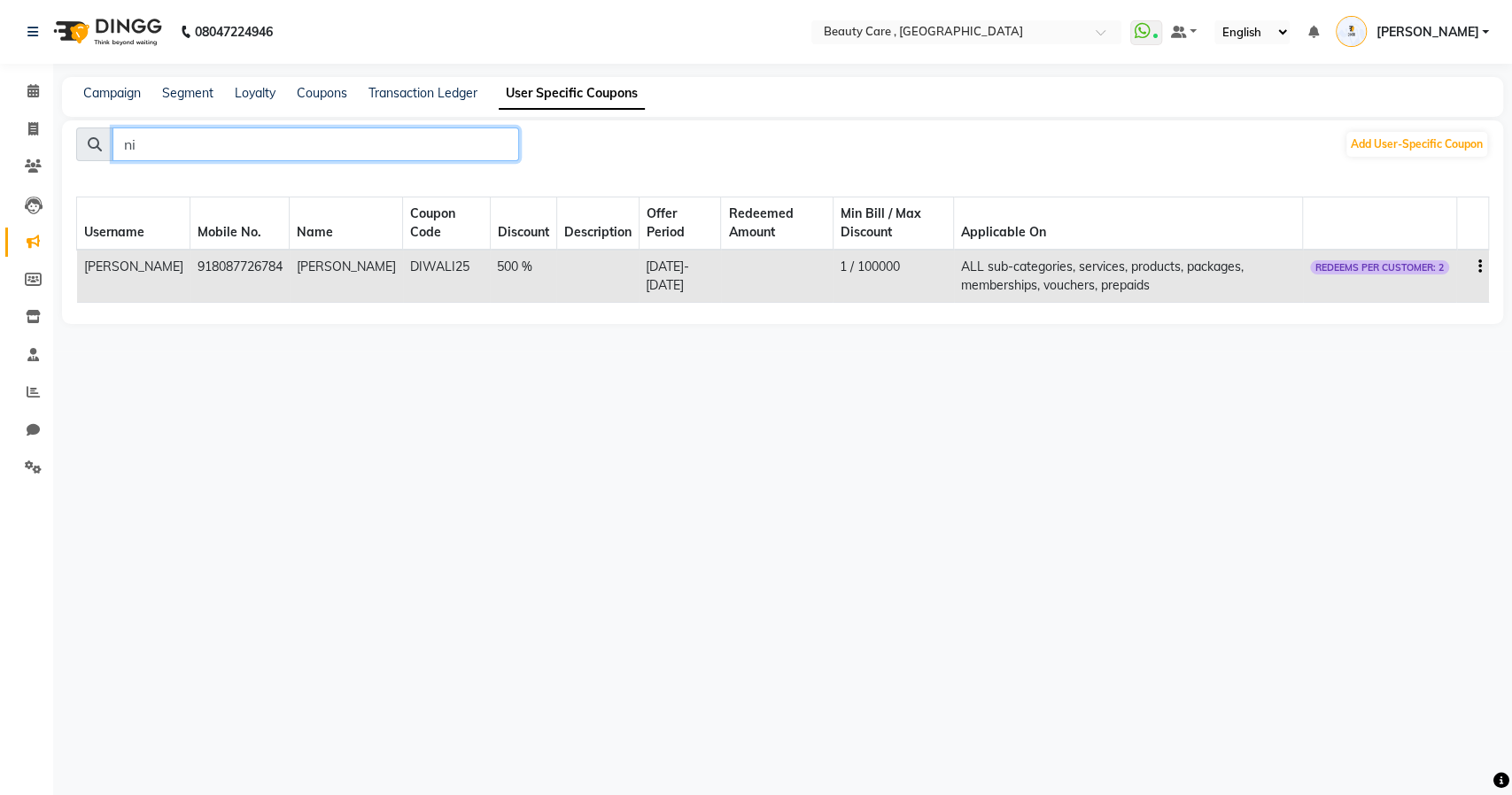
type input "n"
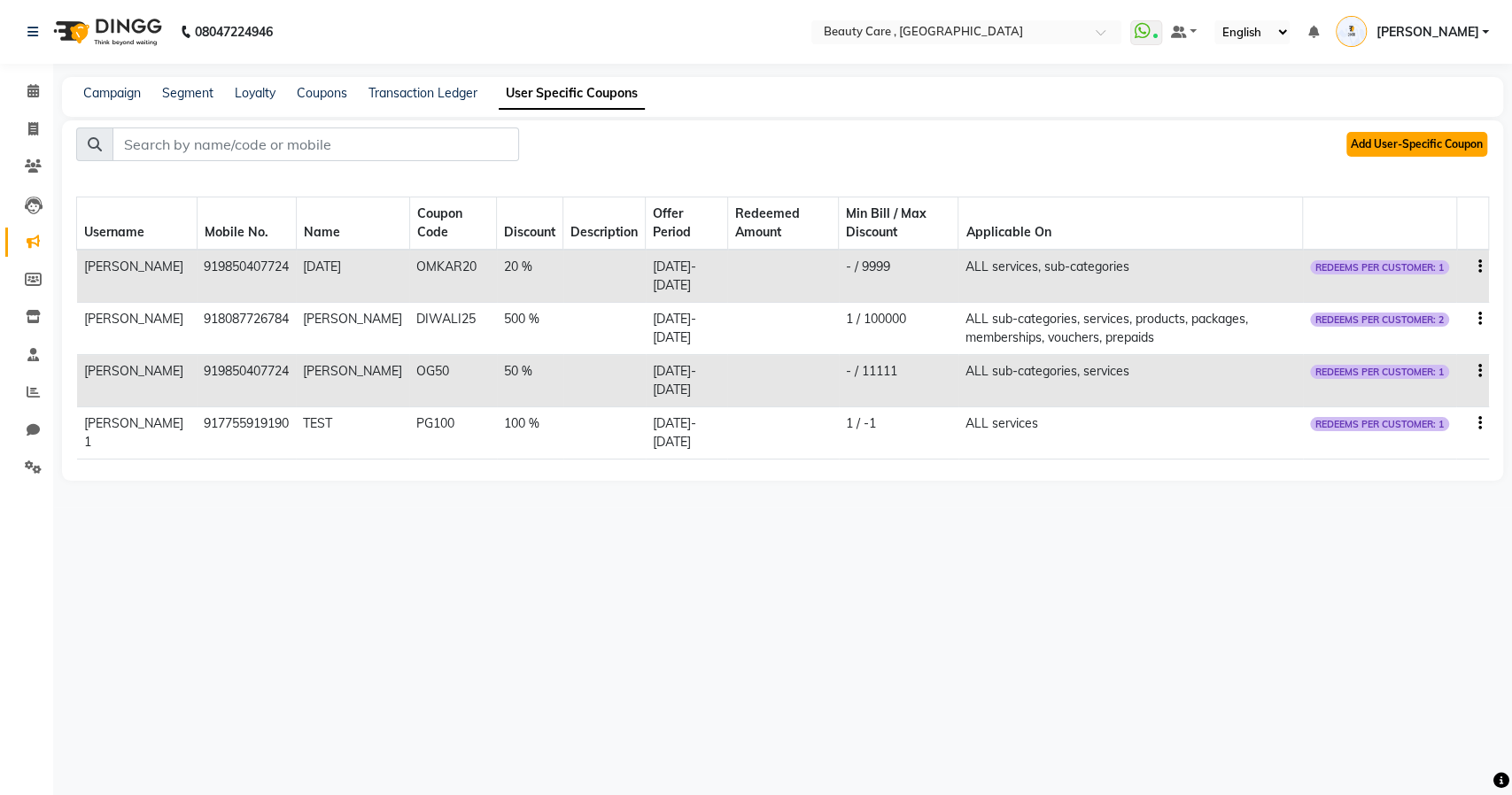
click at [1385, 139] on button "Add User-Specific Coupon" at bounding box center [1416, 144] width 141 height 25
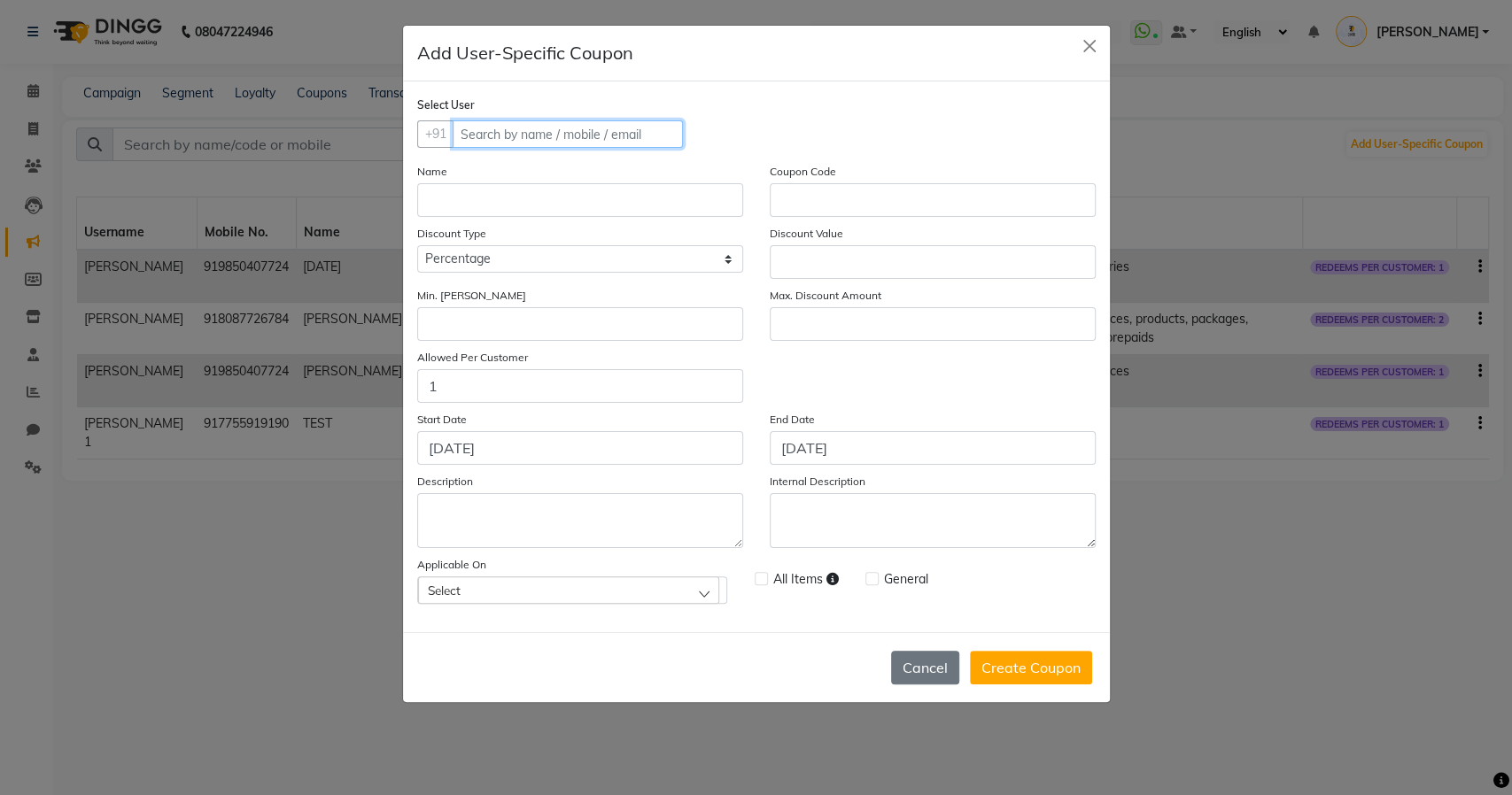
click at [550, 131] on input "text" at bounding box center [567, 134] width 230 height 28
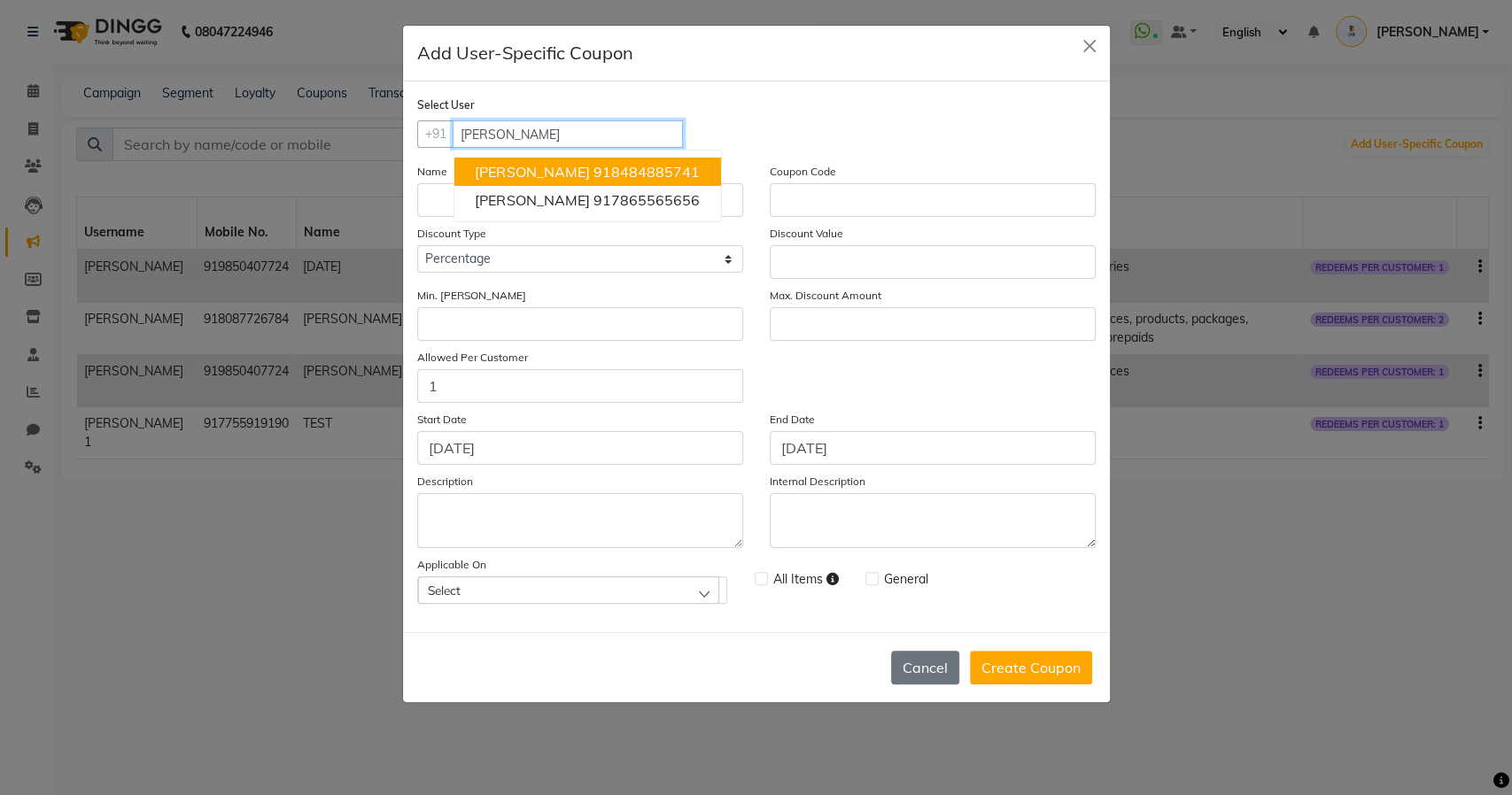
click at [589, 173] on span "918484885741" at bounding box center [643, 172] width 109 height 18
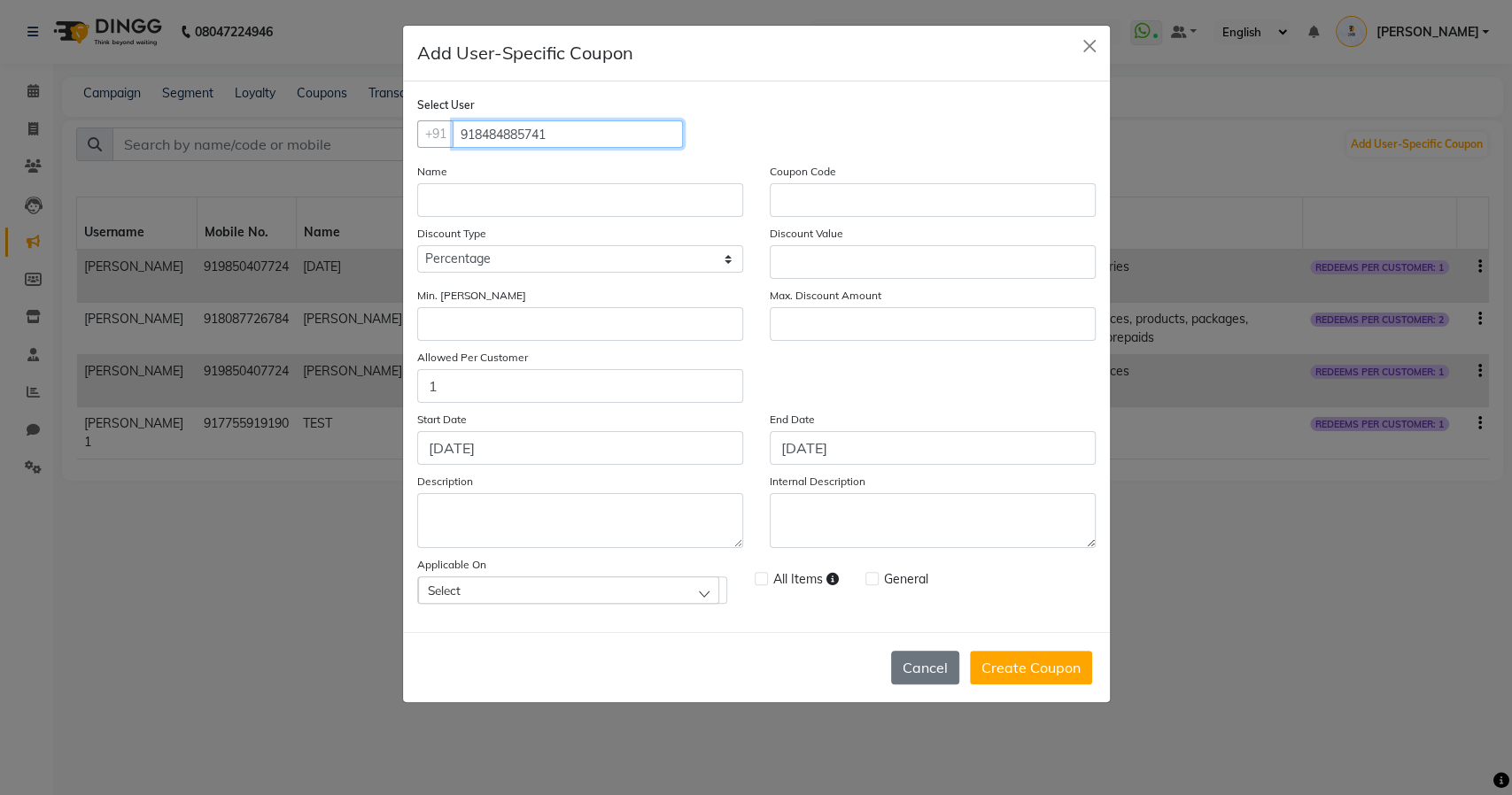
type input "918484885741"
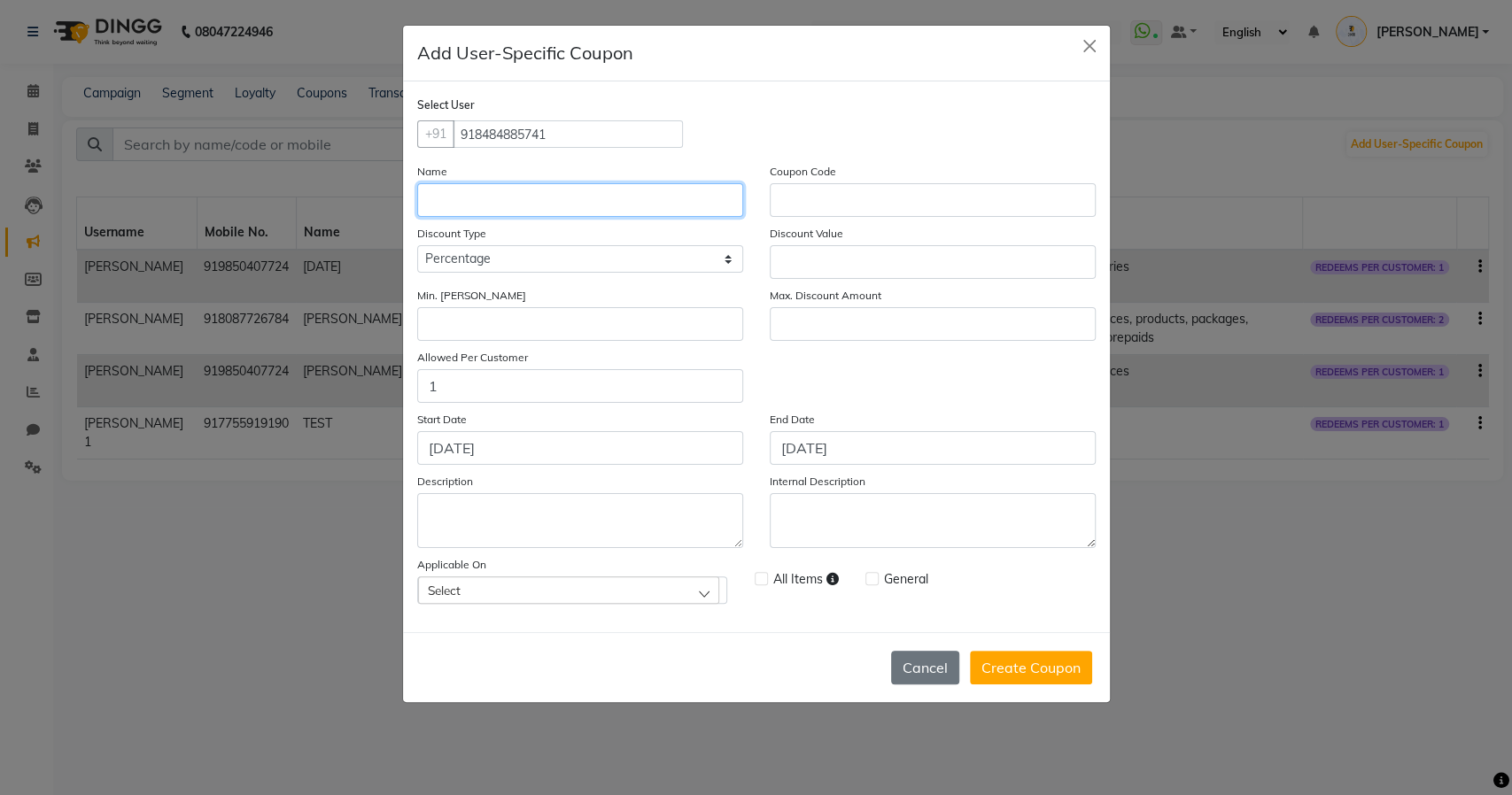
click at [602, 200] on input at bounding box center [580, 200] width 325 height 34
click at [919, 671] on button "Cancel" at bounding box center [924, 668] width 68 height 34
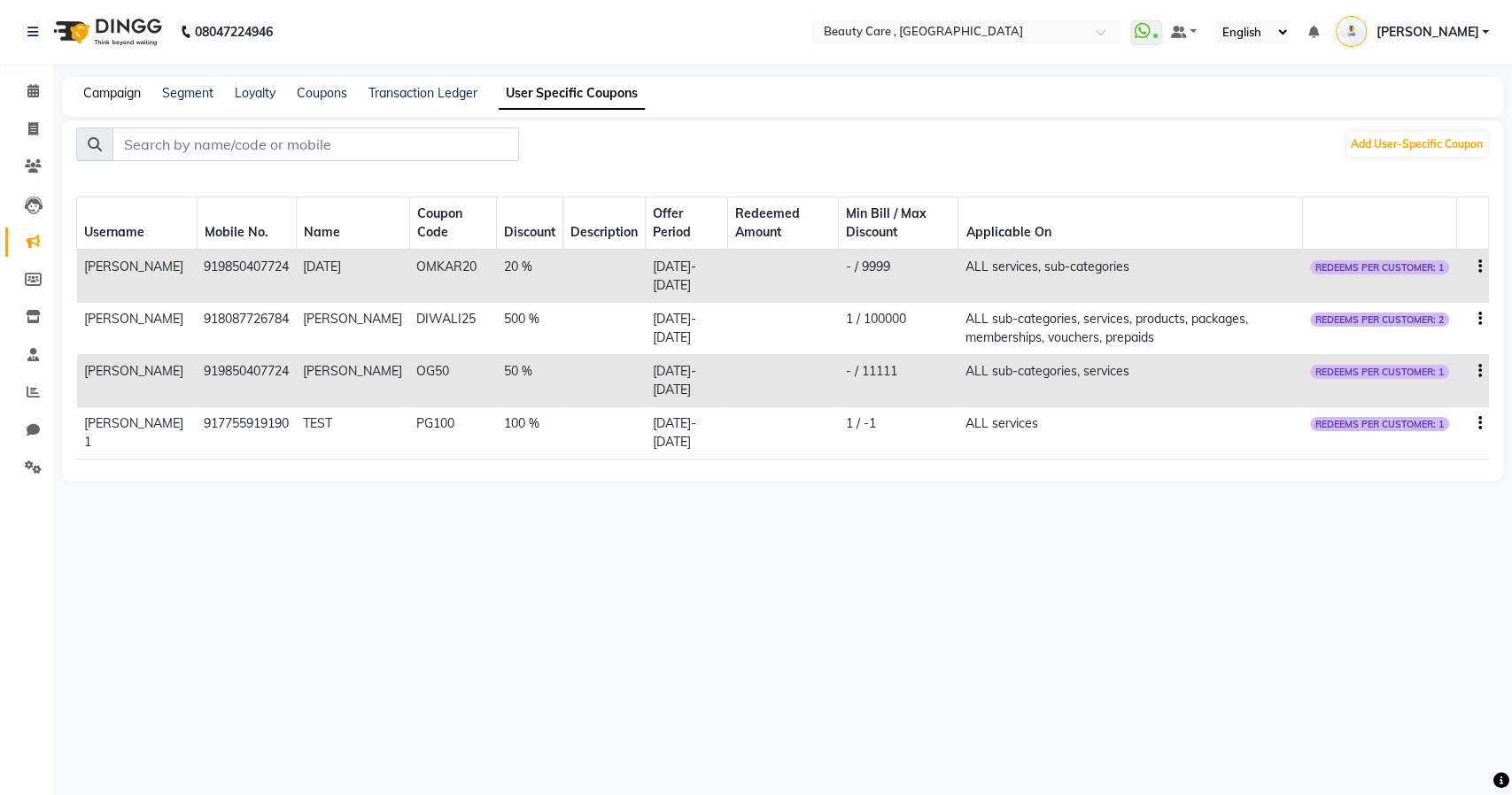
click at [100, 96] on link "Campaign" at bounding box center [111, 93] width 57 height 16
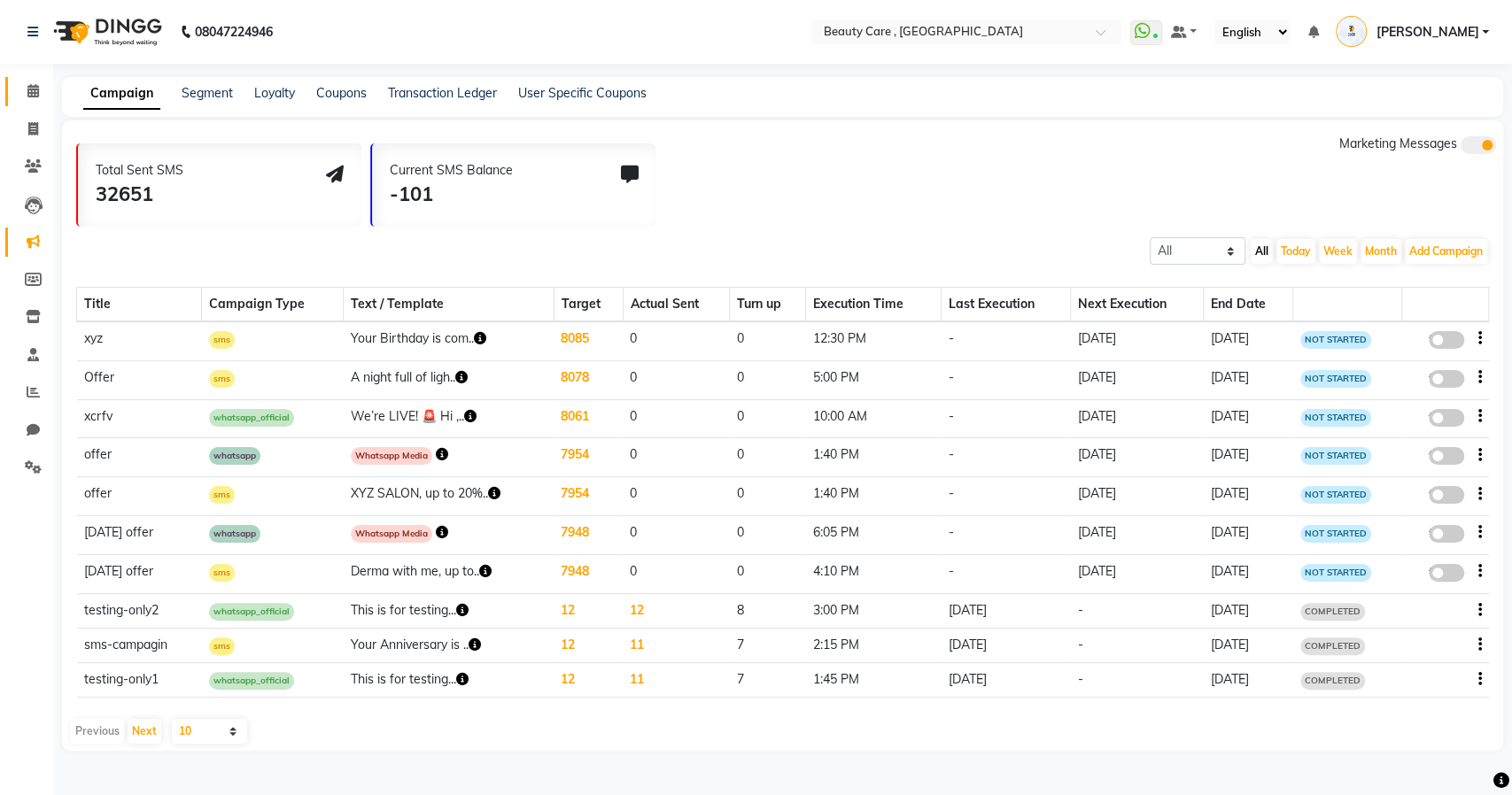
click at [33, 104] on link "Calendar" at bounding box center [26, 92] width 42 height 30
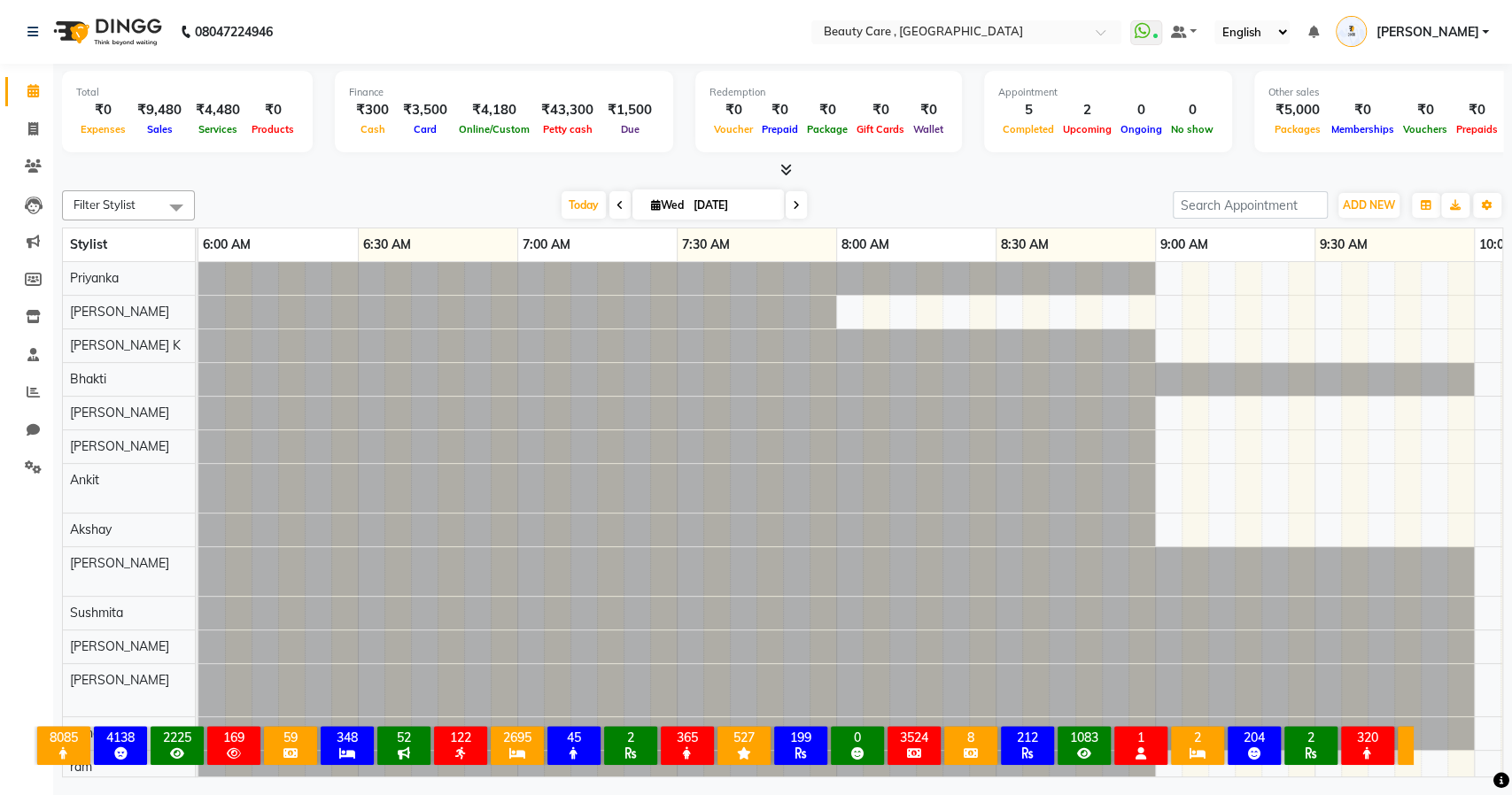
click at [1474, 26] on span "[PERSON_NAME]" at bounding box center [1427, 32] width 103 height 19
click at [1413, 117] on link "Sign out" at bounding box center [1398, 127] width 162 height 28
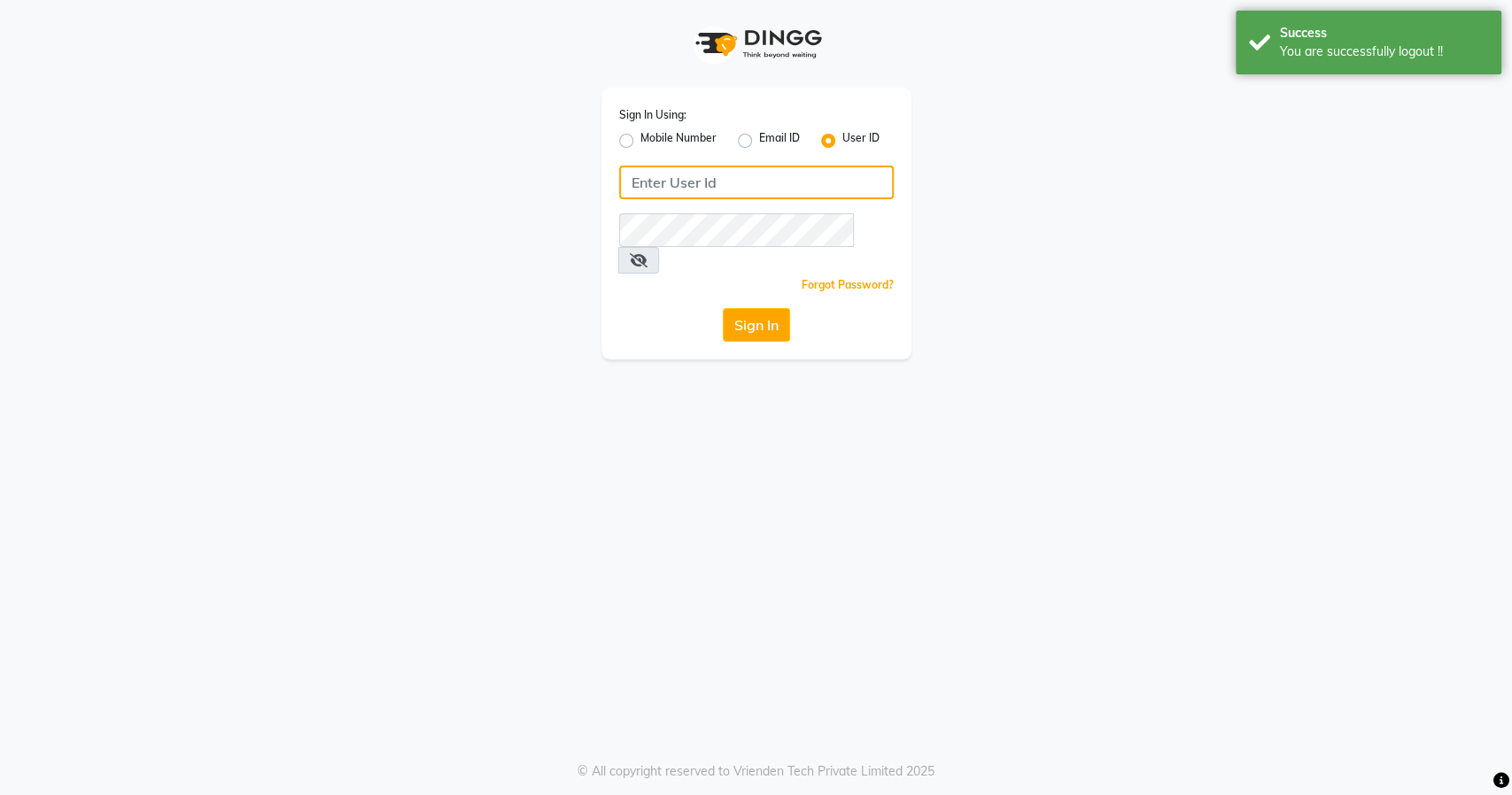
click at [727, 191] on input "Username" at bounding box center [756, 182] width 274 height 34
type input "turnstyle"
click at [752, 309] on button "Sign In" at bounding box center [756, 325] width 67 height 34
